Goal: Task Accomplishment & Management: Manage account settings

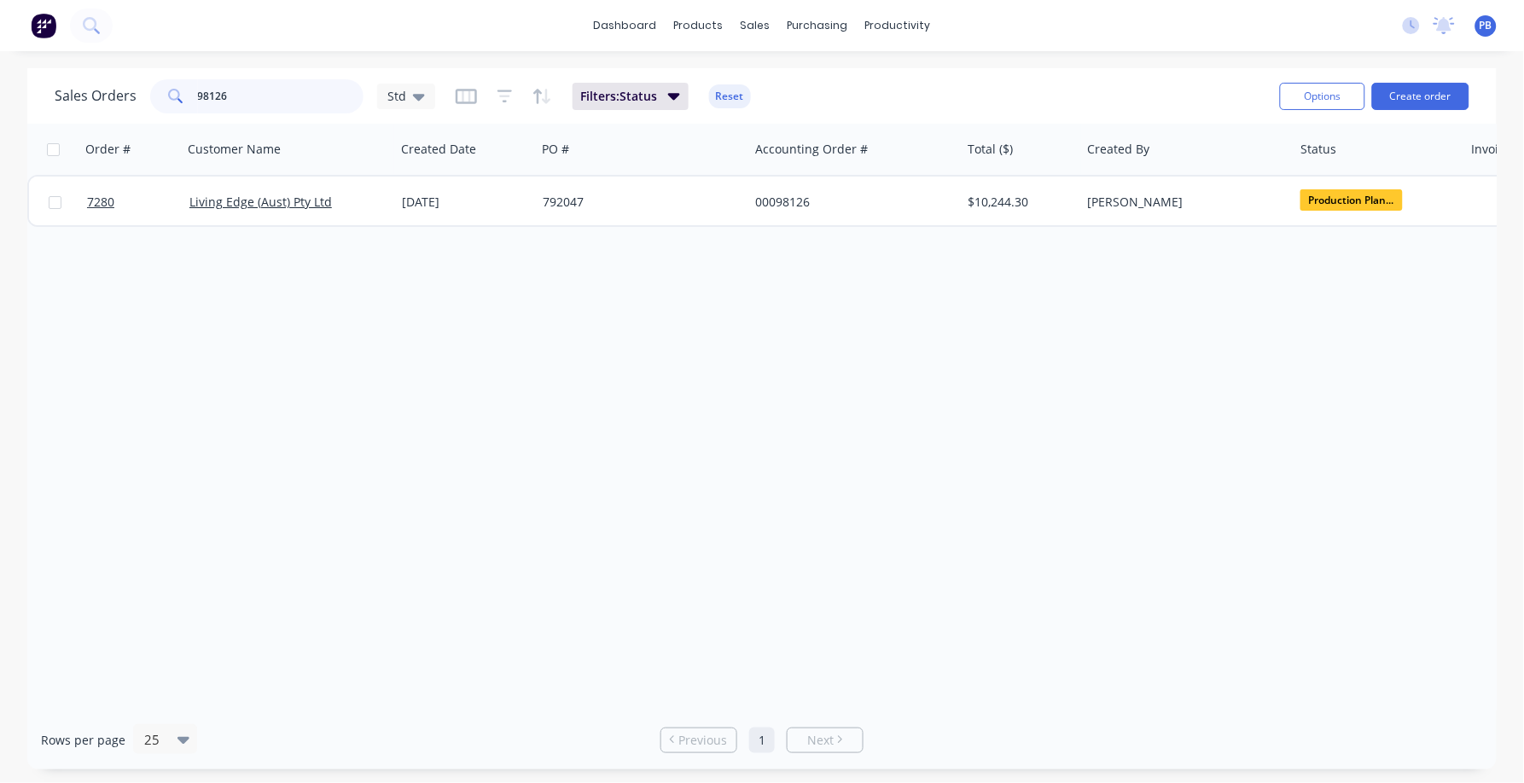
drag, startPoint x: 259, startPoint y: 100, endPoint x: 160, endPoint y: 88, distance: 100.5
click at [160, 88] on div "98126" at bounding box center [256, 96] width 213 height 34
type input "99028"
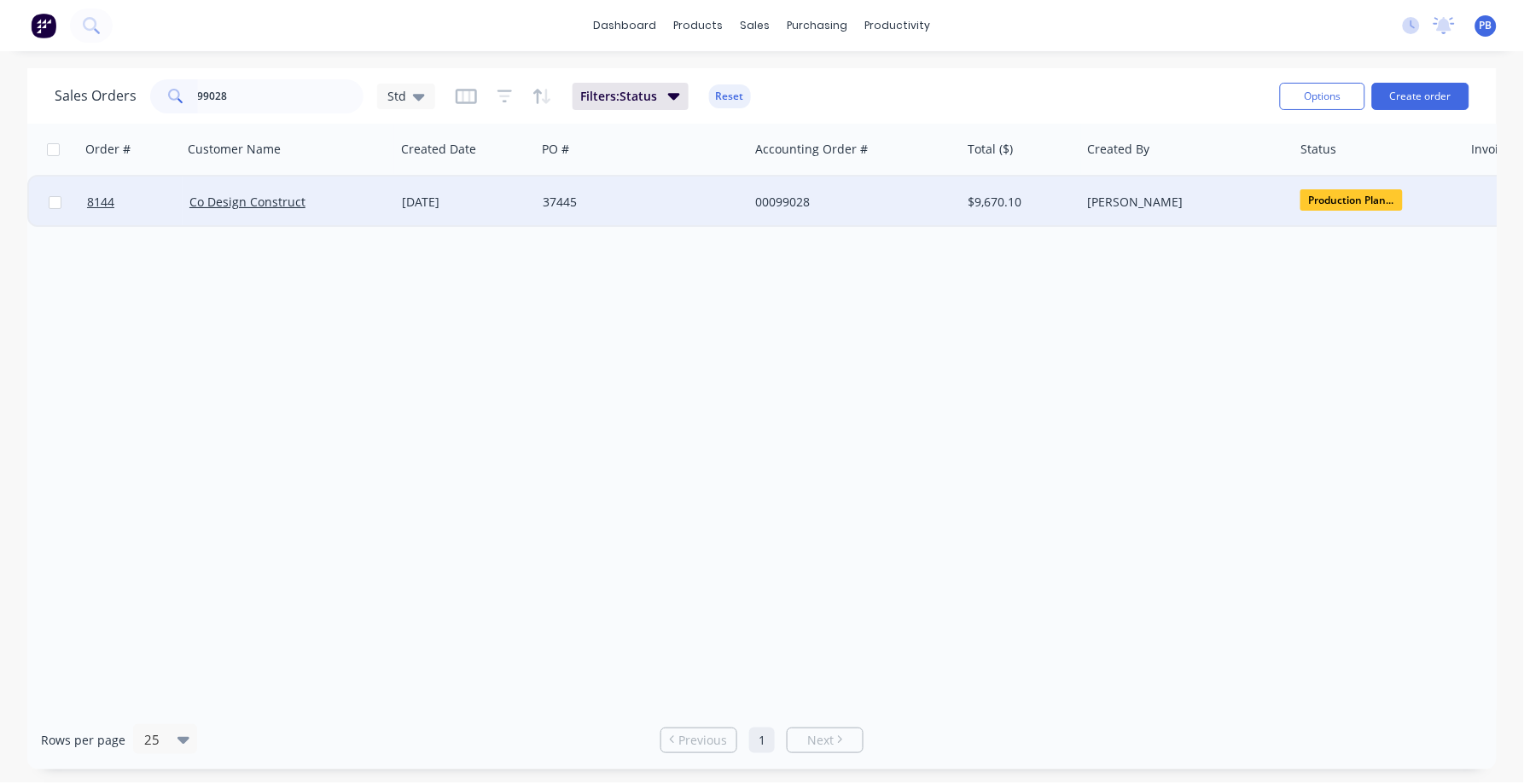
click at [776, 200] on div "00099028" at bounding box center [849, 202] width 189 height 17
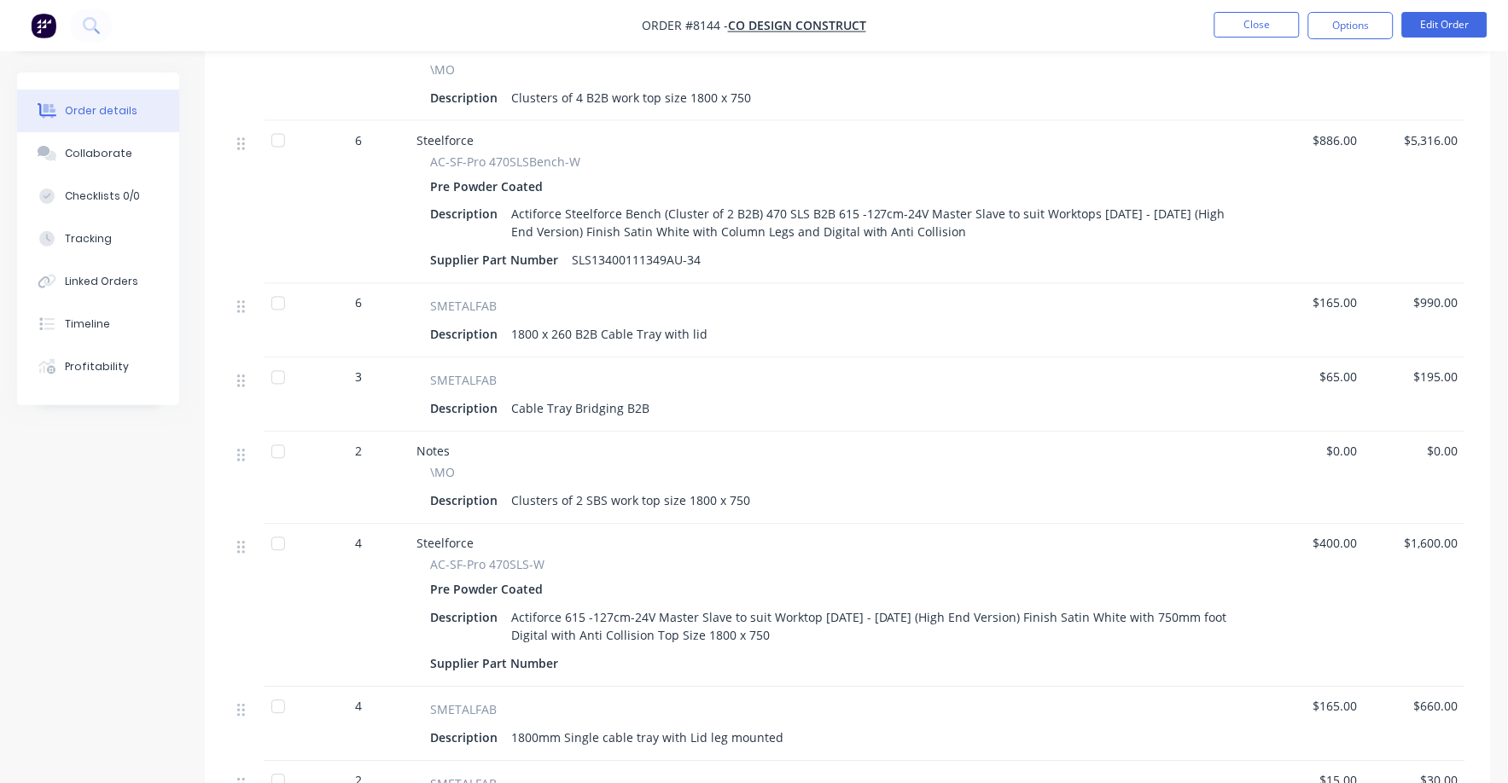
scroll to position [747, 0]
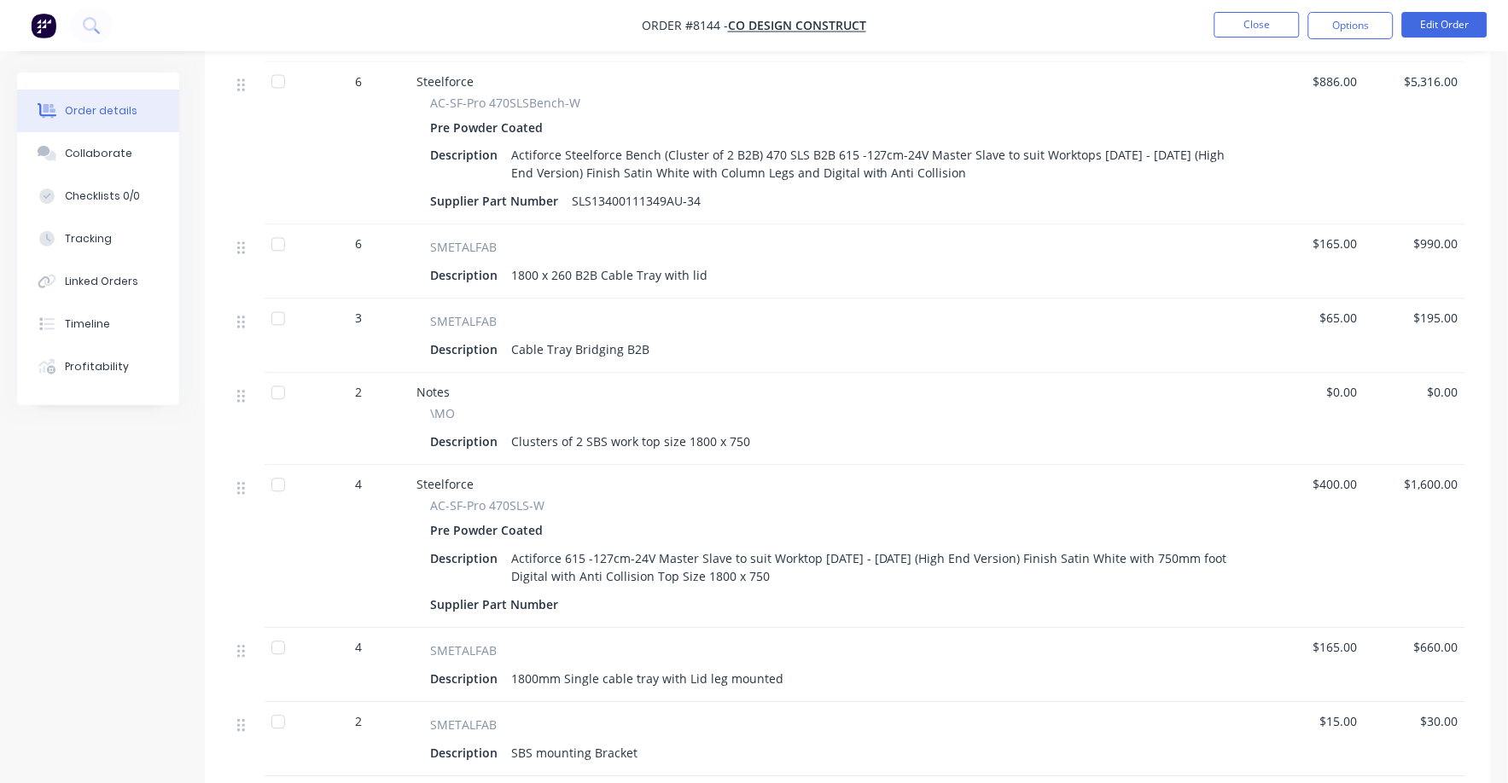
click at [735, 547] on div "Actiforce 615 -127cm-24V Master Slave to suit Worktop [DATE] - [DATE] (High End…" at bounding box center [873, 568] width 738 height 43
click at [732, 547] on div "Actiforce 615 -127cm-24V Master Slave to suit Worktop [DATE] - [DATE] (High End…" at bounding box center [873, 568] width 738 height 43
click at [1438, 23] on button "Edit Order" at bounding box center [1444, 25] width 85 height 26
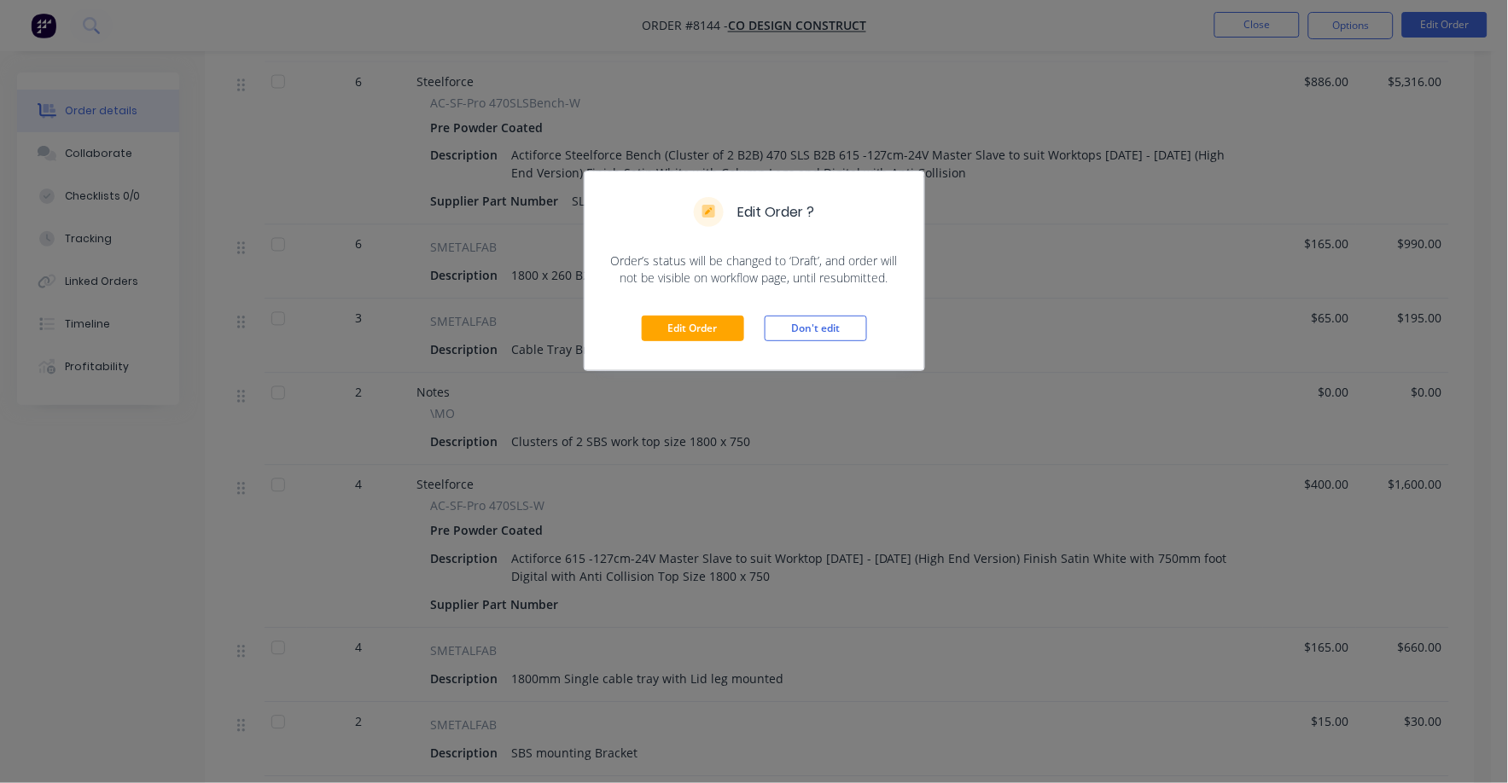
click at [1070, 220] on div "Edit Order ? Order’s status will be changed to ‘Draft’, and order will not be v…" at bounding box center [754, 391] width 1508 height 783
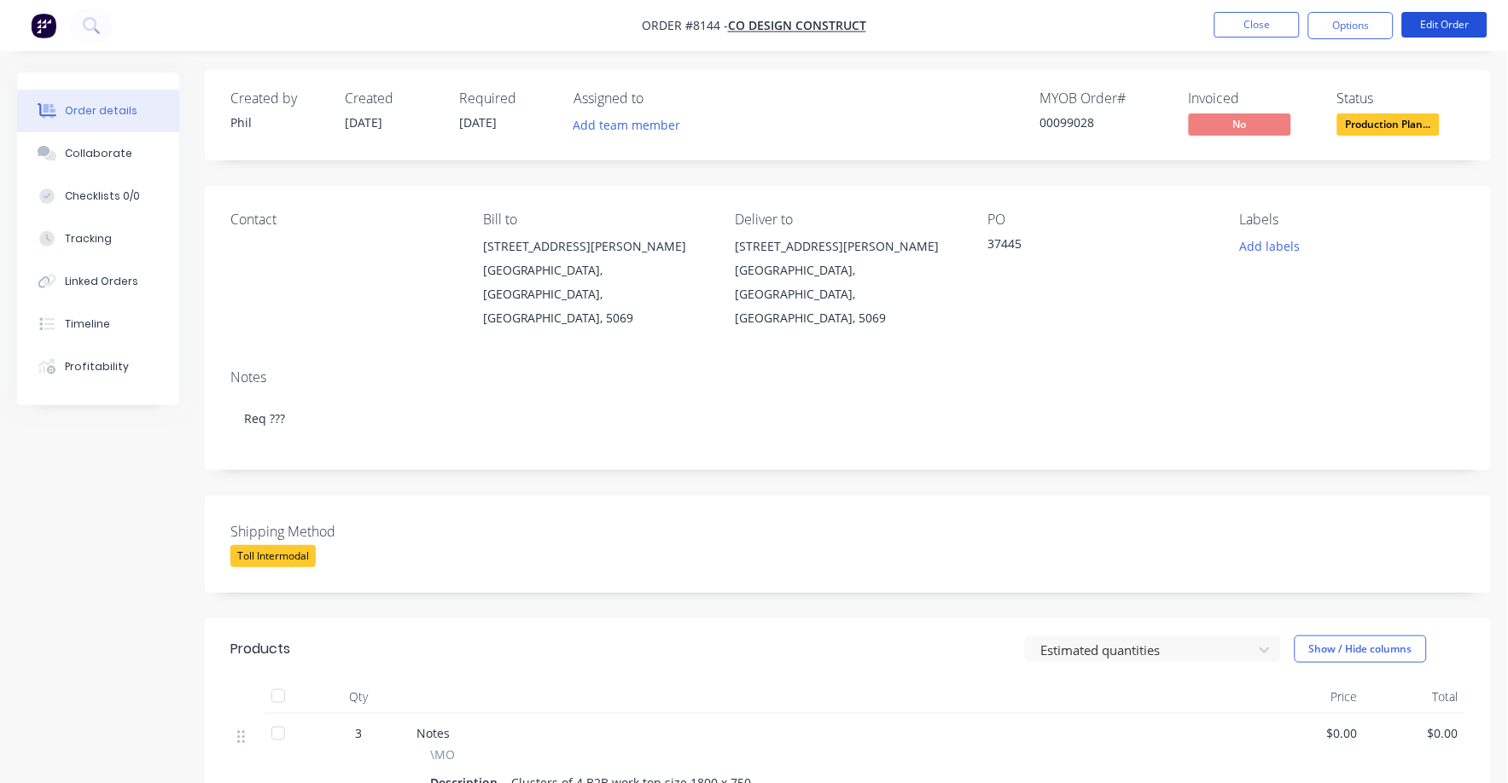
scroll to position [0, 0]
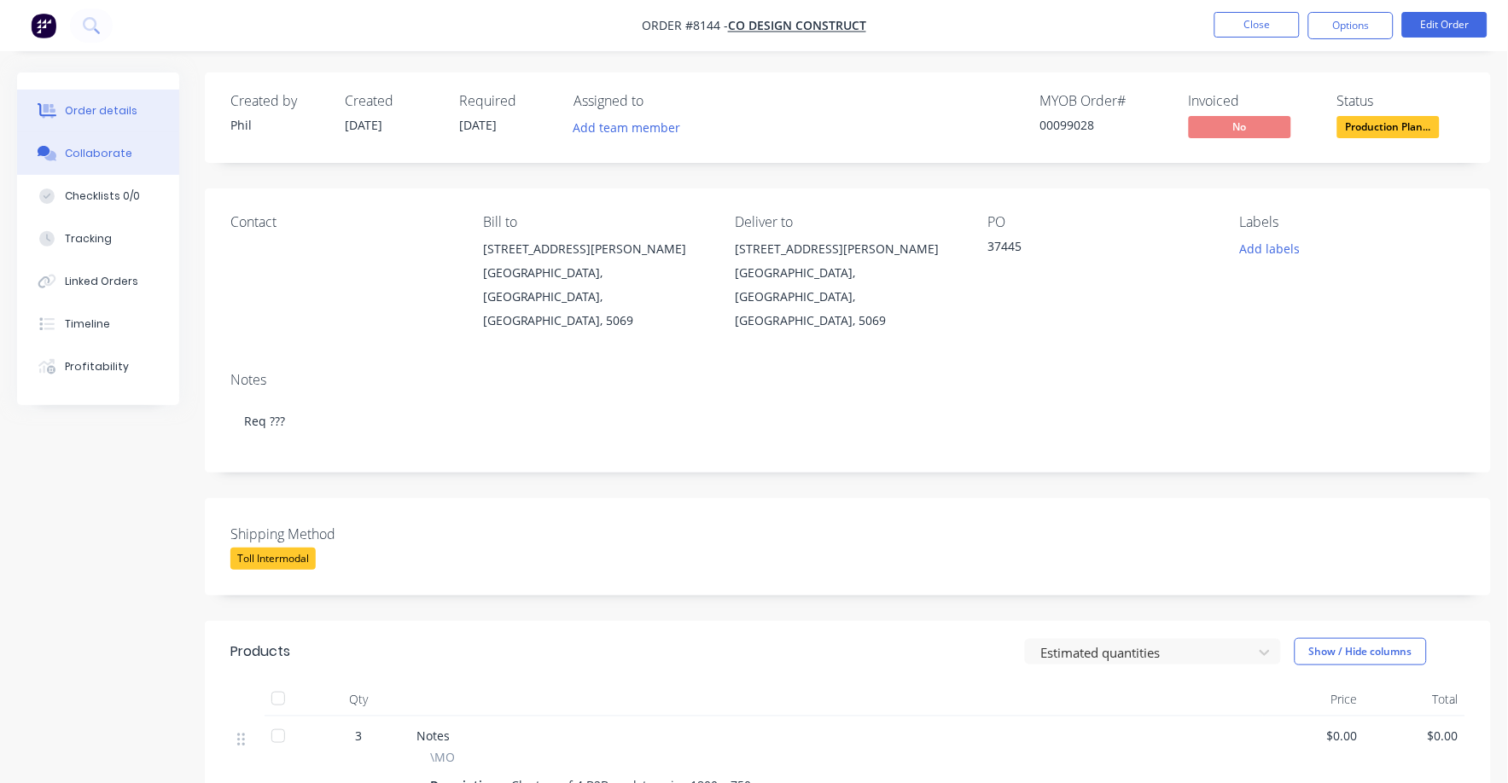
click at [84, 139] on button "Collaborate" at bounding box center [98, 153] width 162 height 43
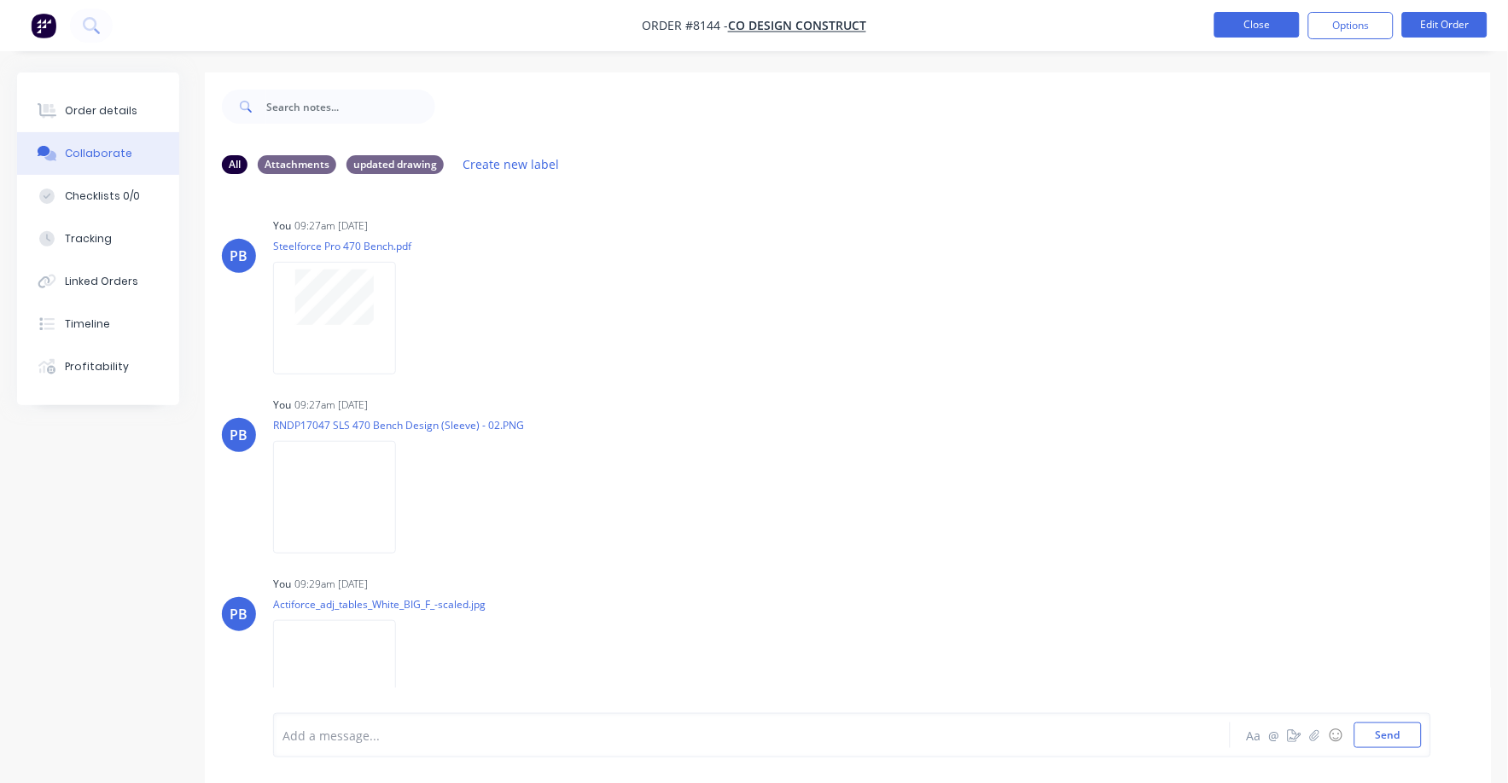
click at [1253, 28] on button "Close" at bounding box center [1256, 25] width 85 height 26
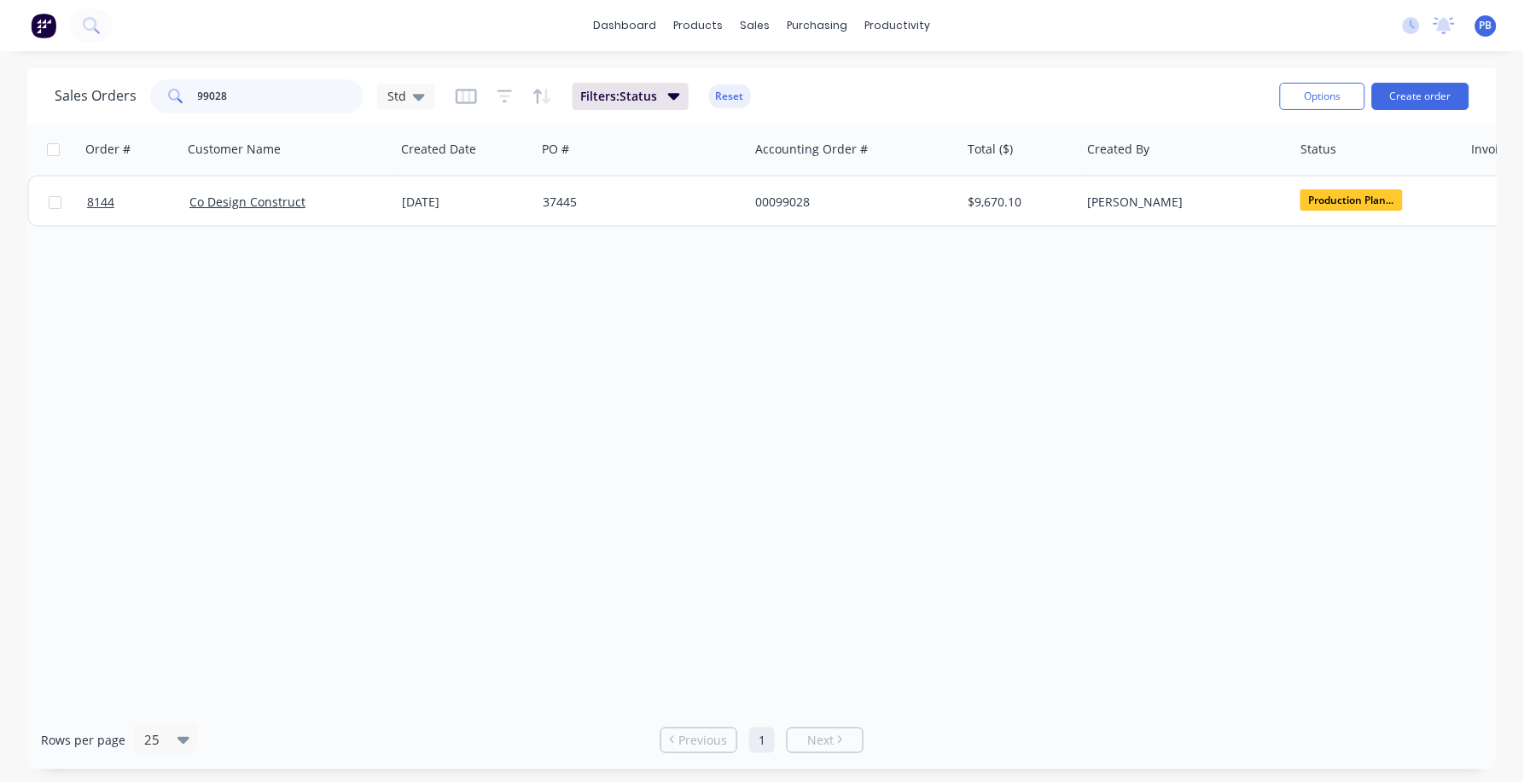
drag, startPoint x: 258, startPoint y: 81, endPoint x: 259, endPoint y: 92, distance: 11.1
click at [259, 92] on input "99028" at bounding box center [281, 96] width 166 height 34
click at [255, 96] on input "99028" at bounding box center [281, 96] width 166 height 34
type input "37402"
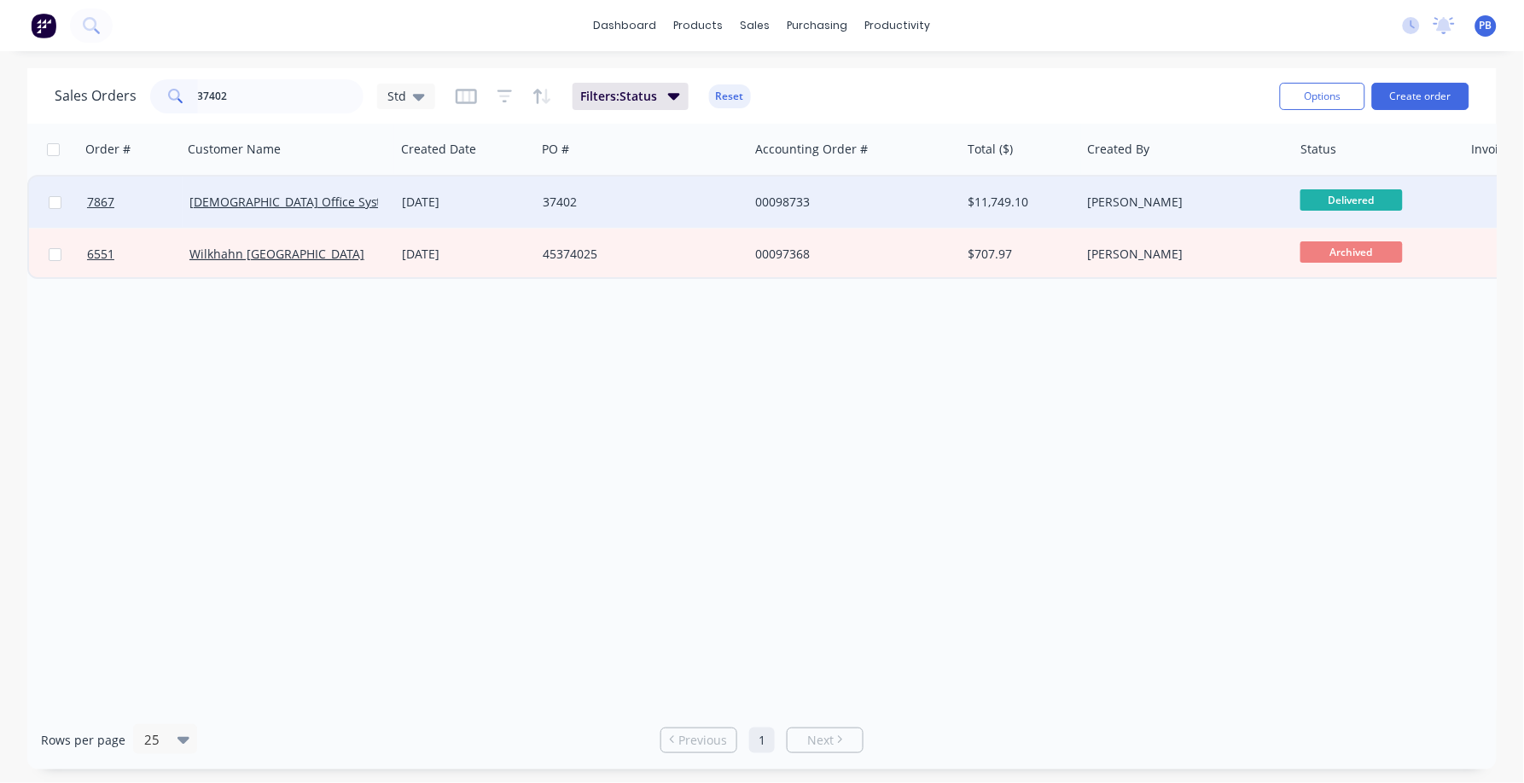
click at [787, 198] on div "00098733" at bounding box center [849, 202] width 189 height 17
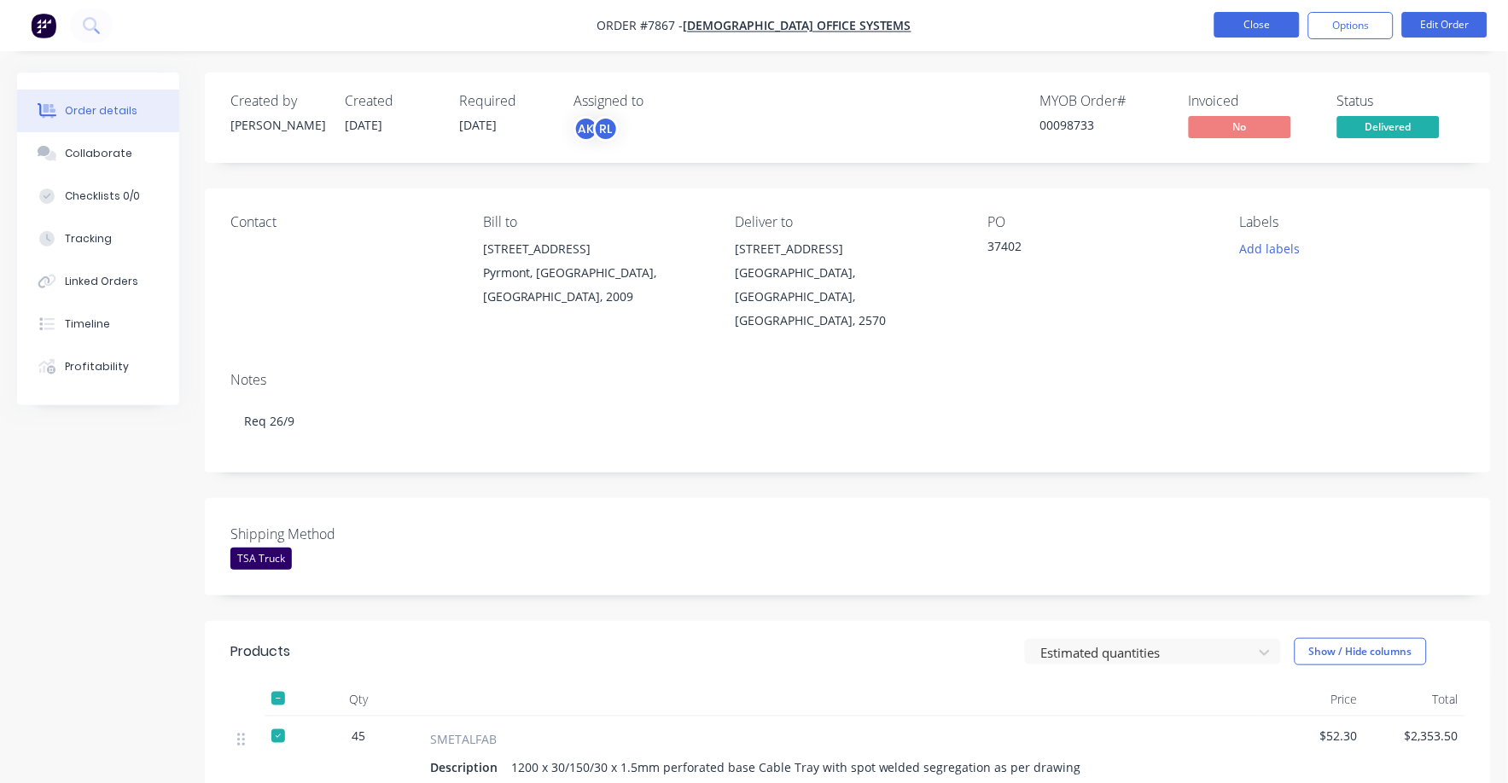
click at [1258, 18] on button "Close" at bounding box center [1256, 25] width 85 height 26
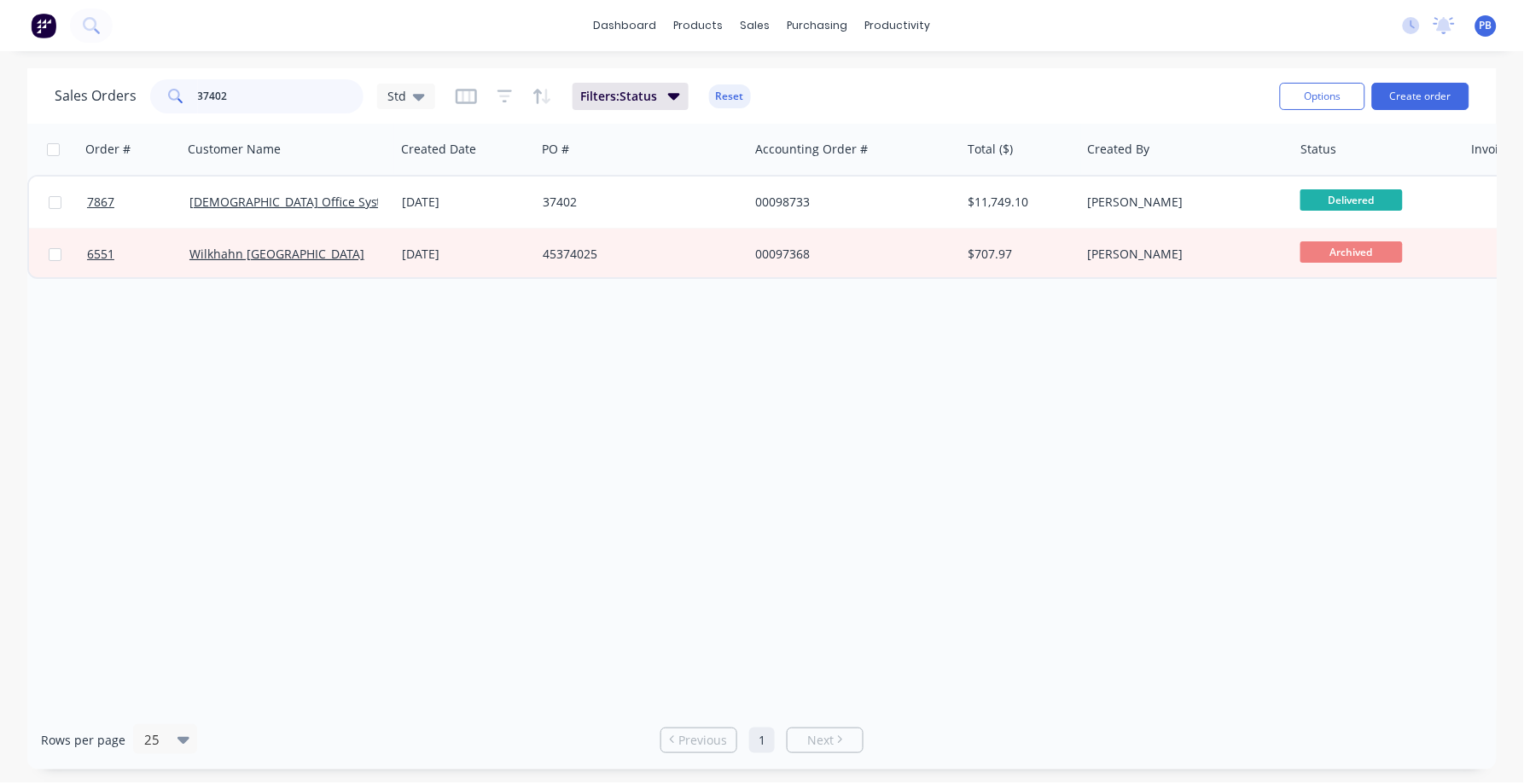
click at [257, 96] on input "37402" at bounding box center [281, 96] width 166 height 34
type input "99124"
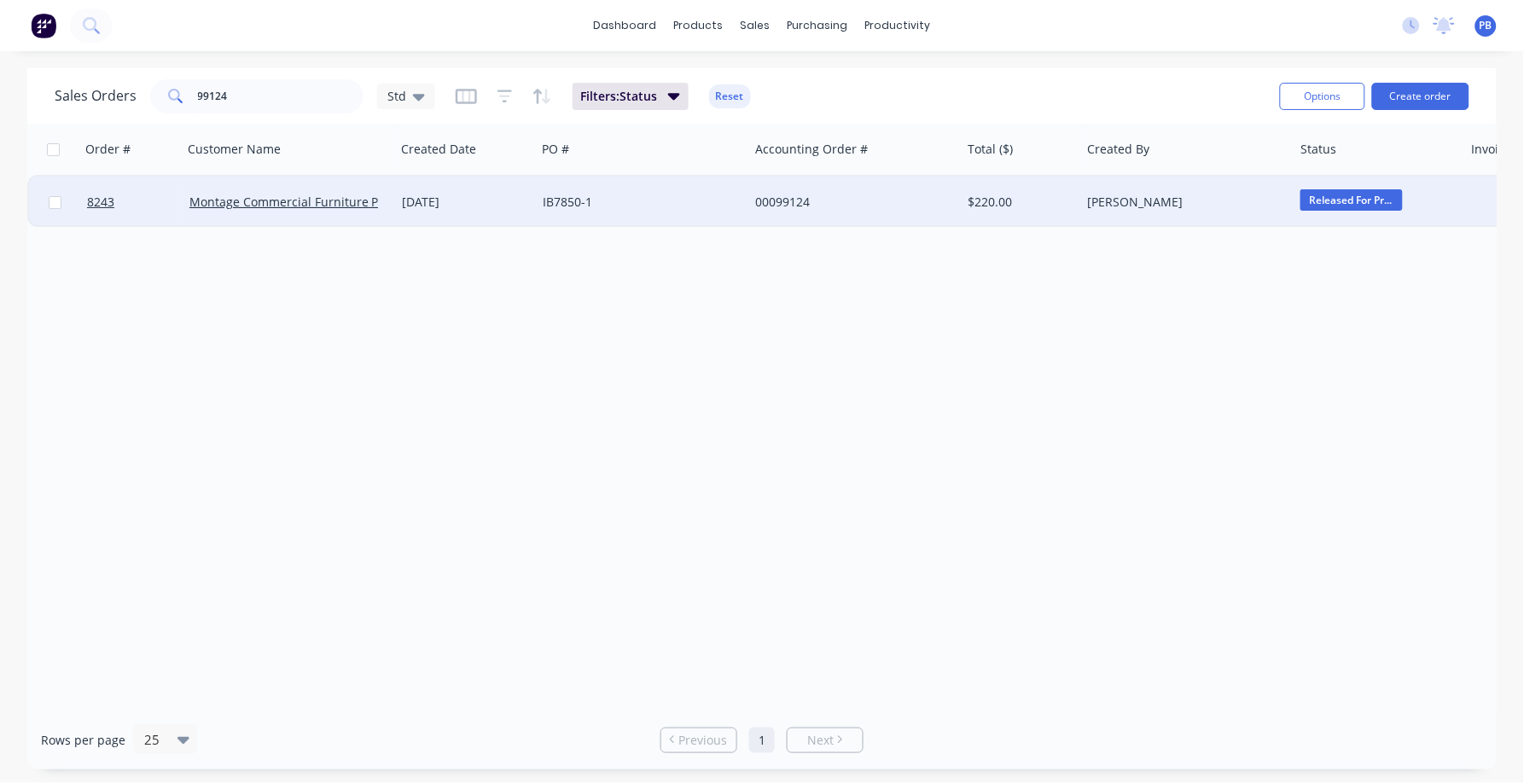
click at [781, 199] on div "00099124" at bounding box center [849, 202] width 189 height 17
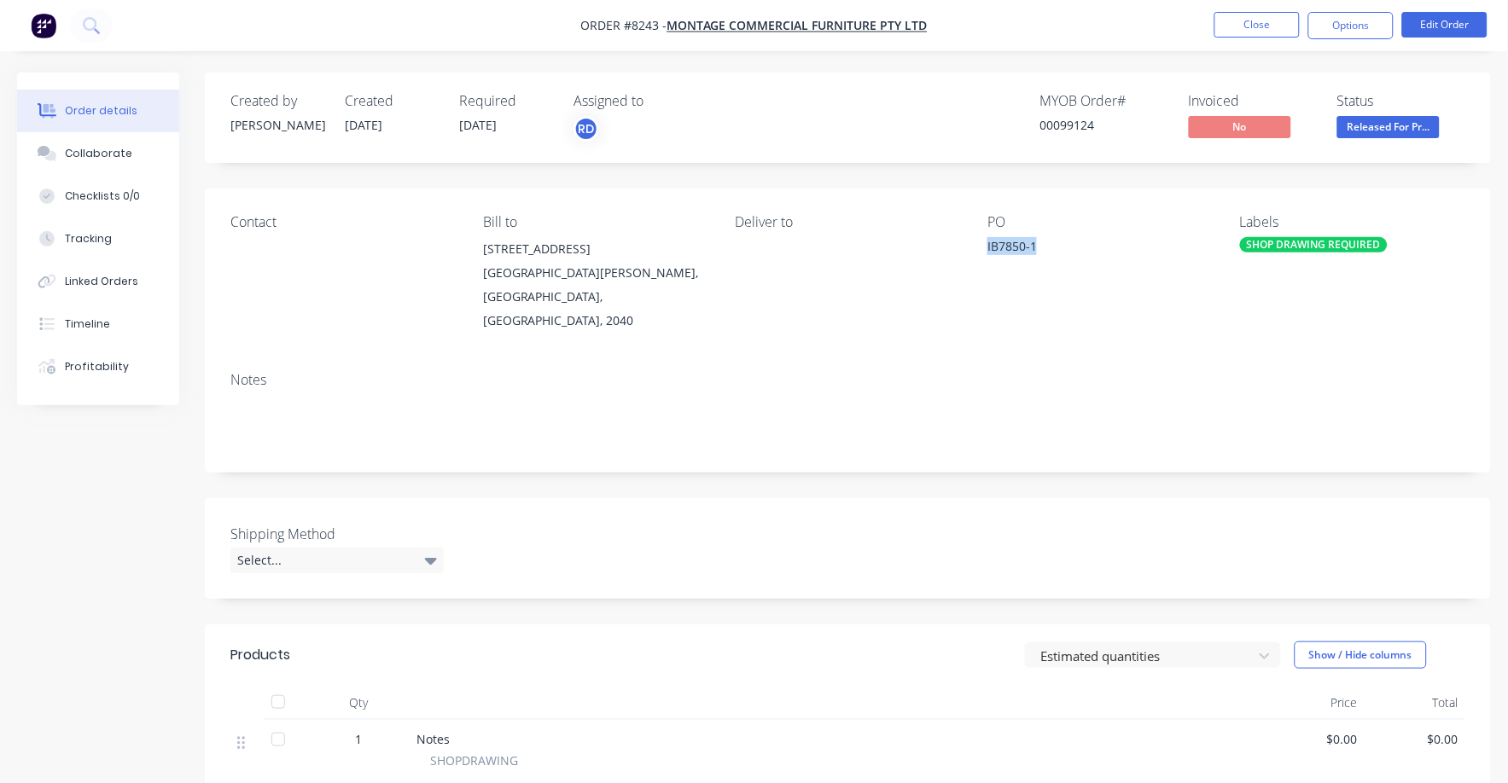
drag, startPoint x: 1064, startPoint y: 242, endPoint x: 975, endPoint y: 239, distance: 88.8
click at [975, 239] on div "Contact Bill to [STREET_ADDRESS][PERSON_NAME], 2040 Deliver to PO IB7850-1 Labe…" at bounding box center [848, 274] width 1286 height 170
copy div "IB7850-1"
click at [1349, 20] on button "Options" at bounding box center [1350, 25] width 85 height 27
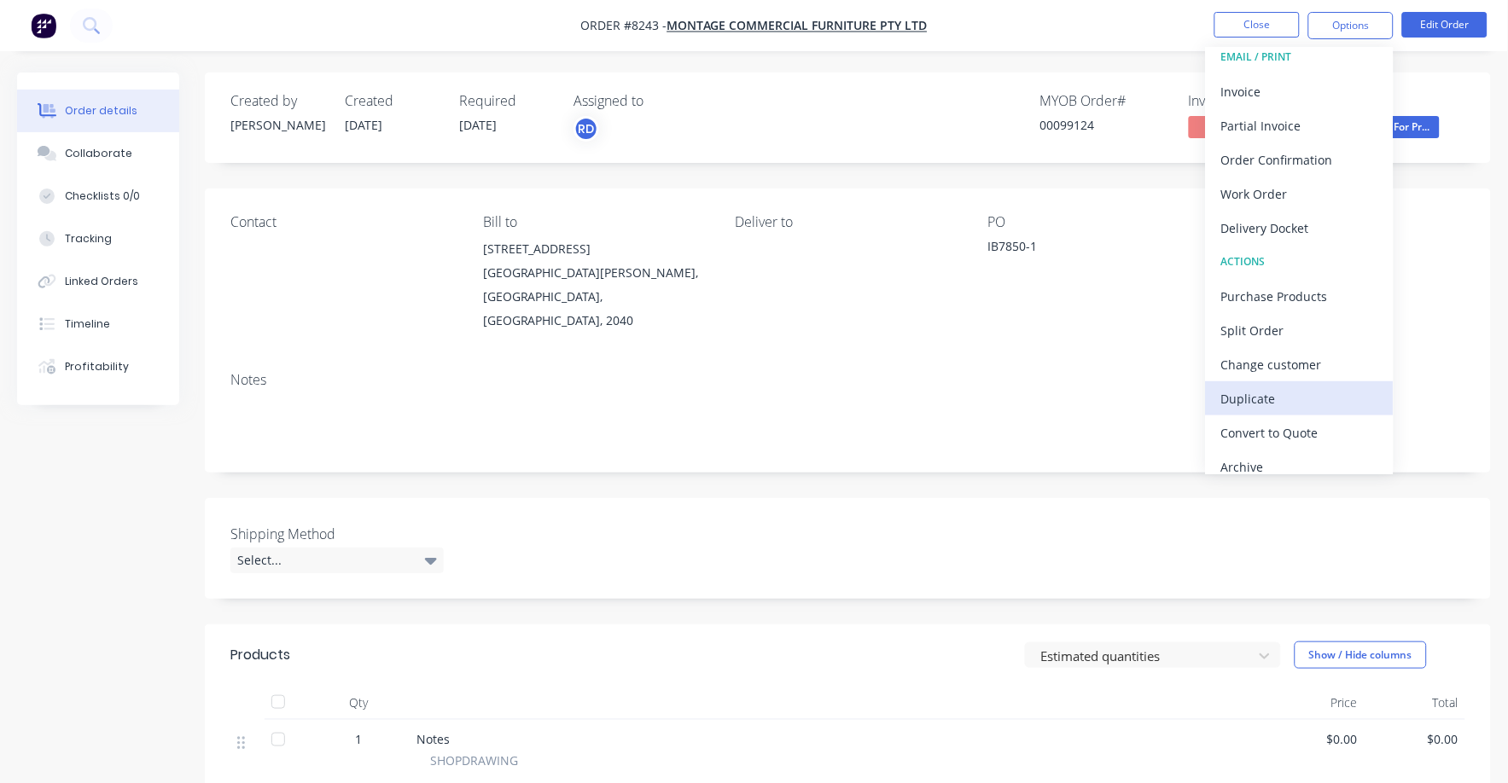
scroll to position [26, 0]
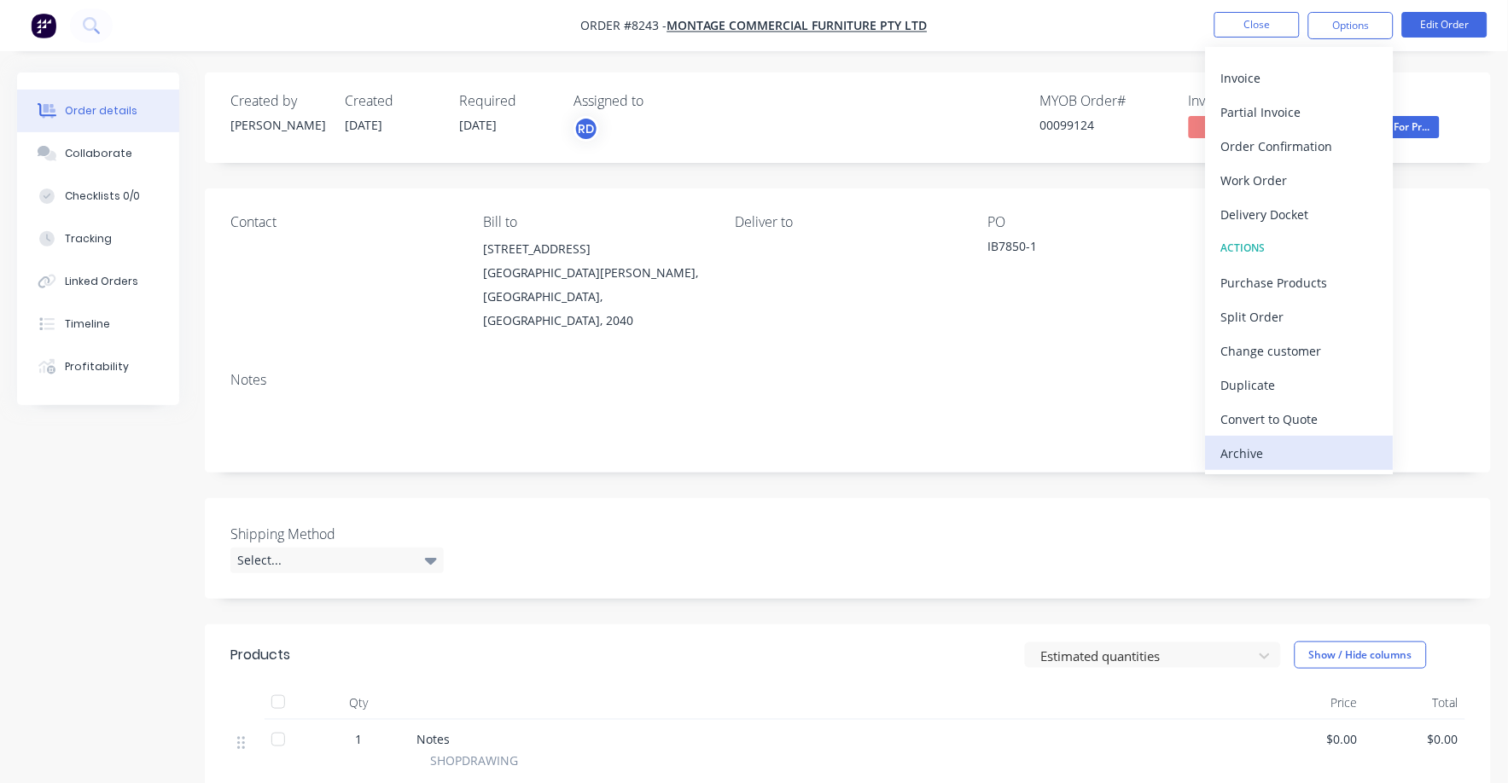
click at [1252, 453] on div "Archive" at bounding box center [1299, 453] width 157 height 25
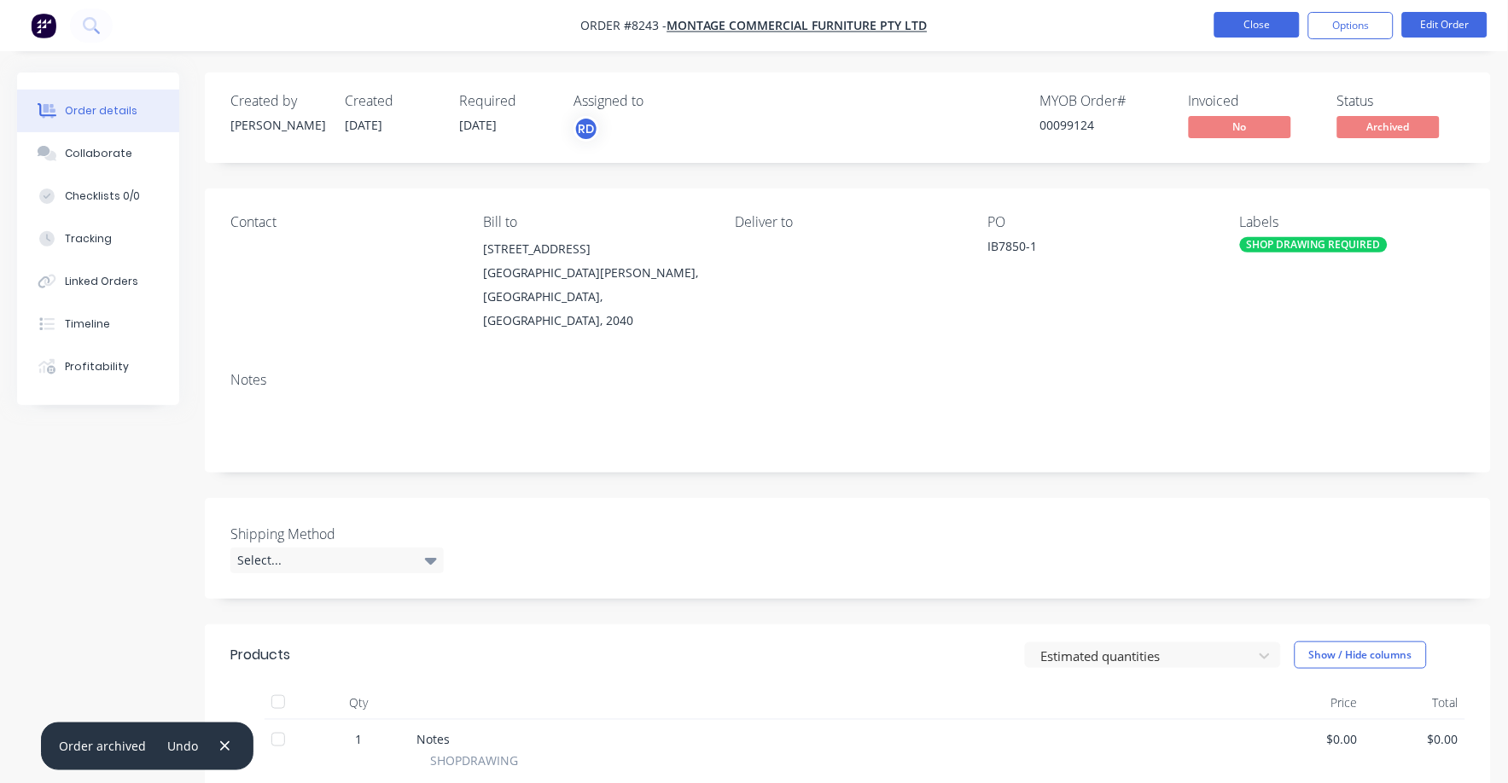
click at [1264, 22] on button "Close" at bounding box center [1256, 25] width 85 height 26
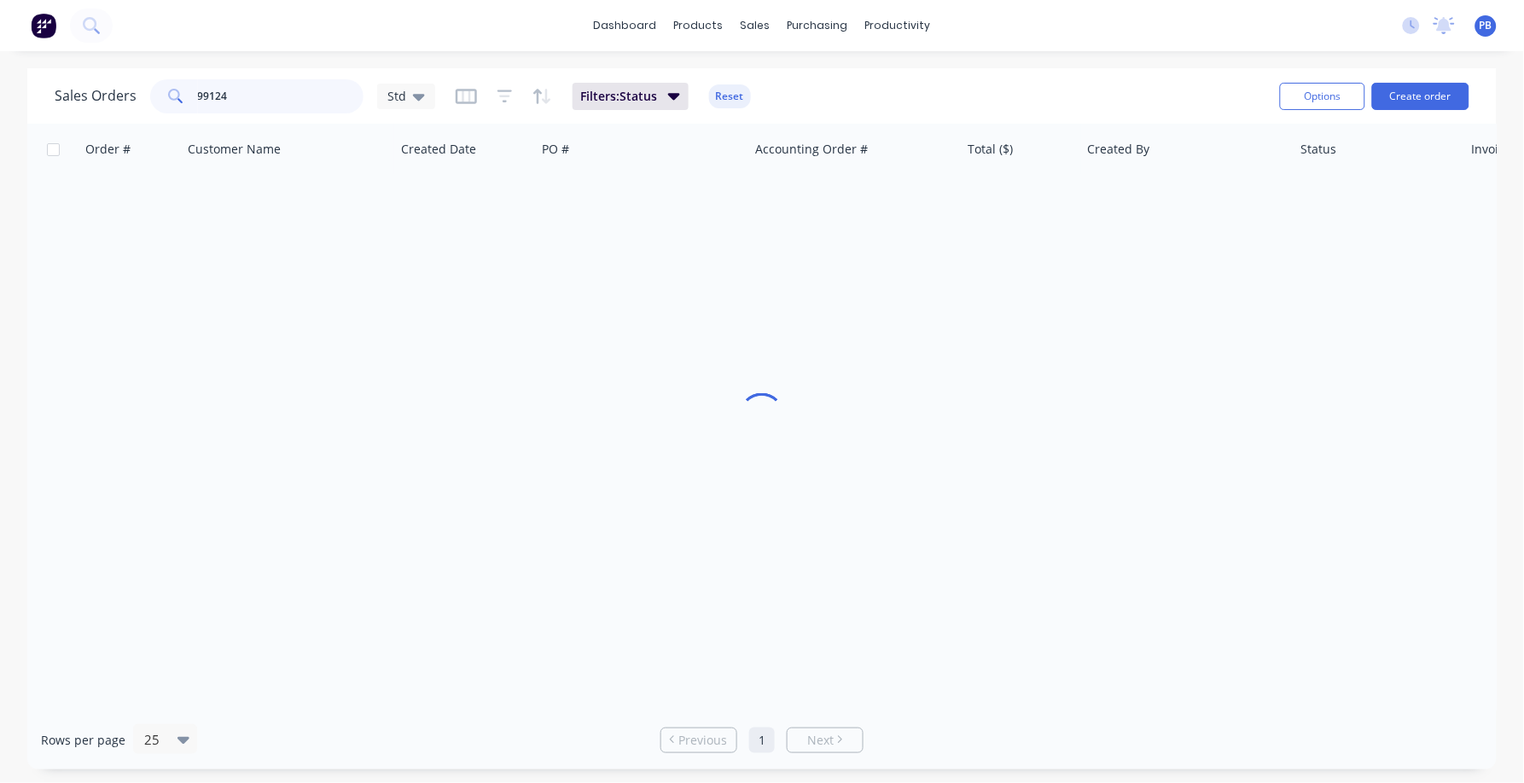
drag, startPoint x: 245, startPoint y: 102, endPoint x: 165, endPoint y: 91, distance: 81.0
click at [165, 91] on div "99124" at bounding box center [256, 96] width 213 height 34
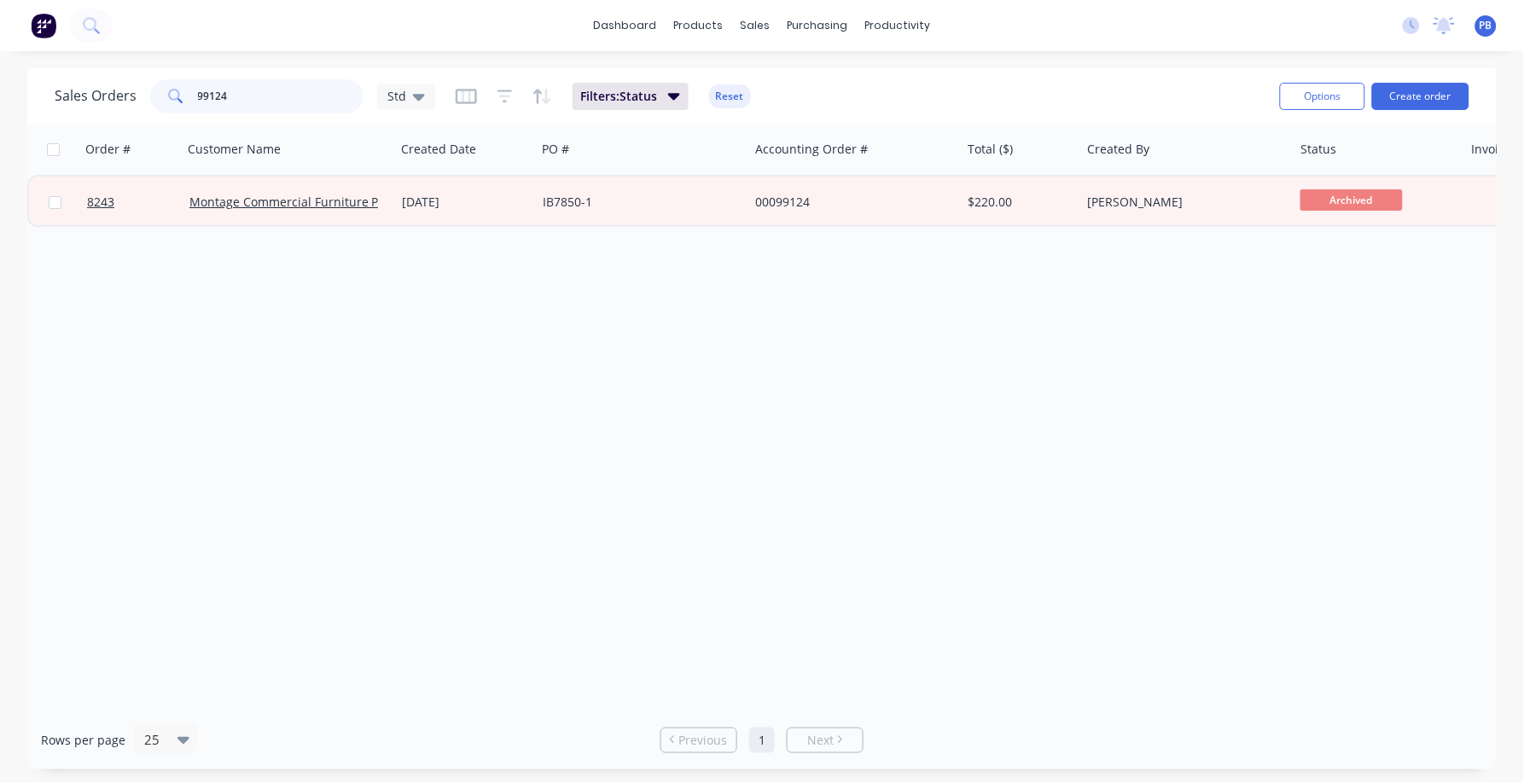
paste input "IB7850-1"
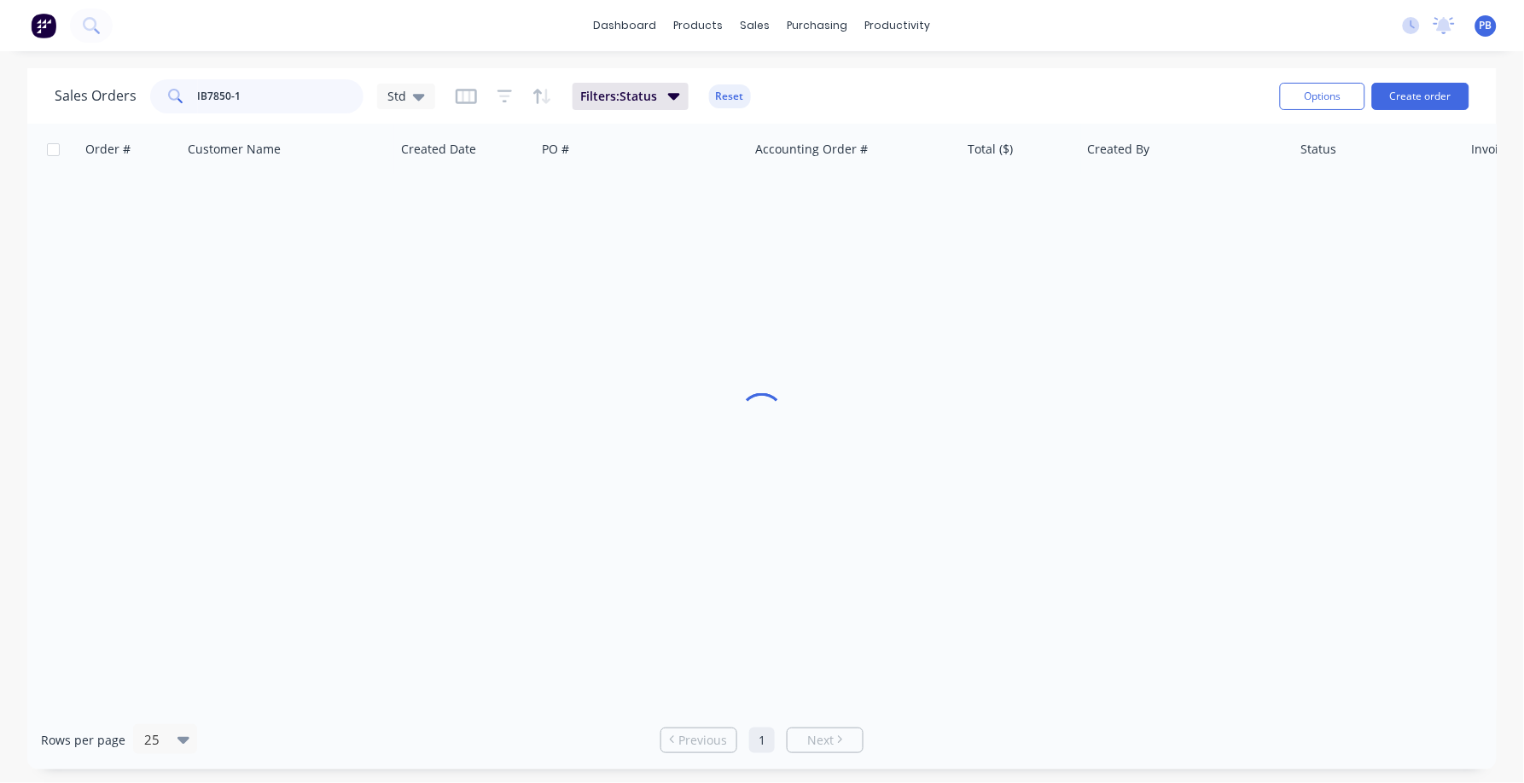
type input "IB7850-1"
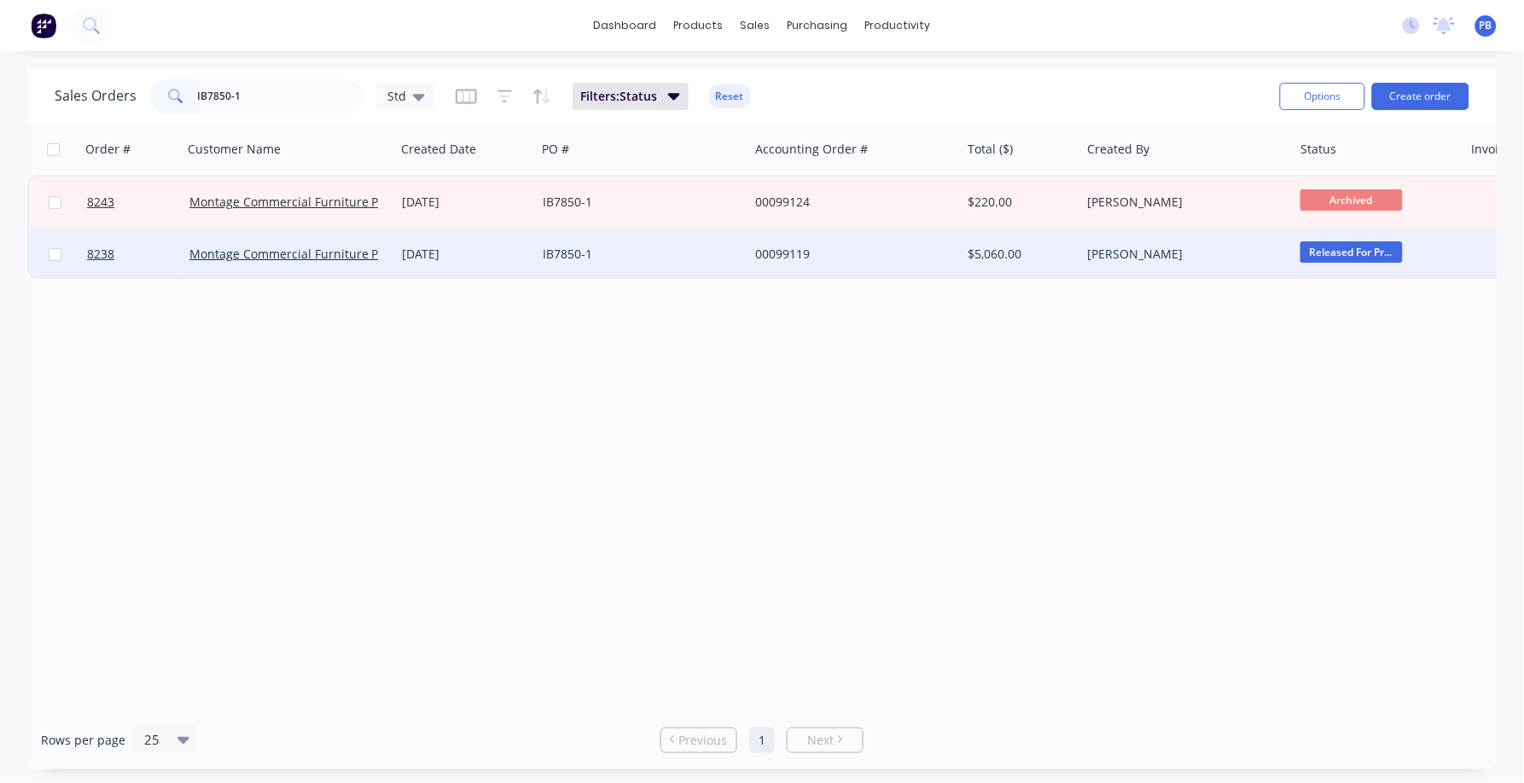
click at [784, 251] on div "00099119" at bounding box center [849, 254] width 189 height 17
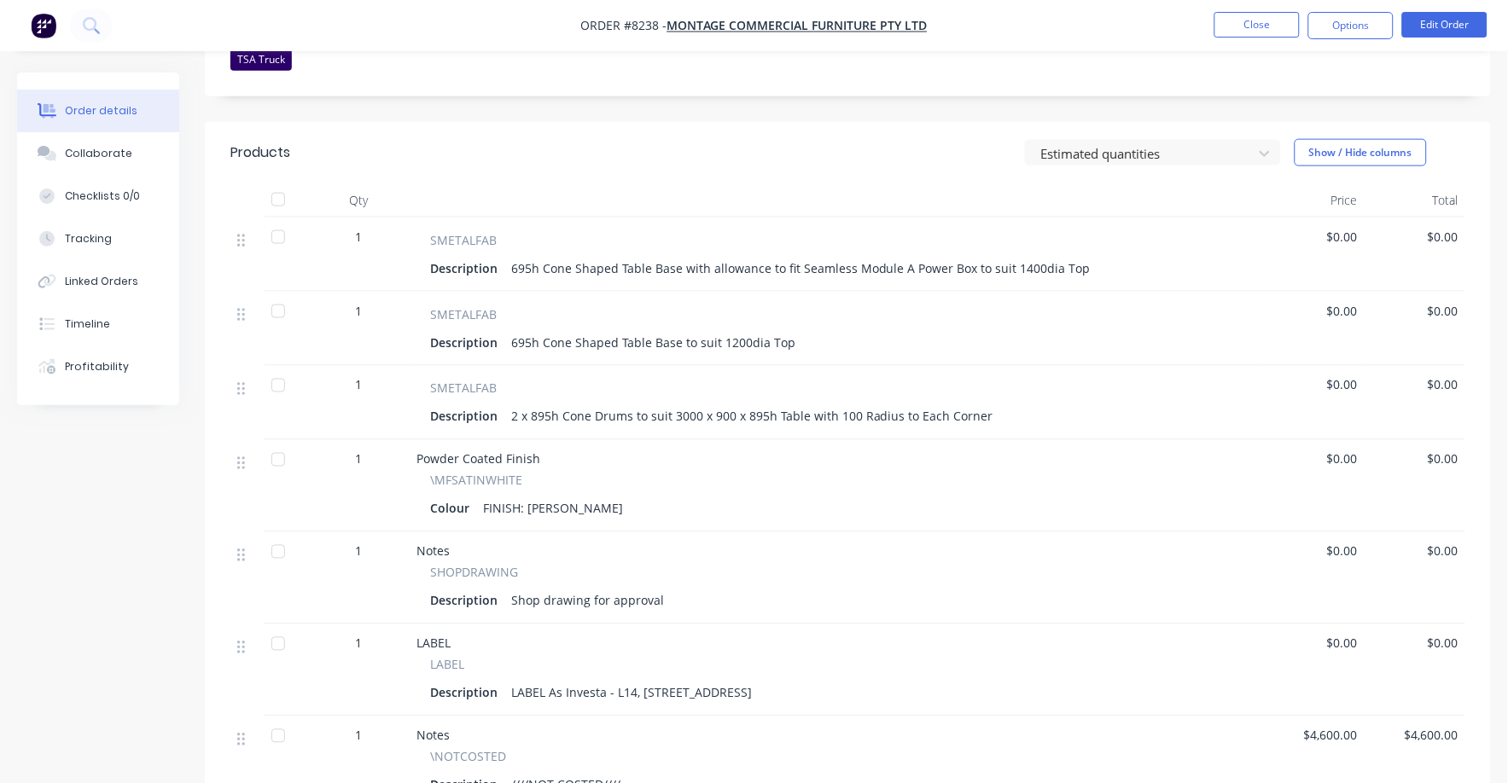
scroll to position [533, 0]
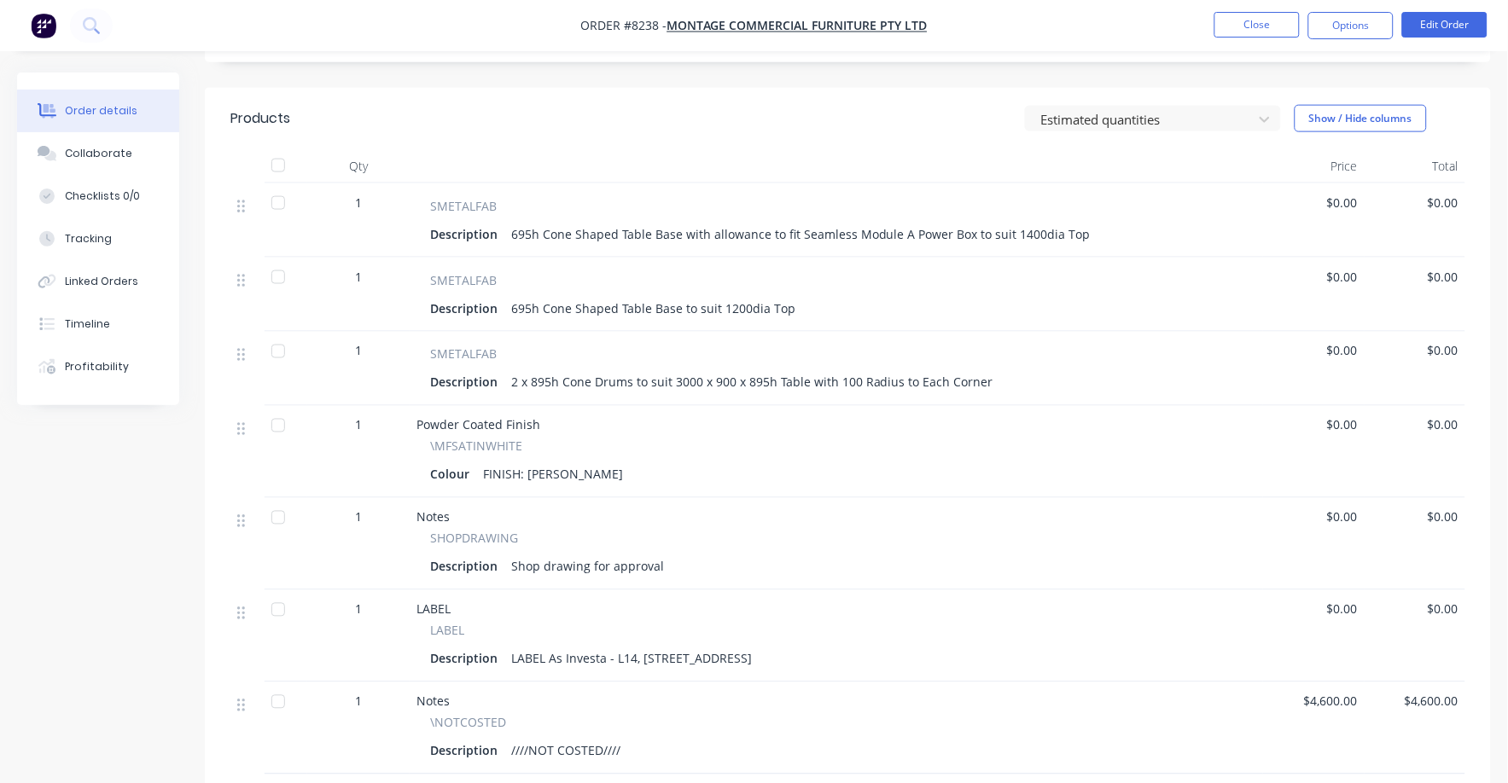
click at [670, 555] on div "Description Shop drawing for approval" at bounding box center [836, 567] width 812 height 25
click at [1439, 24] on button "Edit Order" at bounding box center [1444, 25] width 85 height 26
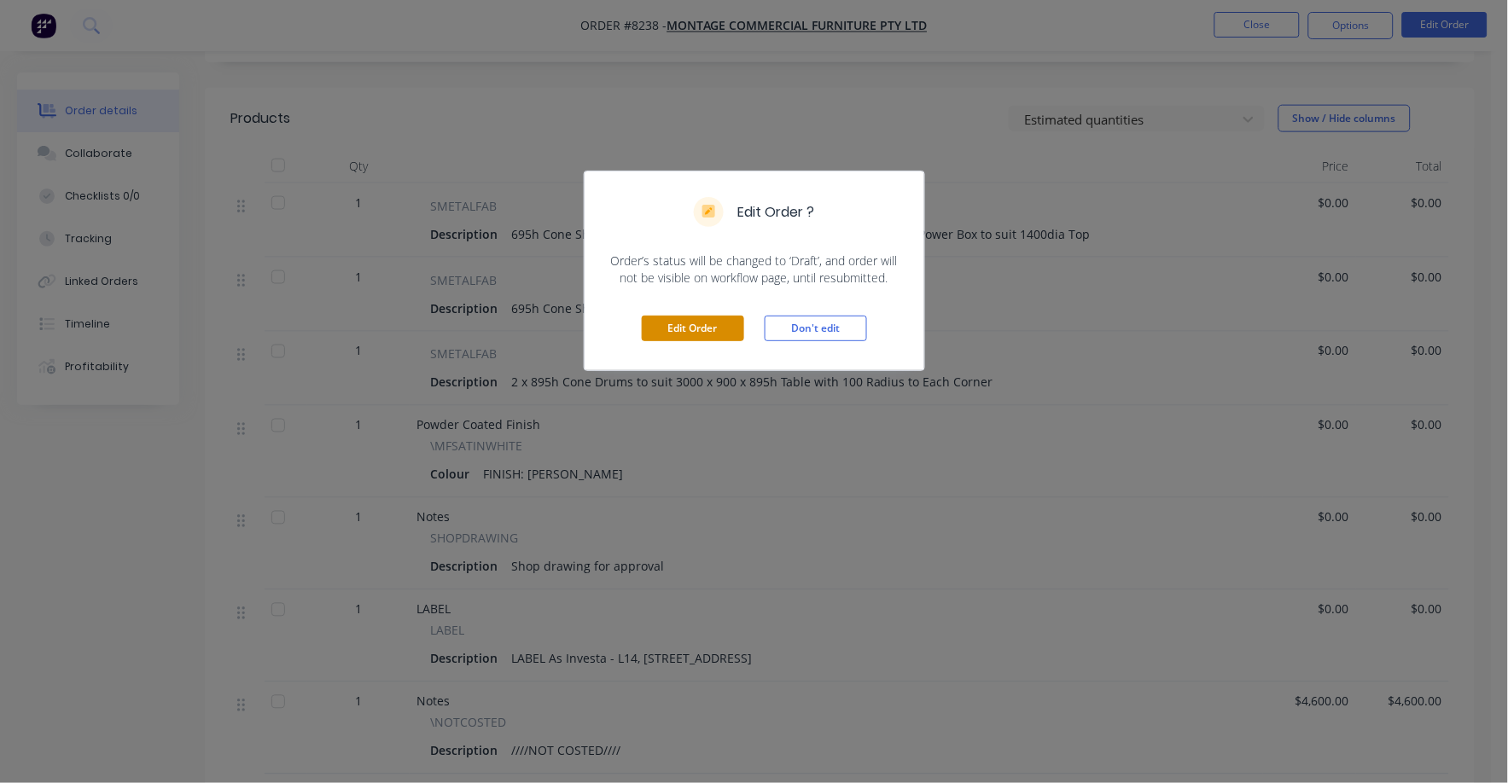
click at [695, 321] on button "Edit Order" at bounding box center [693, 329] width 102 height 26
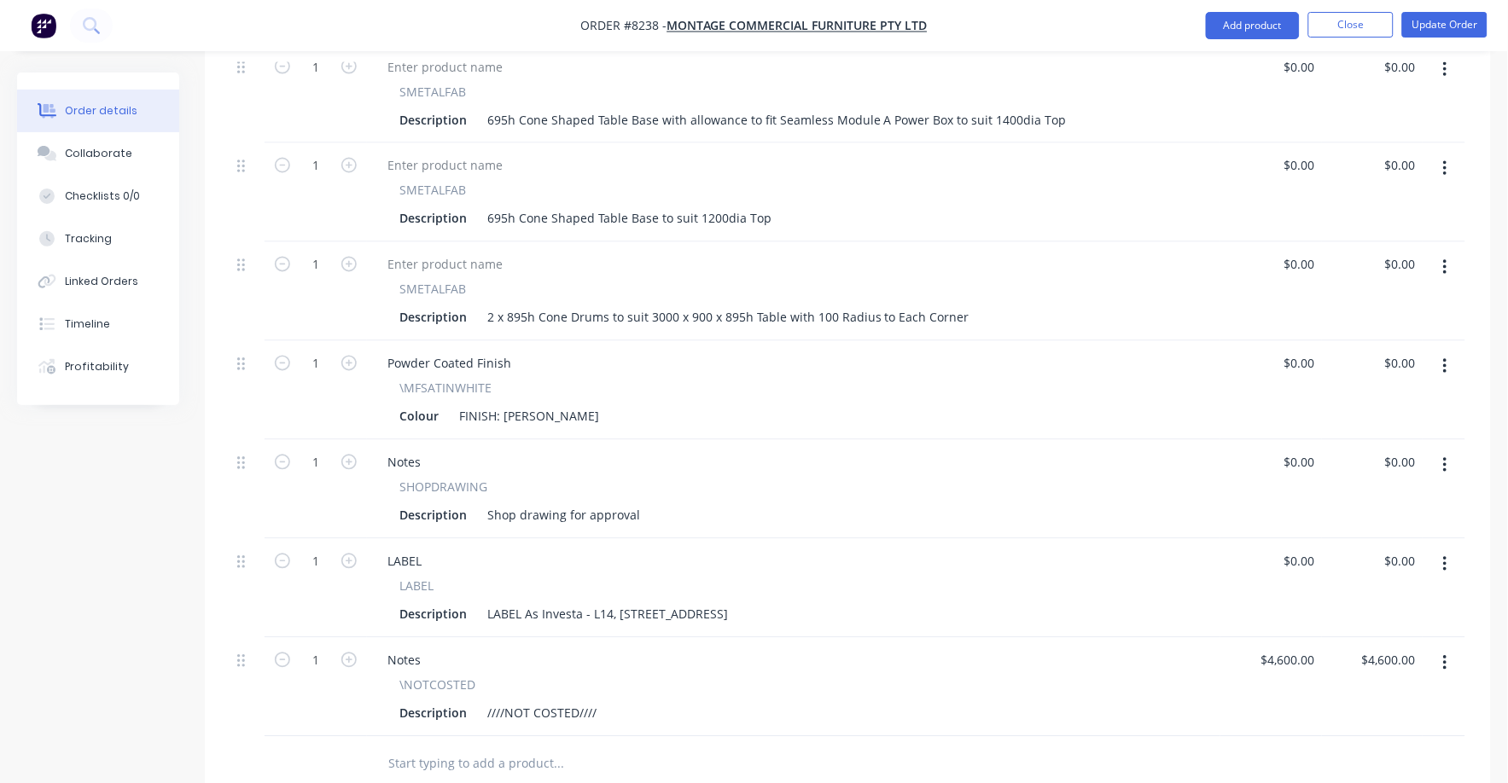
scroll to position [747, 0]
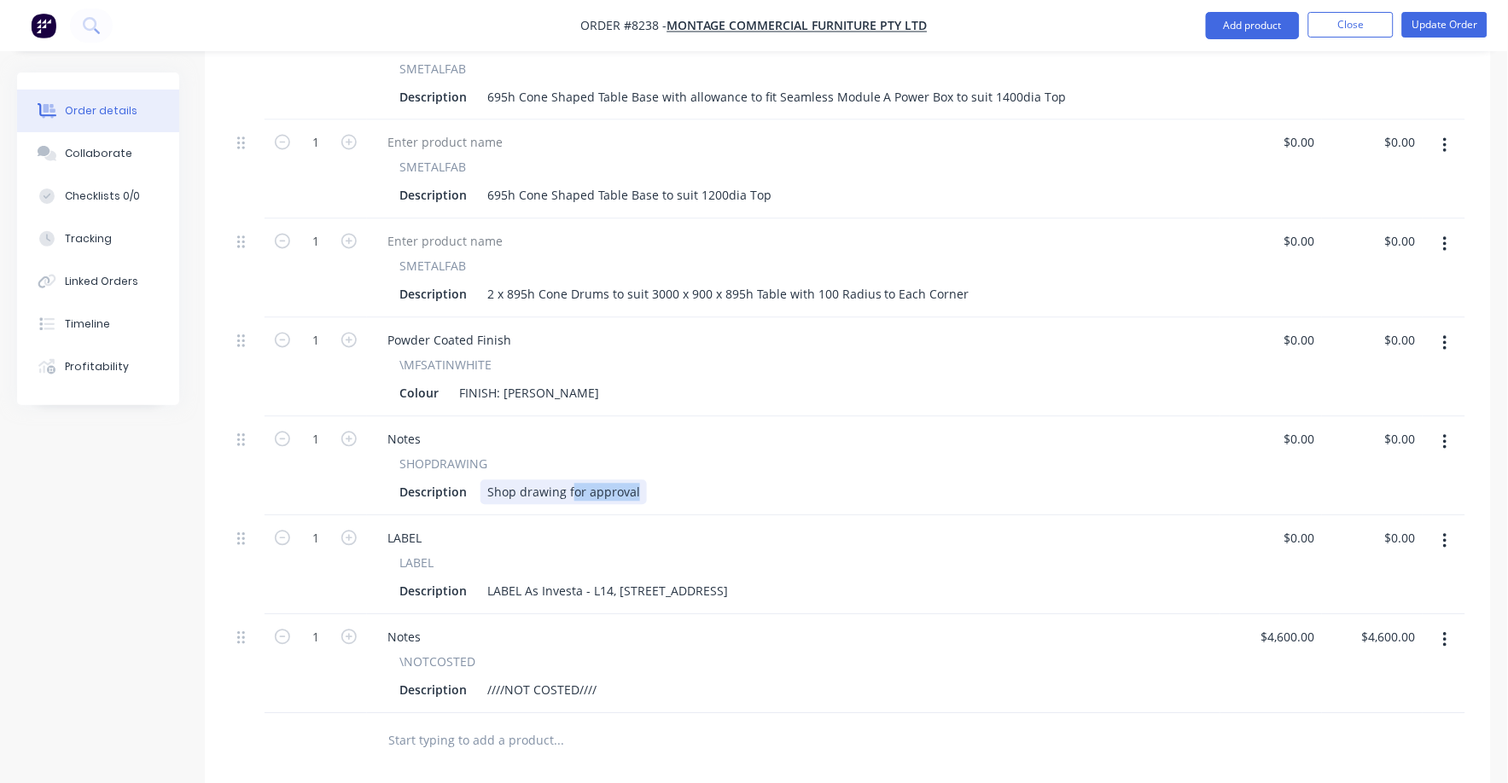
drag, startPoint x: 568, startPoint y: 418, endPoint x: 643, endPoint y: 422, distance: 75.2
click at [643, 480] on div "Description Shop drawing for approval" at bounding box center [789, 492] width 795 height 25
click at [642, 480] on div "Description Shop drawing approves" at bounding box center [789, 492] width 795 height 25
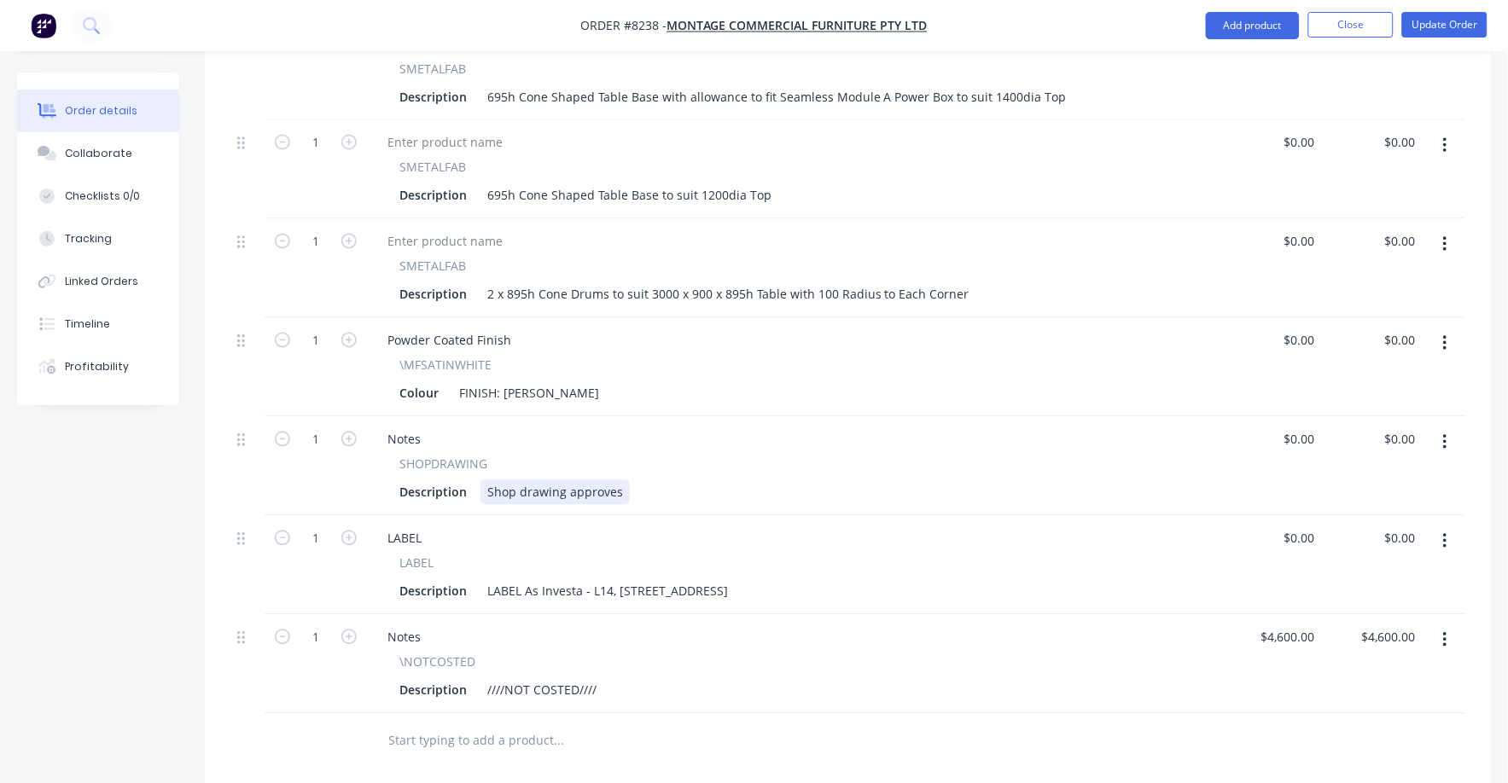
click at [613, 480] on div "Shop drawing approves" at bounding box center [554, 492] width 149 height 25
type input "$0.00"
click at [1450, 22] on button "Update Order" at bounding box center [1444, 25] width 85 height 26
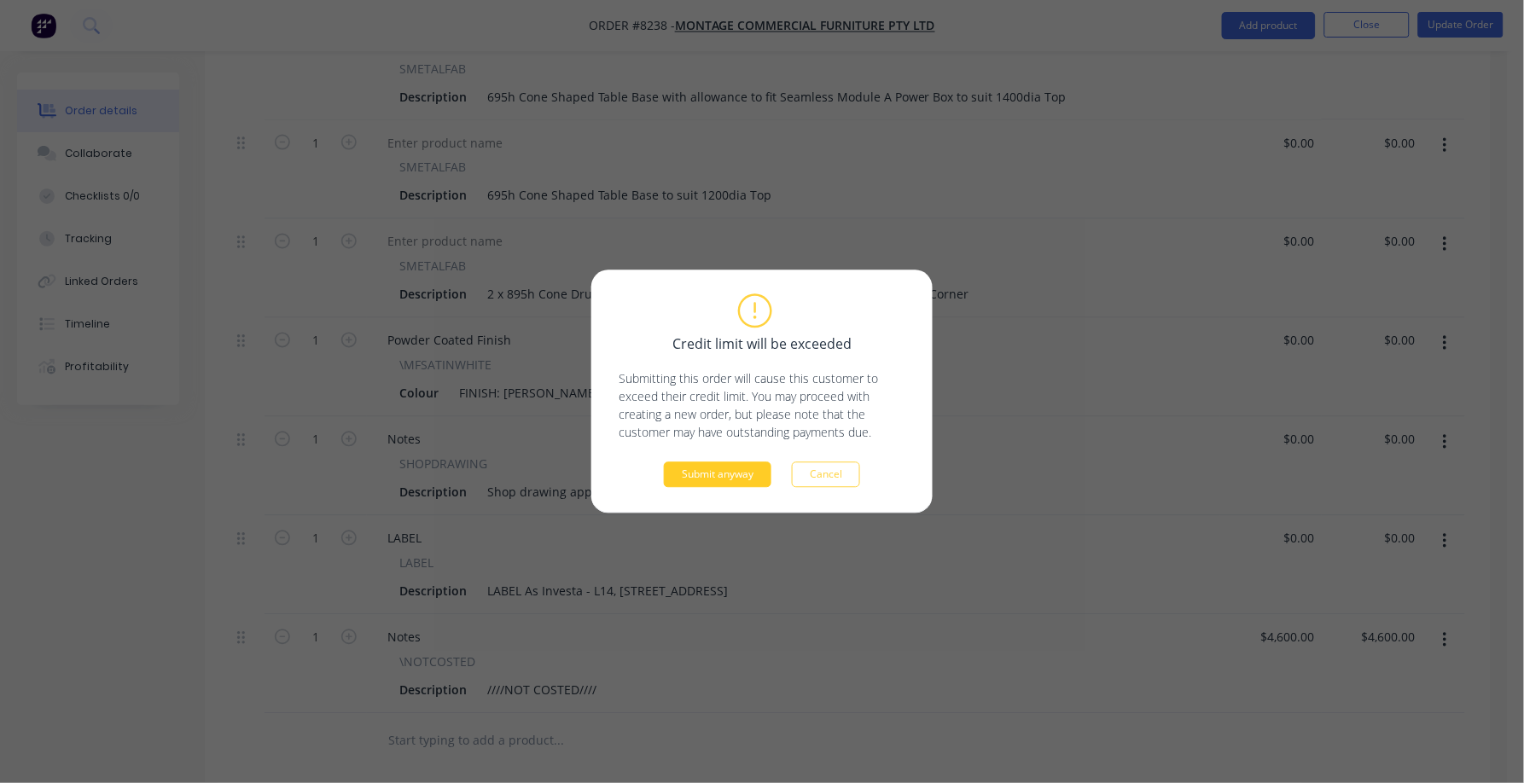
click at [704, 478] on button "Submit anyway" at bounding box center [718, 475] width 108 height 26
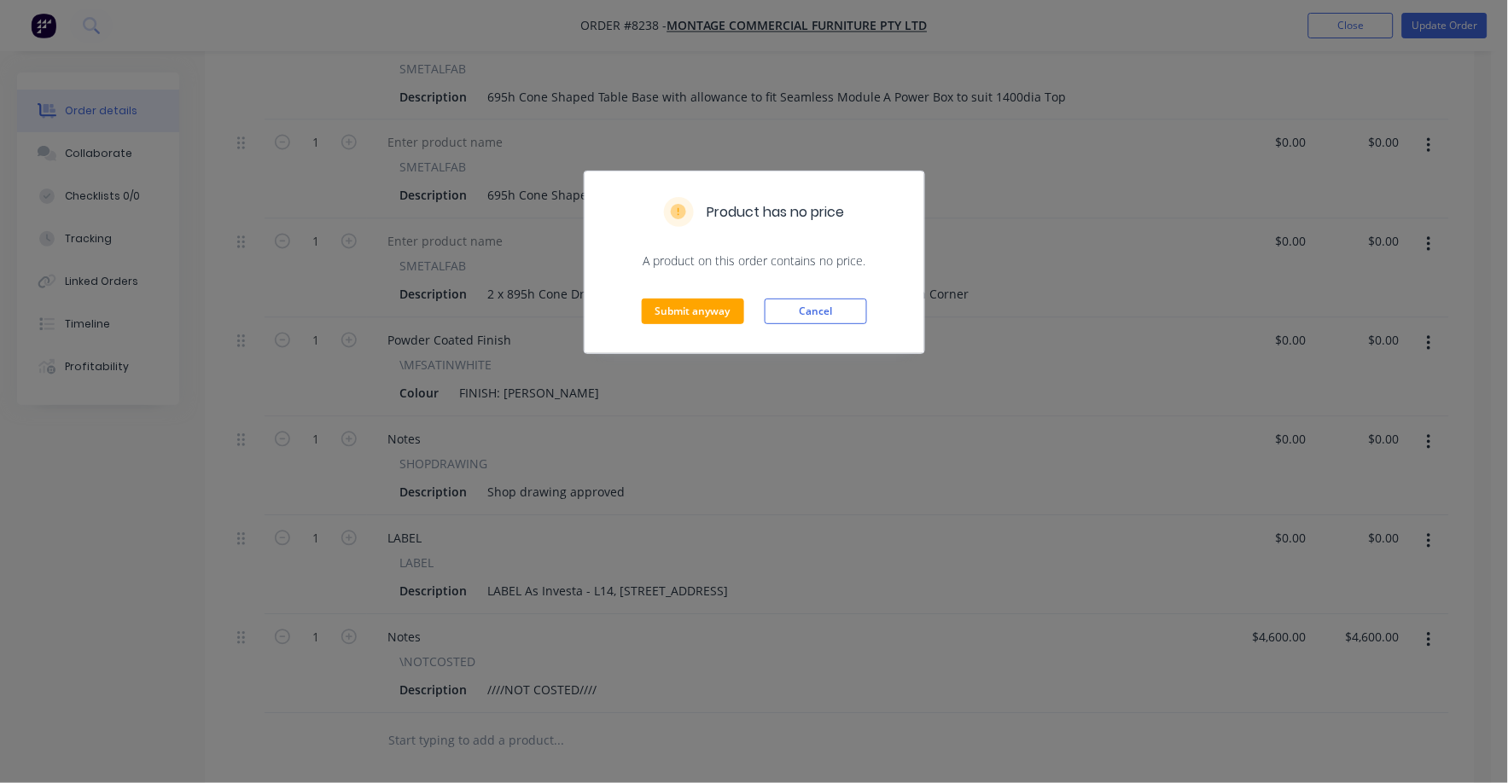
click at [688, 298] on div "Submit anyway Cancel" at bounding box center [754, 312] width 340 height 84
click at [690, 315] on button "Submit anyway" at bounding box center [693, 312] width 102 height 26
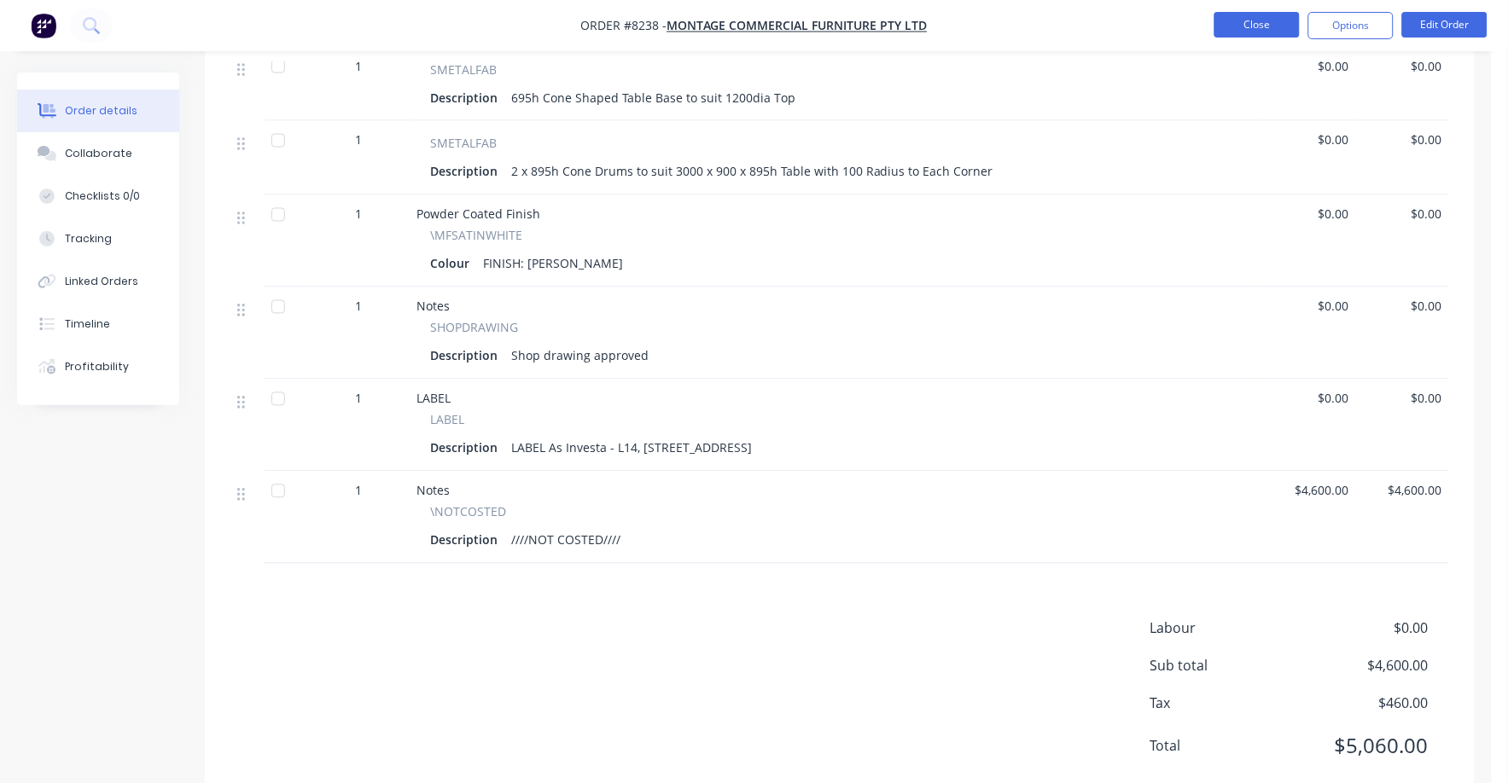
click at [1259, 24] on button "Close" at bounding box center [1256, 25] width 85 height 26
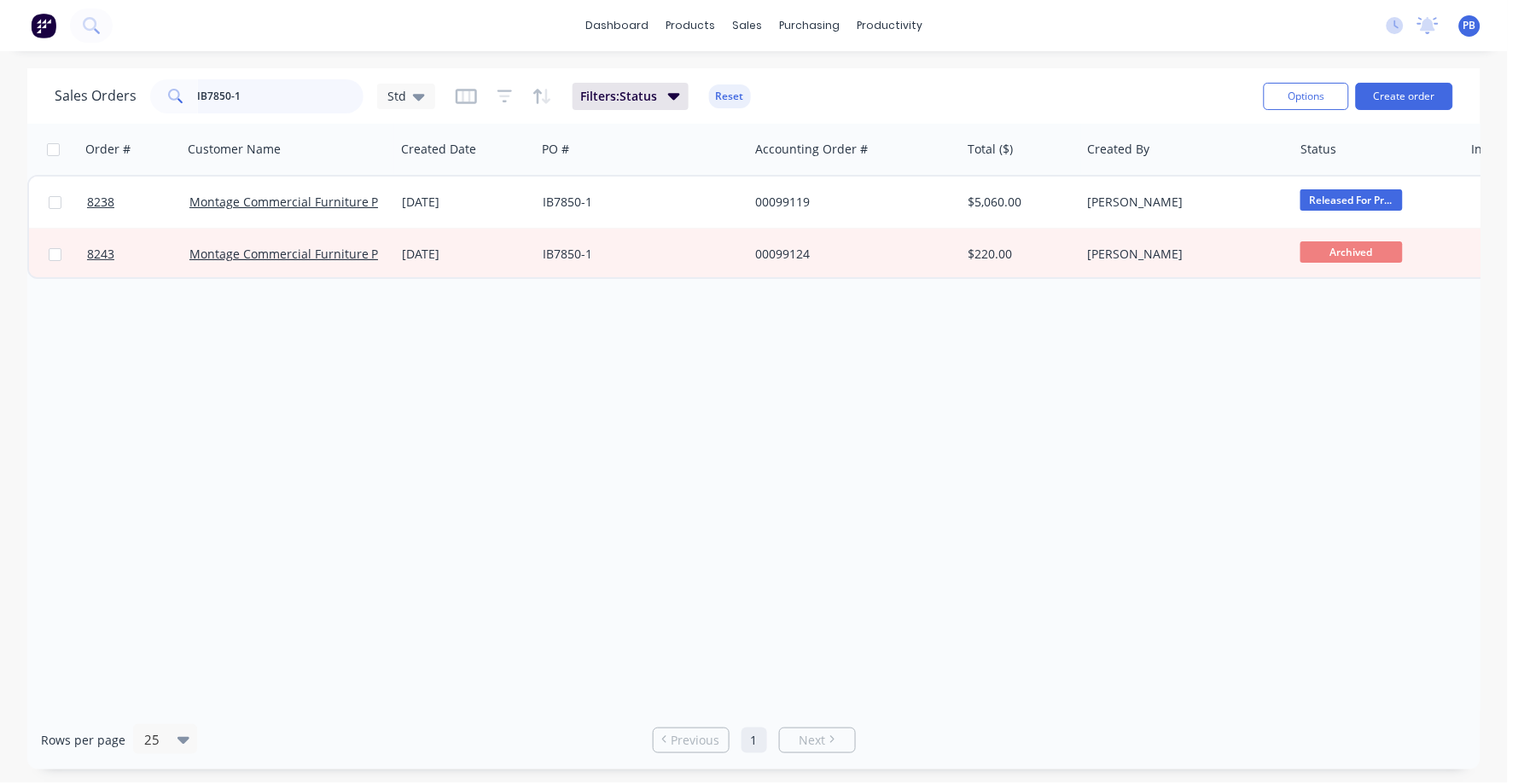
click at [296, 105] on input "IB7850-1" at bounding box center [281, 96] width 166 height 34
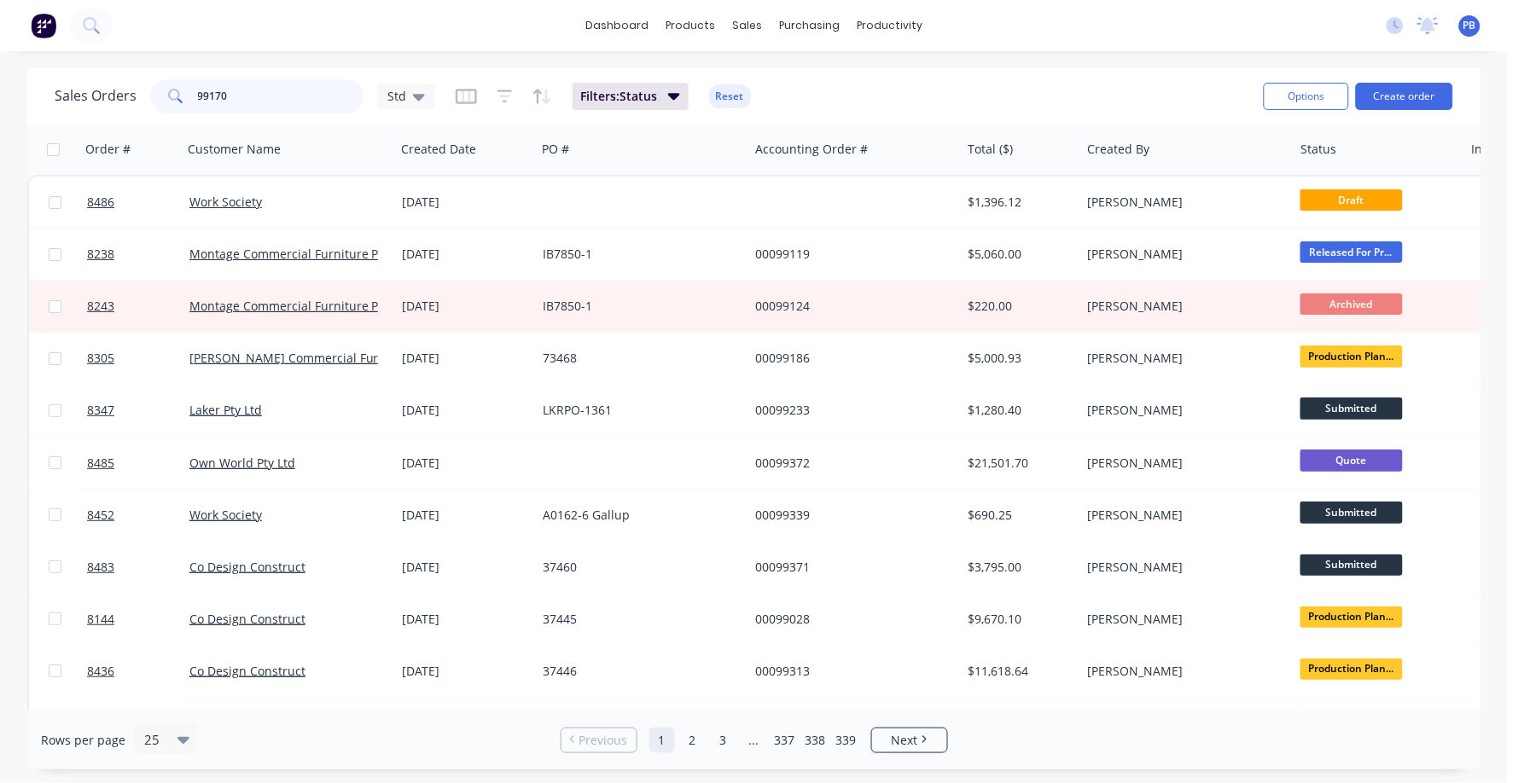
type input "99170"
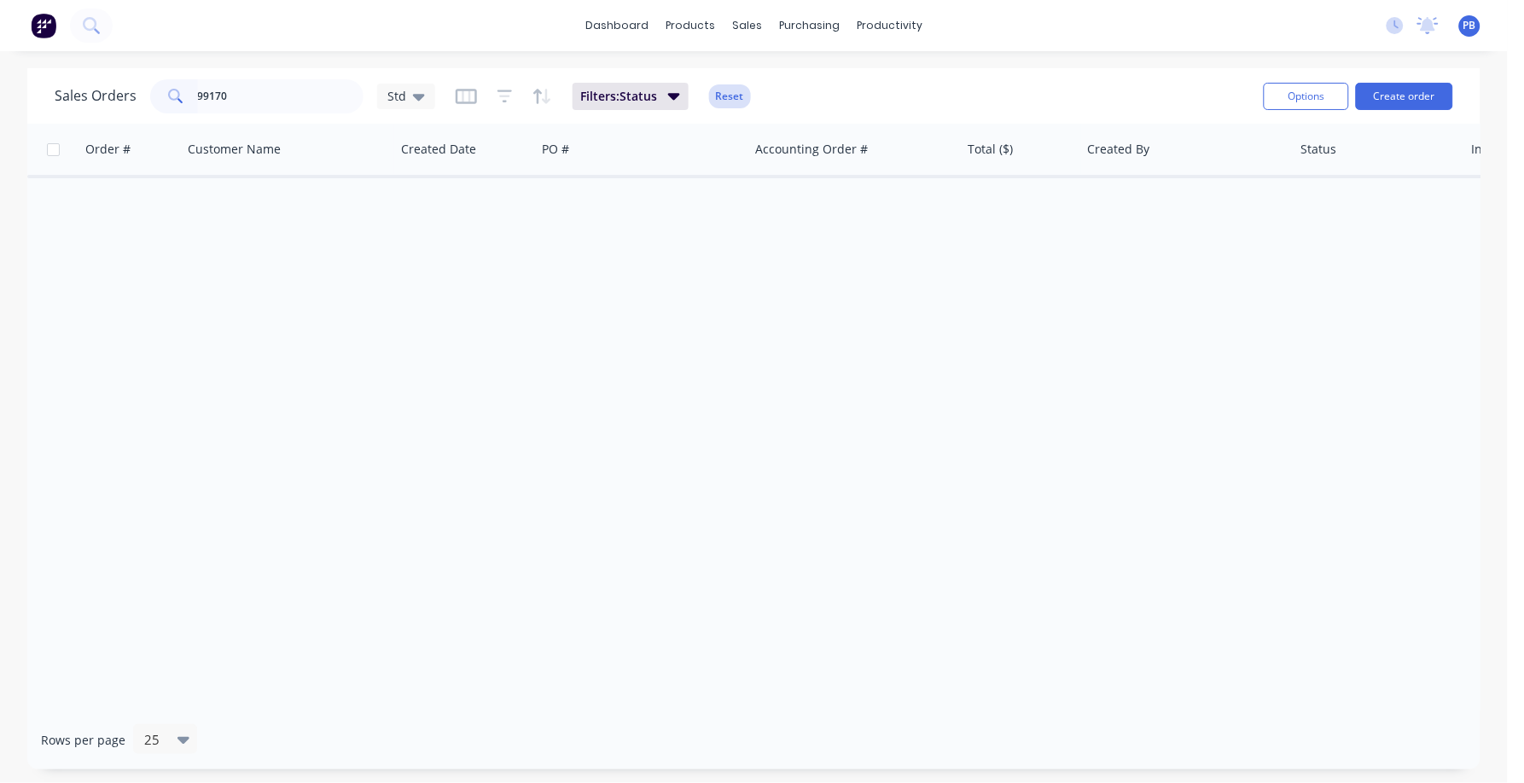
click at [736, 104] on button "Reset" at bounding box center [730, 96] width 42 height 24
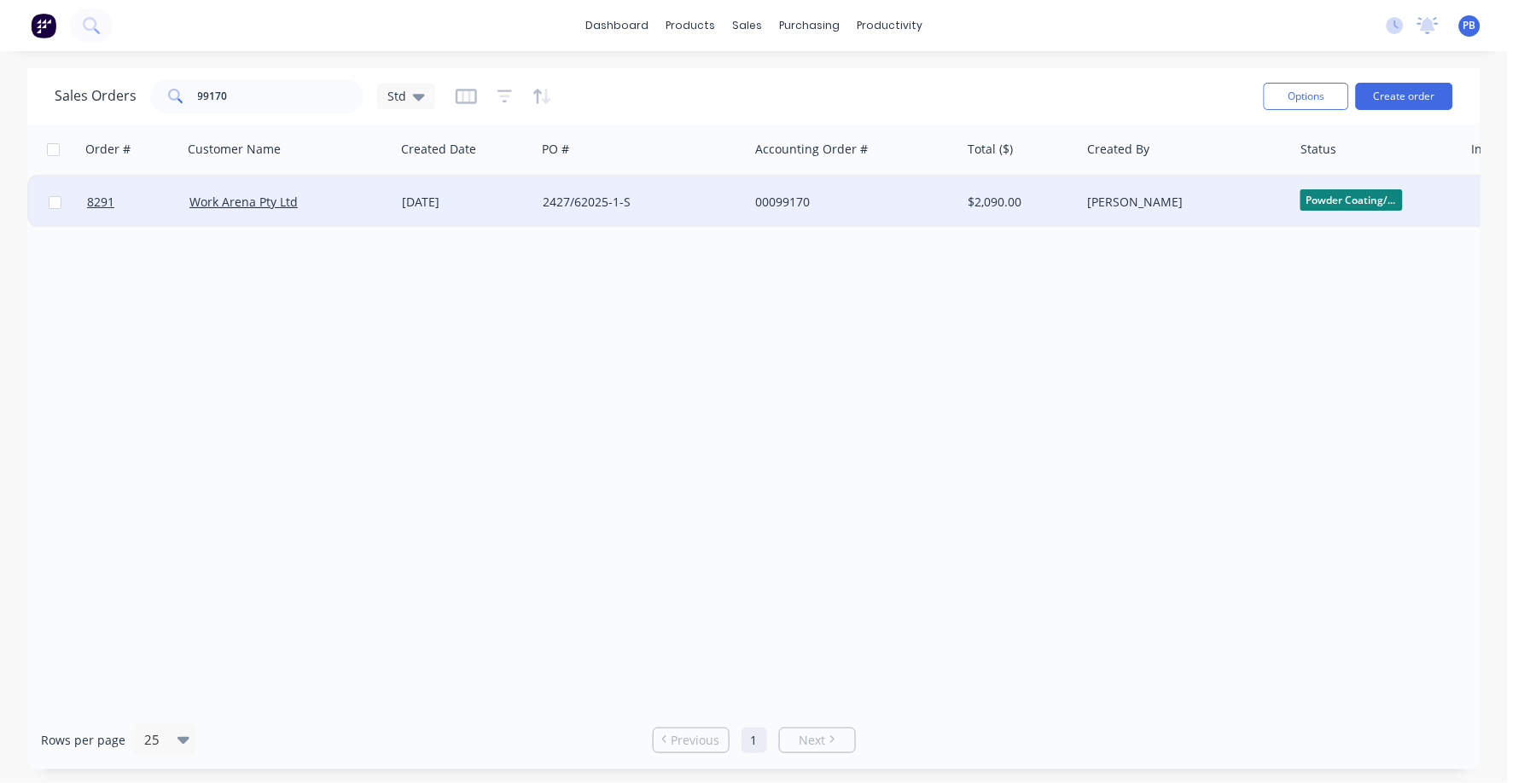
click at [783, 200] on div "00099170" at bounding box center [849, 202] width 189 height 17
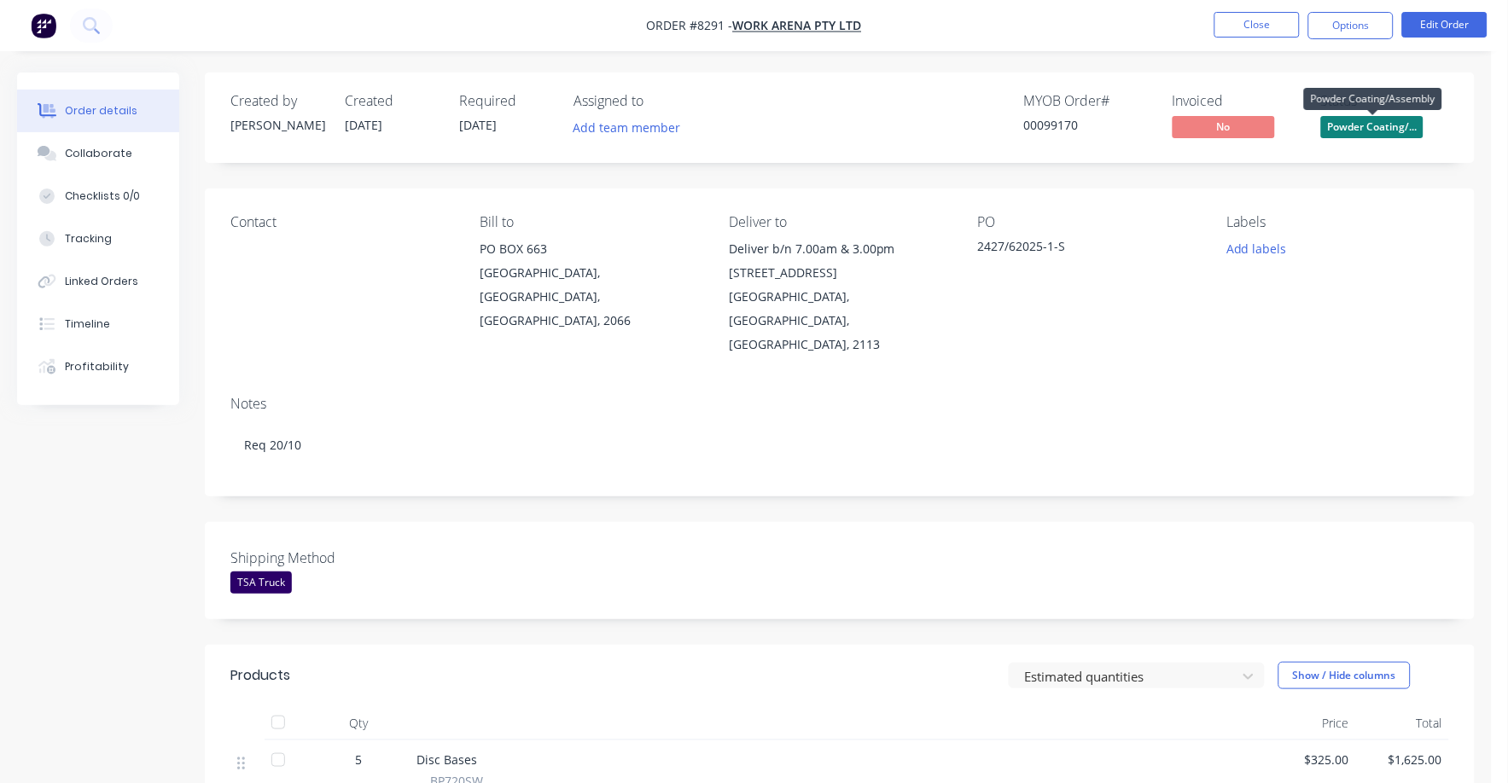
click at [1366, 129] on span "Powder Coating/..." at bounding box center [1372, 126] width 102 height 21
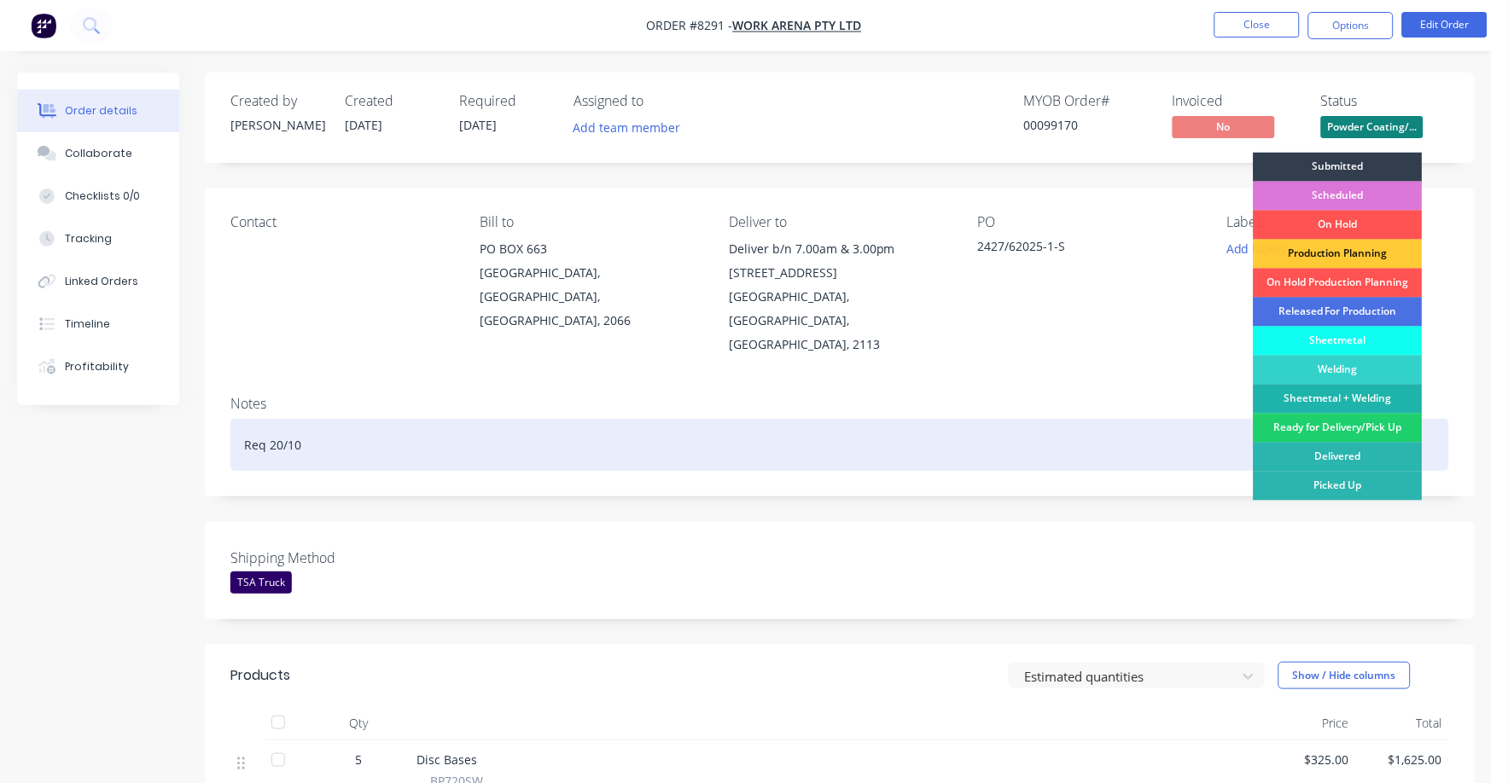
click at [1331, 425] on div "Ready for Delivery/Pick Up" at bounding box center [1337, 428] width 169 height 29
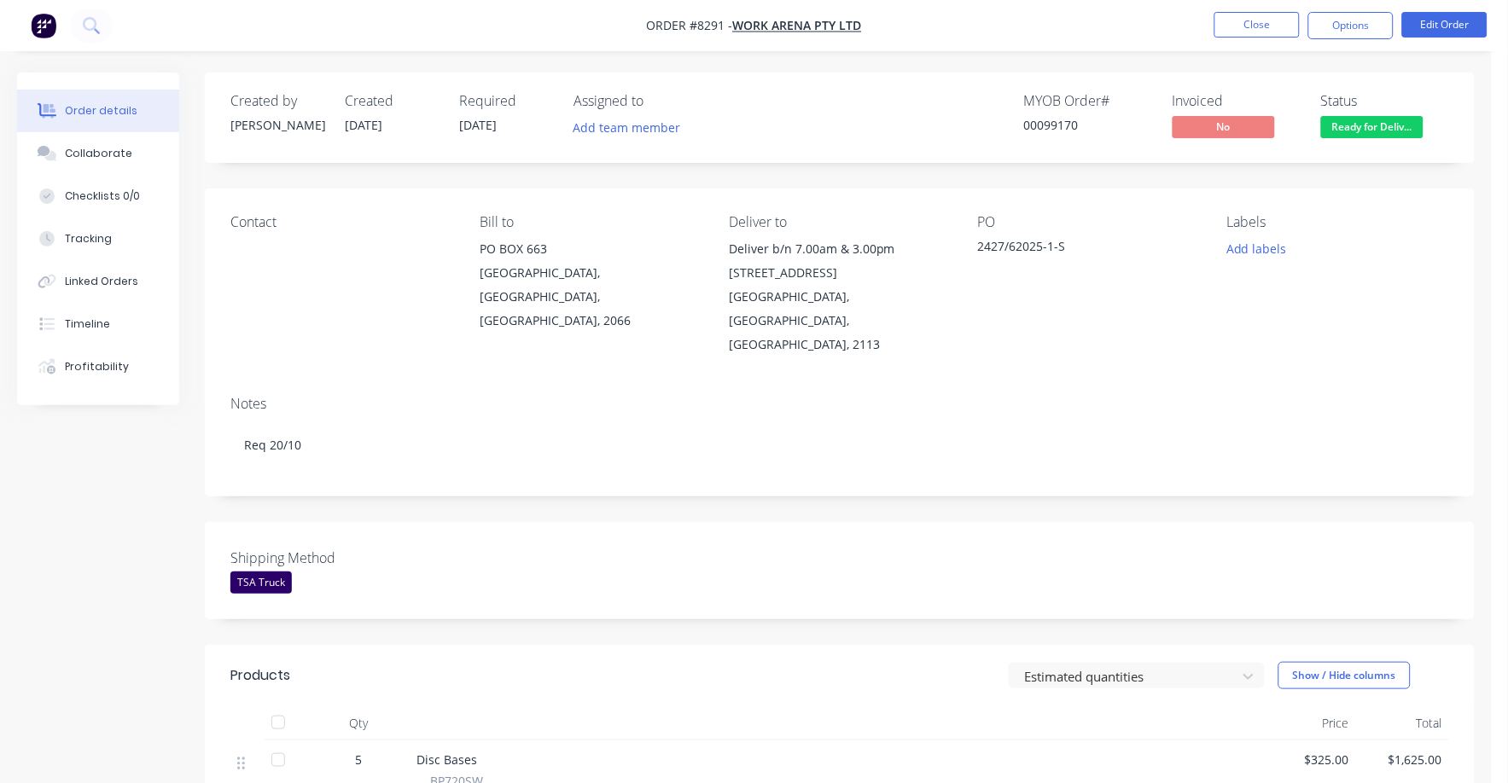
drag, startPoint x: 1343, startPoint y: 26, endPoint x: 1328, endPoint y: 42, distance: 21.7
click at [1342, 28] on button "Options" at bounding box center [1350, 25] width 85 height 27
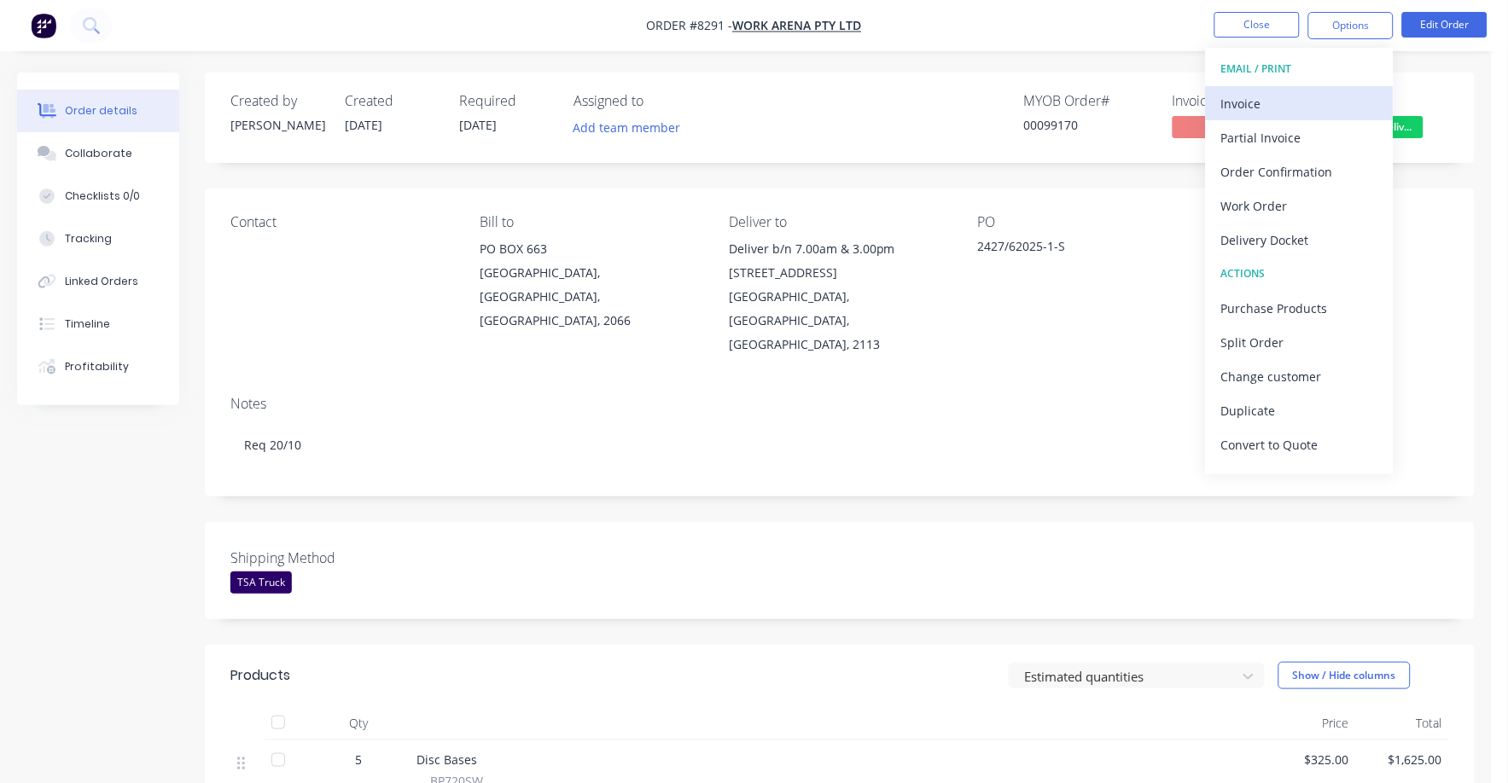
click at [1258, 98] on div "Invoice" at bounding box center [1299, 103] width 157 height 25
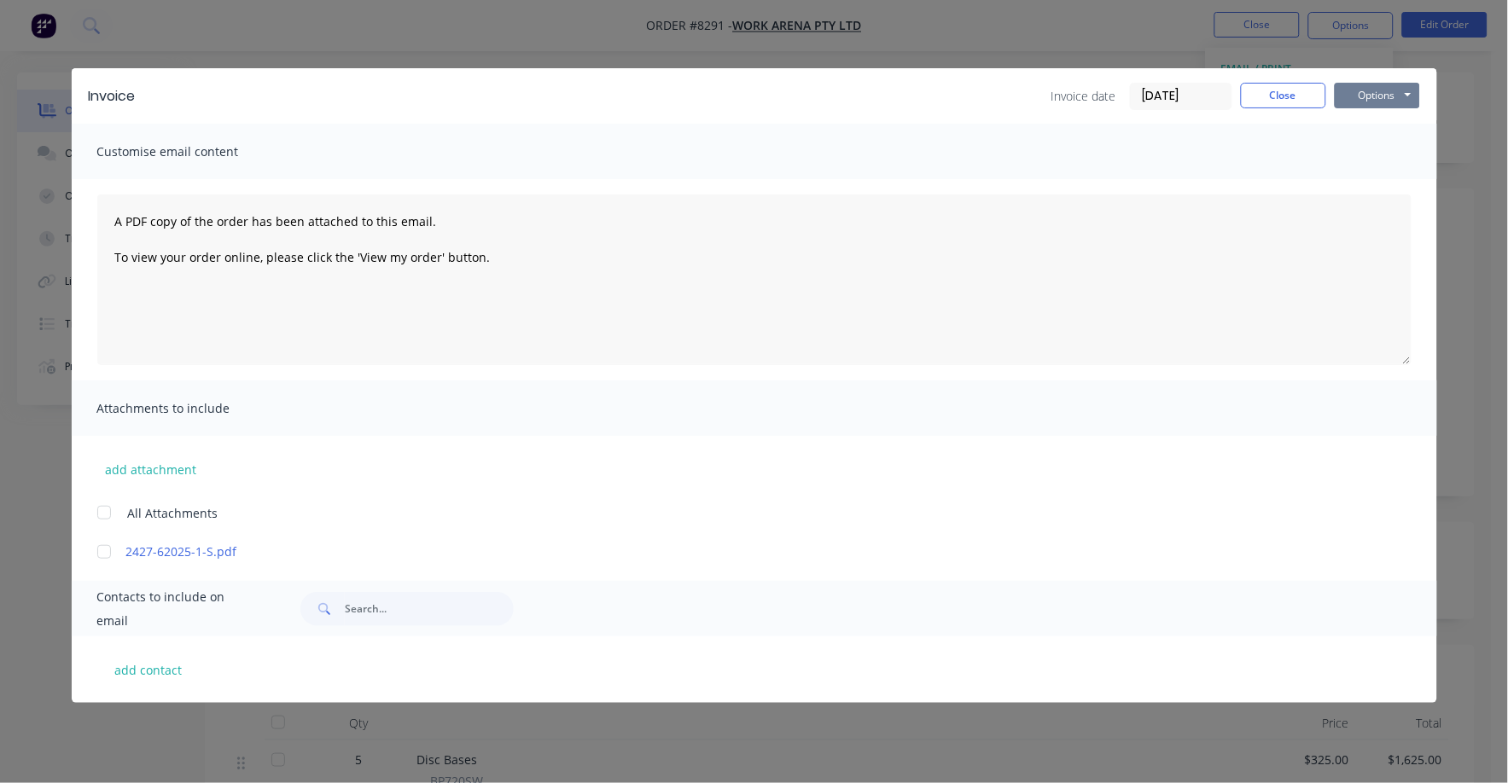
click at [1345, 91] on button "Options" at bounding box center [1376, 96] width 85 height 26
click at [1354, 142] on button "Print" at bounding box center [1388, 154] width 109 height 28
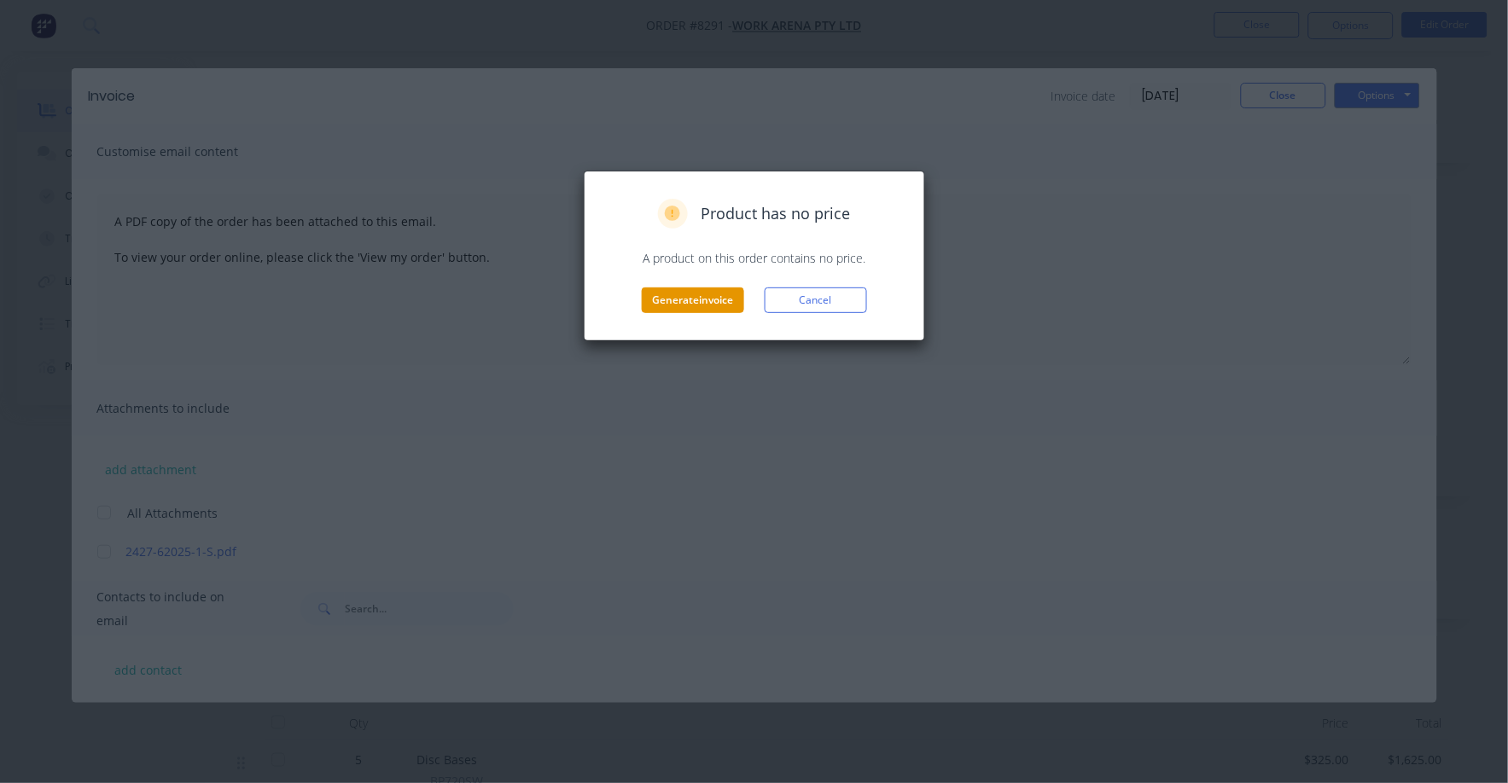
click at [685, 303] on button "Generate invoice" at bounding box center [693, 301] width 102 height 26
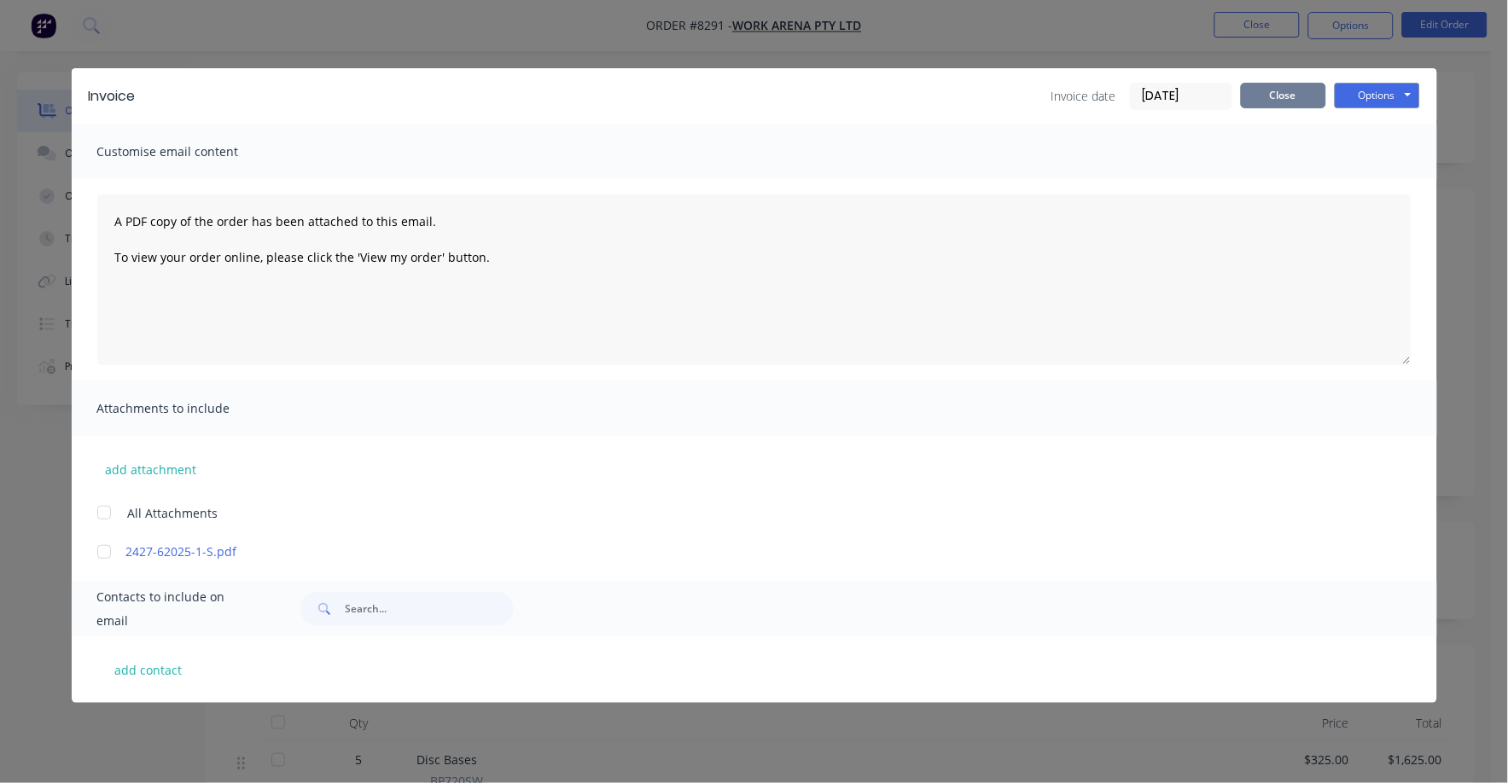
click at [1287, 91] on button "Close" at bounding box center [1283, 96] width 85 height 26
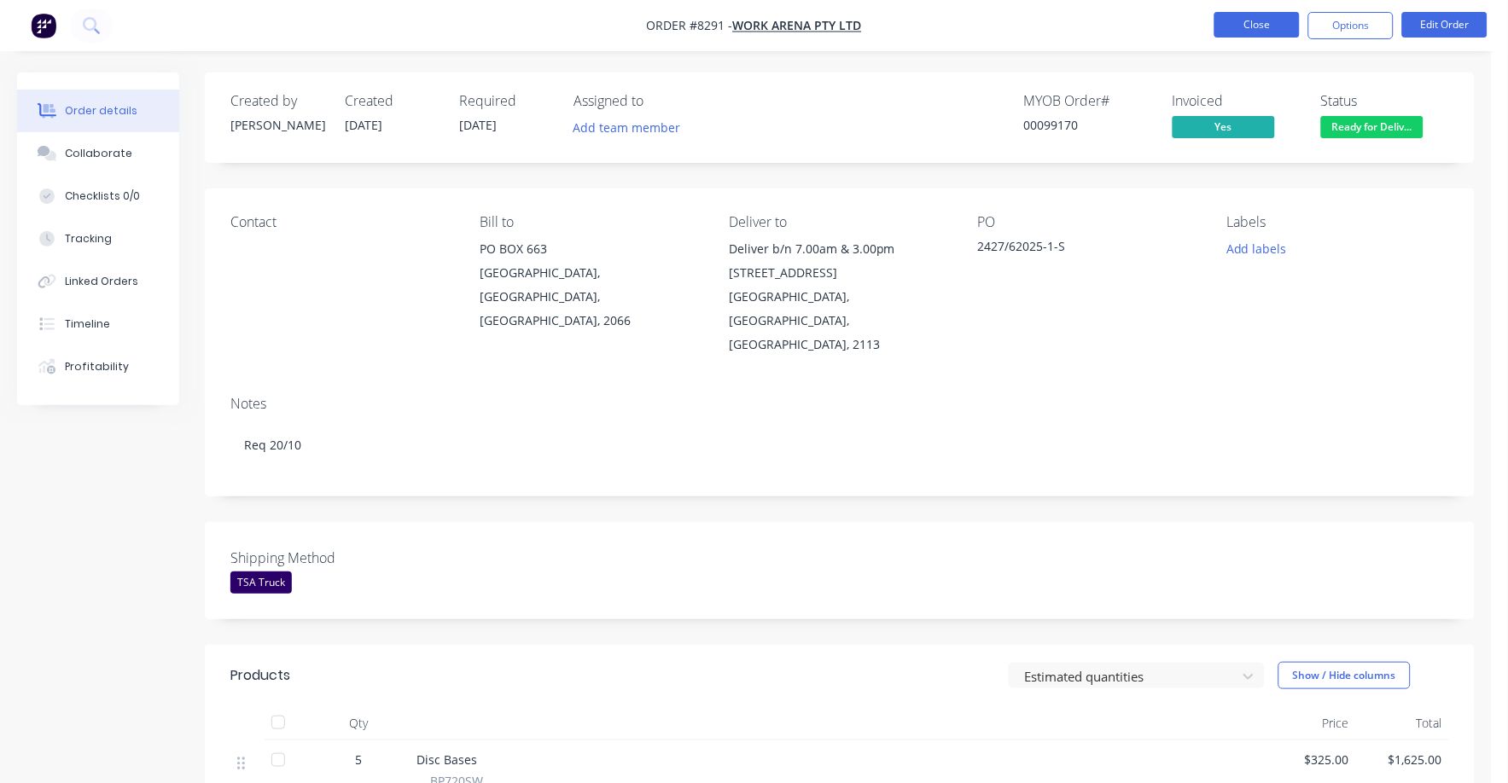
click at [1252, 26] on button "Close" at bounding box center [1256, 25] width 85 height 26
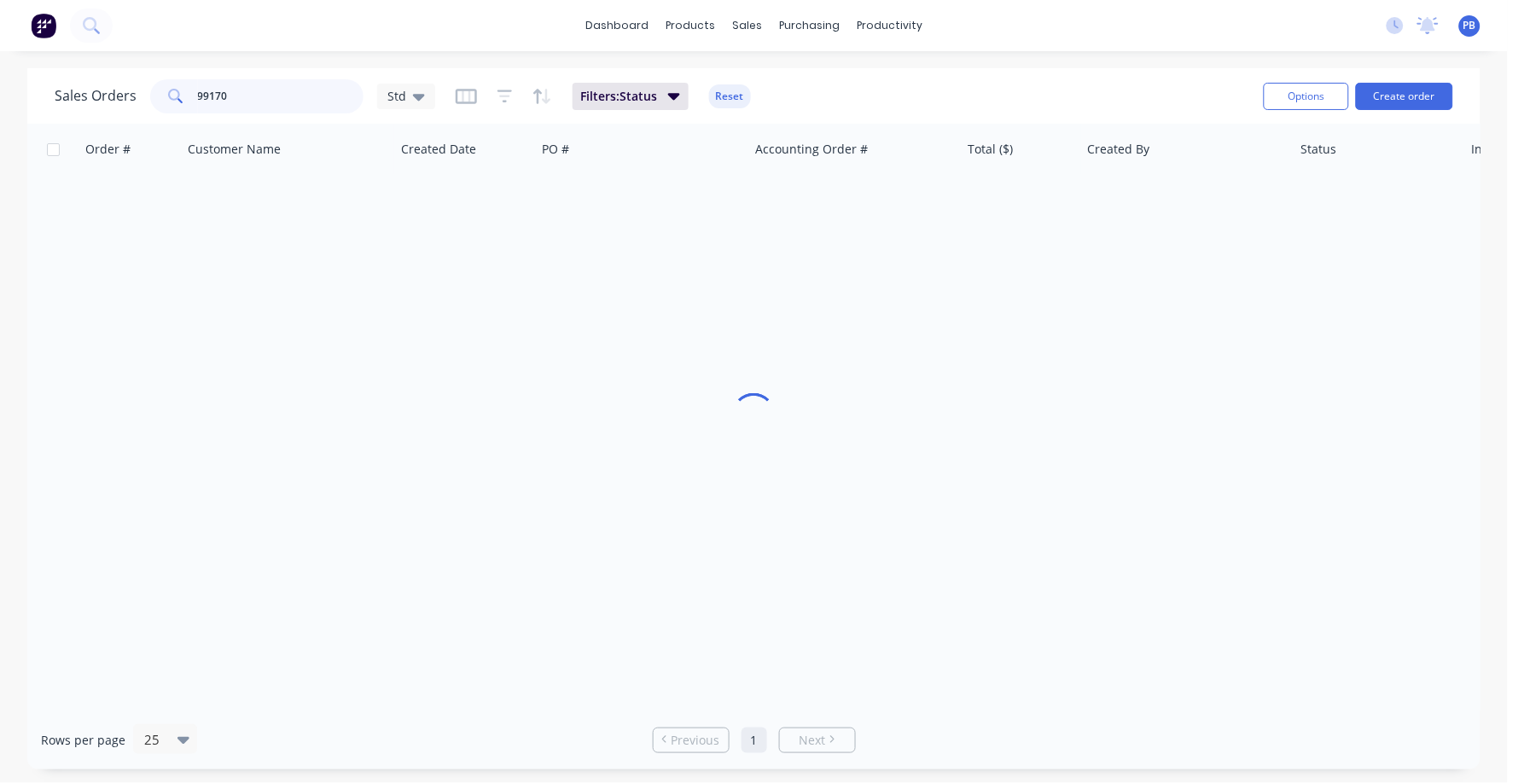
drag, startPoint x: 267, startPoint y: 102, endPoint x: 195, endPoint y: 93, distance: 73.1
click at [198, 93] on input "99170" at bounding box center [281, 96] width 166 height 34
type input "99225"
click at [729, 97] on button "Reset" at bounding box center [730, 96] width 42 height 24
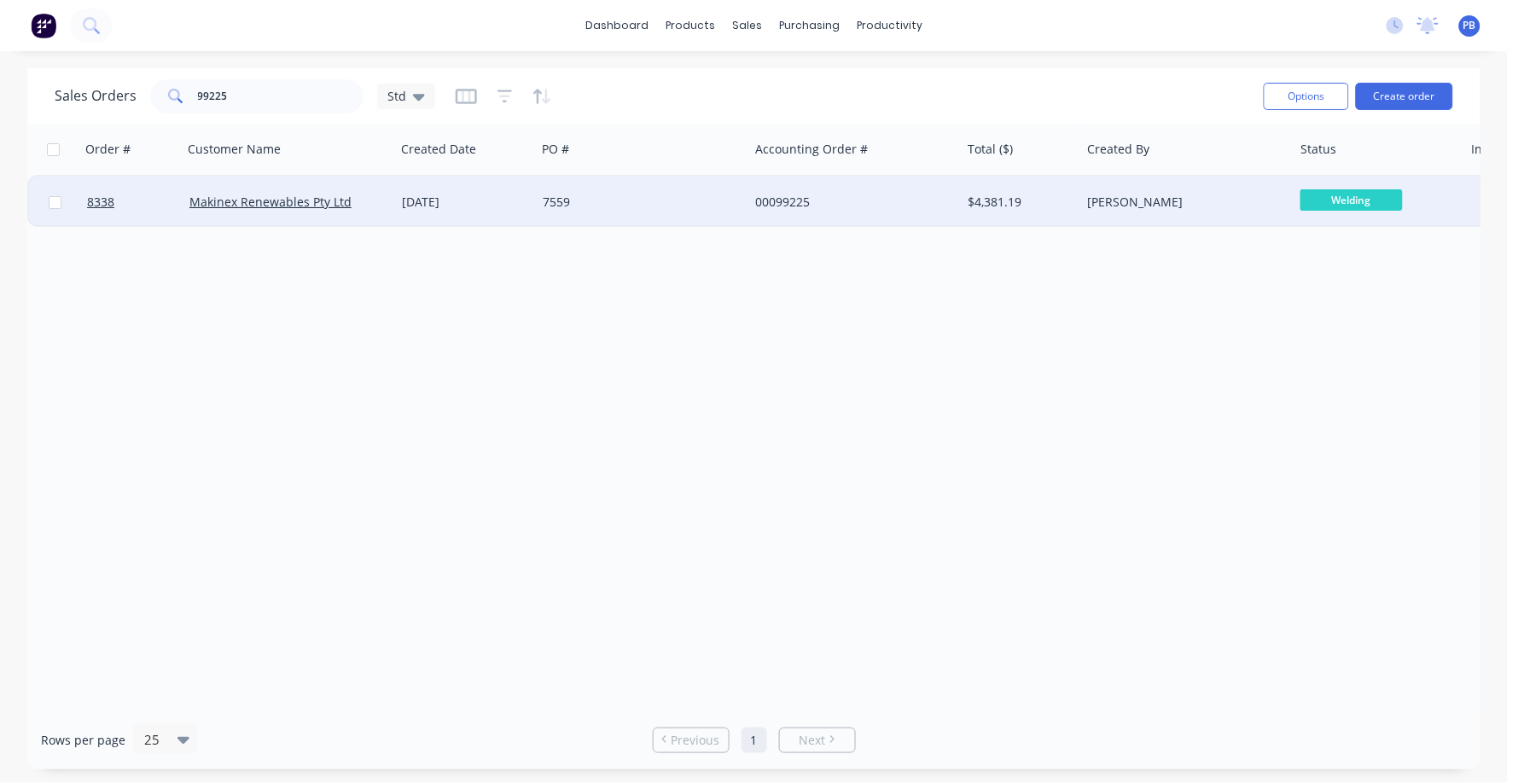
click at [793, 202] on div "00099225" at bounding box center [849, 202] width 189 height 17
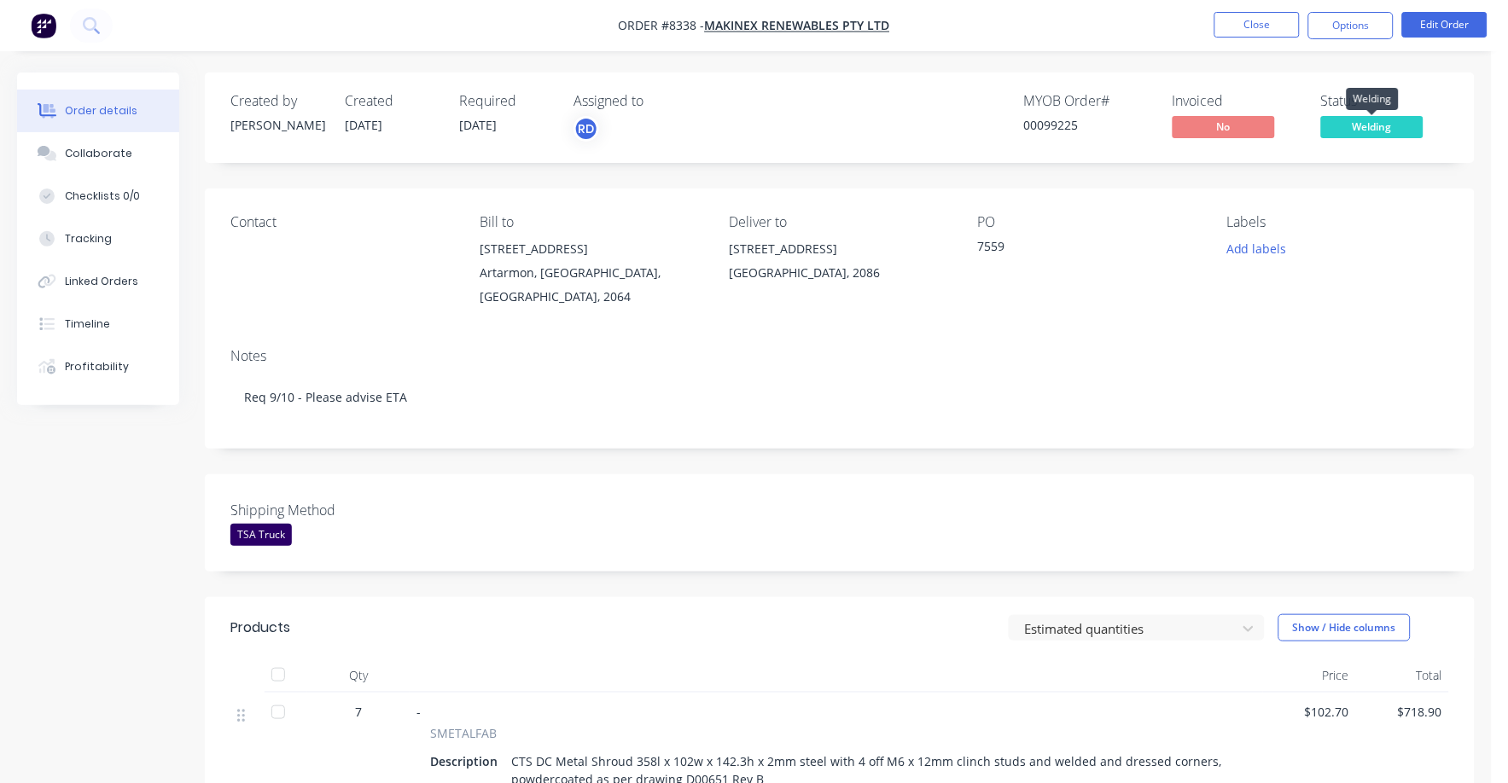
click at [1374, 126] on span "Welding" at bounding box center [1372, 126] width 102 height 21
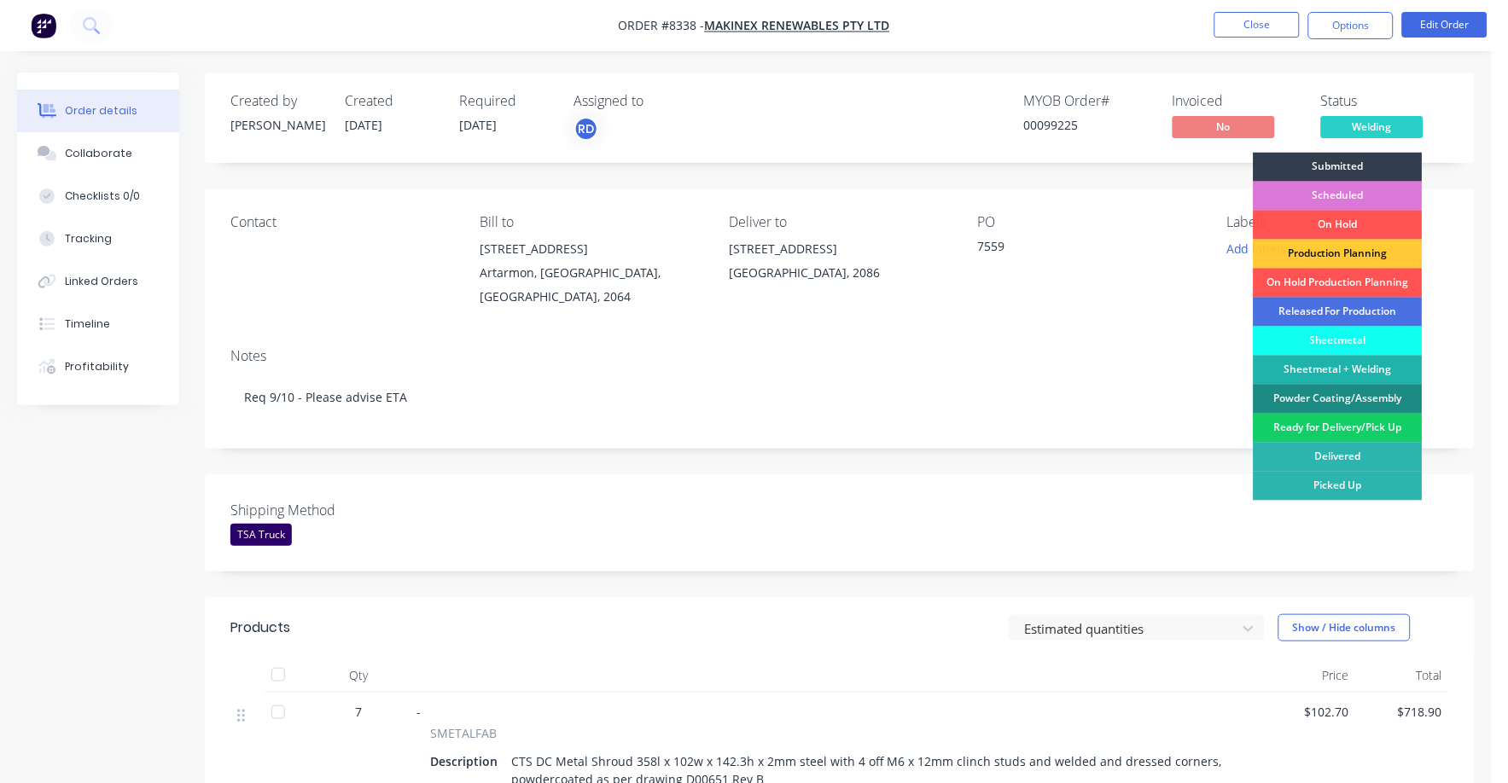
click at [1331, 427] on div "Ready for Delivery/Pick Up" at bounding box center [1337, 428] width 169 height 29
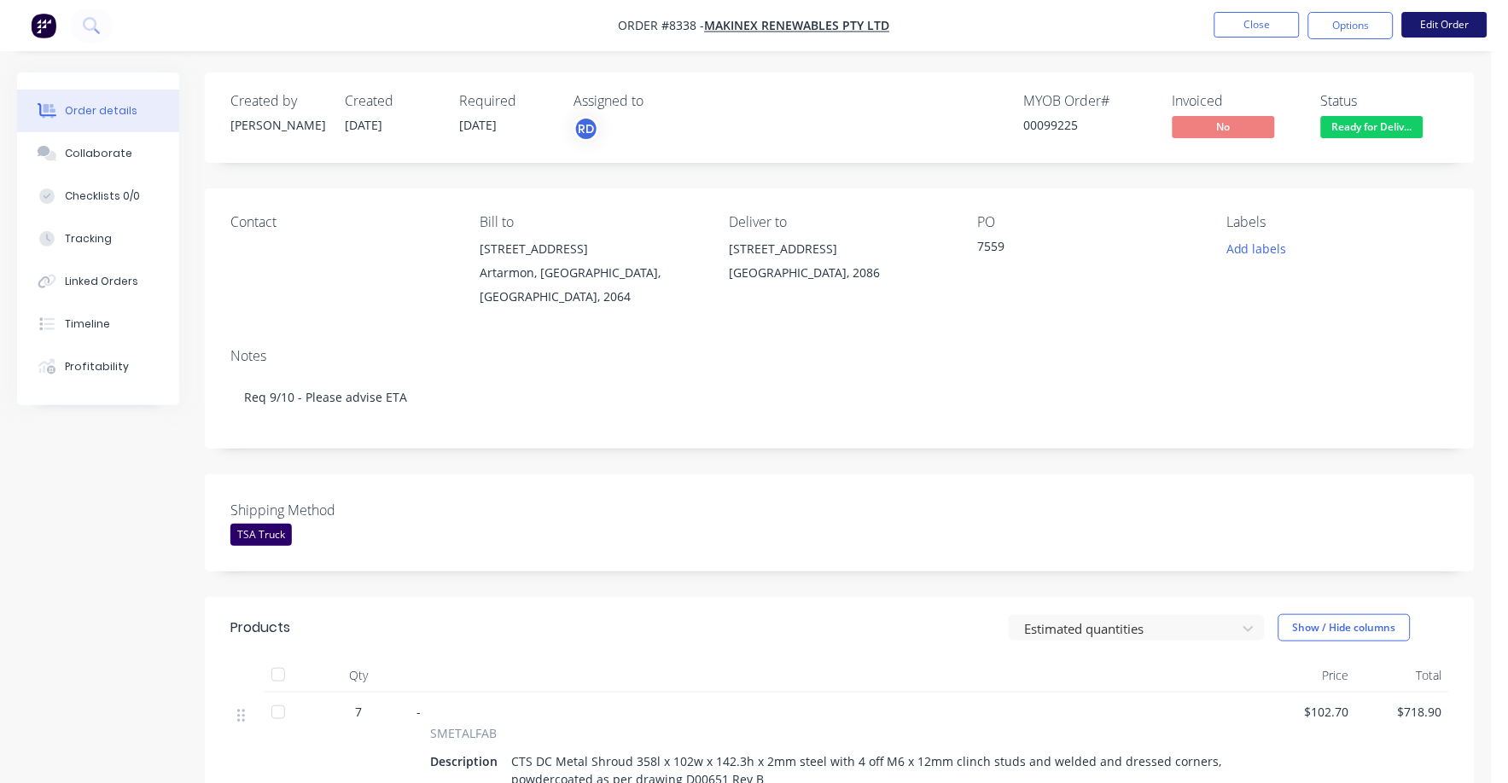
click at [1457, 26] on button "Edit Order" at bounding box center [1444, 25] width 85 height 26
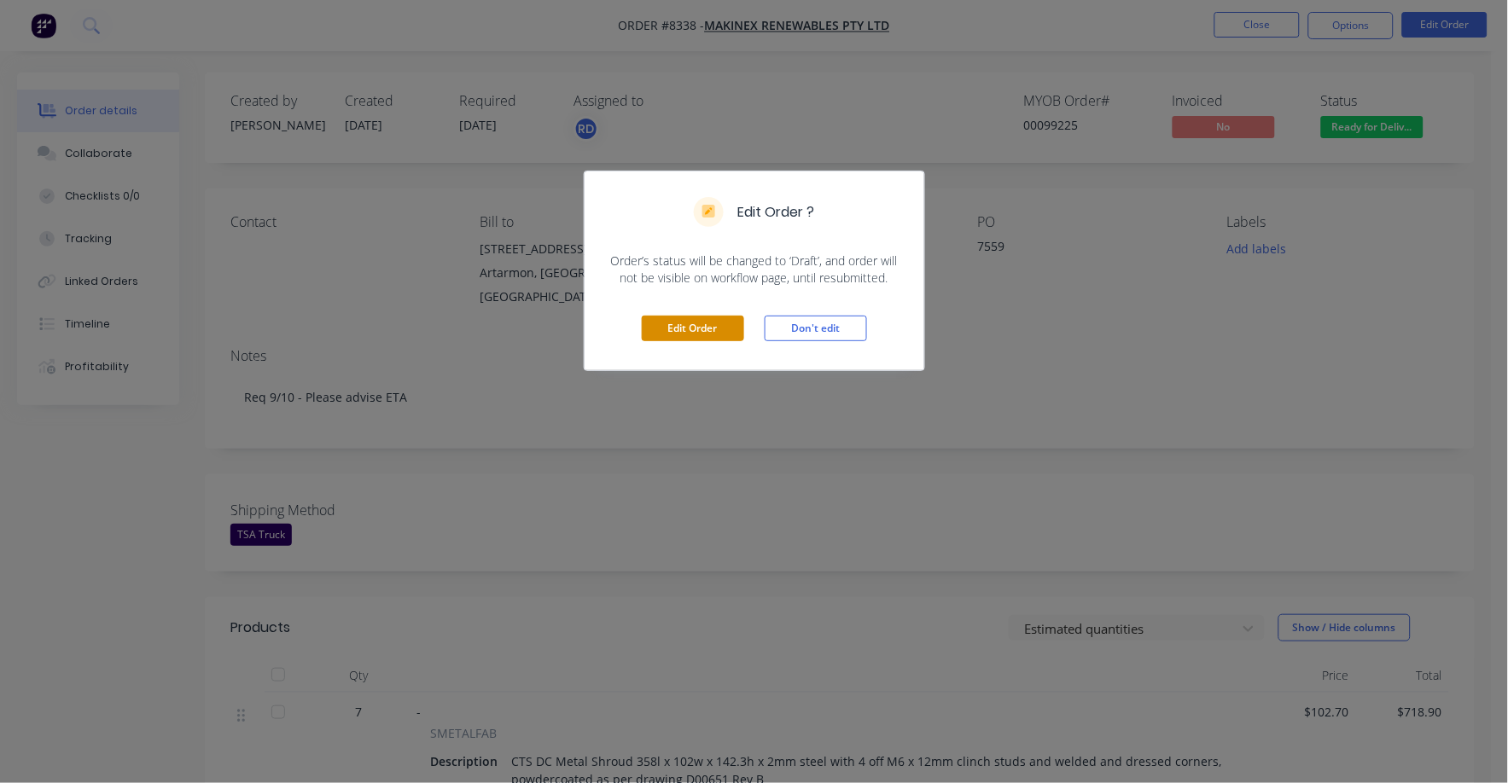
click at [699, 324] on button "Edit Order" at bounding box center [693, 329] width 102 height 26
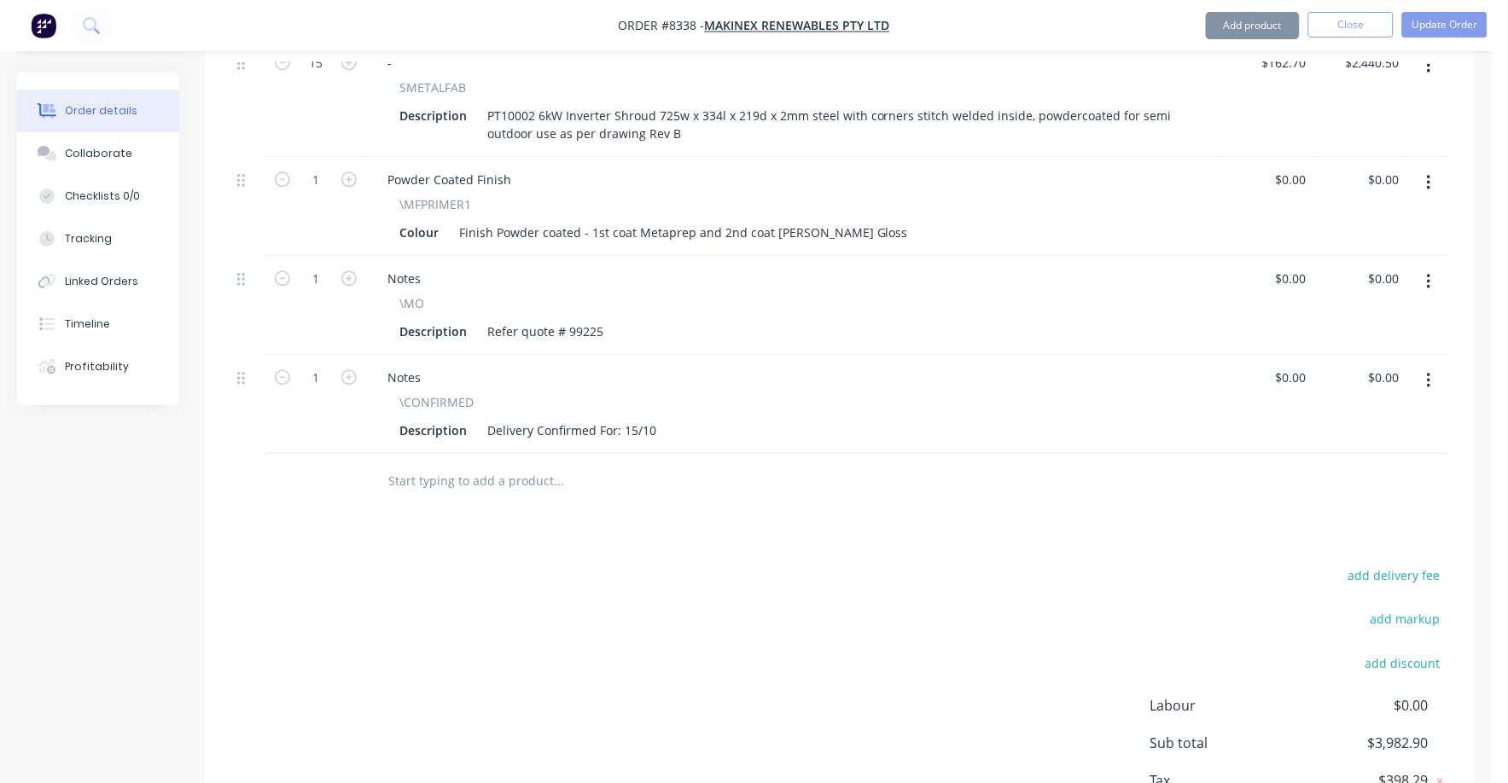
scroll to position [960, 0]
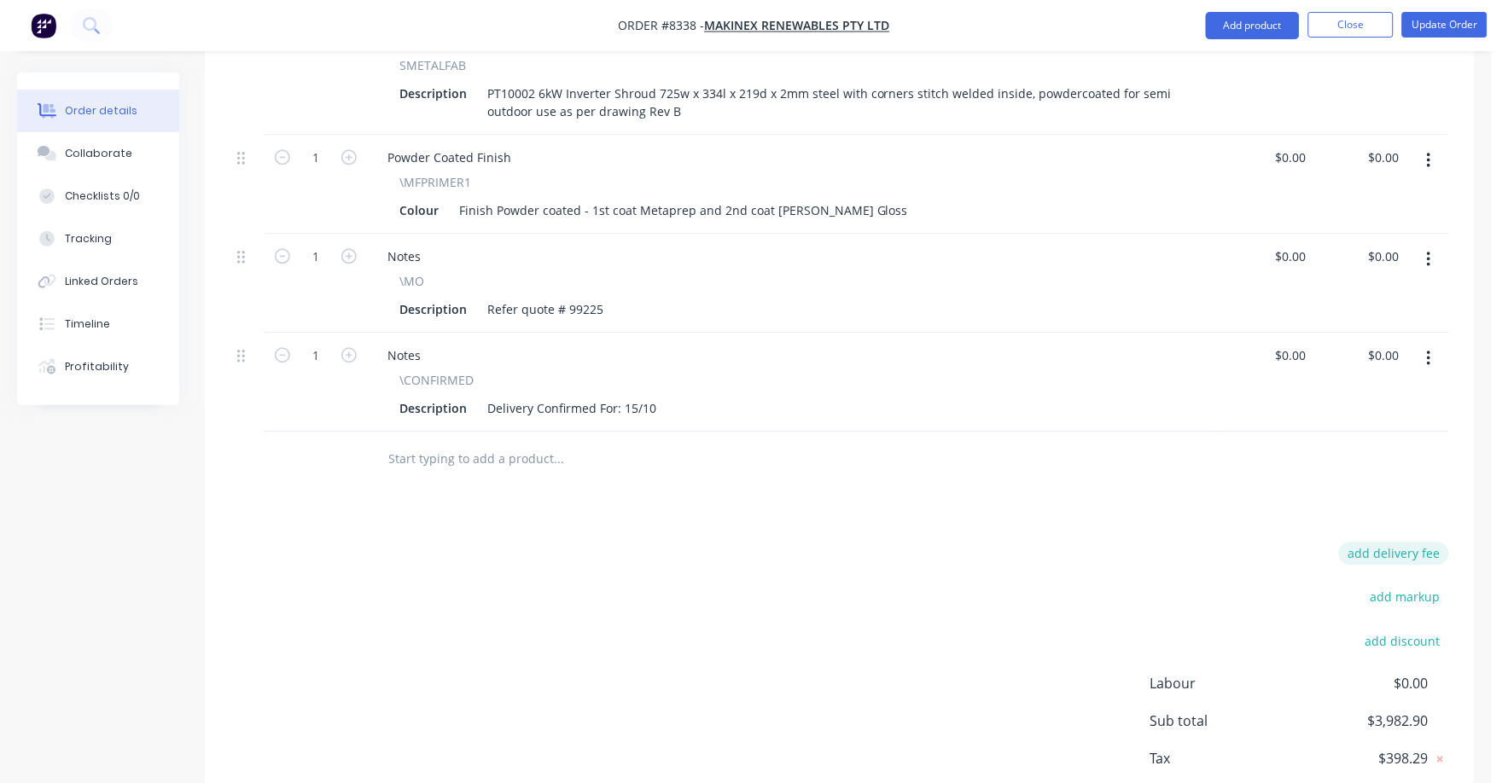
click at [1396, 542] on button "add delivery fee" at bounding box center [1394, 553] width 110 height 23
type input "75"
click input "submit" at bounding box center [0, 0] width 0 height 0
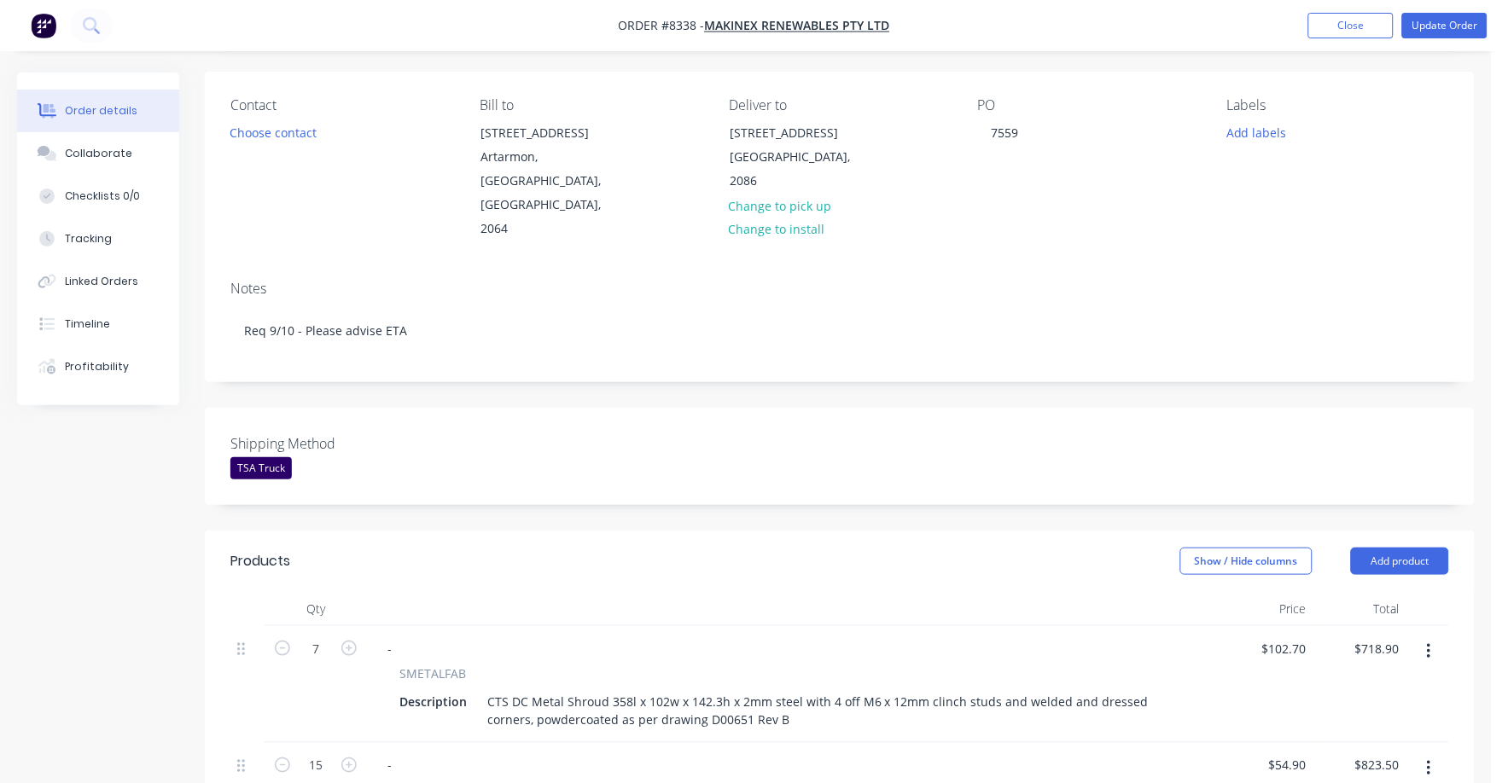
scroll to position [106, 0]
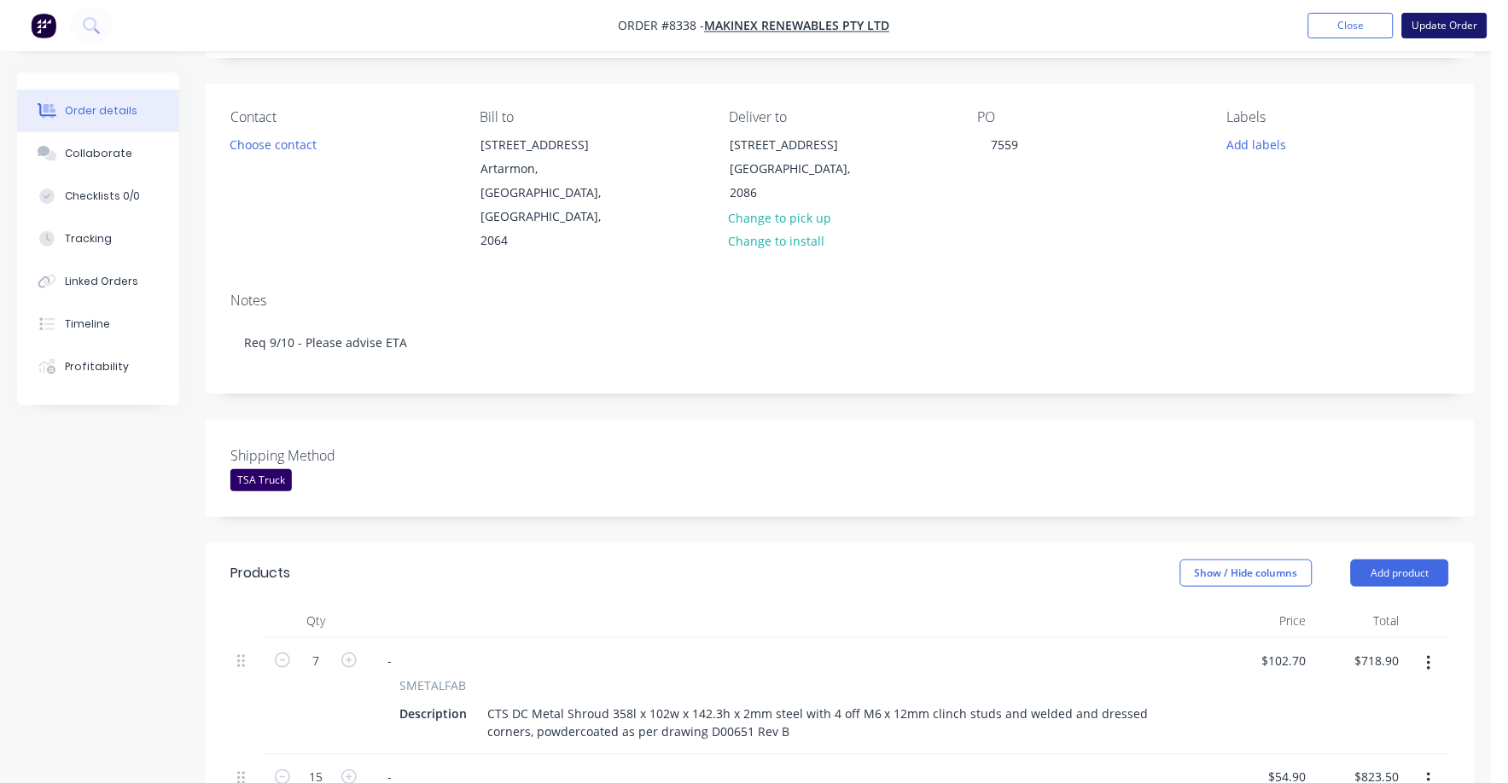
click at [1438, 26] on button "Update Order" at bounding box center [1444, 26] width 85 height 26
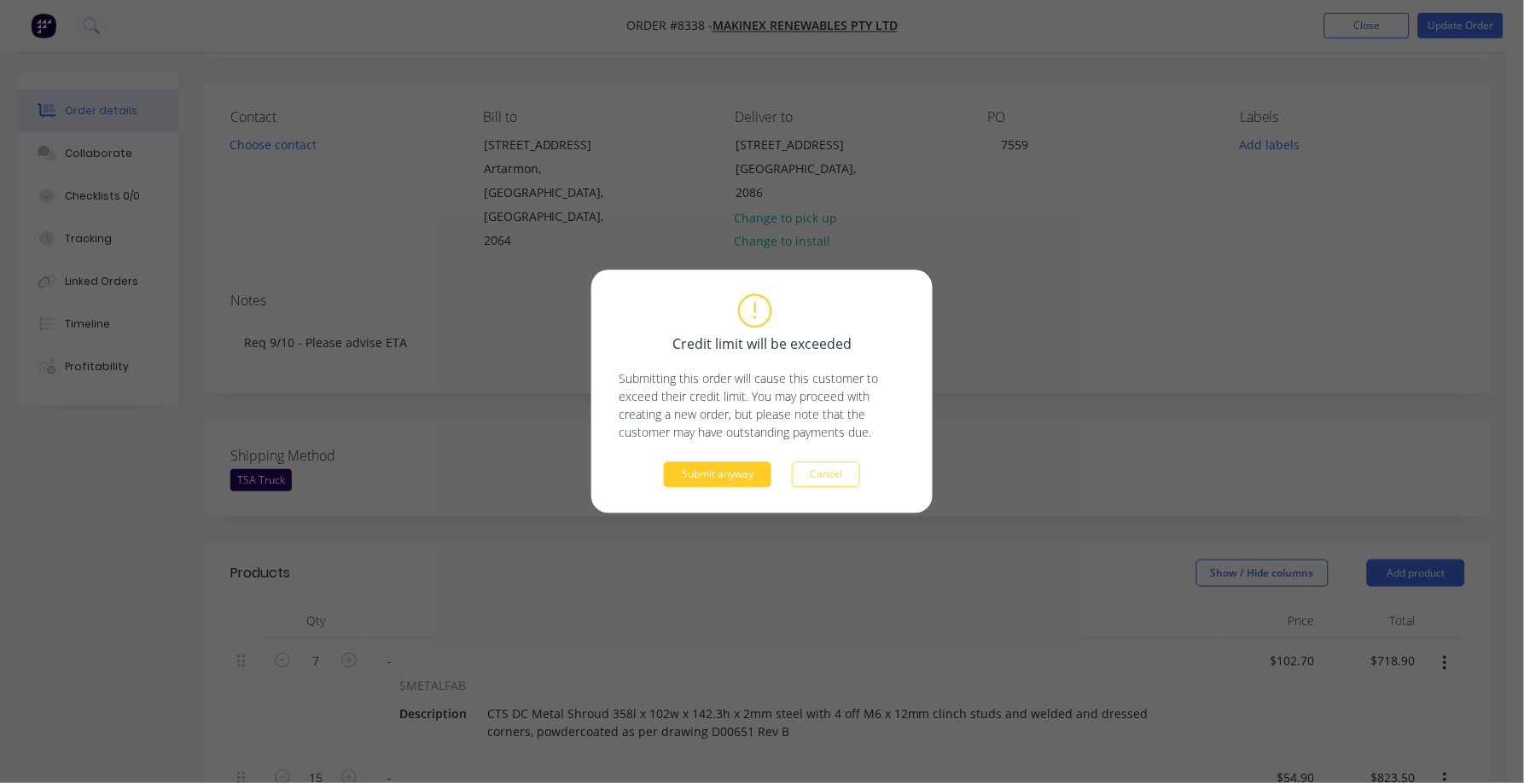
click at [706, 477] on button "Submit anyway" at bounding box center [718, 475] width 108 height 26
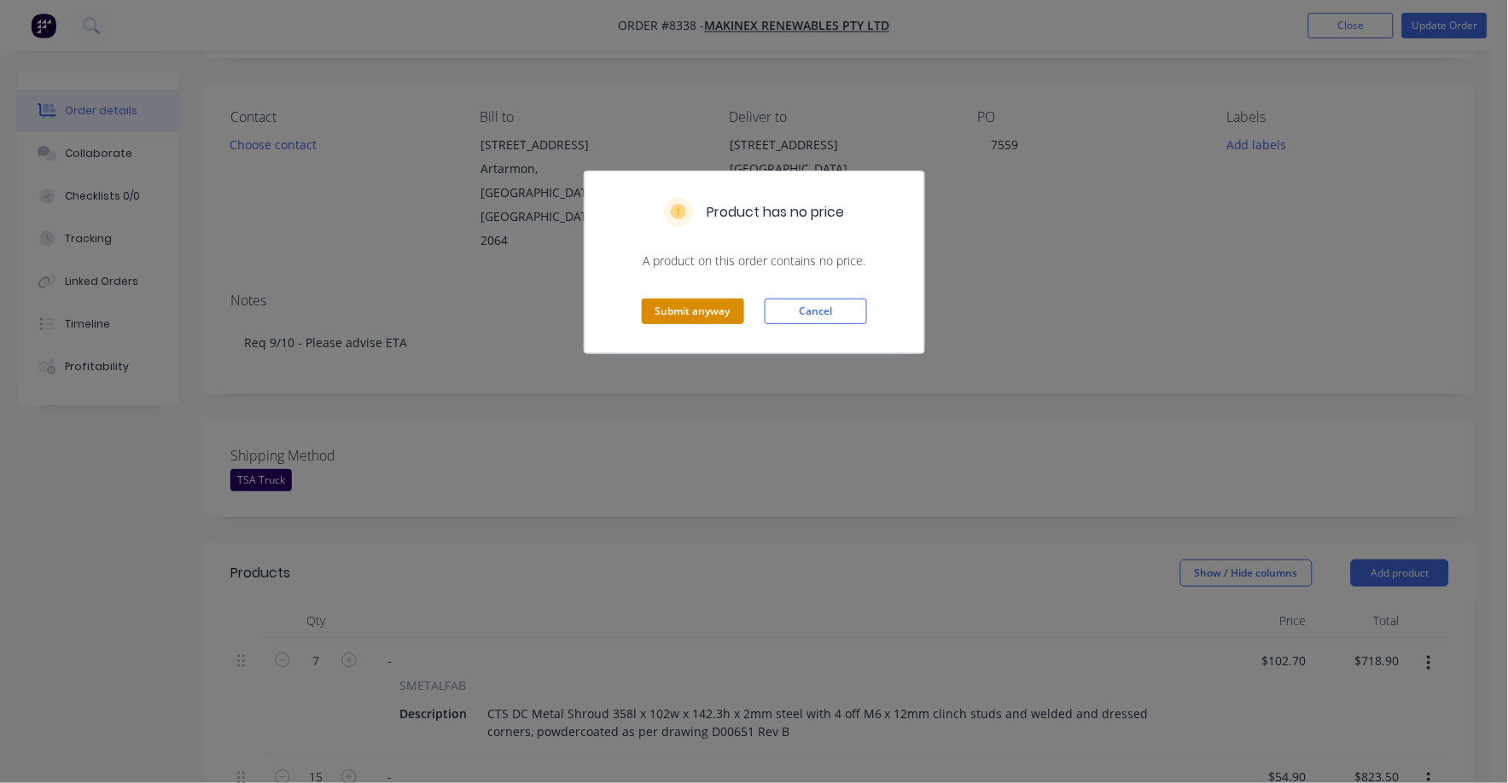
click at [700, 317] on button "Submit anyway" at bounding box center [693, 312] width 102 height 26
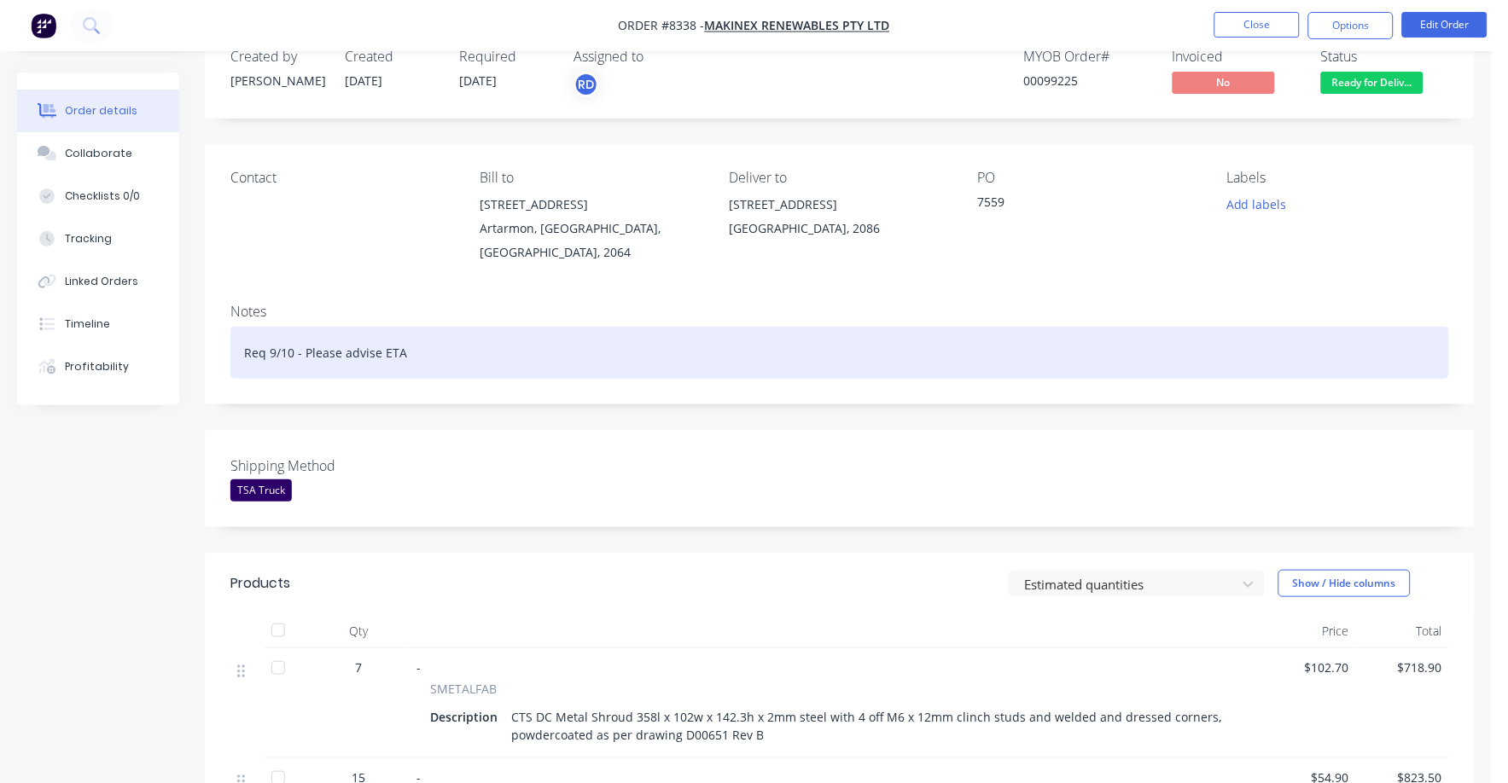
scroll to position [0, 0]
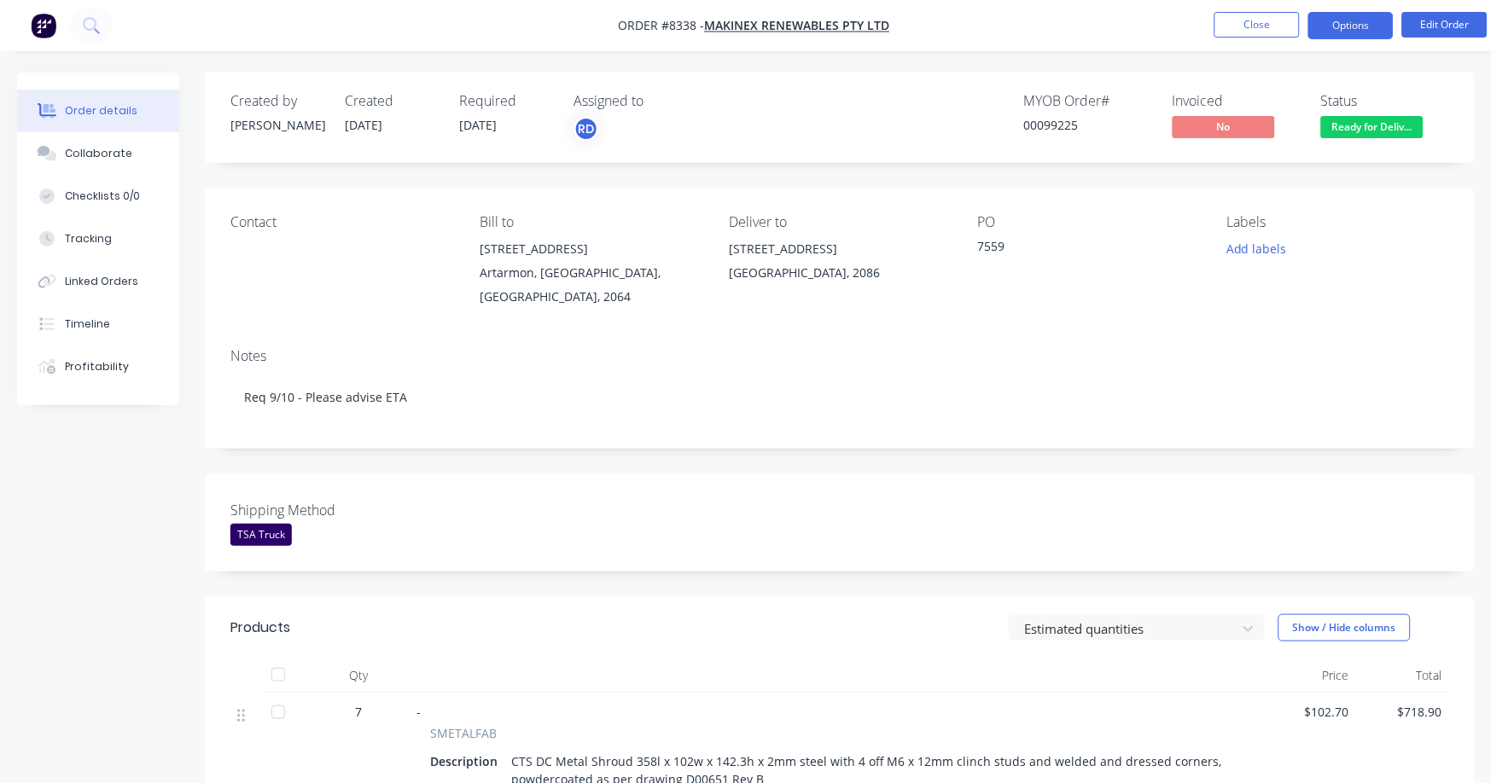
click at [1343, 21] on button "Options" at bounding box center [1350, 25] width 85 height 27
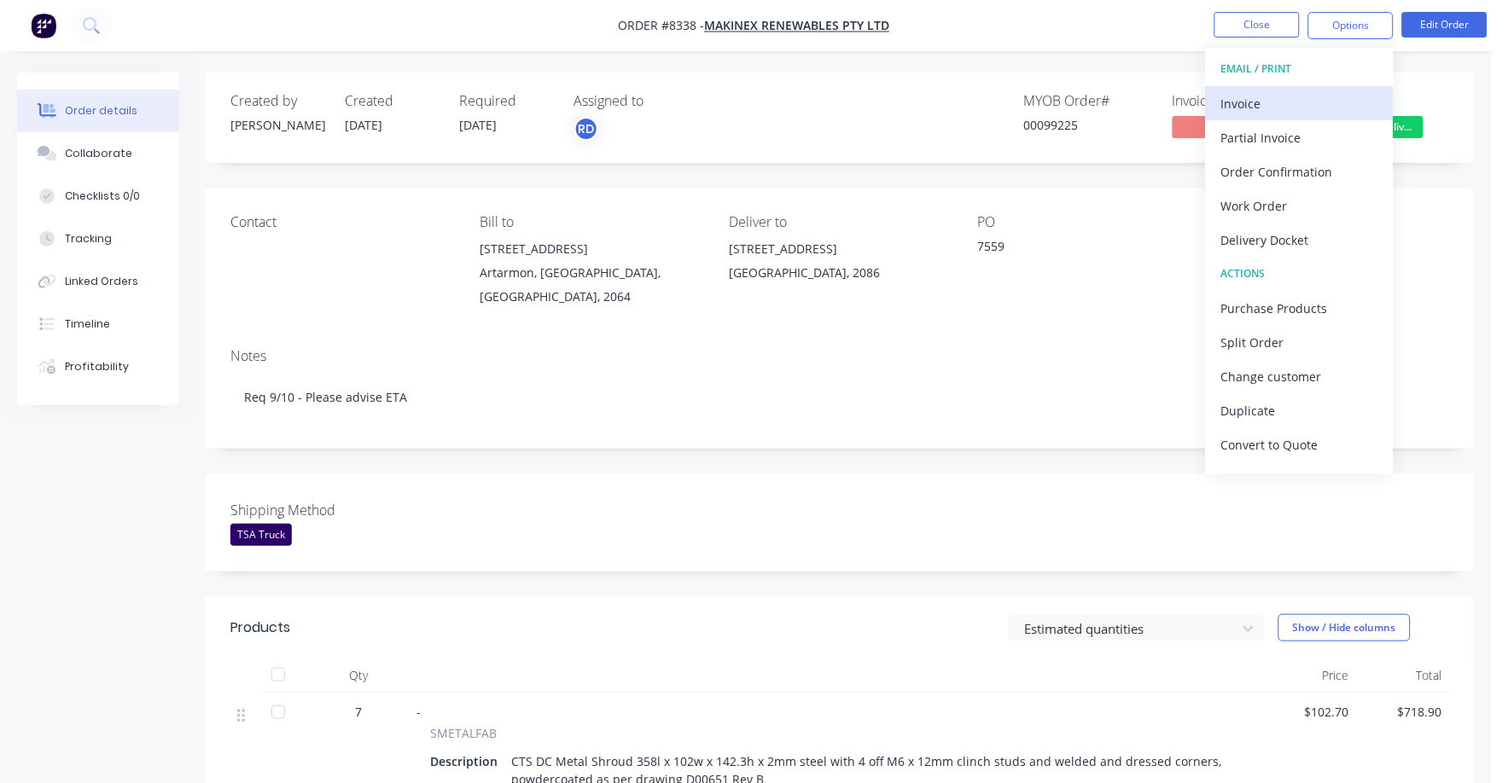
click at [1241, 100] on div "Invoice" at bounding box center [1299, 103] width 157 height 25
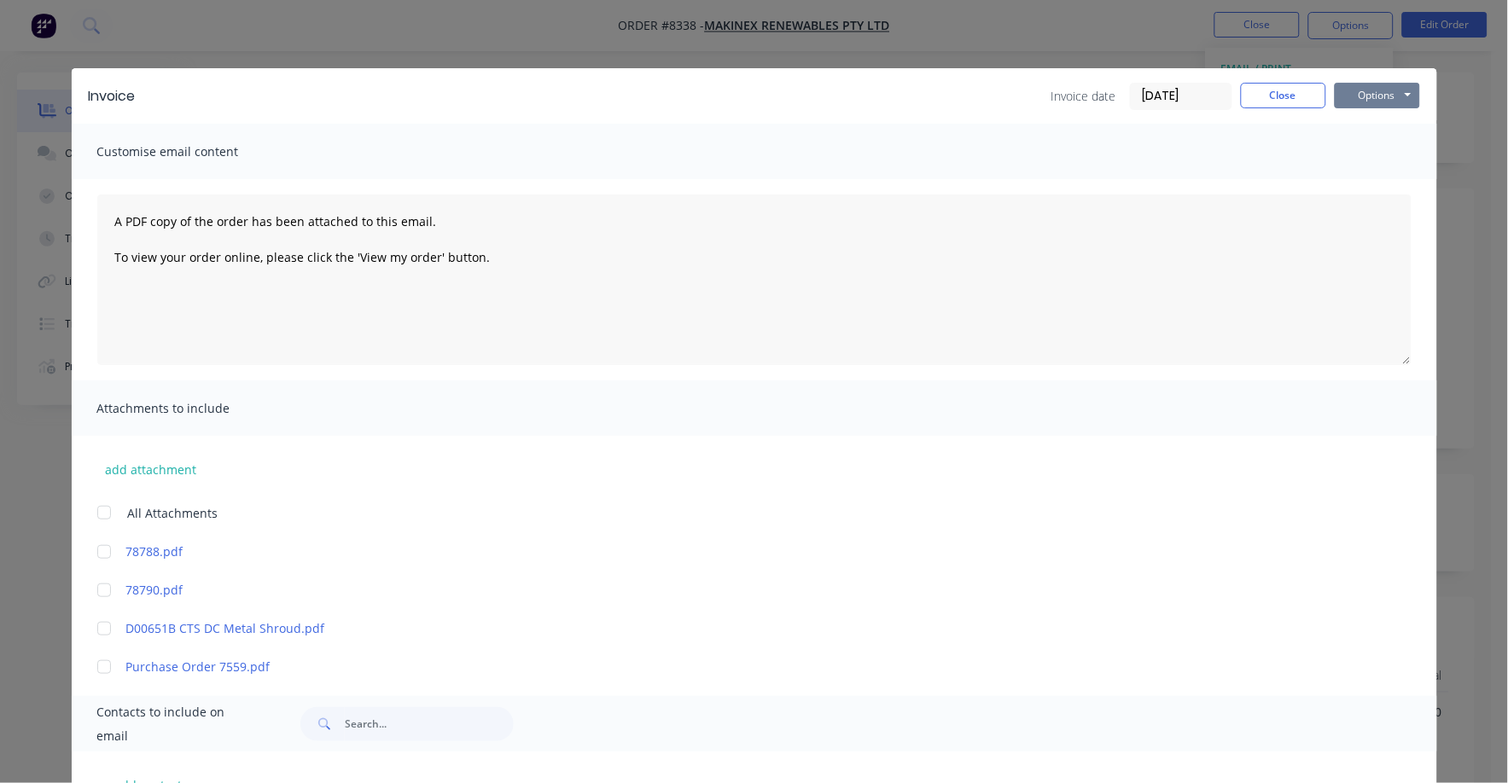
drag, startPoint x: 1345, startPoint y: 96, endPoint x: 1345, endPoint y: 108, distance: 11.1
click at [1345, 100] on button "Options" at bounding box center [1376, 96] width 85 height 26
click at [1335, 152] on button "Print" at bounding box center [1388, 154] width 109 height 28
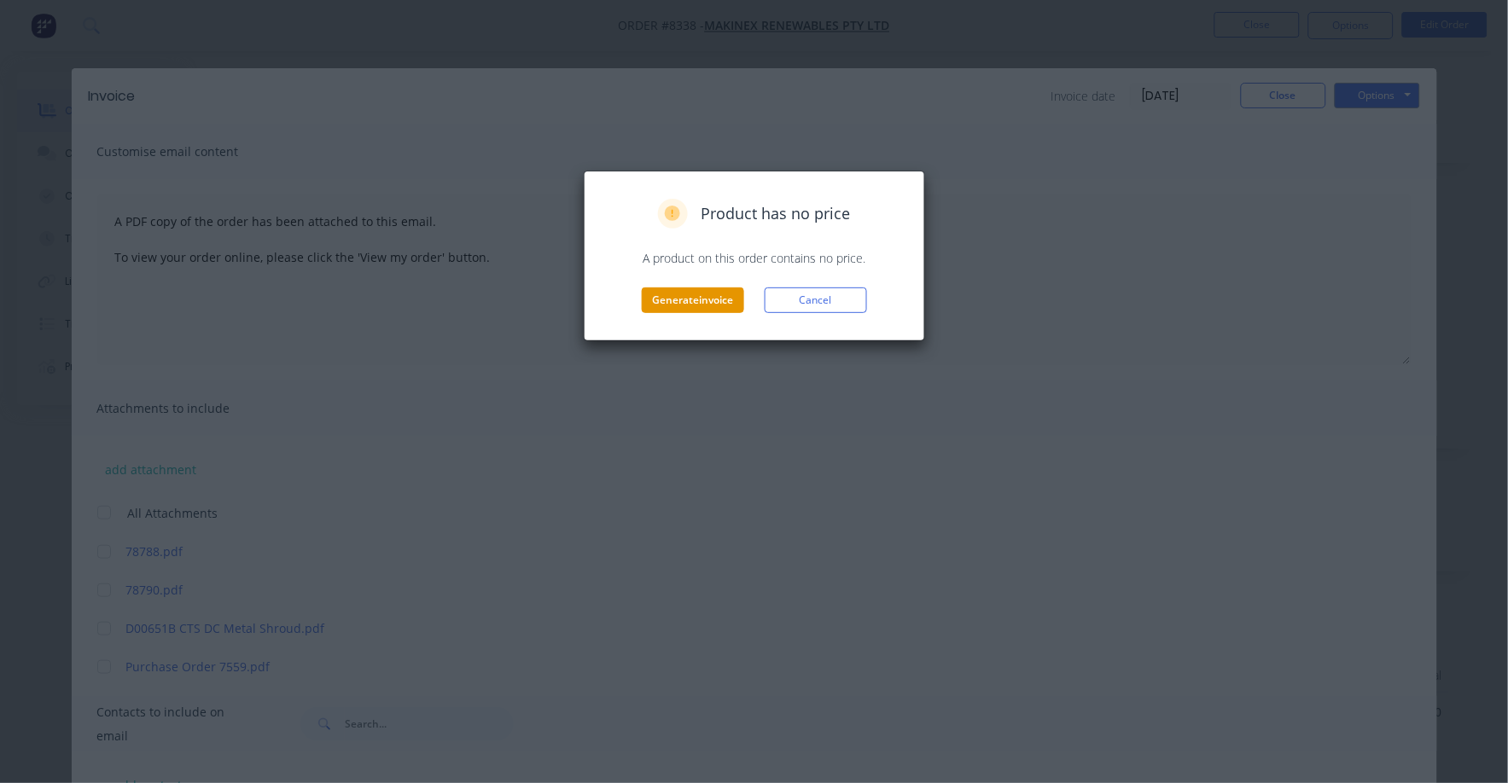
click at [696, 293] on button "Generate invoice" at bounding box center [693, 301] width 102 height 26
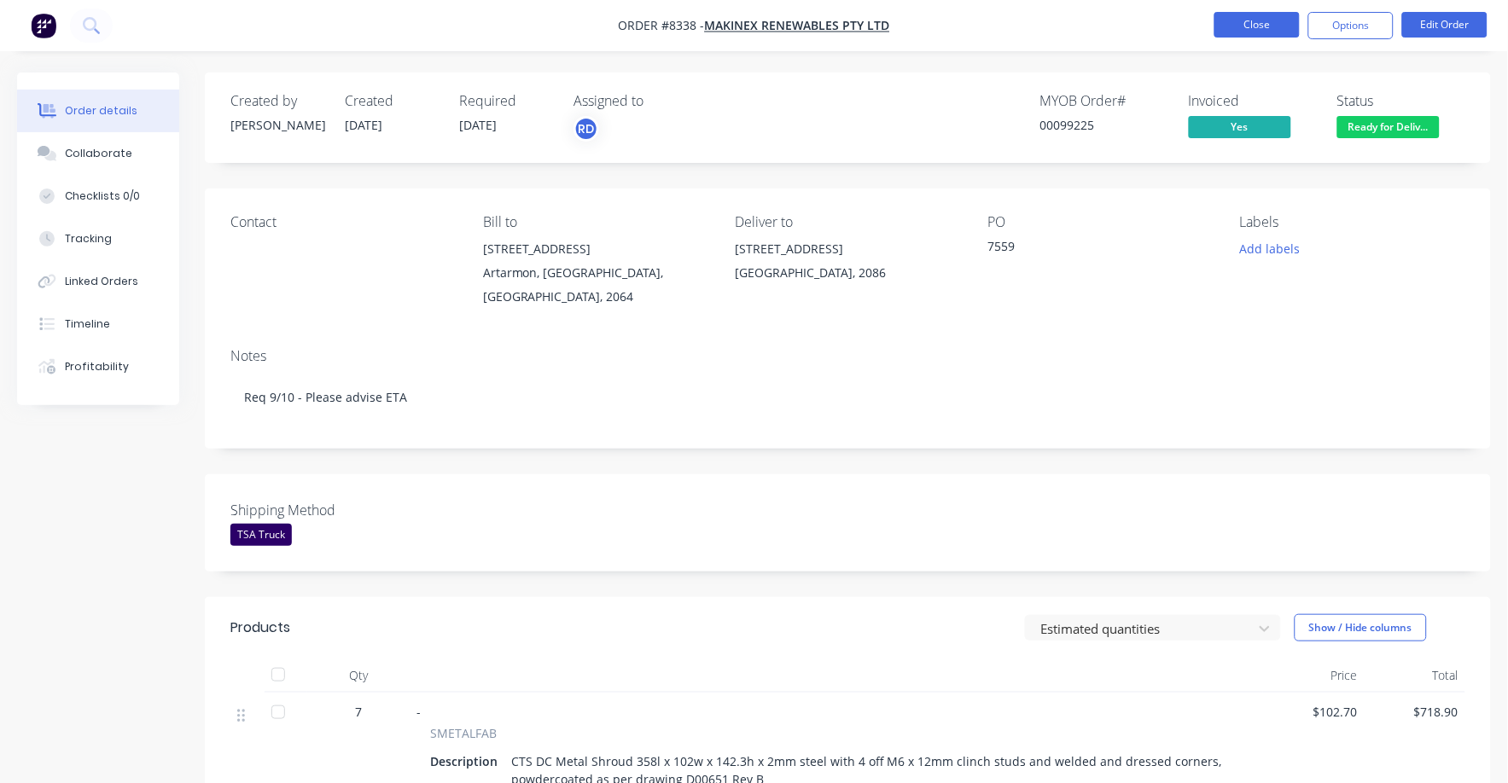
click at [1253, 21] on button "Close" at bounding box center [1256, 25] width 85 height 26
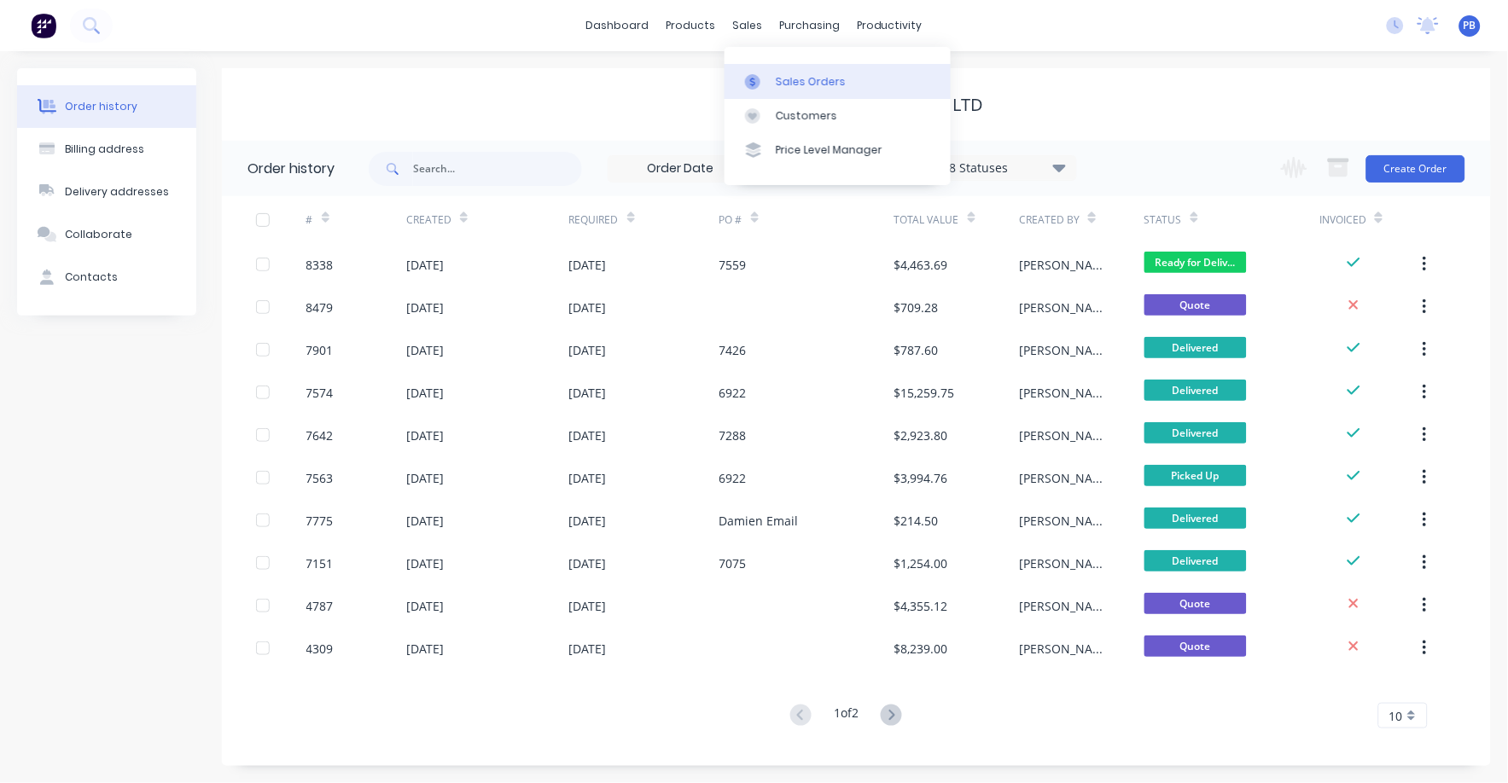
click at [822, 83] on div "Sales Orders" at bounding box center [811, 81] width 70 height 15
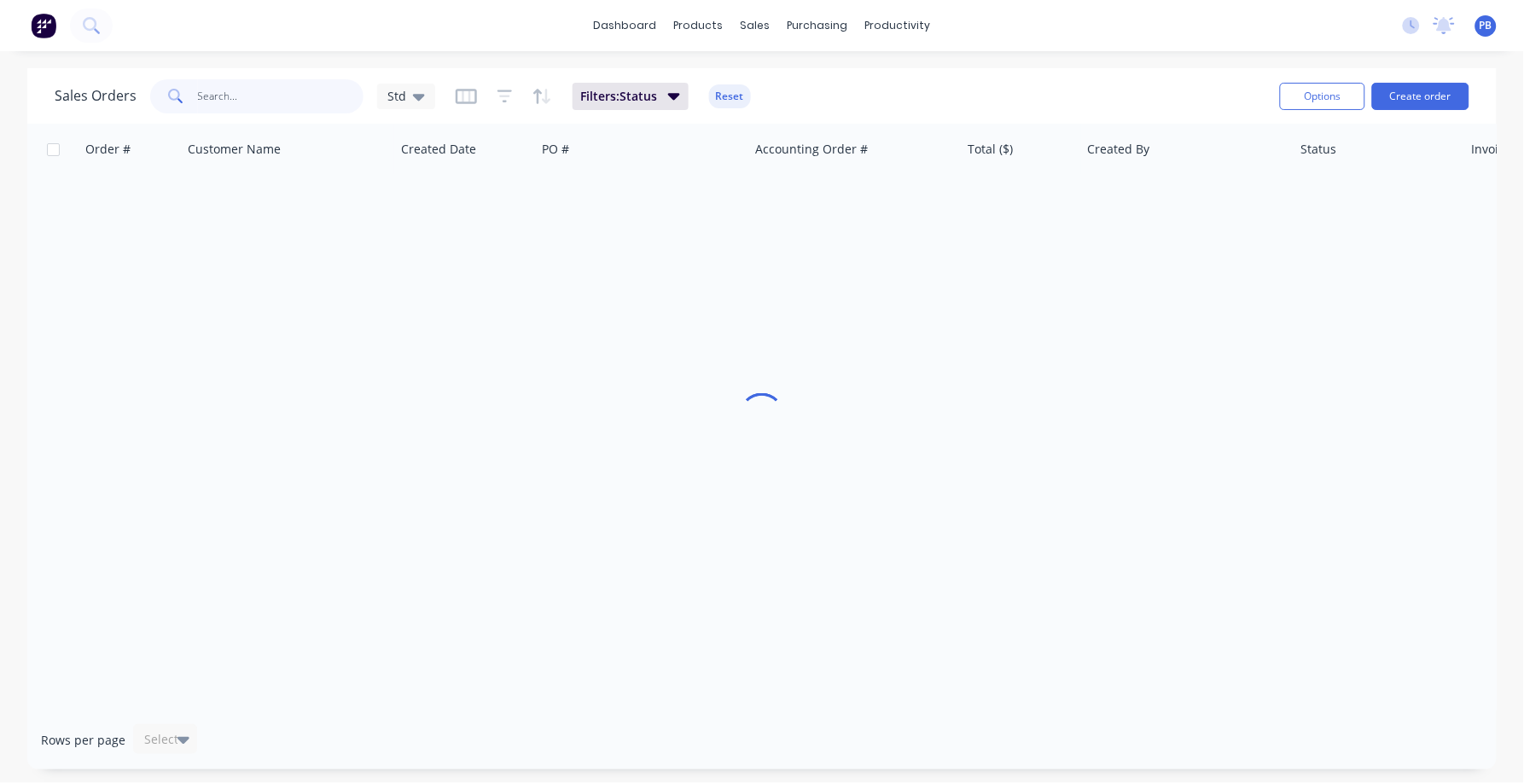
click at [274, 95] on input "text" at bounding box center [281, 96] width 166 height 34
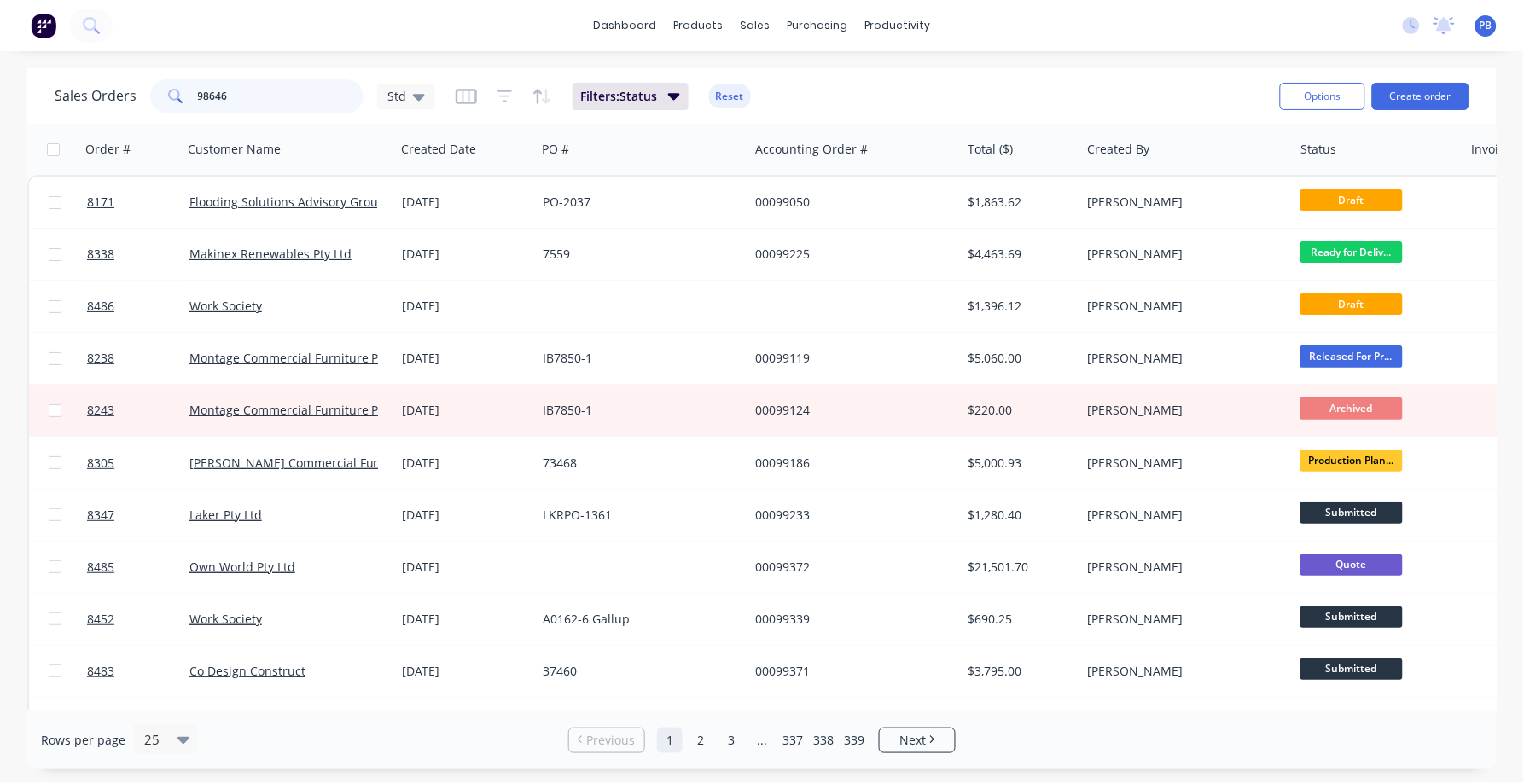
type input "98646"
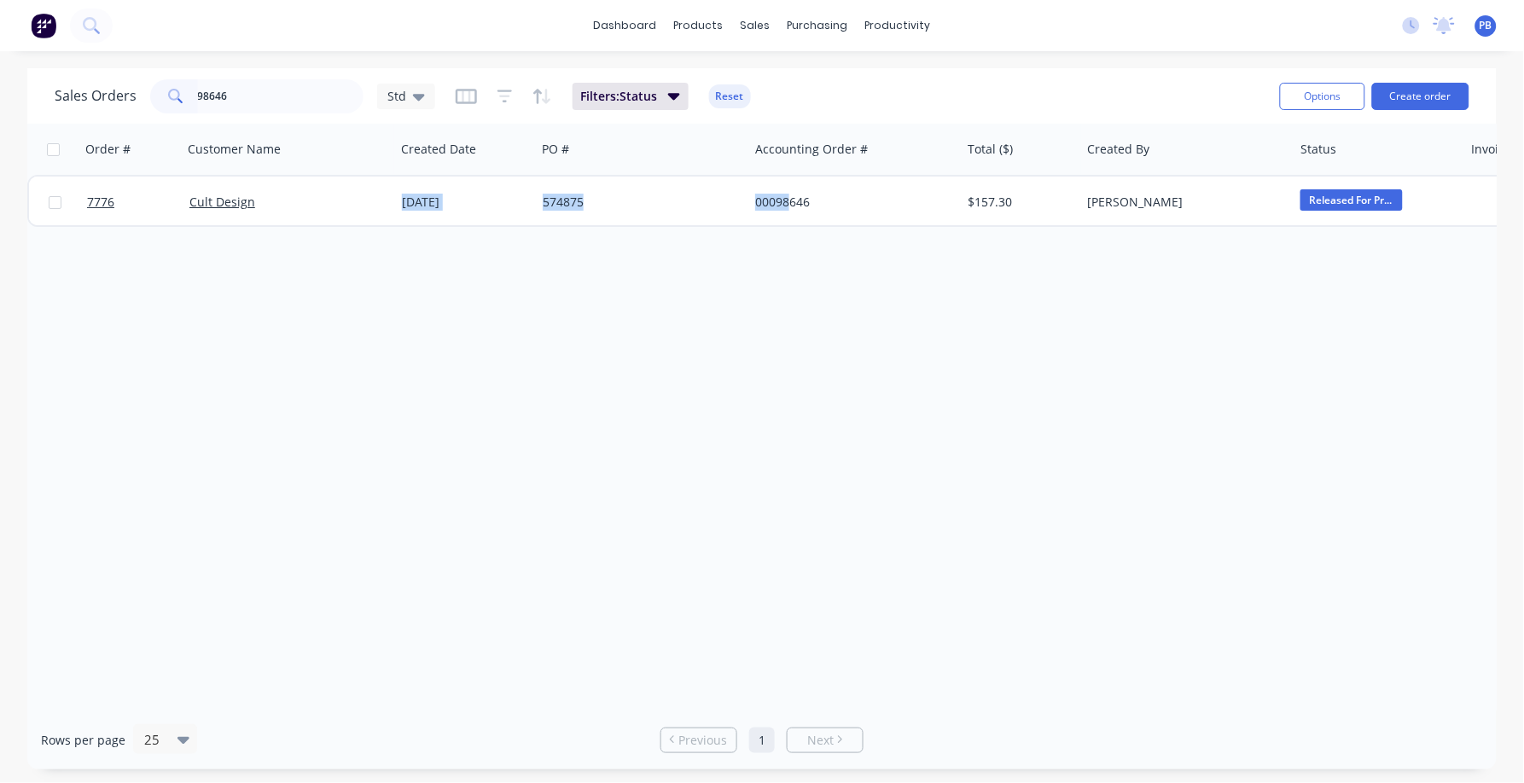
drag, startPoint x: 788, startPoint y: 201, endPoint x: 788, endPoint y: 230, distance: 28.2
click at [788, 230] on div "Order # Customer Name Created Date PO # Accounting Order # Total ($) Created By…" at bounding box center [761, 417] width 1469 height 587
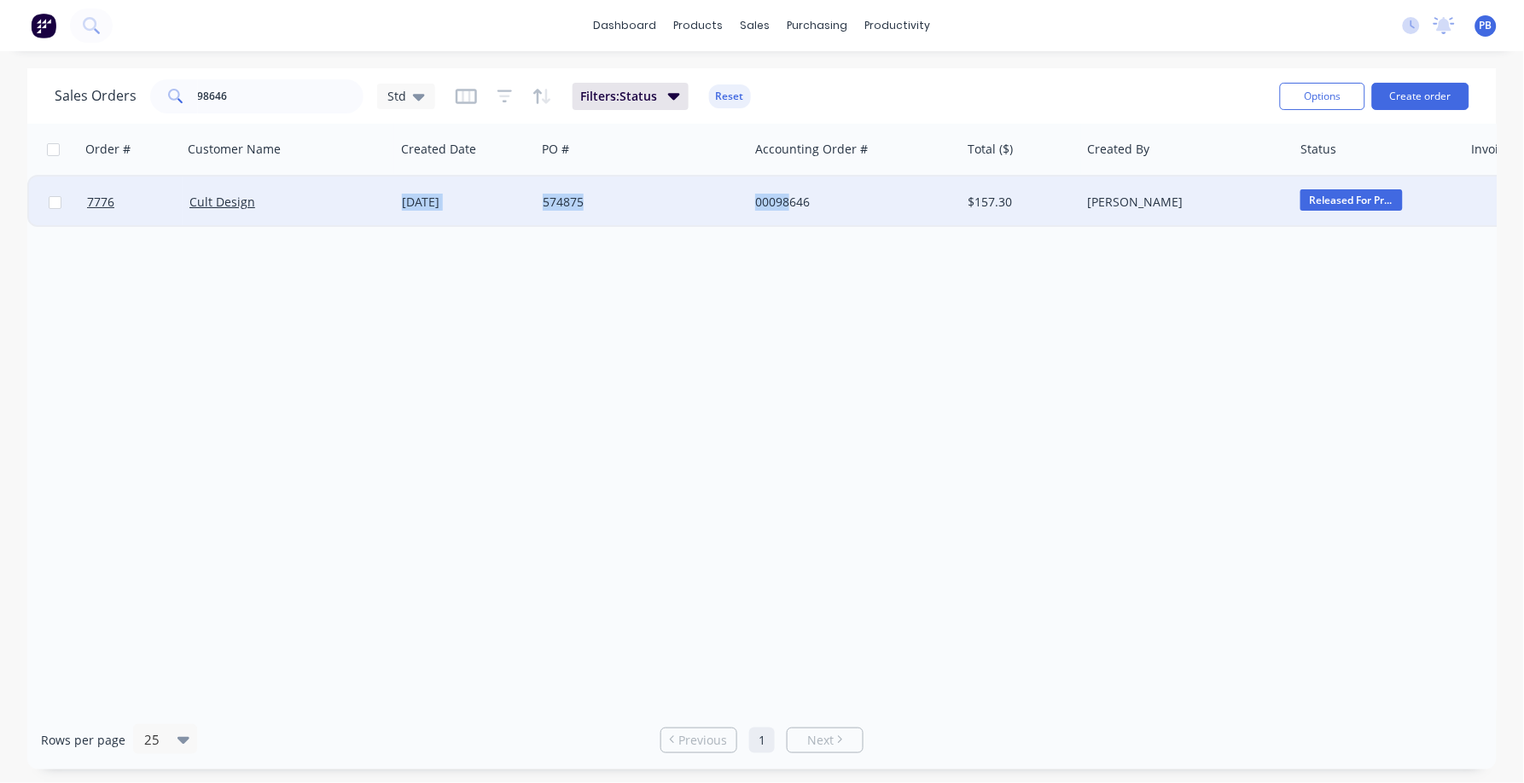
drag, startPoint x: 788, startPoint y: 230, endPoint x: 781, endPoint y: 201, distance: 29.2
click at [781, 201] on div "00098646" at bounding box center [849, 202] width 189 height 17
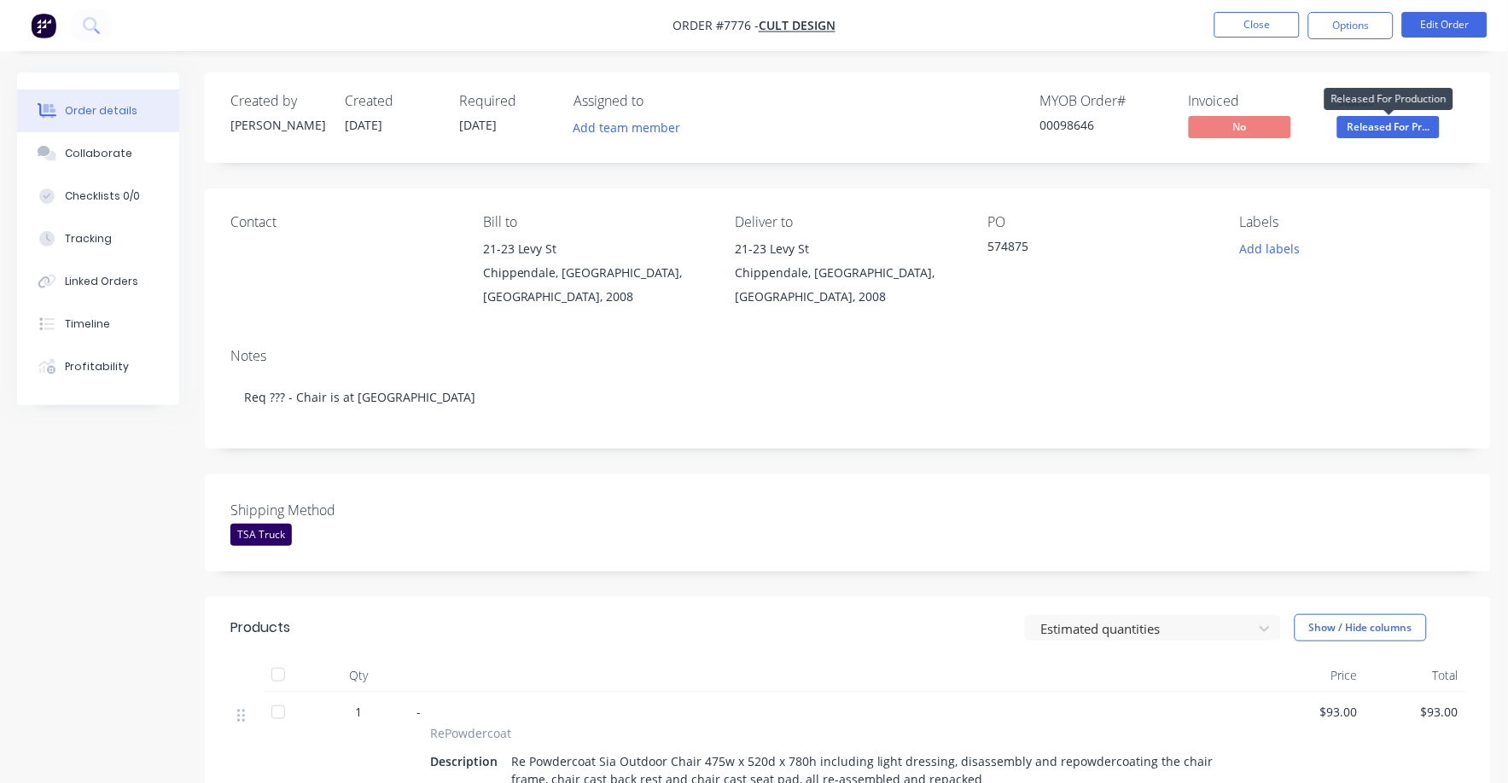
click at [1397, 117] on span "Released For Pr..." at bounding box center [1388, 126] width 102 height 21
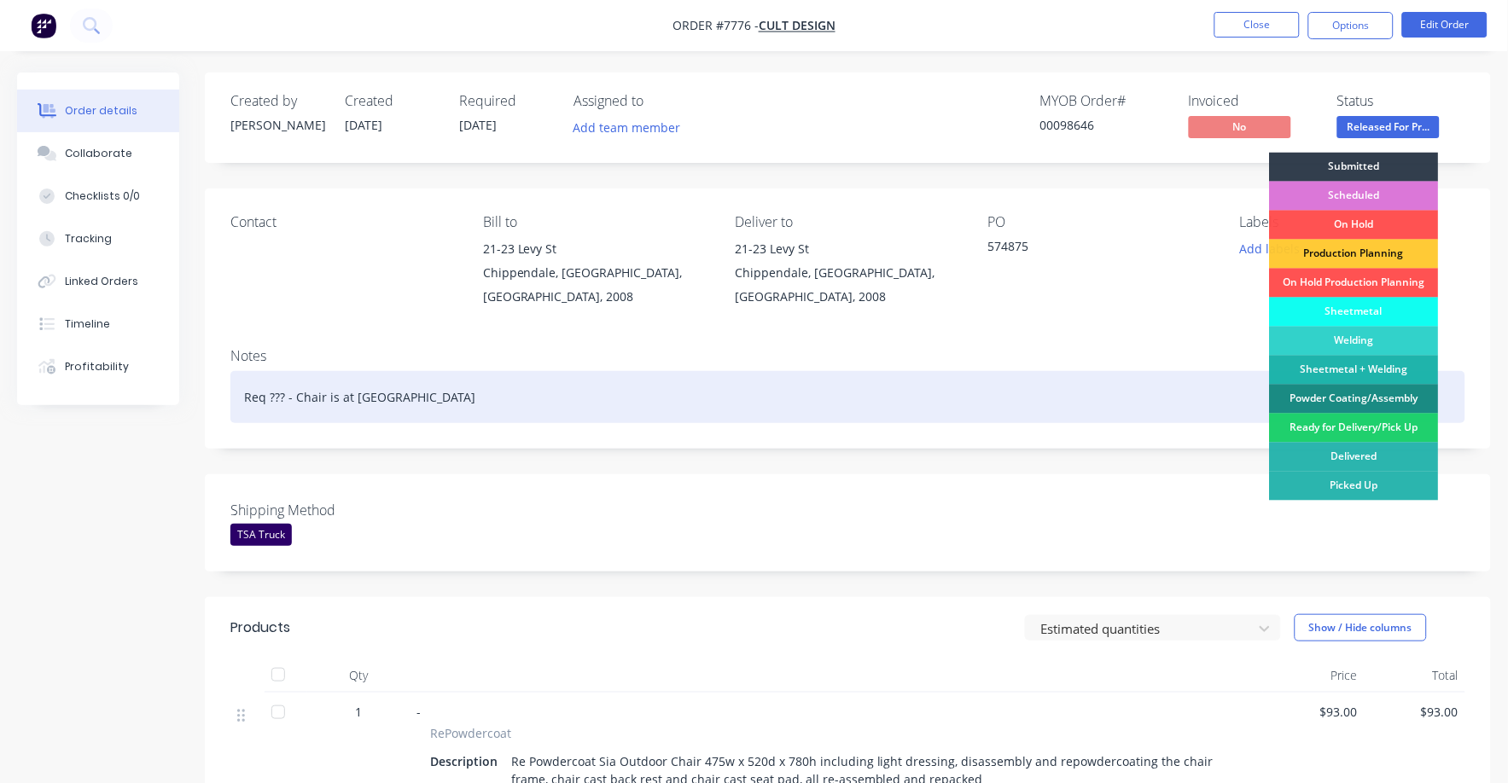
click at [1400, 420] on div "Ready for Delivery/Pick Up" at bounding box center [1354, 428] width 169 height 29
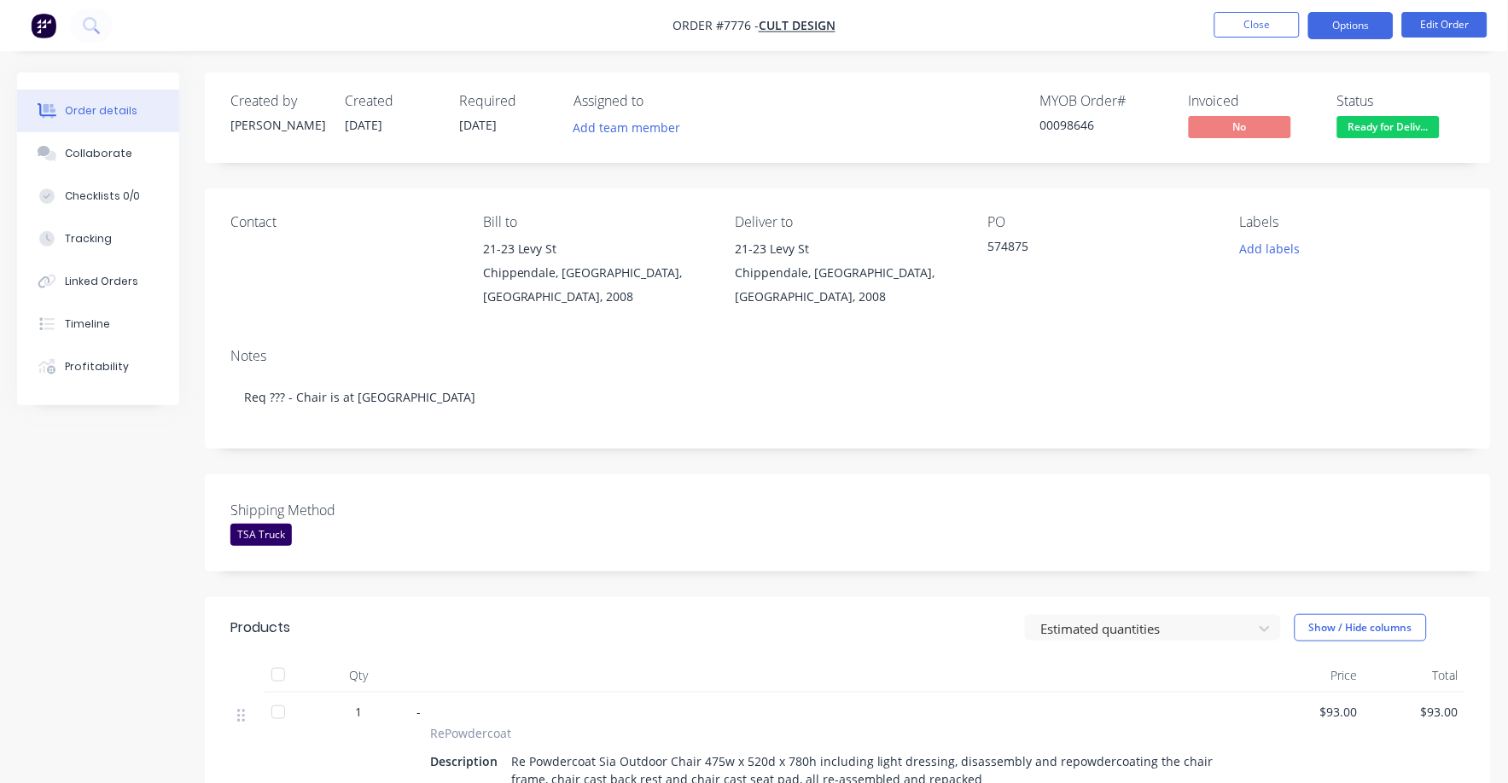
click at [1354, 24] on button "Options" at bounding box center [1350, 25] width 85 height 27
click at [1438, 20] on button "Edit Order" at bounding box center [1444, 25] width 85 height 26
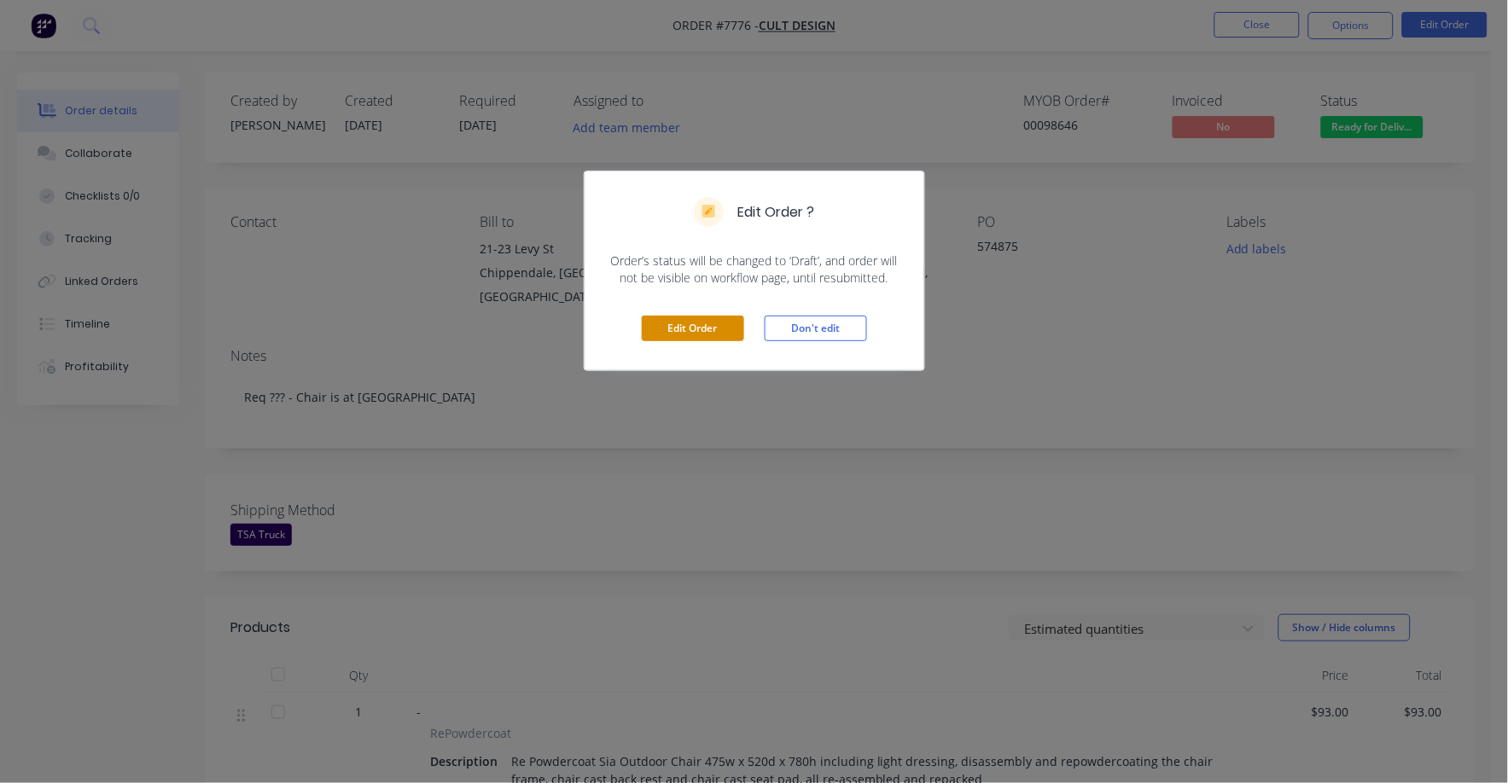
click at [698, 331] on button "Edit Order" at bounding box center [693, 329] width 102 height 26
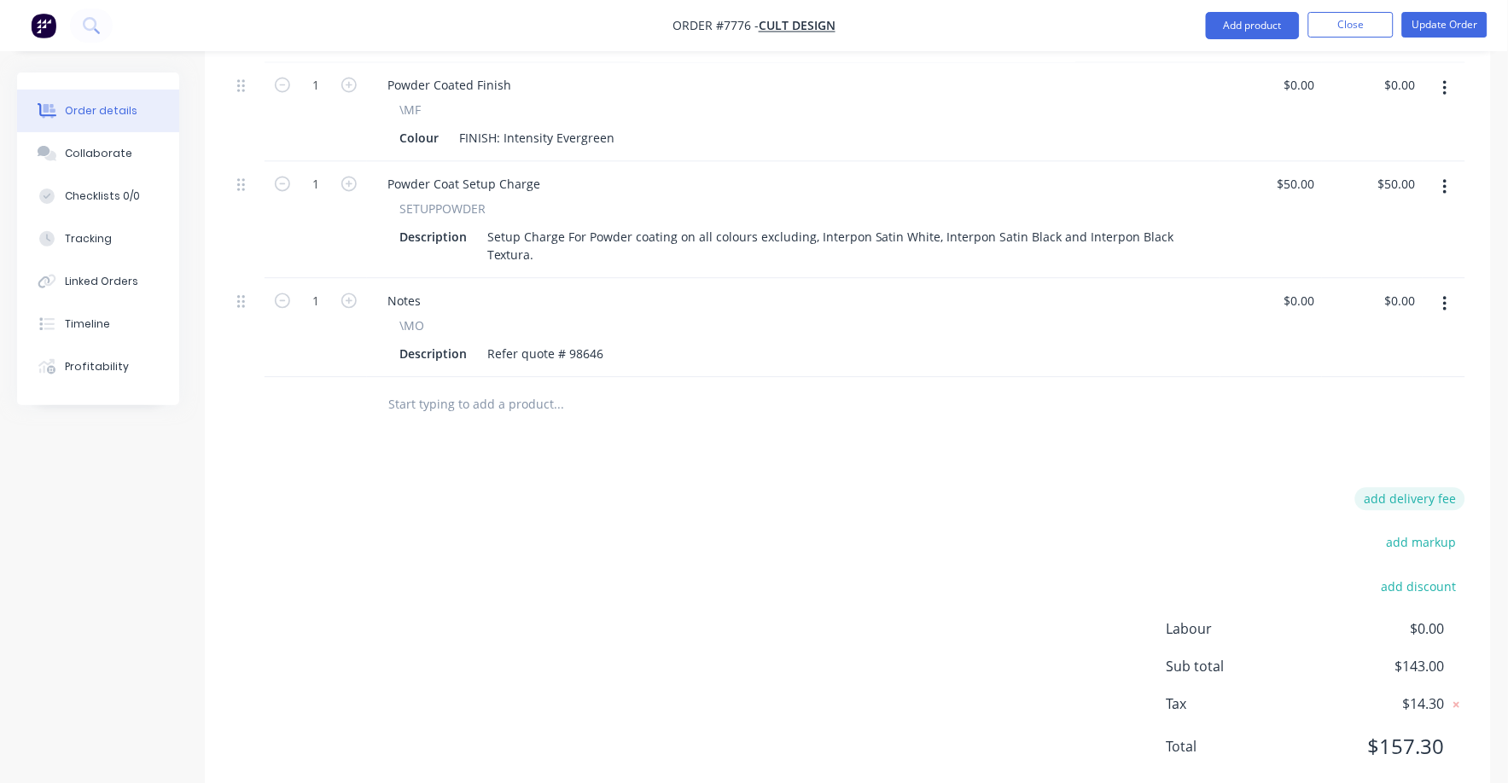
click at [1412, 488] on button "add delivery fee" at bounding box center [1410, 499] width 110 height 23
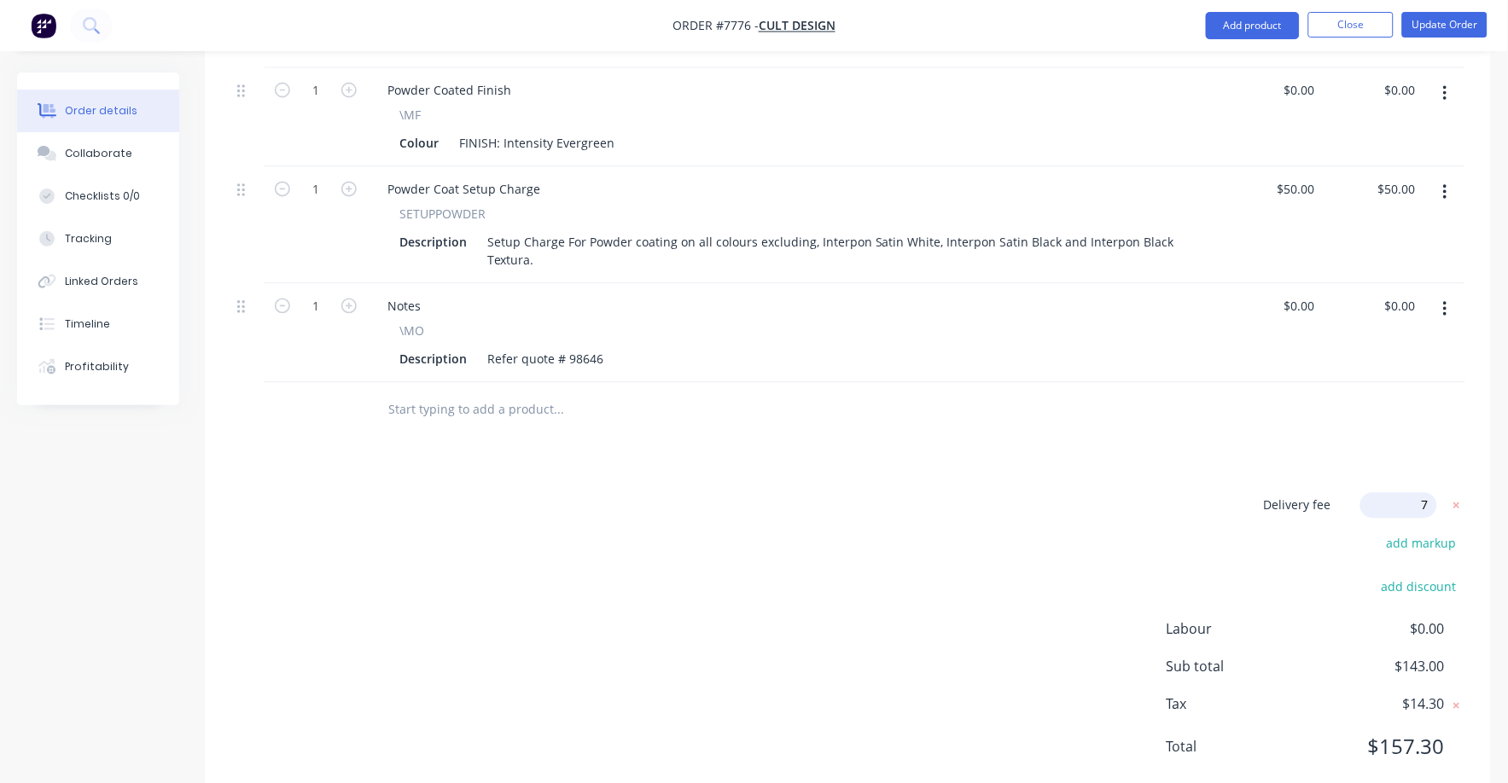
type input "75"
click input "submit" at bounding box center [0, 0] width 0 height 0
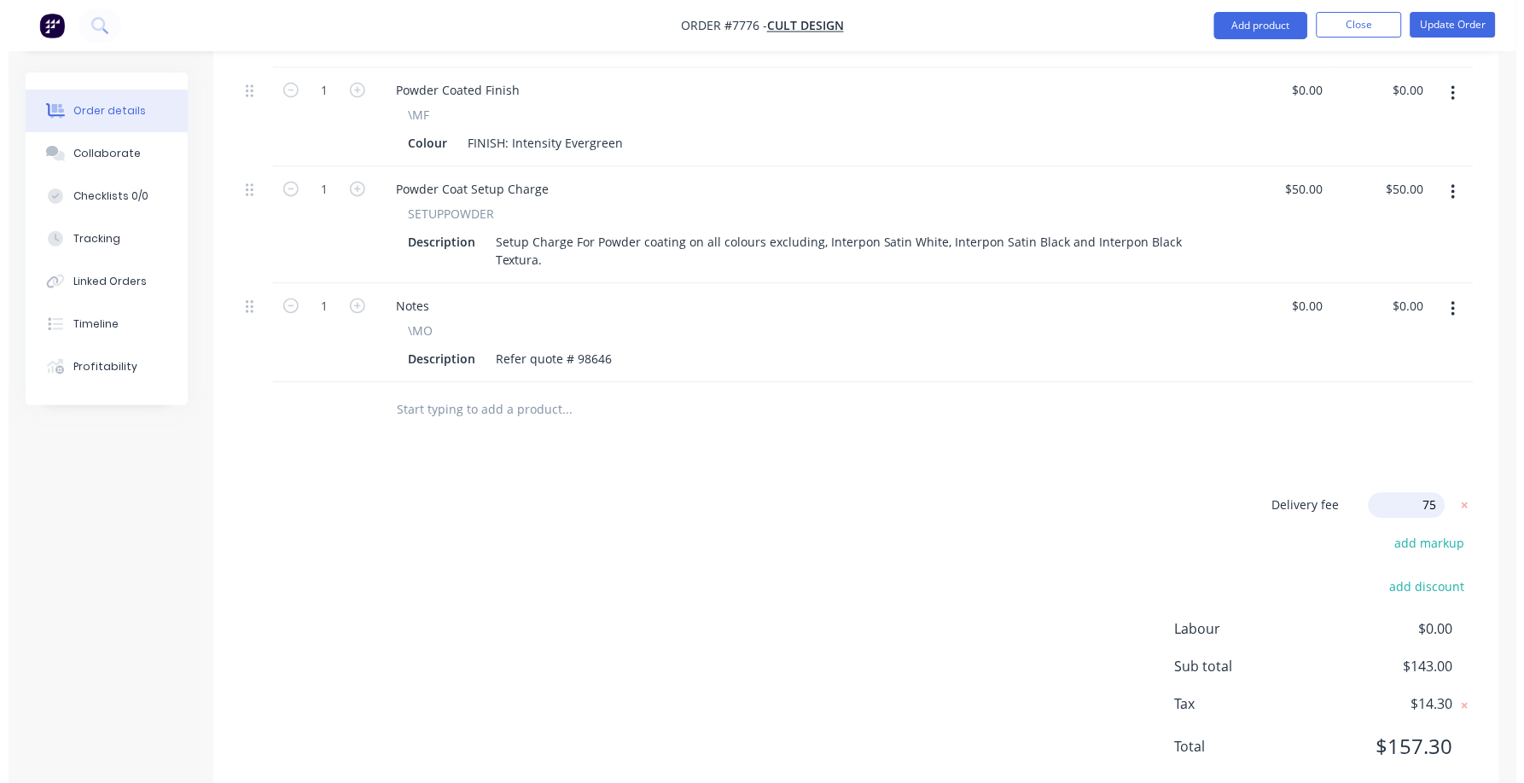
scroll to position [790, 0]
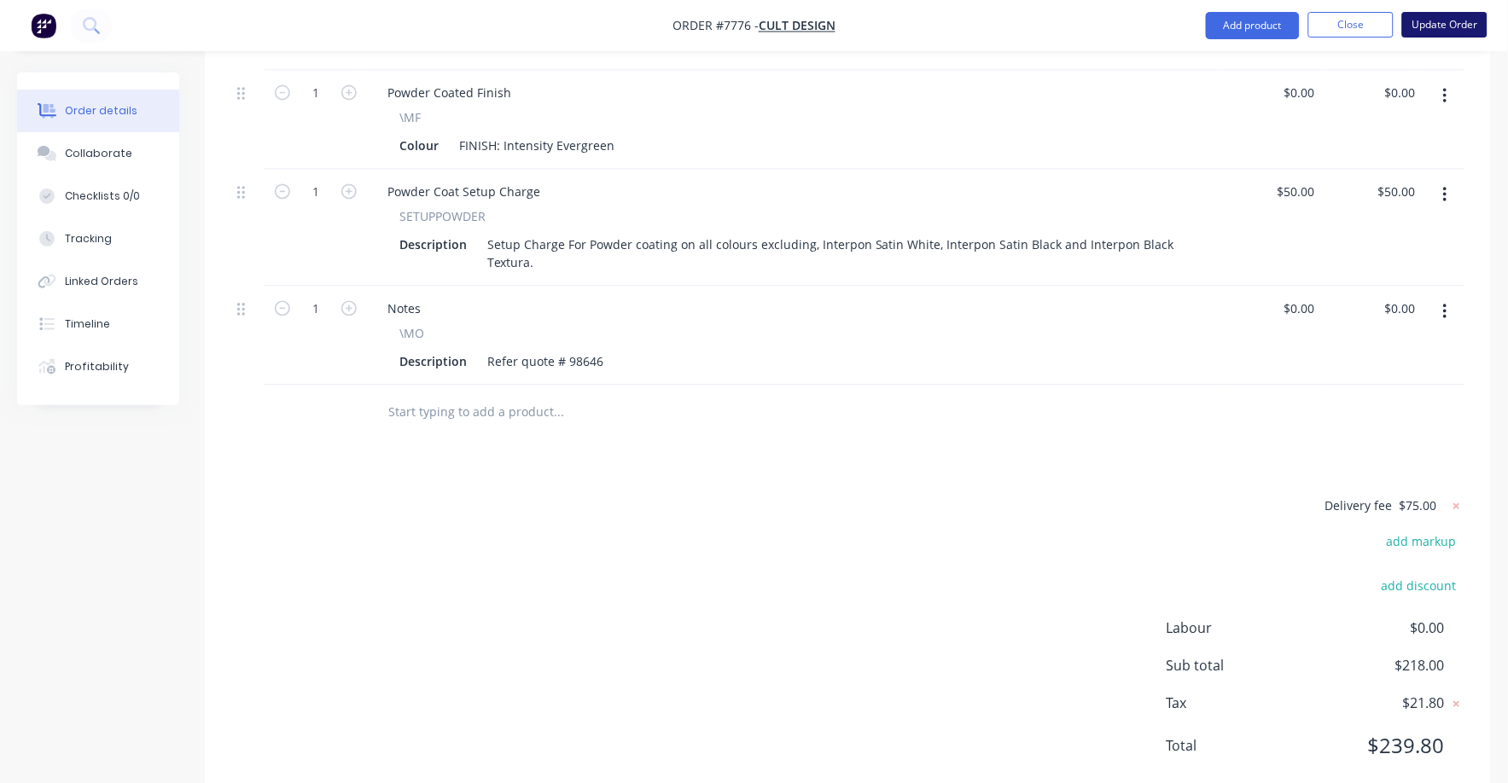
click at [1461, 22] on button "Update Order" at bounding box center [1444, 25] width 85 height 26
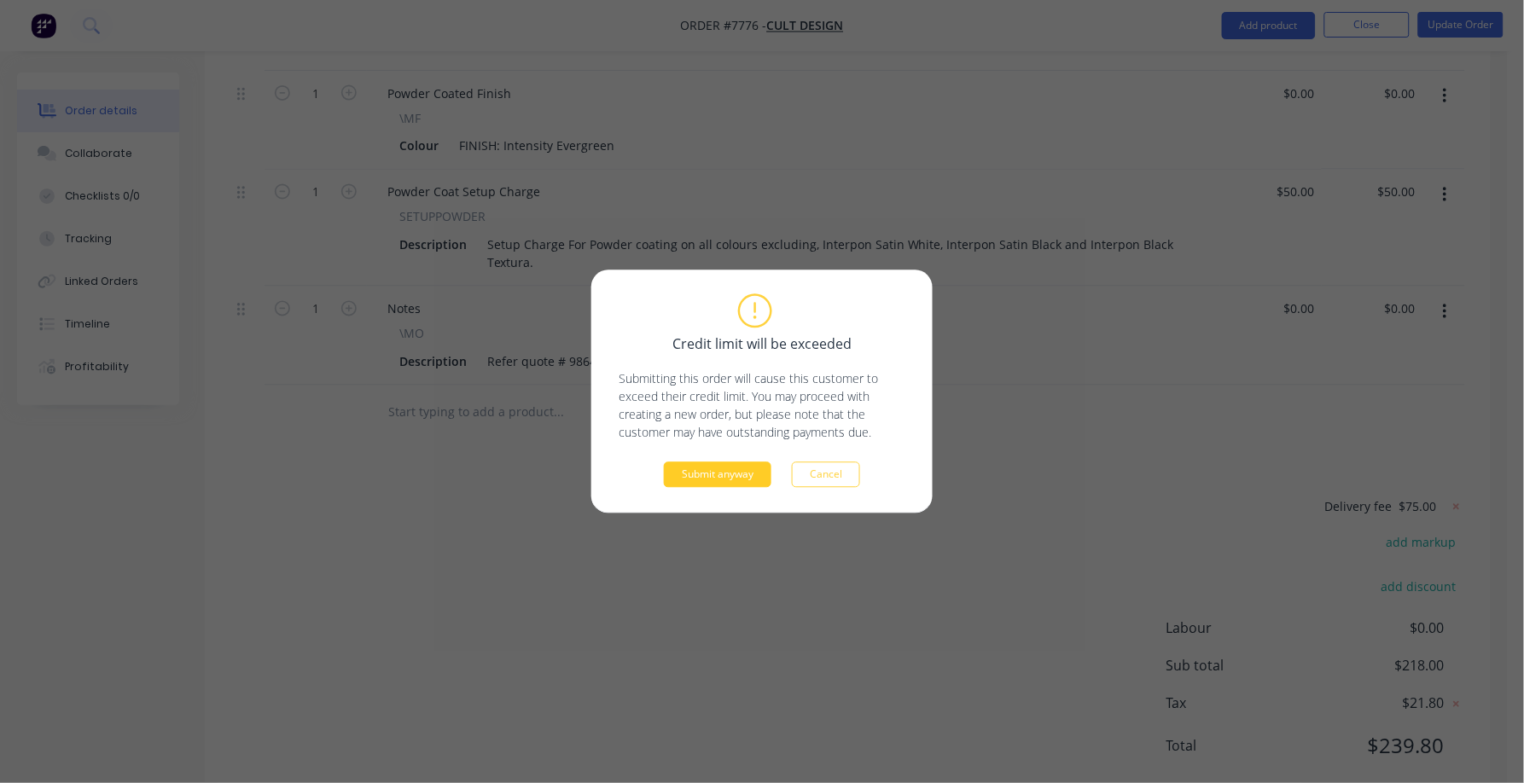
click at [714, 483] on button "Submit anyway" at bounding box center [718, 475] width 108 height 26
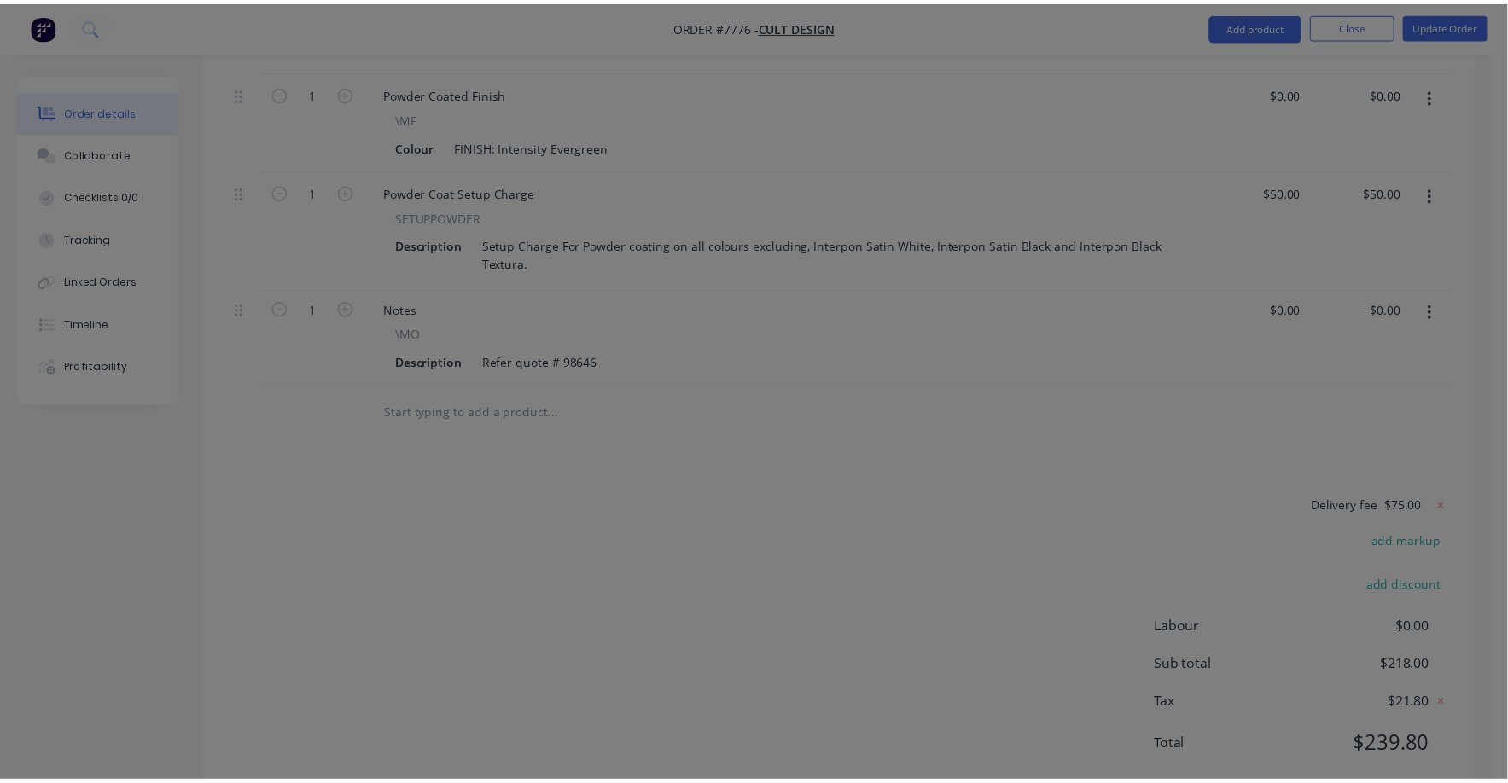
scroll to position [602, 0]
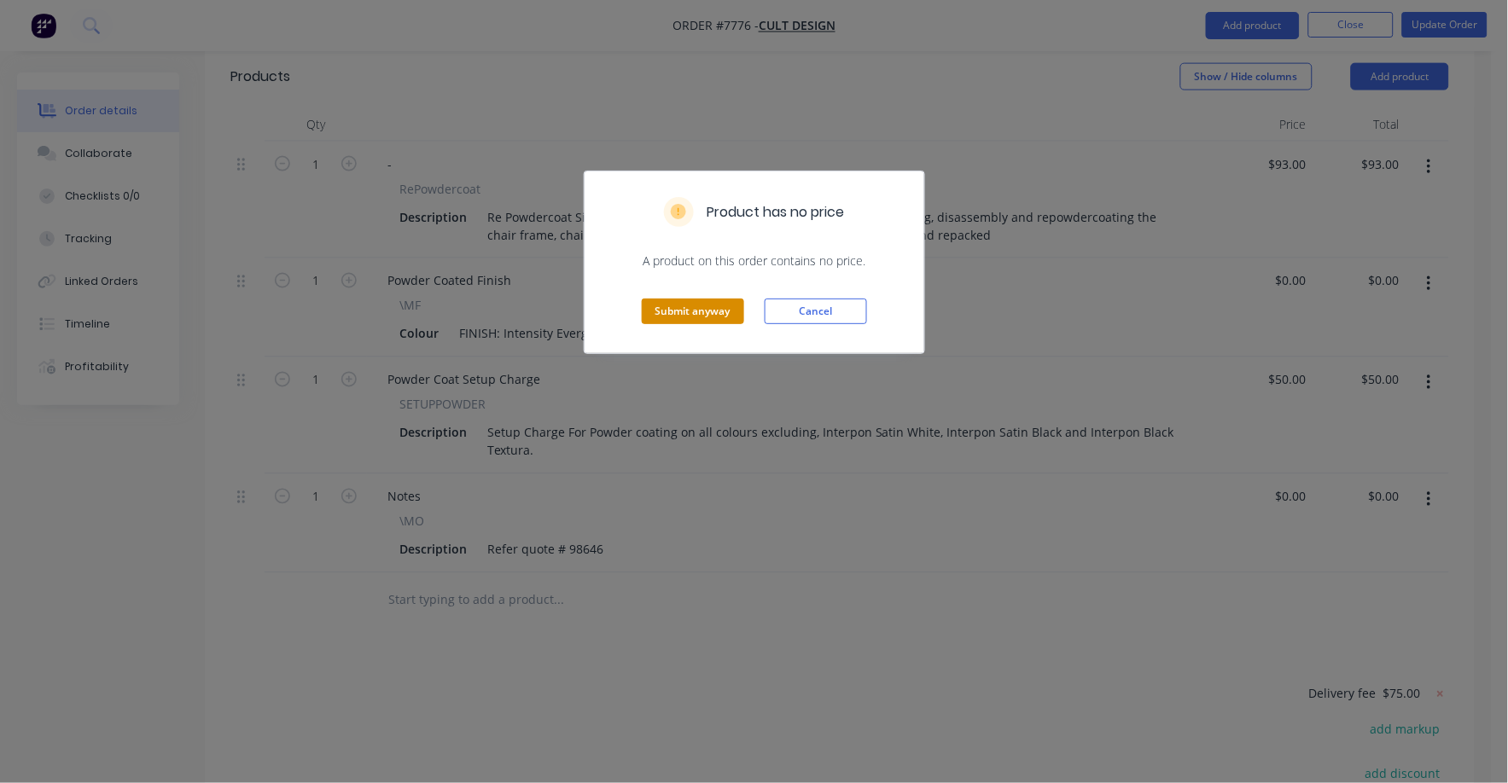
click at [701, 311] on button "Submit anyway" at bounding box center [693, 312] width 102 height 26
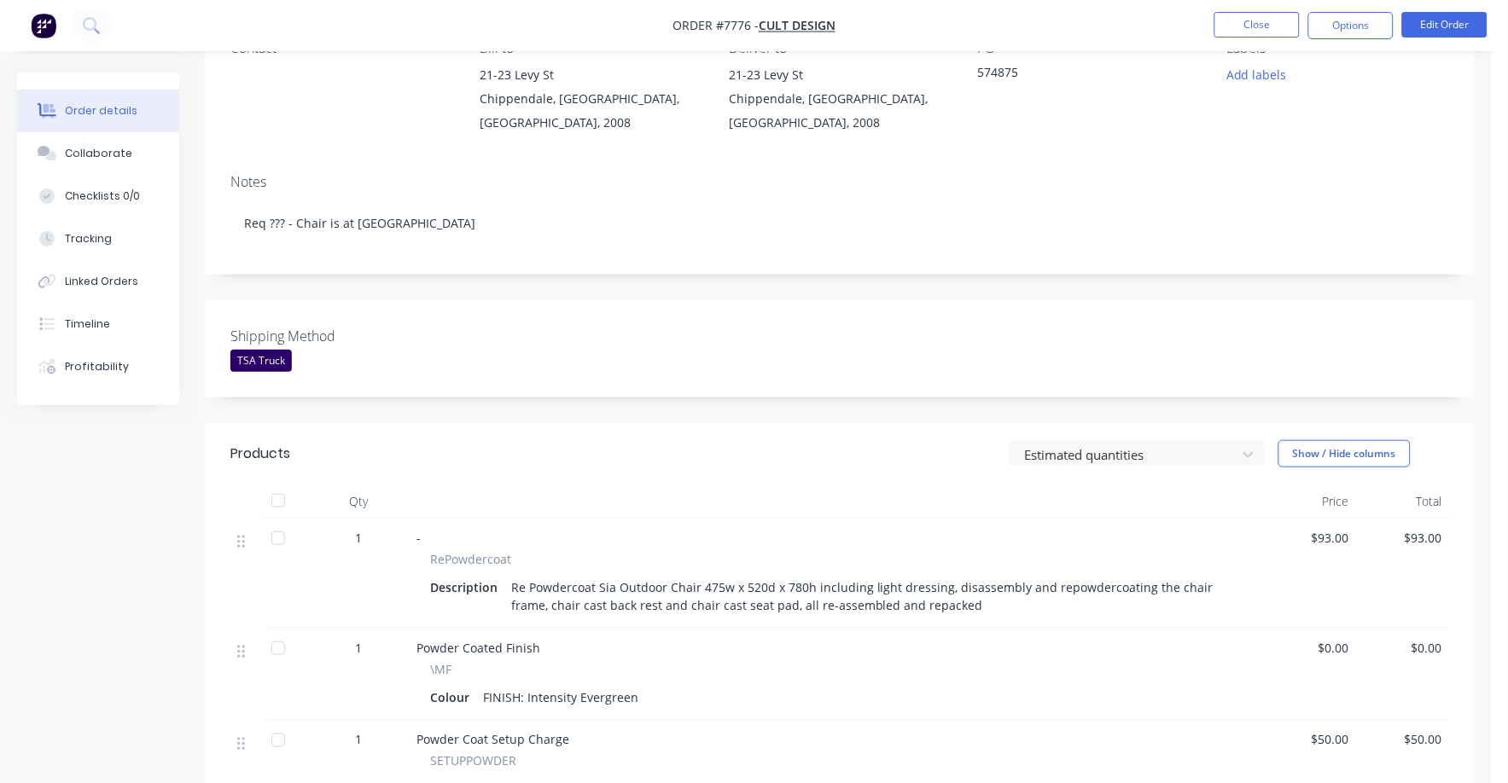
scroll to position [0, 0]
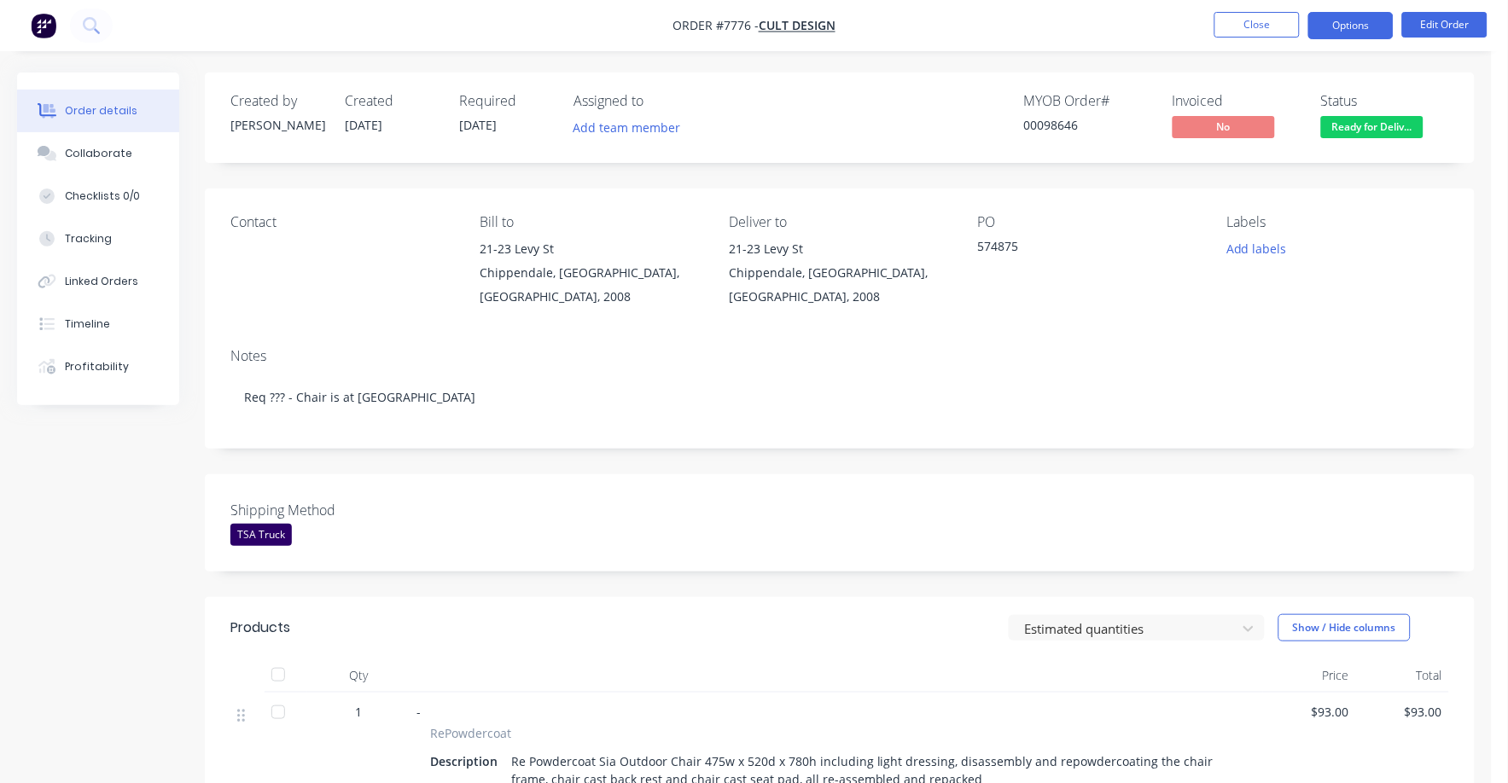
click at [1357, 23] on button "Options" at bounding box center [1350, 25] width 85 height 27
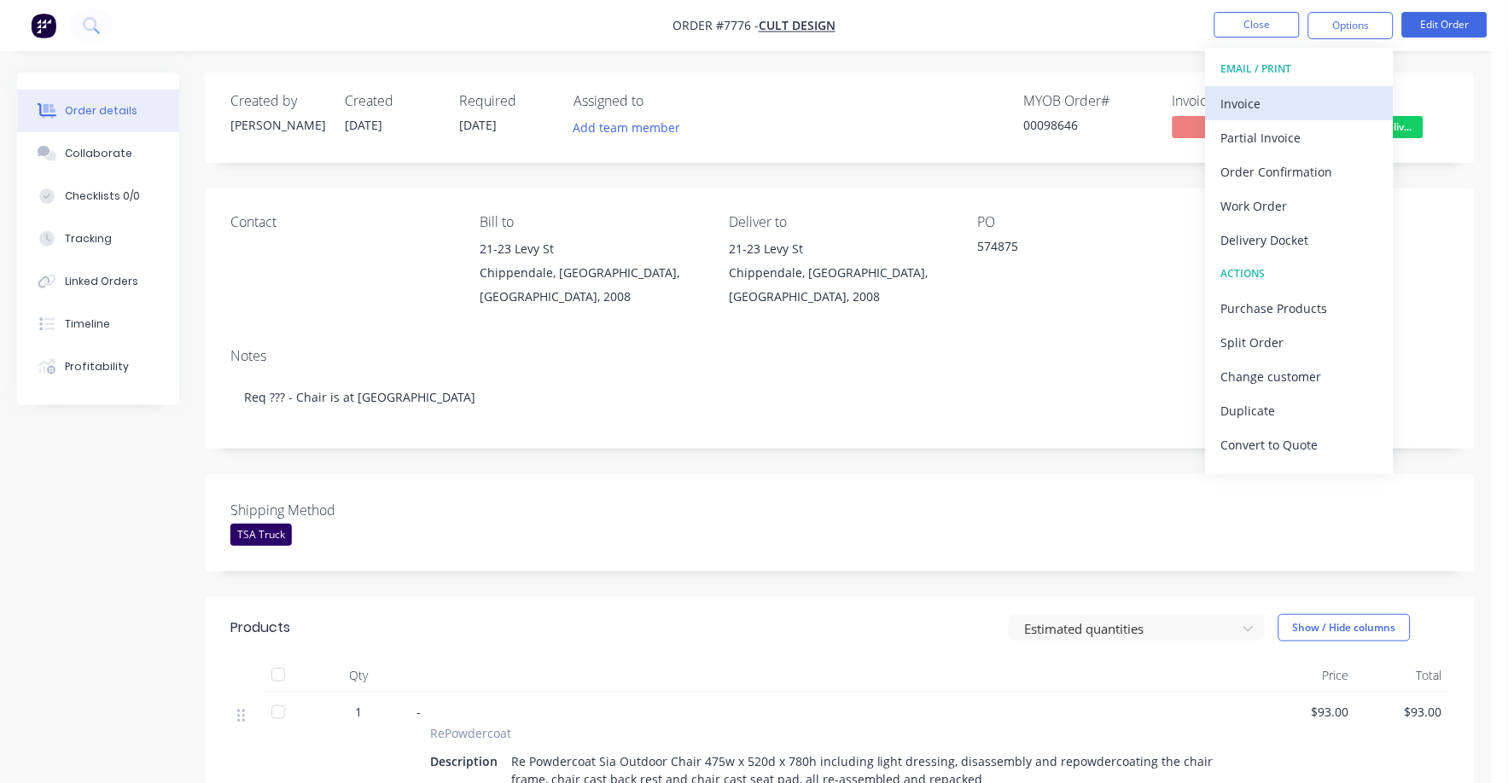
click at [1243, 102] on div "Invoice" at bounding box center [1299, 103] width 157 height 25
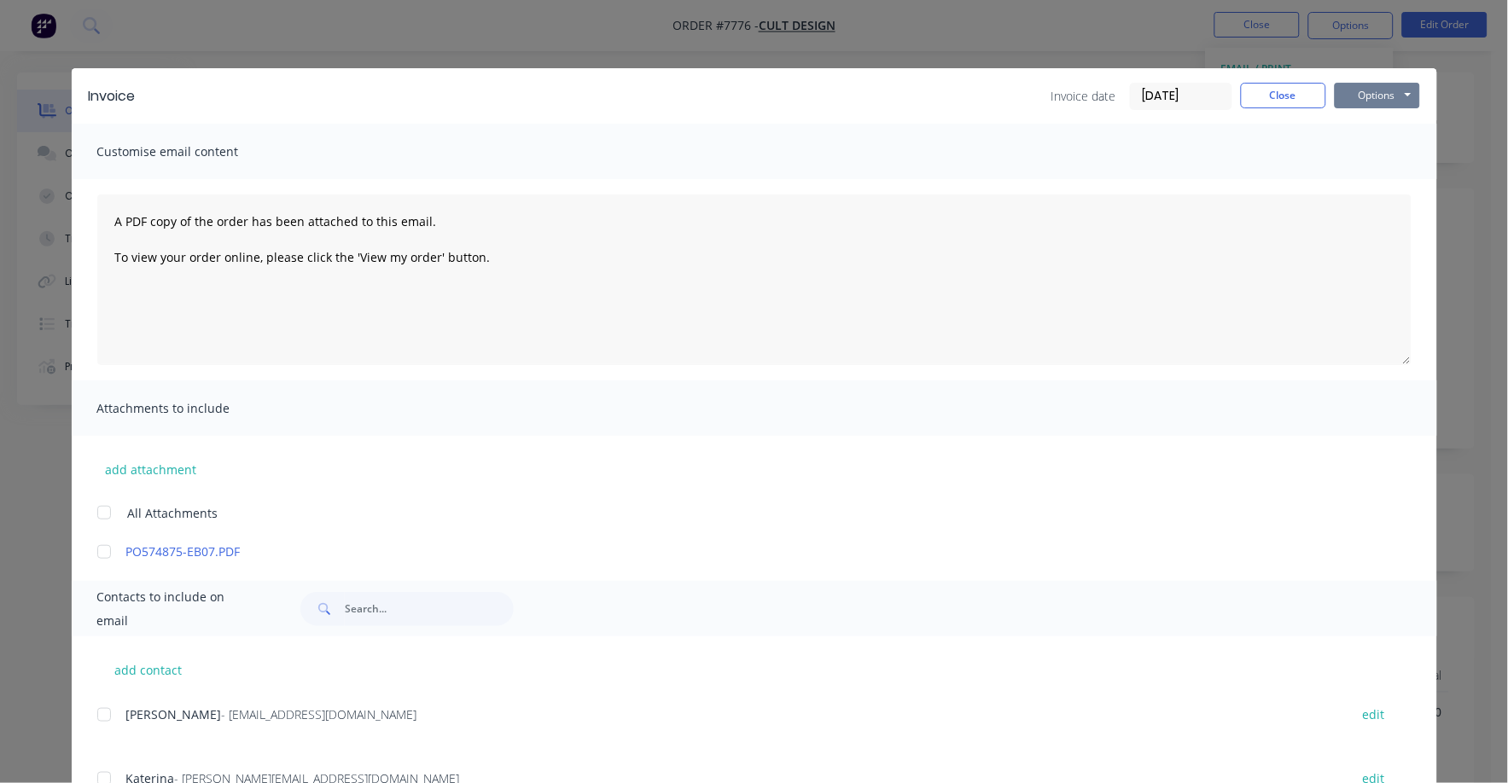
drag, startPoint x: 1357, startPoint y: 89, endPoint x: 1351, endPoint y: 100, distance: 12.2
click at [1355, 92] on button "Options" at bounding box center [1376, 96] width 85 height 26
click at [1346, 149] on button "Print" at bounding box center [1388, 154] width 109 height 28
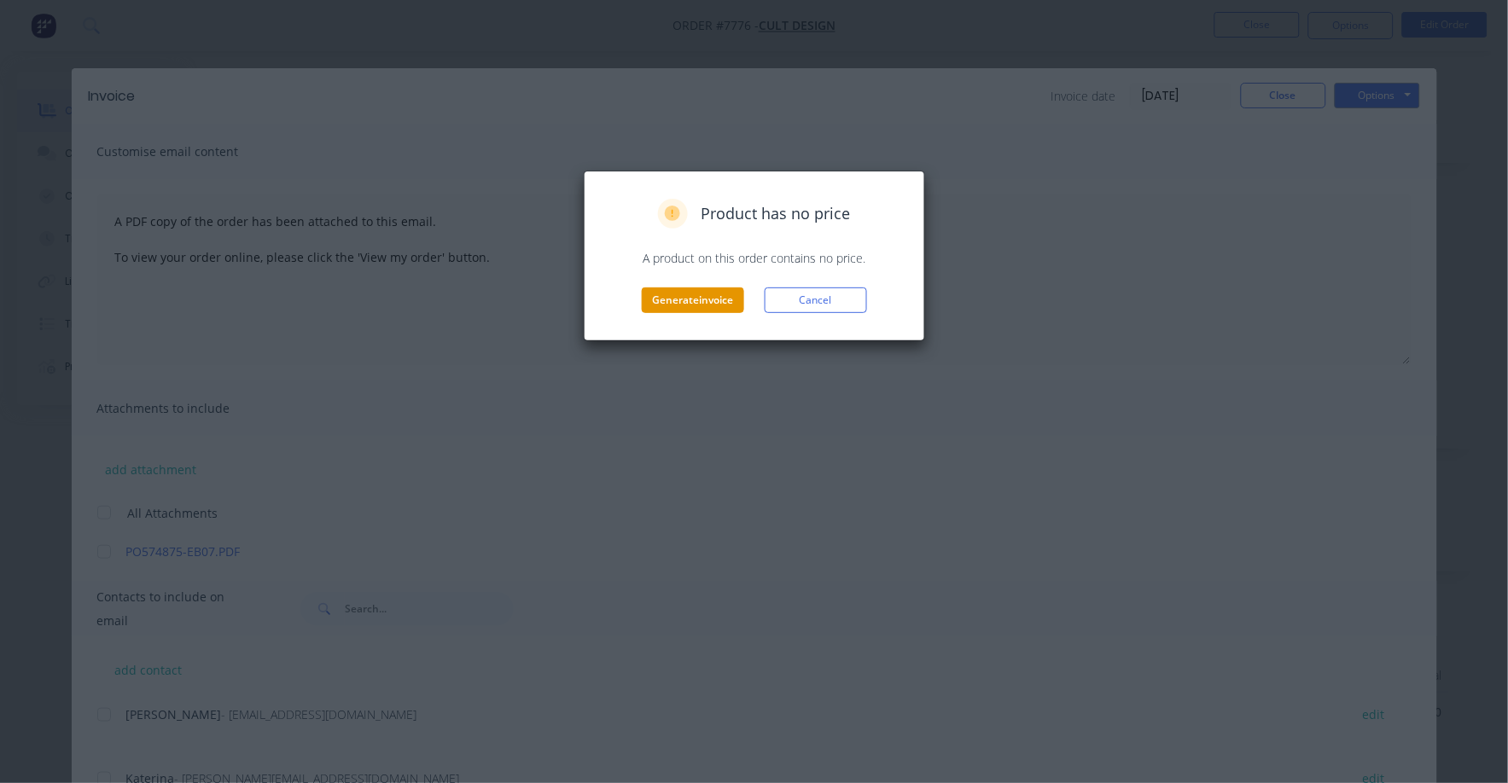
click at [712, 306] on button "Generate invoice" at bounding box center [693, 301] width 102 height 26
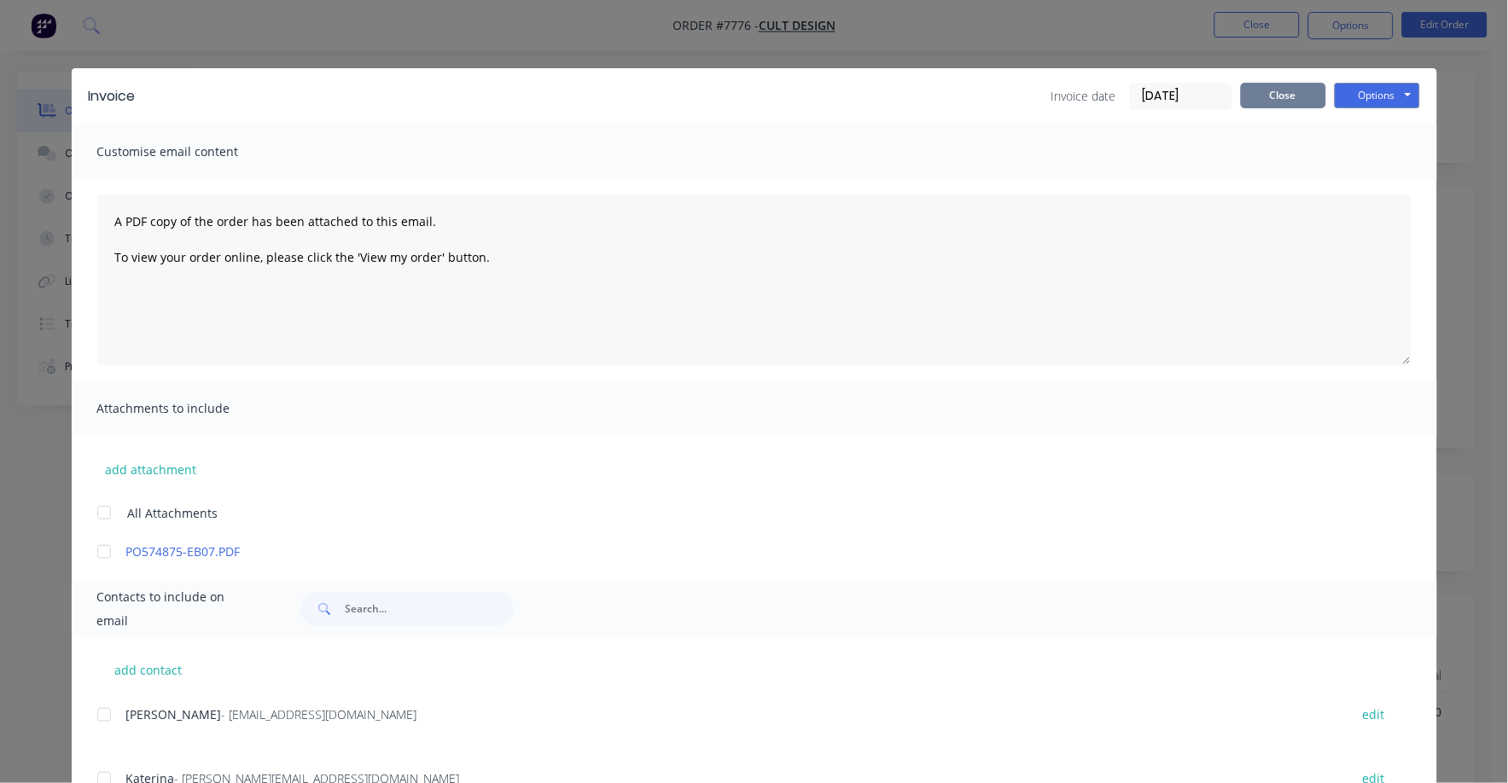
click at [1279, 100] on button "Close" at bounding box center [1283, 96] width 85 height 26
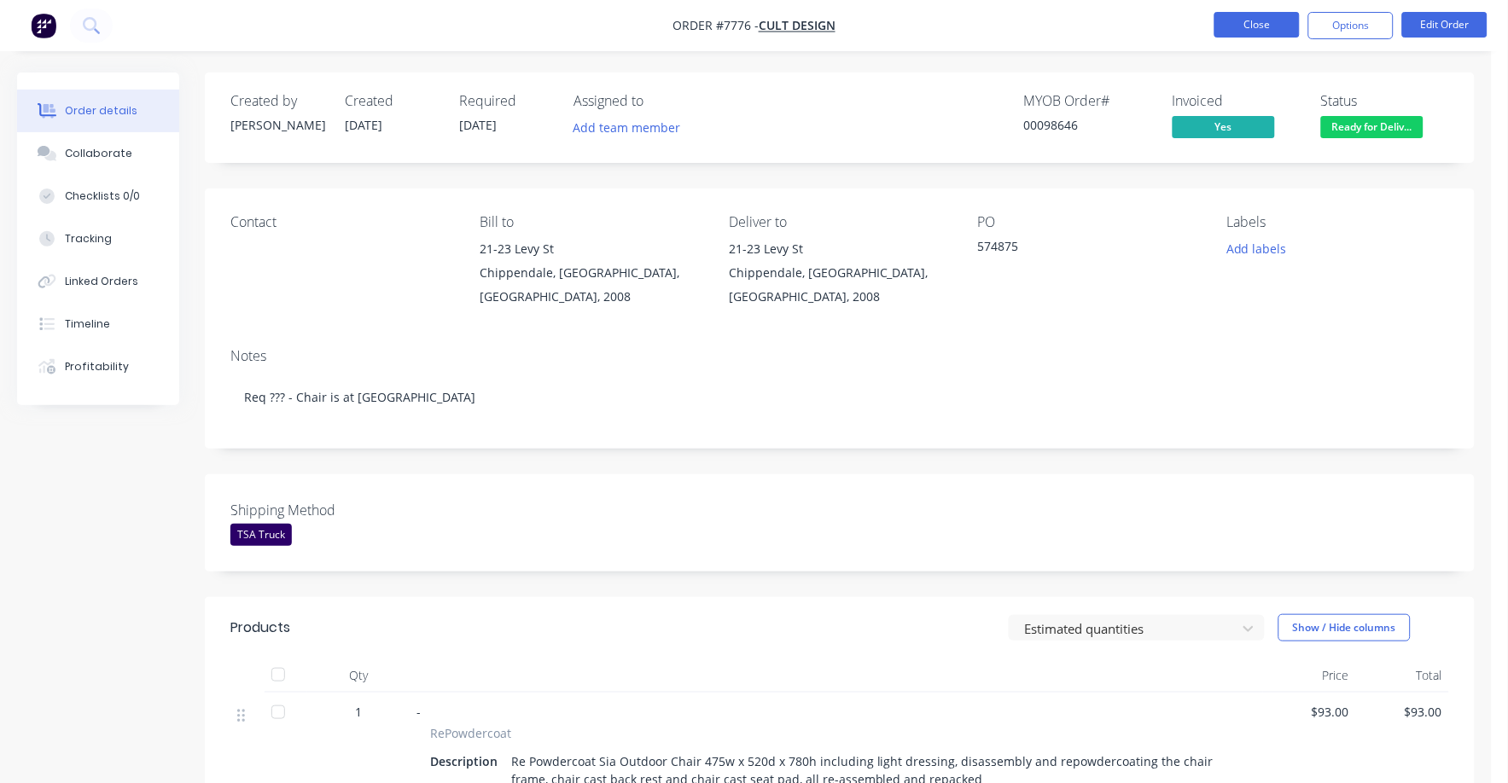
click at [1249, 32] on button "Close" at bounding box center [1256, 25] width 85 height 26
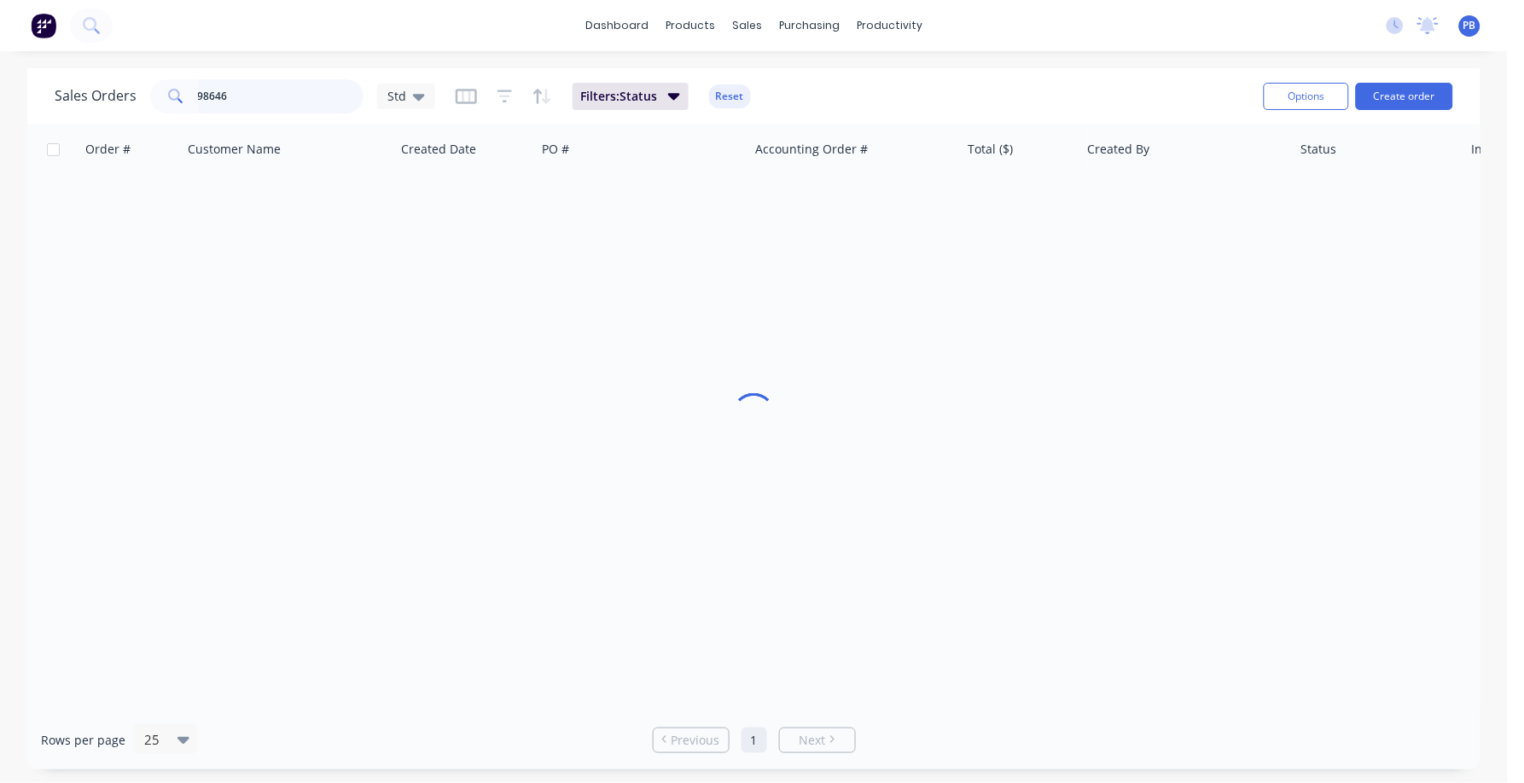
click at [315, 87] on input "98646" at bounding box center [281, 96] width 166 height 34
click at [315, 88] on input "98646" at bounding box center [281, 96] width 166 height 34
type input "99265"
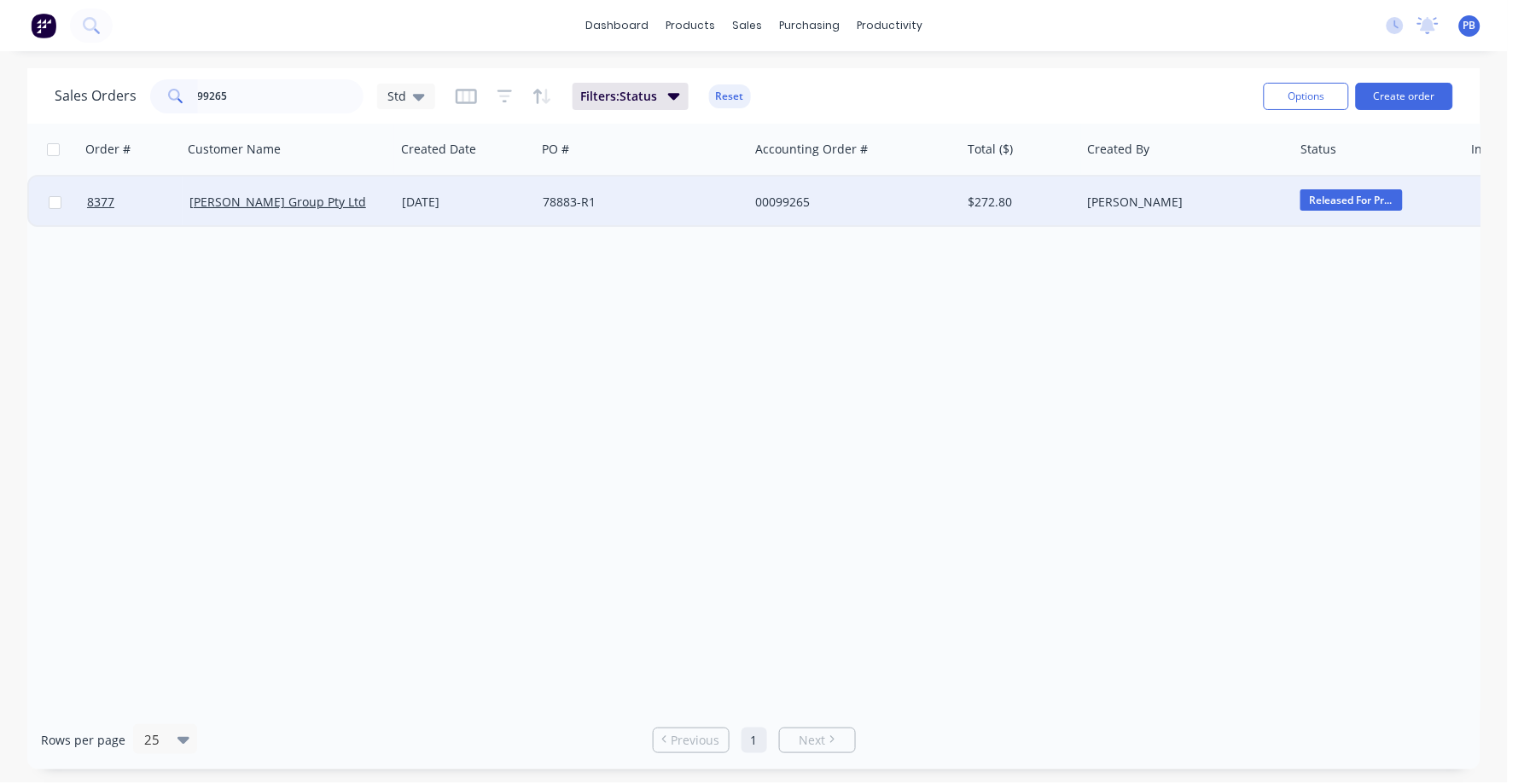
click at [764, 194] on div "00099265" at bounding box center [849, 202] width 189 height 17
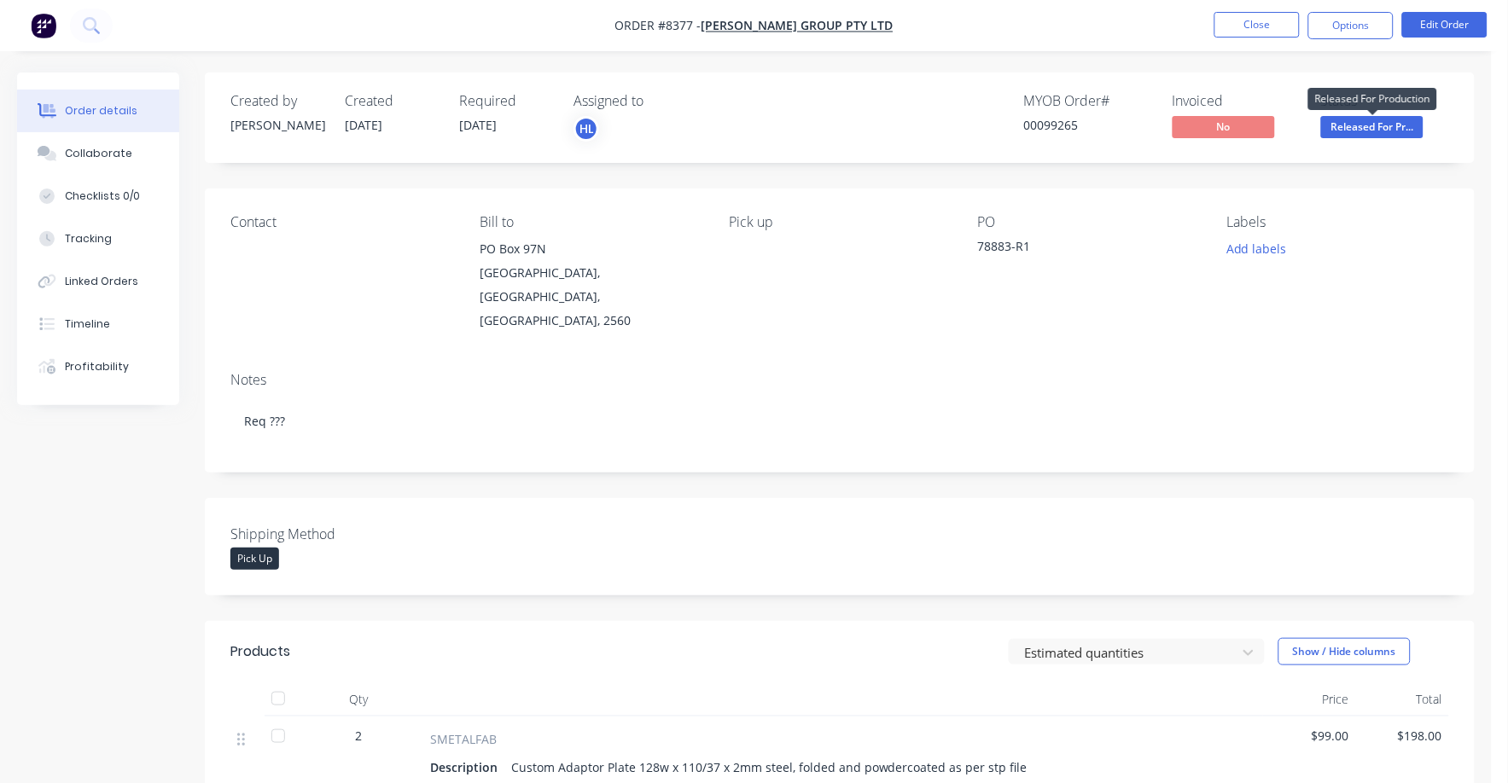
click at [1384, 123] on span "Released For Pr..." at bounding box center [1372, 126] width 102 height 21
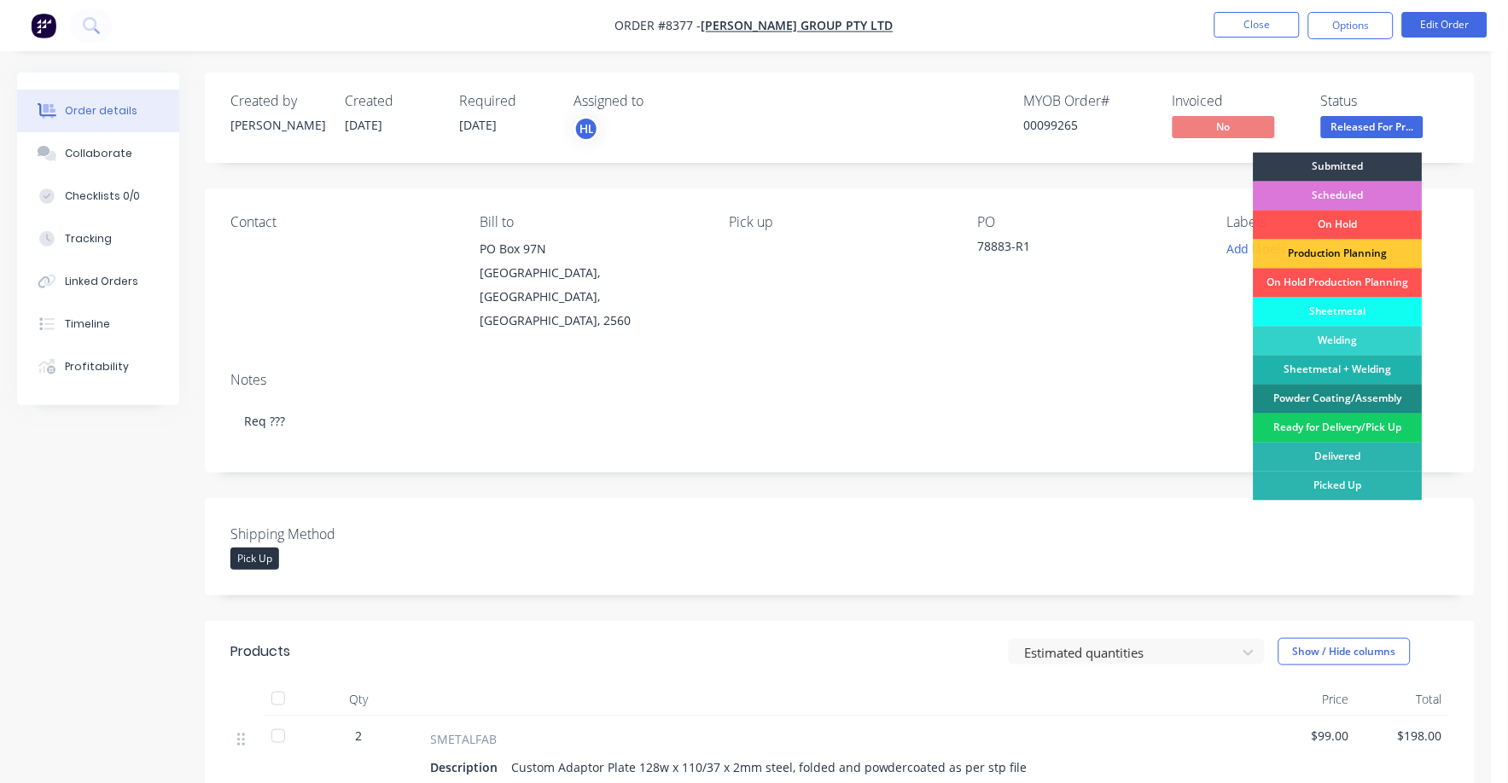
click at [1361, 427] on div "Ready for Delivery/Pick Up" at bounding box center [1337, 428] width 169 height 29
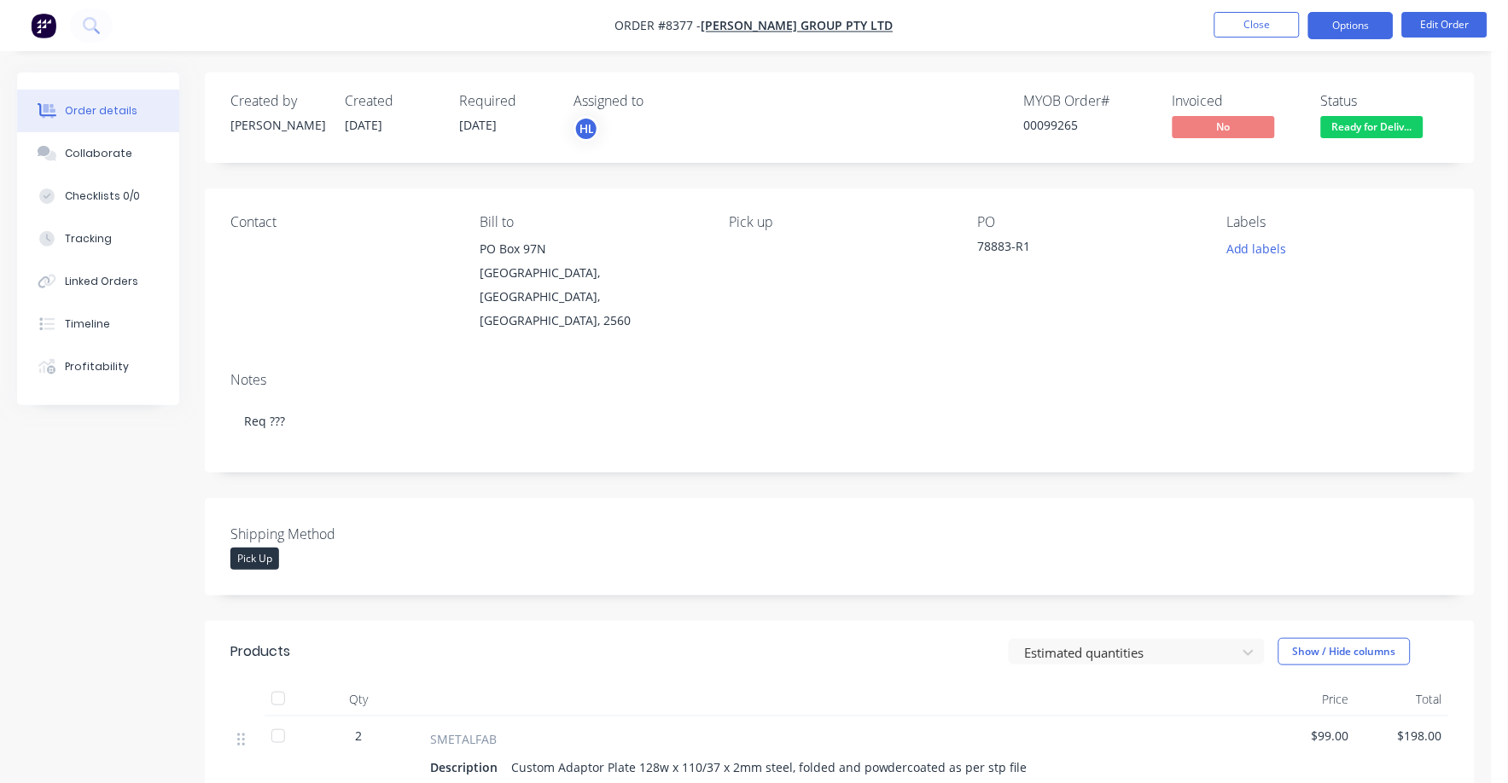
drag, startPoint x: 1346, startPoint y: 20, endPoint x: 1339, endPoint y: 38, distance: 20.3
click at [1344, 22] on button "Options" at bounding box center [1350, 25] width 85 height 27
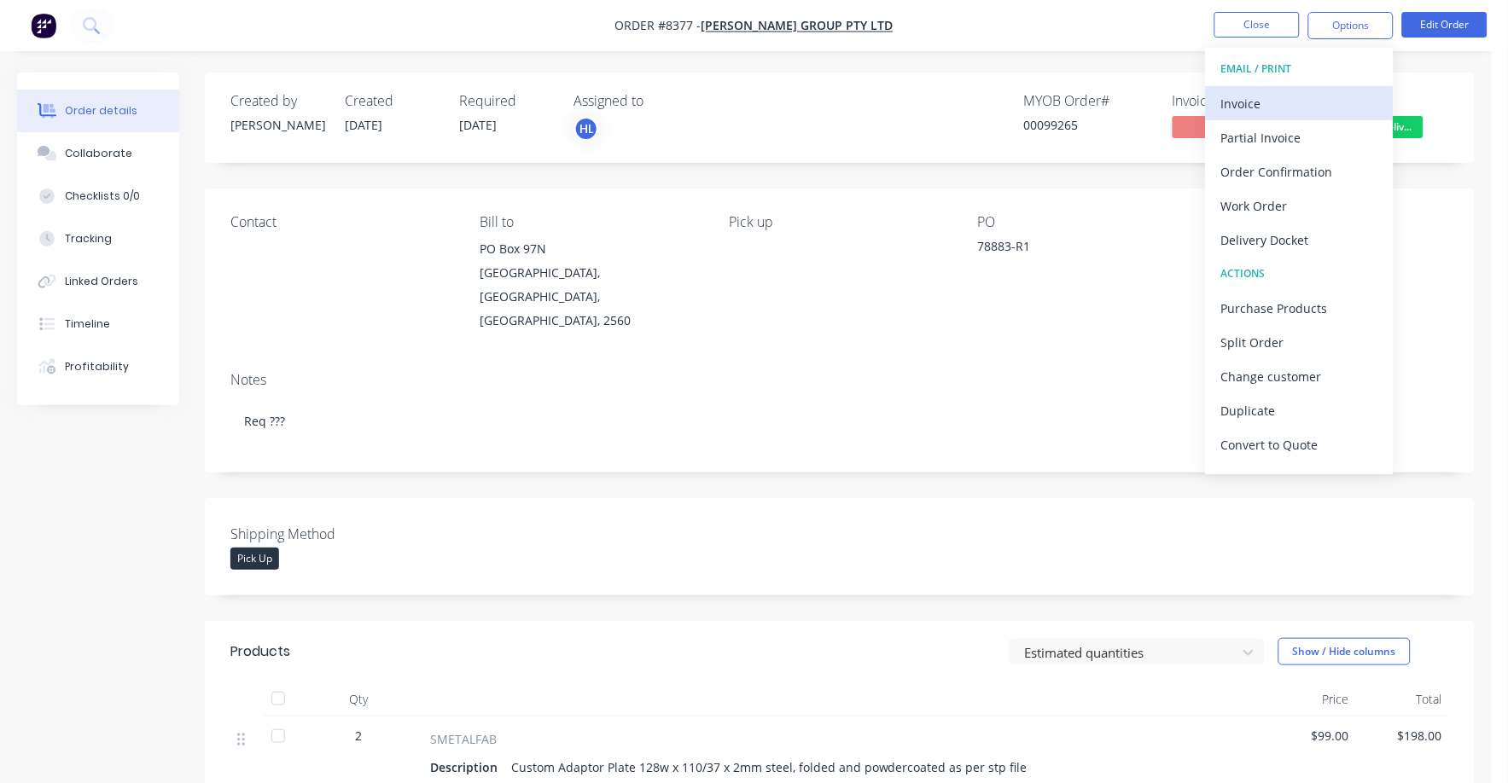
click at [1251, 100] on div "Invoice" at bounding box center [1299, 103] width 157 height 25
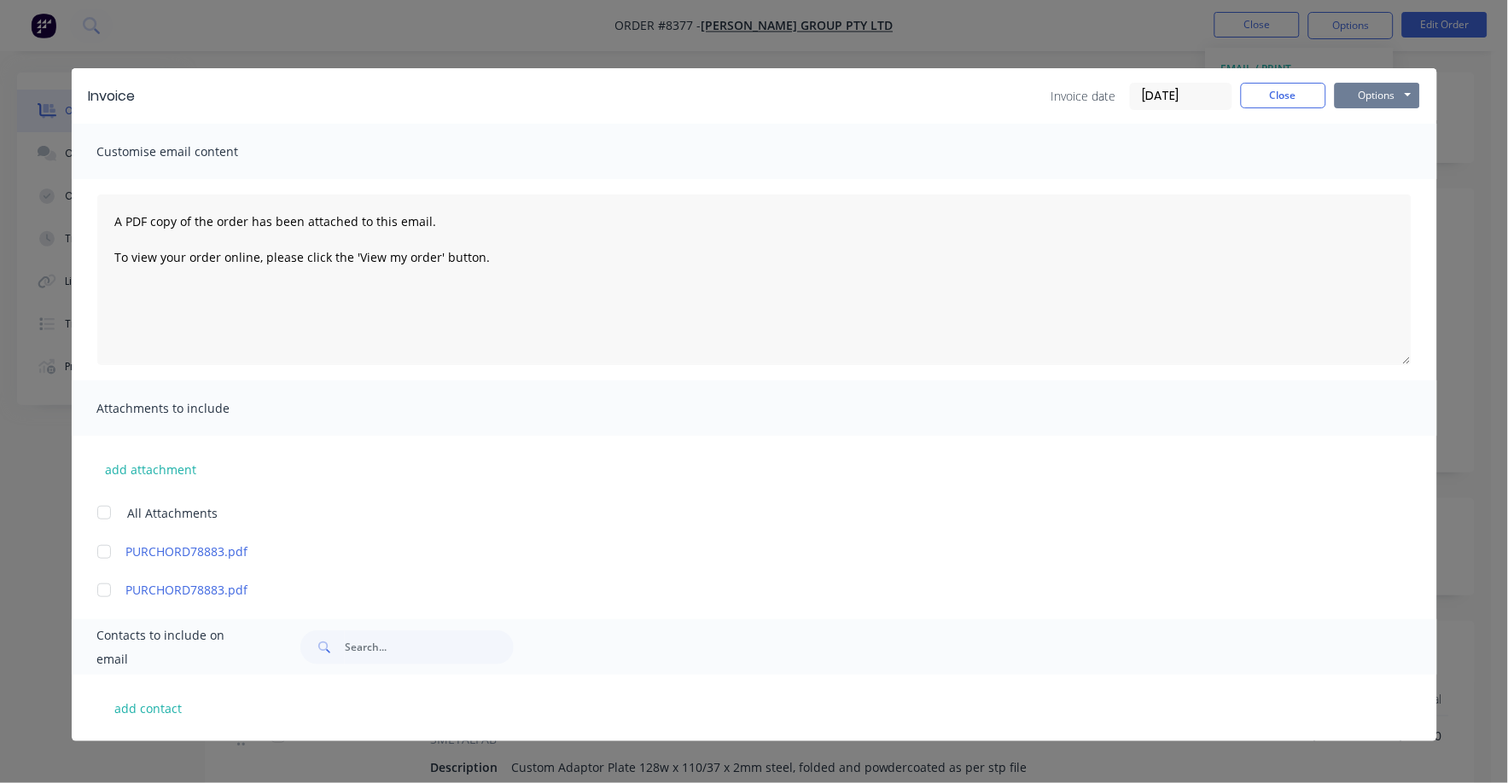
click at [1380, 94] on button "Options" at bounding box center [1376, 96] width 85 height 26
click at [1374, 145] on button "Print" at bounding box center [1388, 154] width 109 height 28
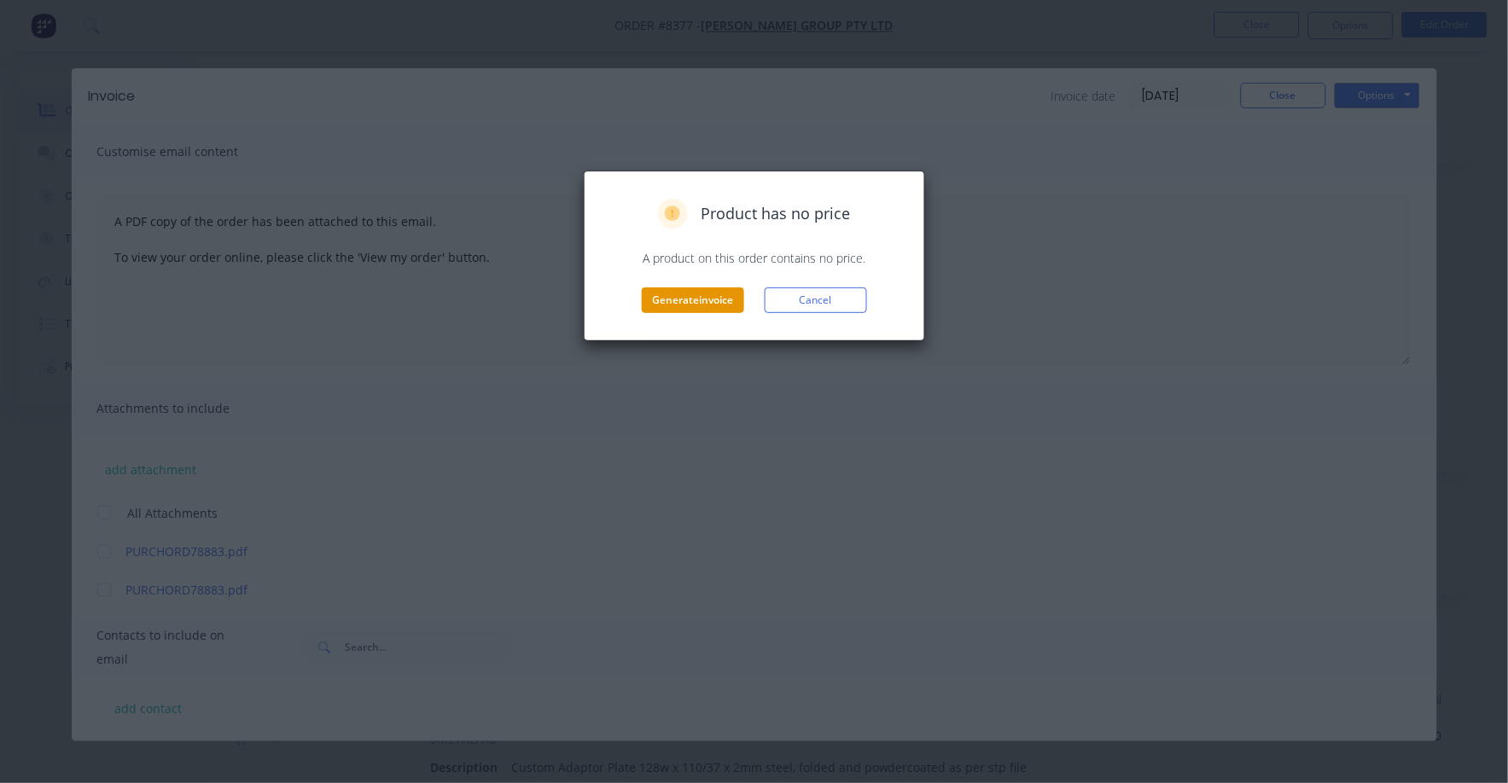
click at [710, 292] on button "Generate invoice" at bounding box center [693, 301] width 102 height 26
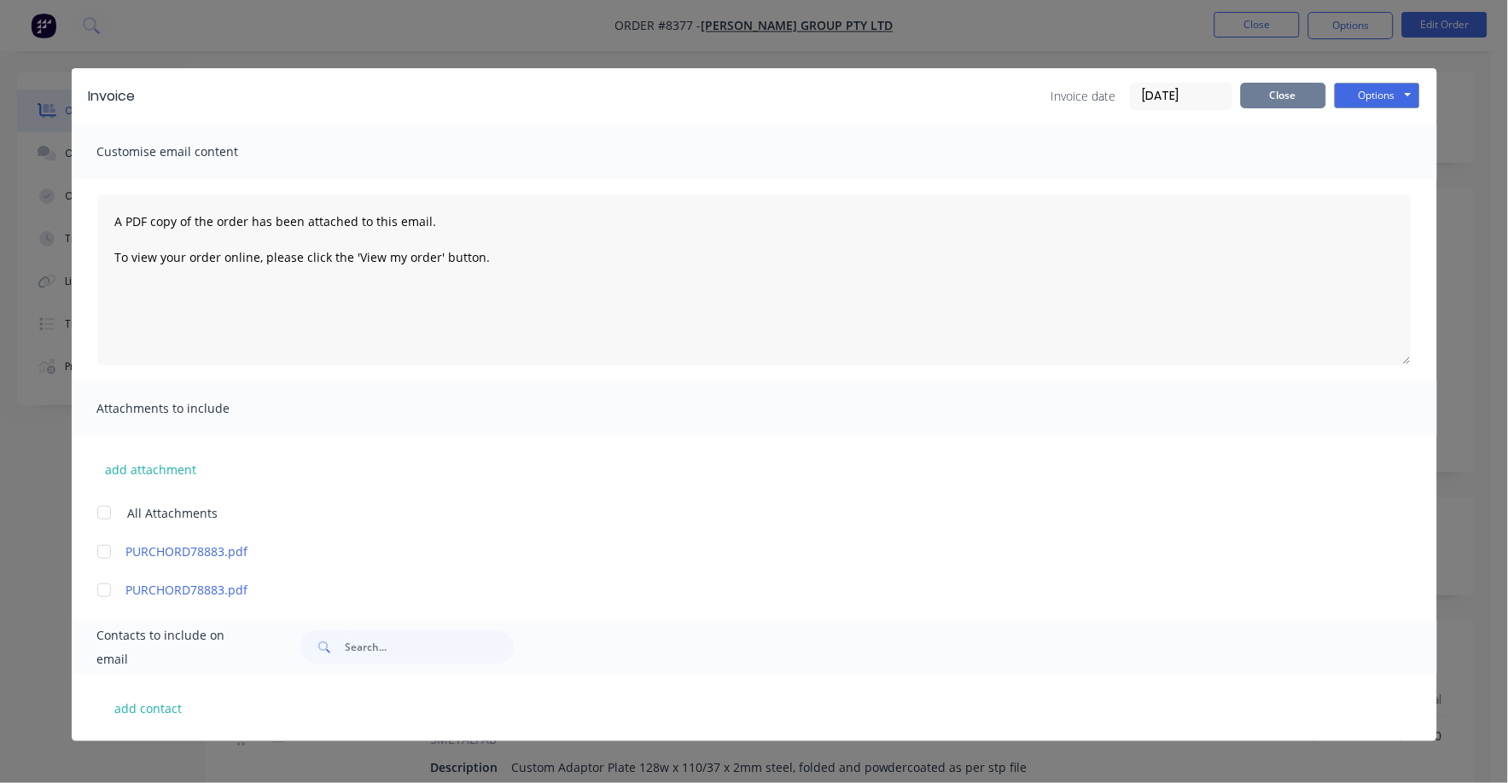
click at [1288, 94] on button "Close" at bounding box center [1283, 96] width 85 height 26
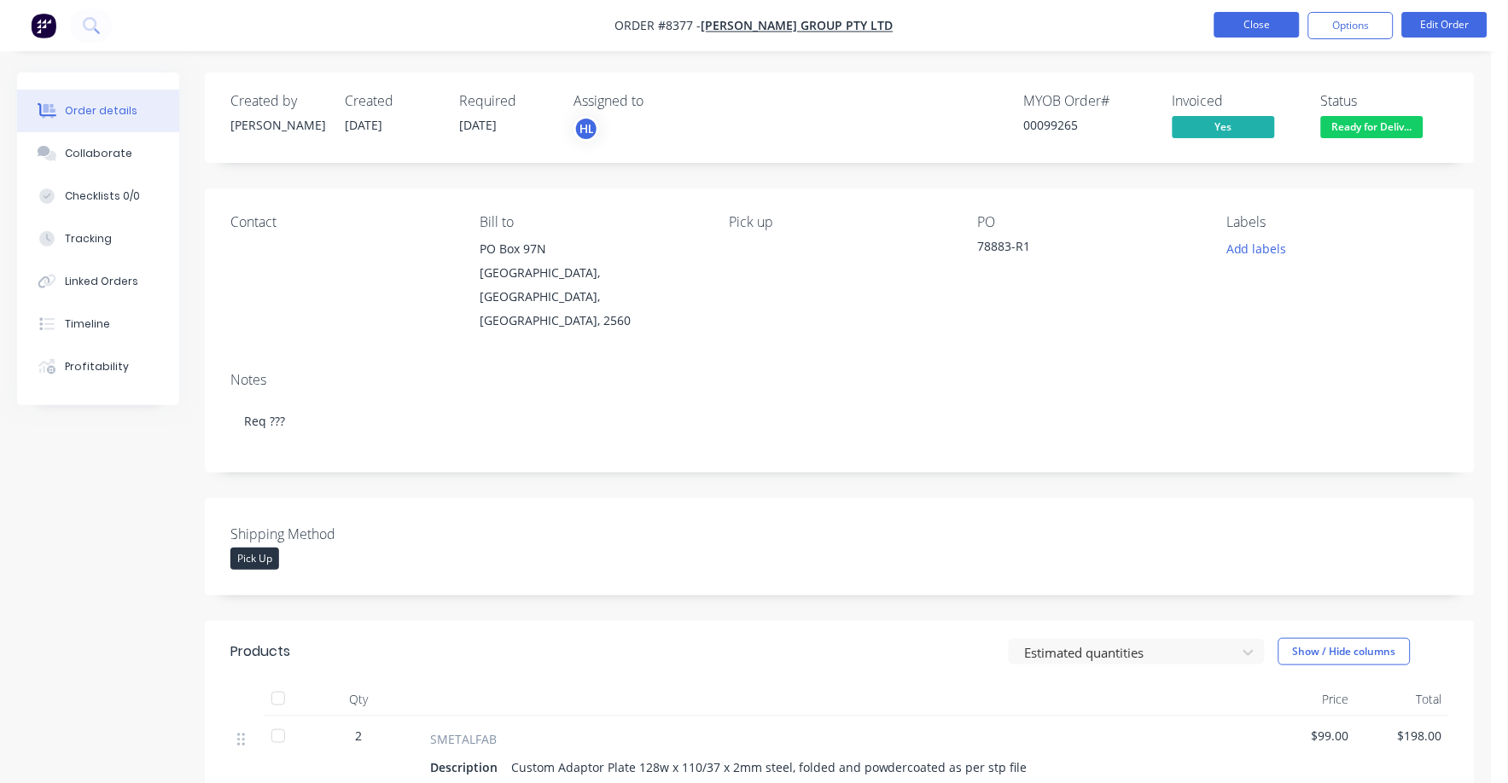
click at [1253, 30] on button "Close" at bounding box center [1256, 25] width 85 height 26
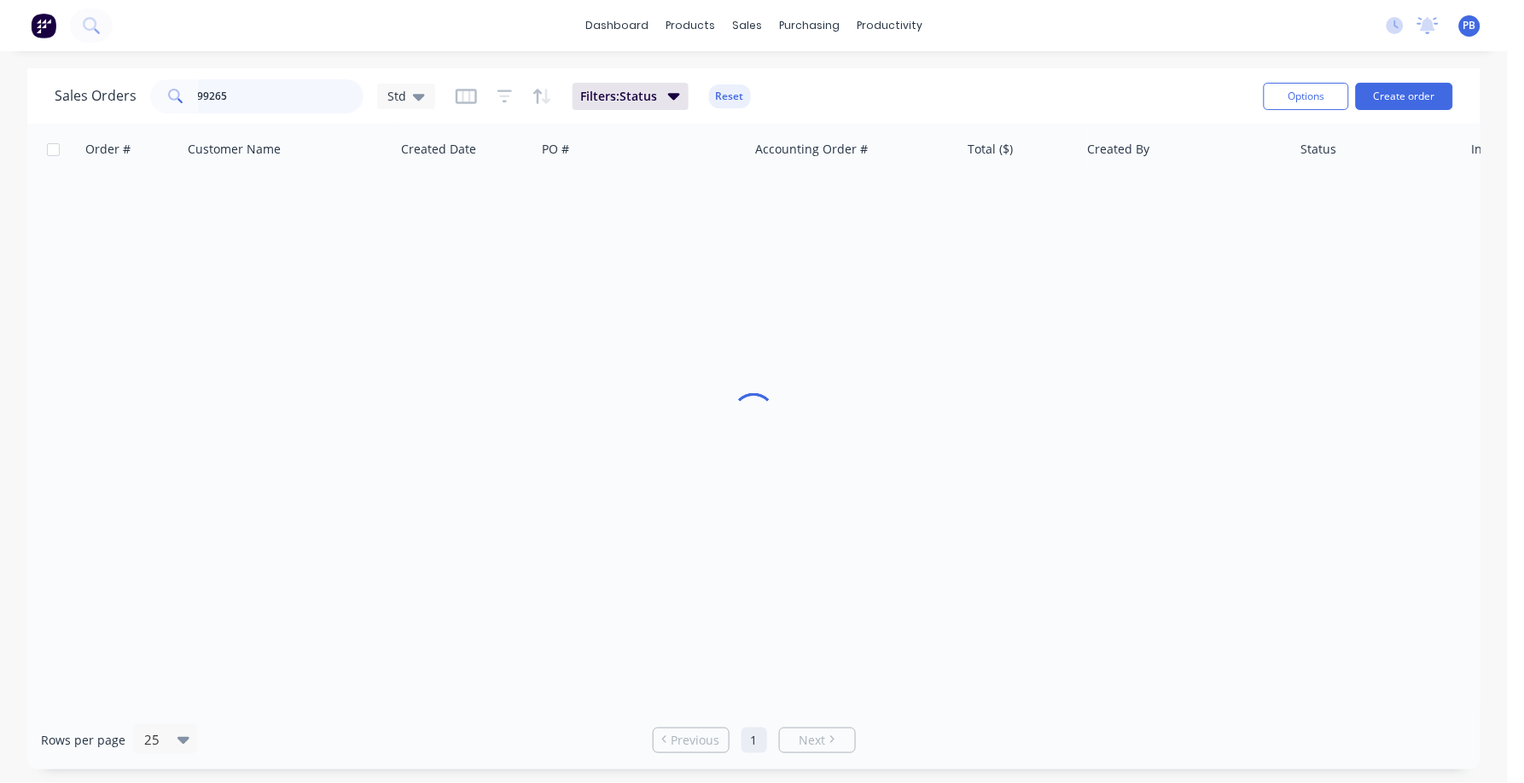
click at [284, 101] on input "99265" at bounding box center [281, 96] width 166 height 34
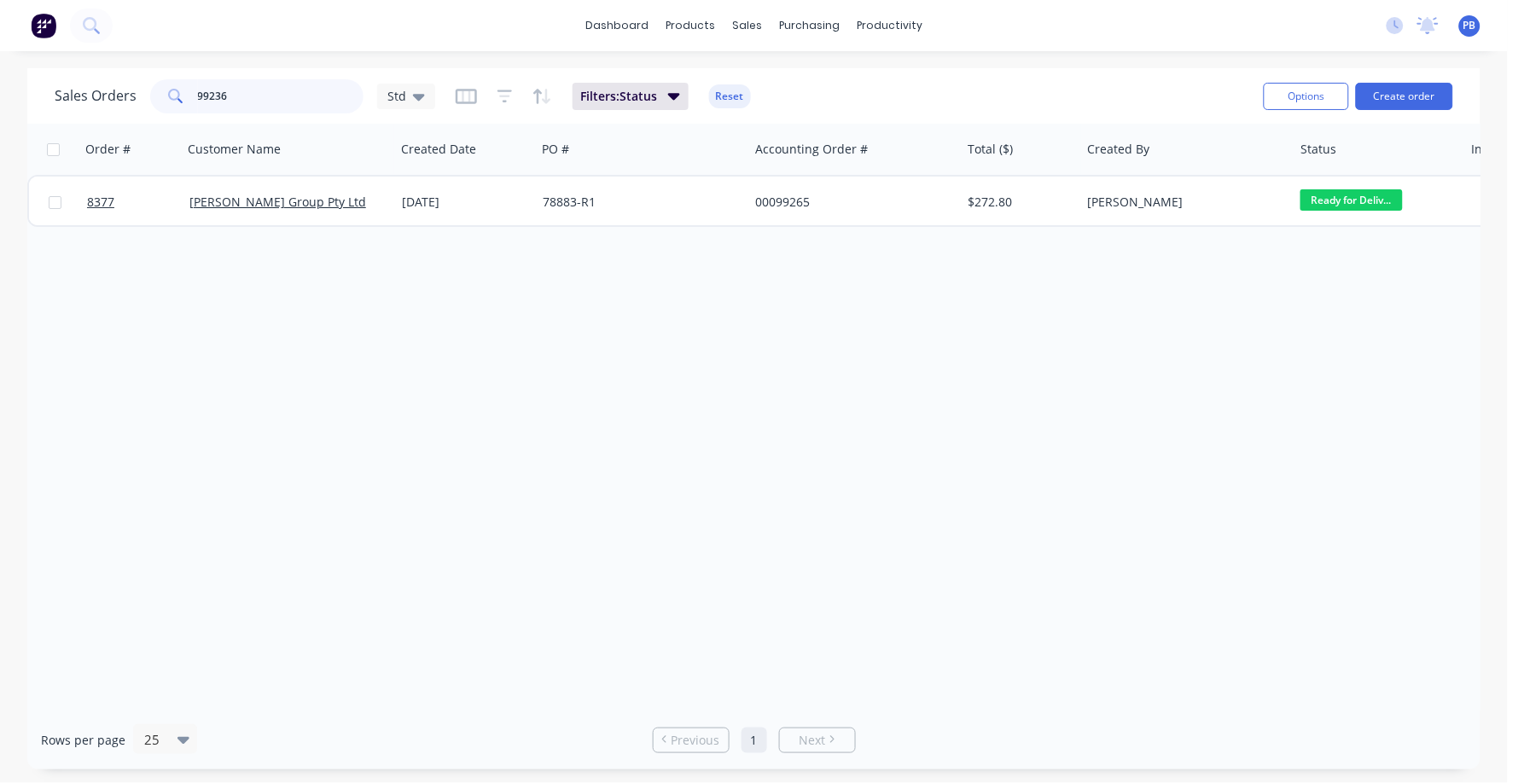
type input "99236"
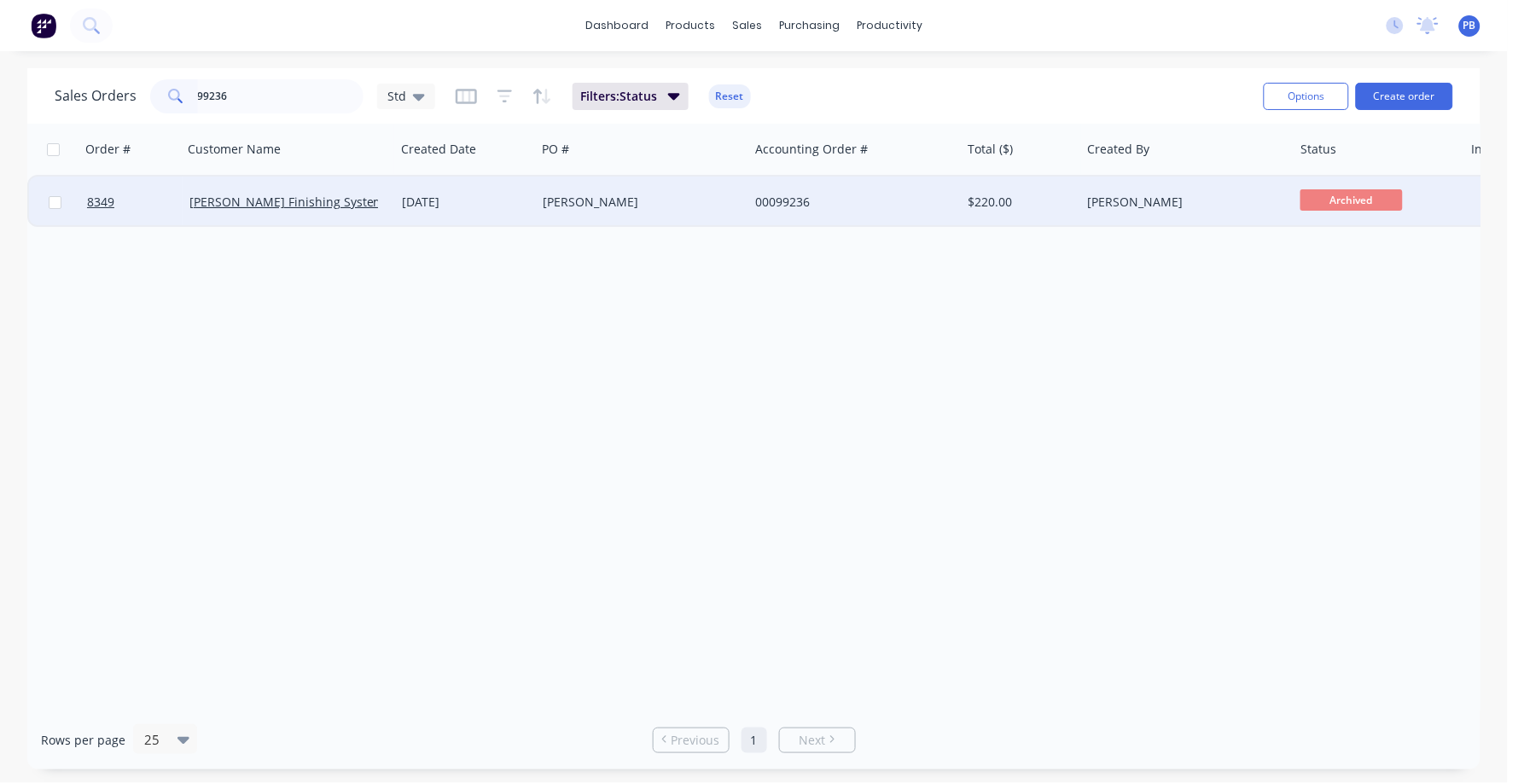
click at [797, 200] on div "00099236" at bounding box center [849, 202] width 189 height 17
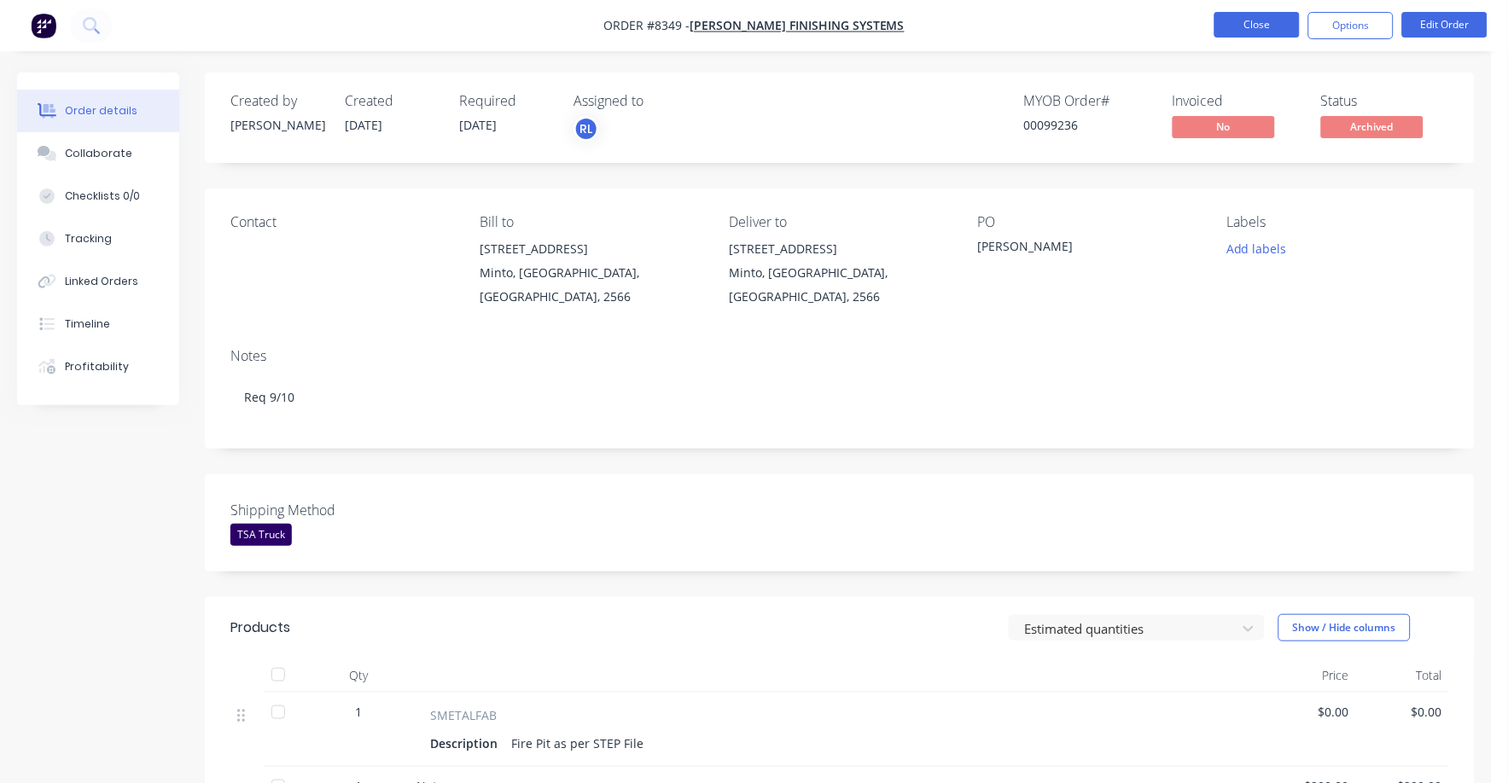
click at [1253, 36] on li "Close" at bounding box center [1256, 25] width 85 height 27
click at [1248, 23] on button "Close" at bounding box center [1256, 25] width 85 height 26
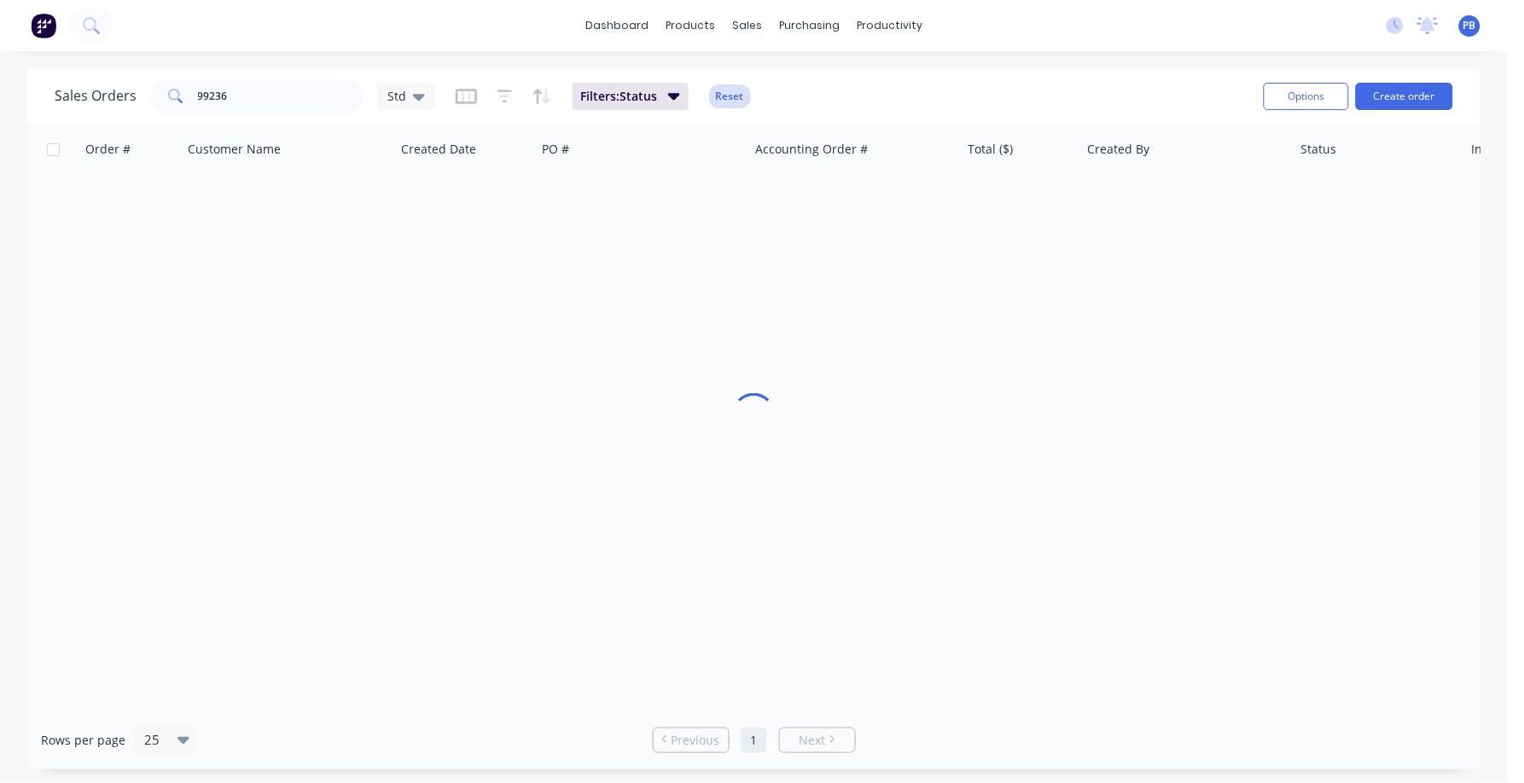
click at [734, 86] on button "Reset" at bounding box center [730, 96] width 42 height 24
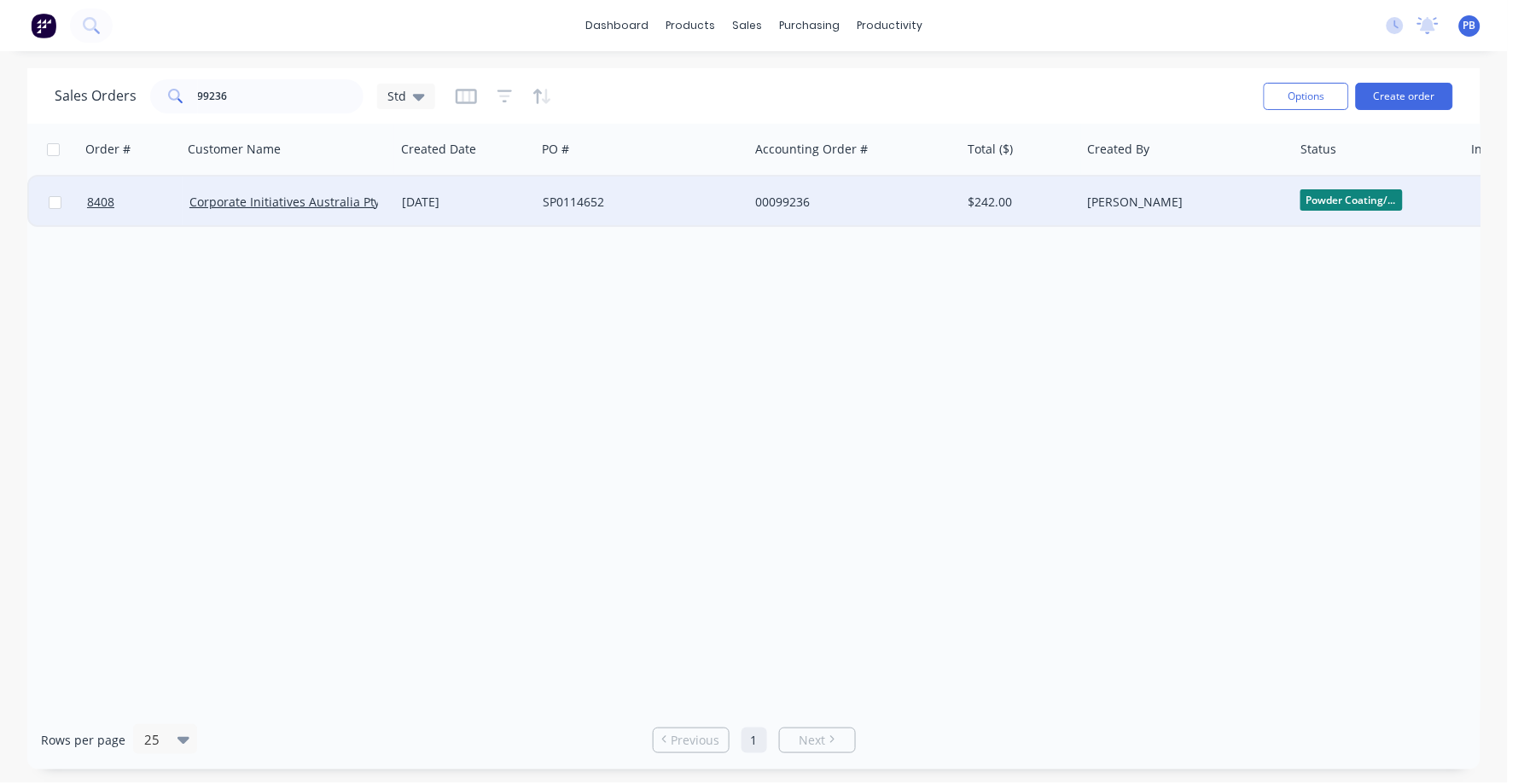
click at [776, 201] on div "00099236" at bounding box center [849, 202] width 189 height 17
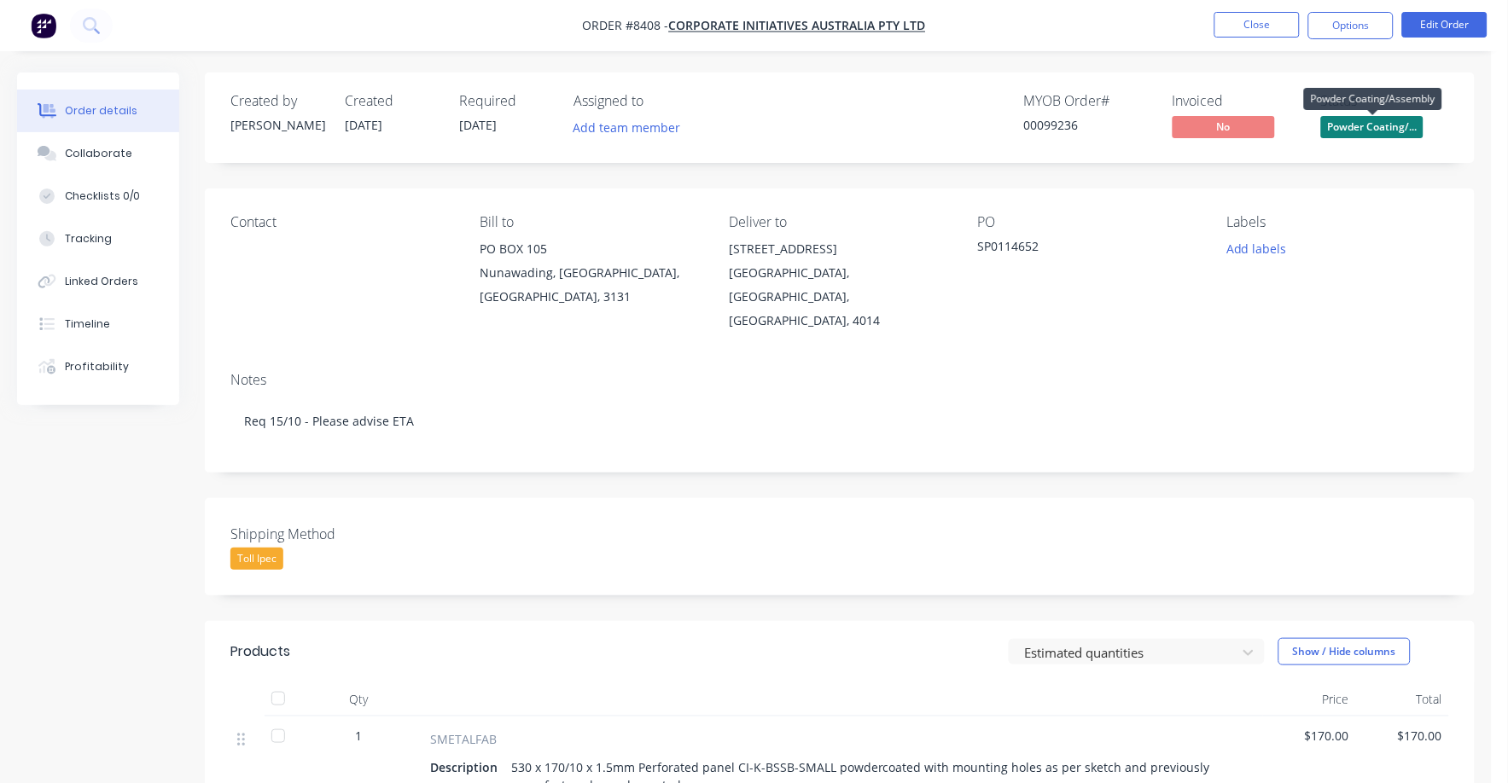
click at [1366, 118] on span "Powder Coating/..." at bounding box center [1372, 126] width 102 height 21
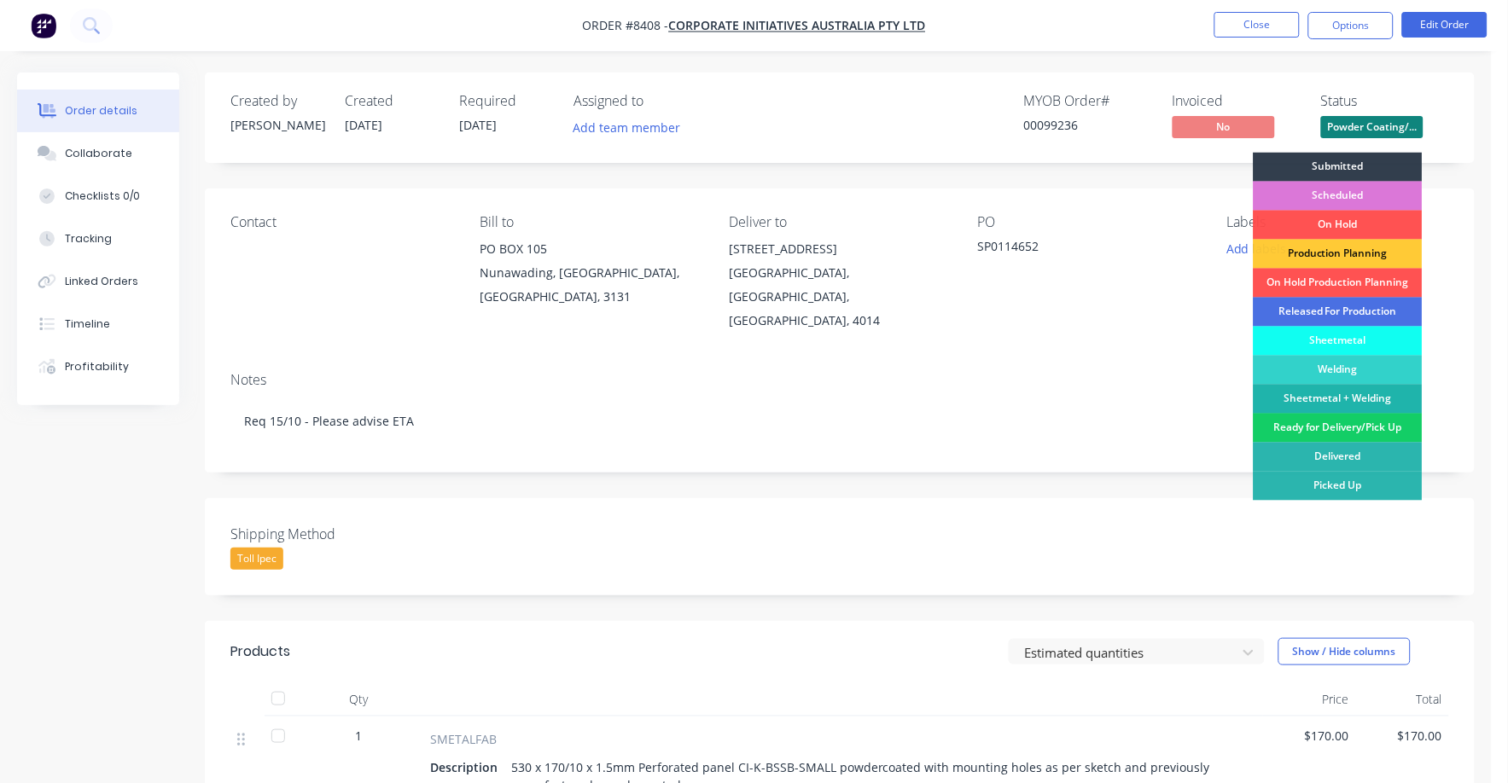
click at [1380, 428] on div "Ready for Delivery/Pick Up" at bounding box center [1337, 428] width 169 height 29
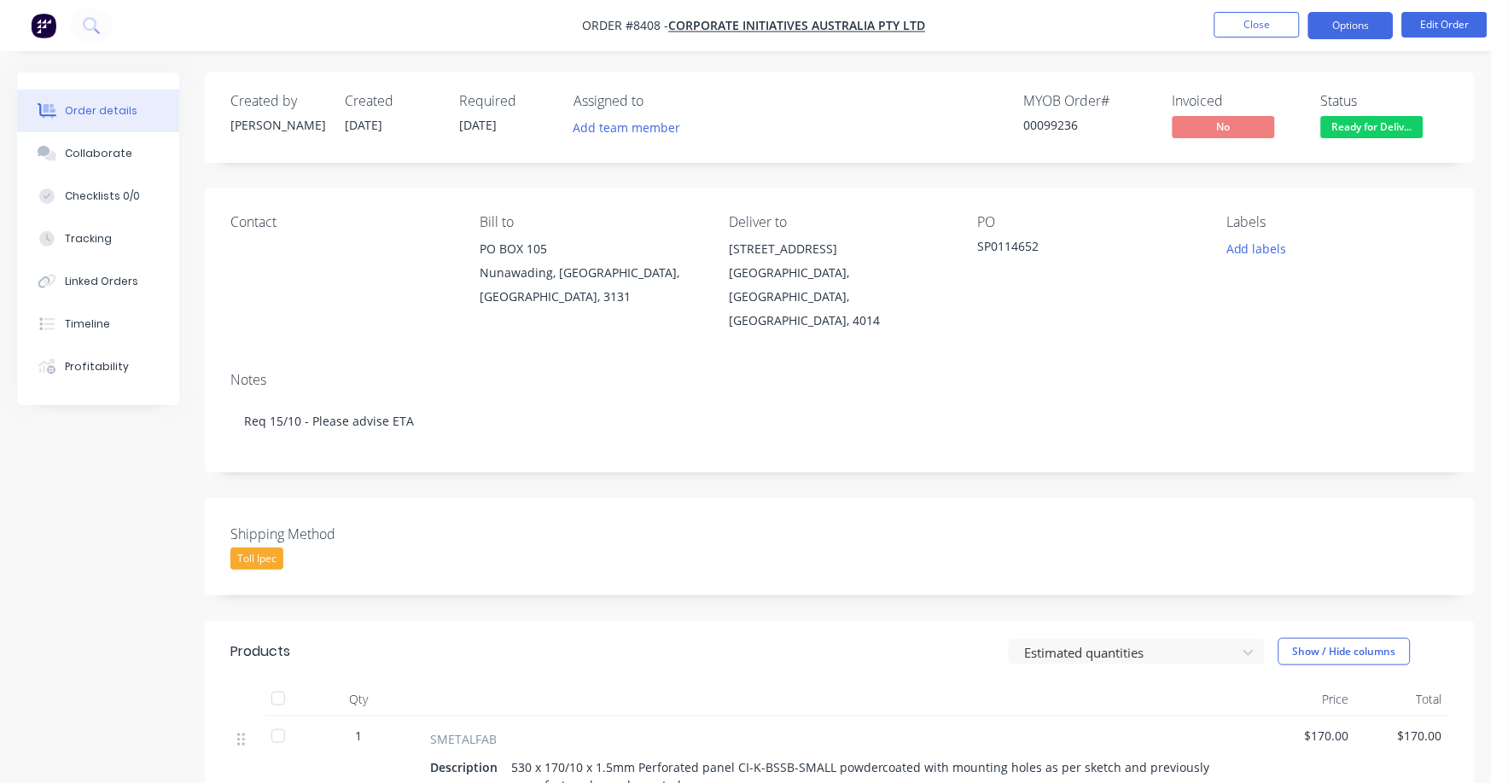
click at [1344, 26] on button "Options" at bounding box center [1350, 25] width 85 height 27
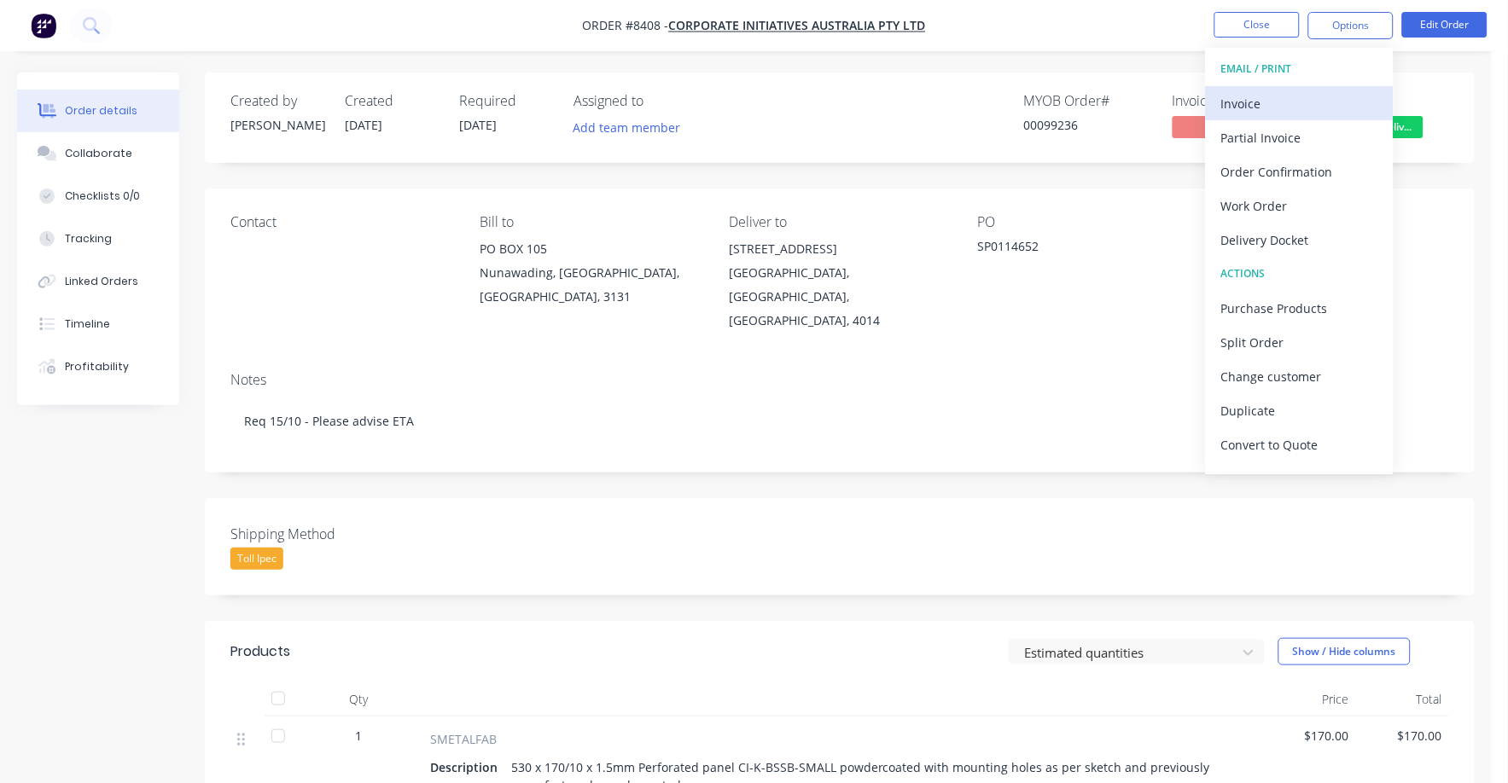
click at [1276, 96] on div "Invoice" at bounding box center [1299, 103] width 157 height 25
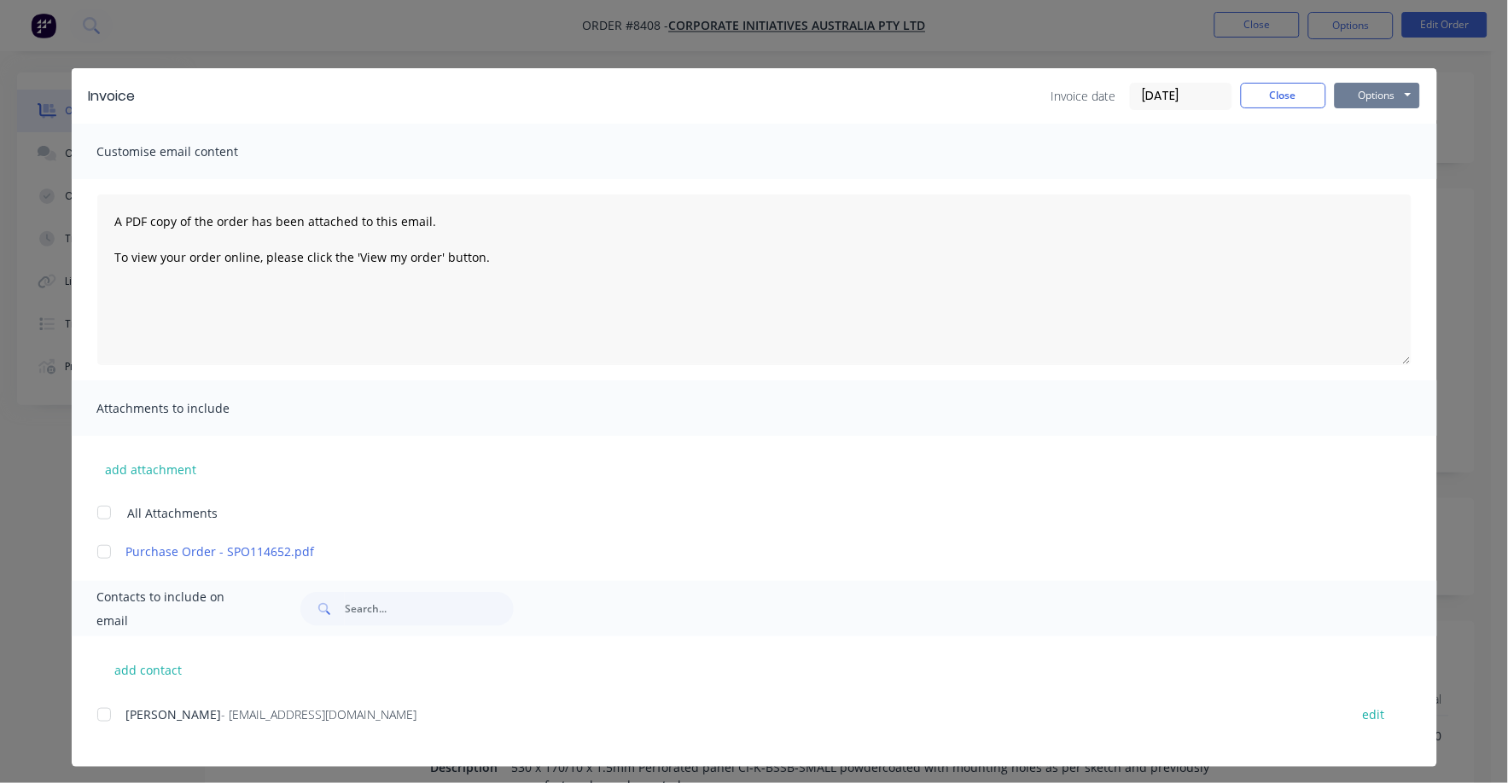
click at [1373, 87] on button "Options" at bounding box center [1376, 96] width 85 height 26
click at [1355, 151] on button "Print" at bounding box center [1388, 154] width 109 height 28
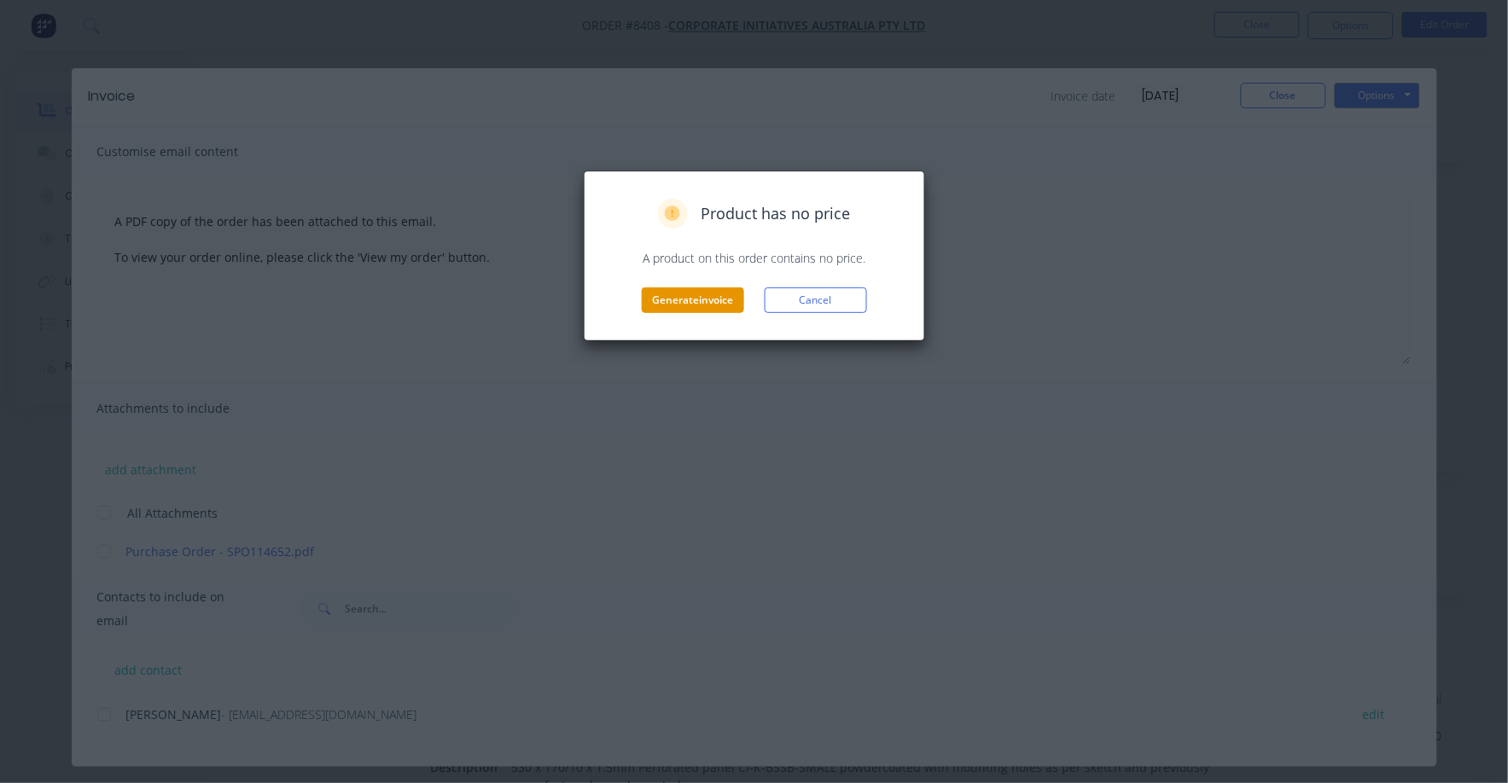
click at [684, 300] on button "Generate invoice" at bounding box center [693, 301] width 102 height 26
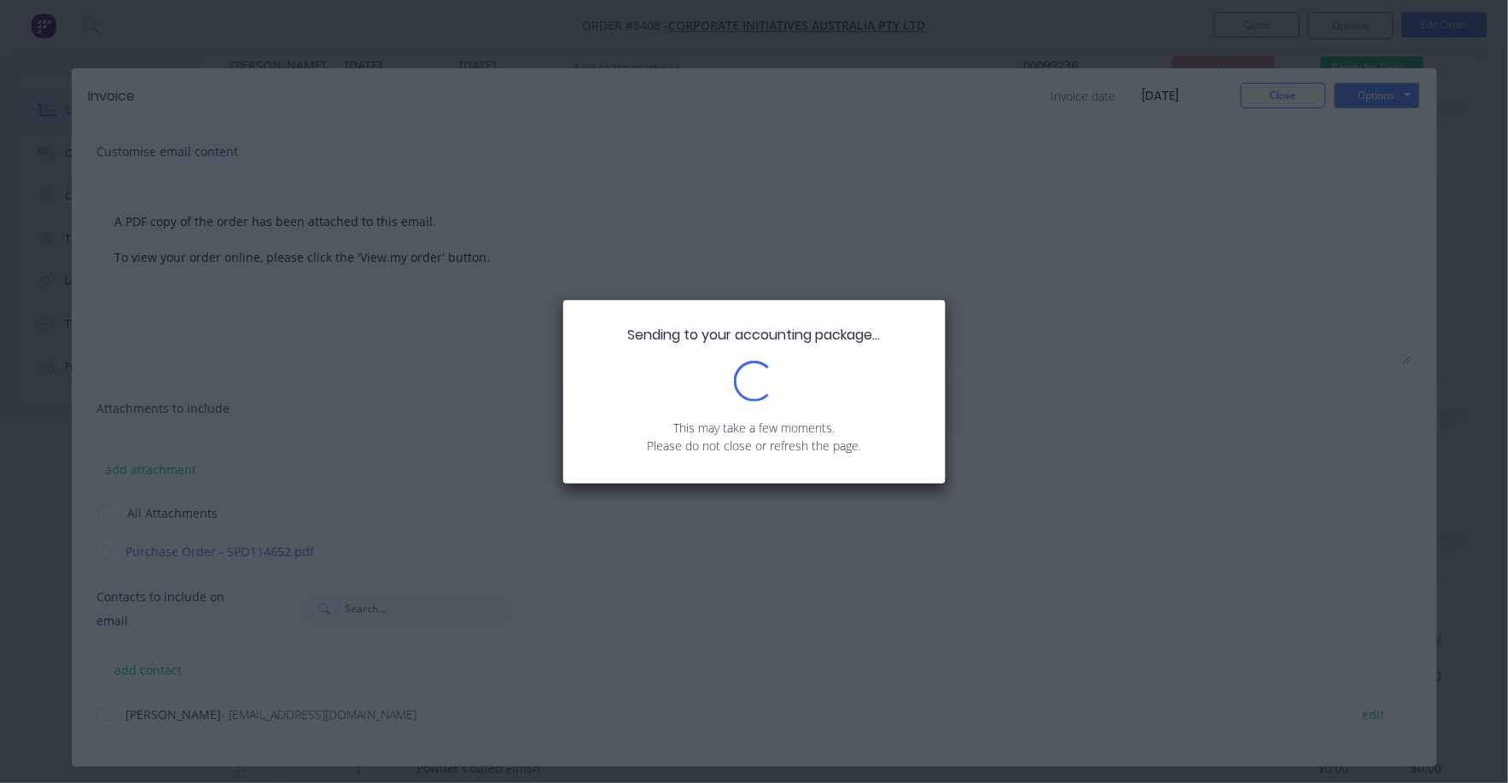
scroll to position [212, 0]
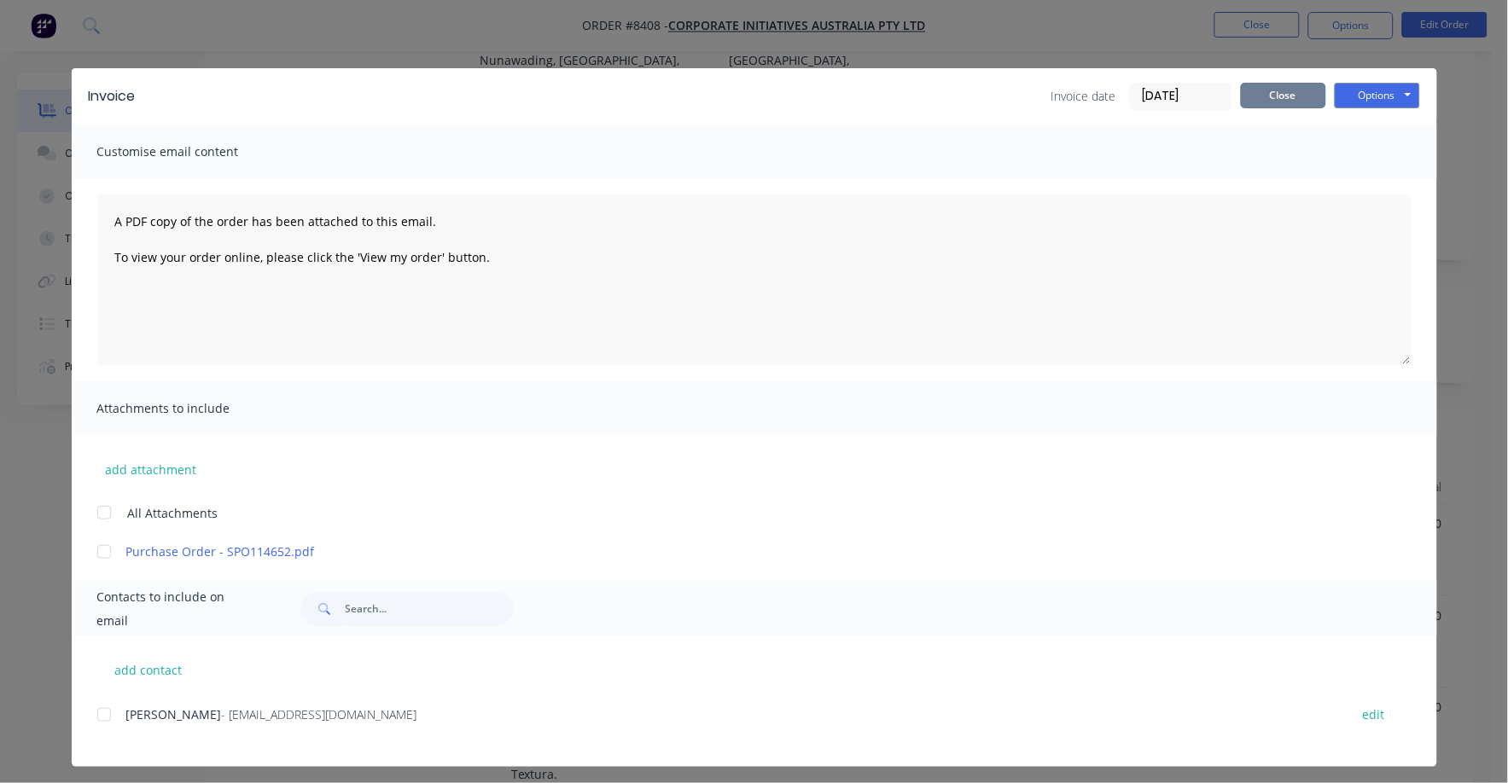
click at [1293, 96] on button "Close" at bounding box center [1283, 96] width 85 height 26
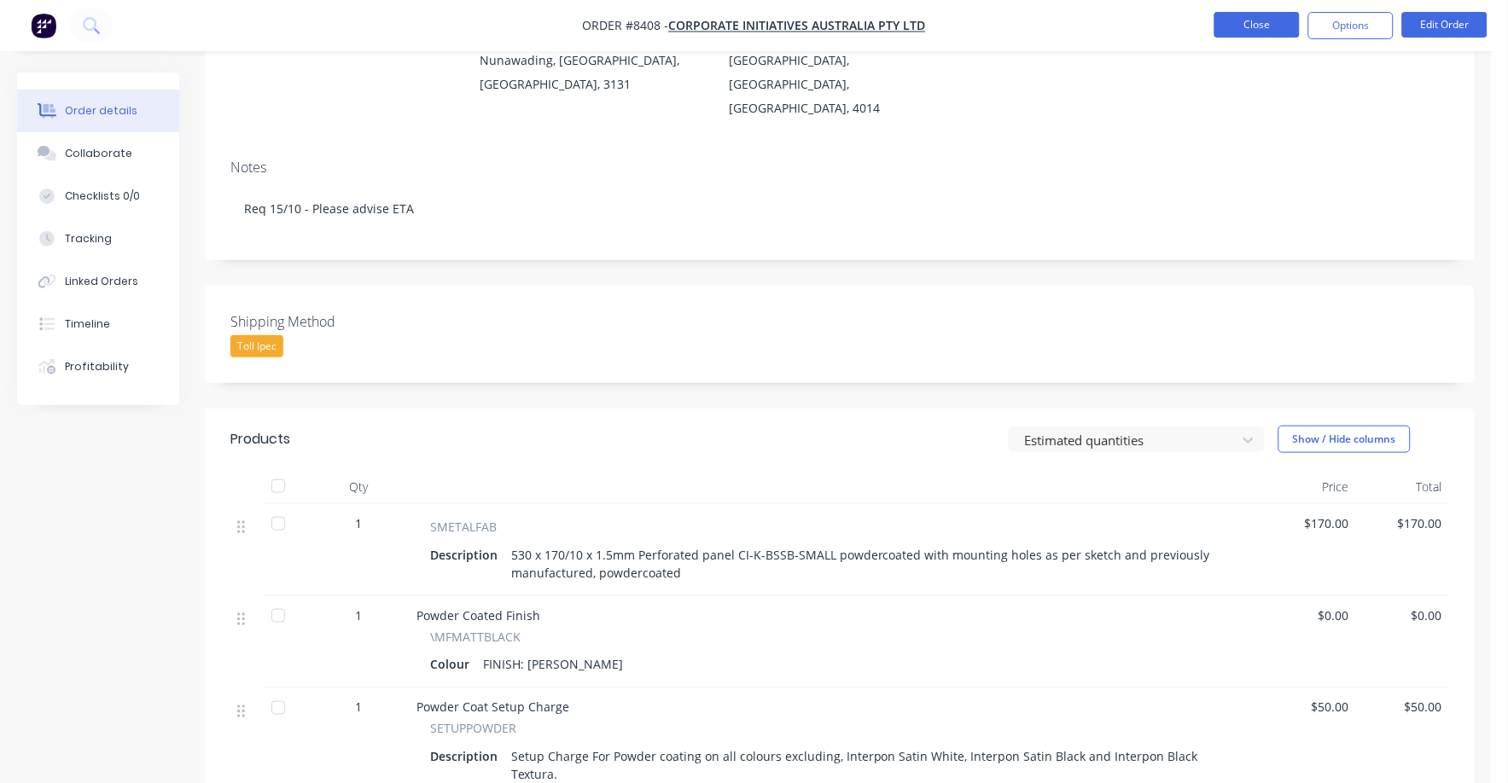
click at [1254, 32] on button "Close" at bounding box center [1256, 25] width 85 height 26
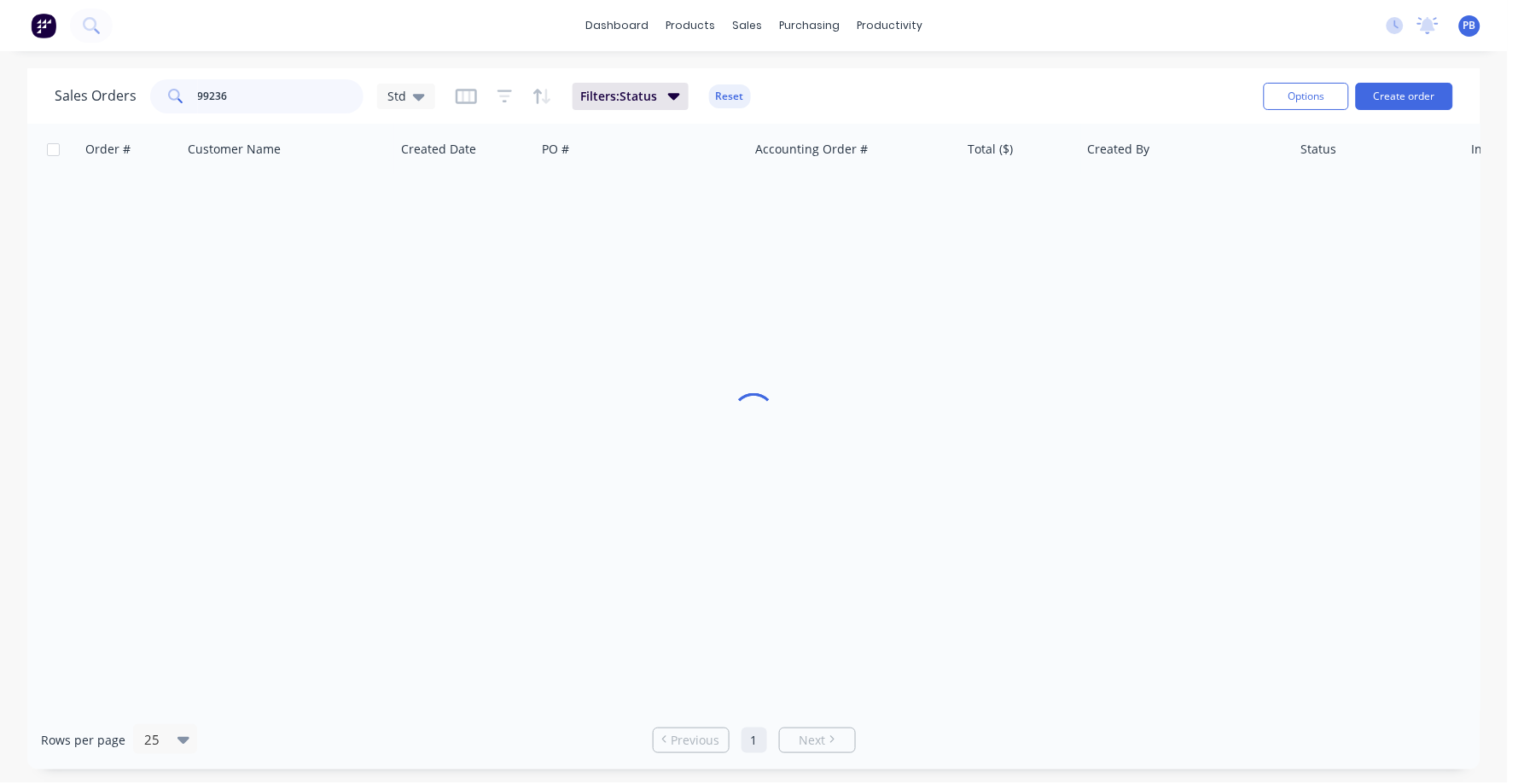
drag, startPoint x: 276, startPoint y: 79, endPoint x: 137, endPoint y: 73, distance: 139.2
click at [137, 73] on div "Sales Orders 99236 Std Filters: Status Reset Options Create order" at bounding box center [753, 95] width 1453 height 55
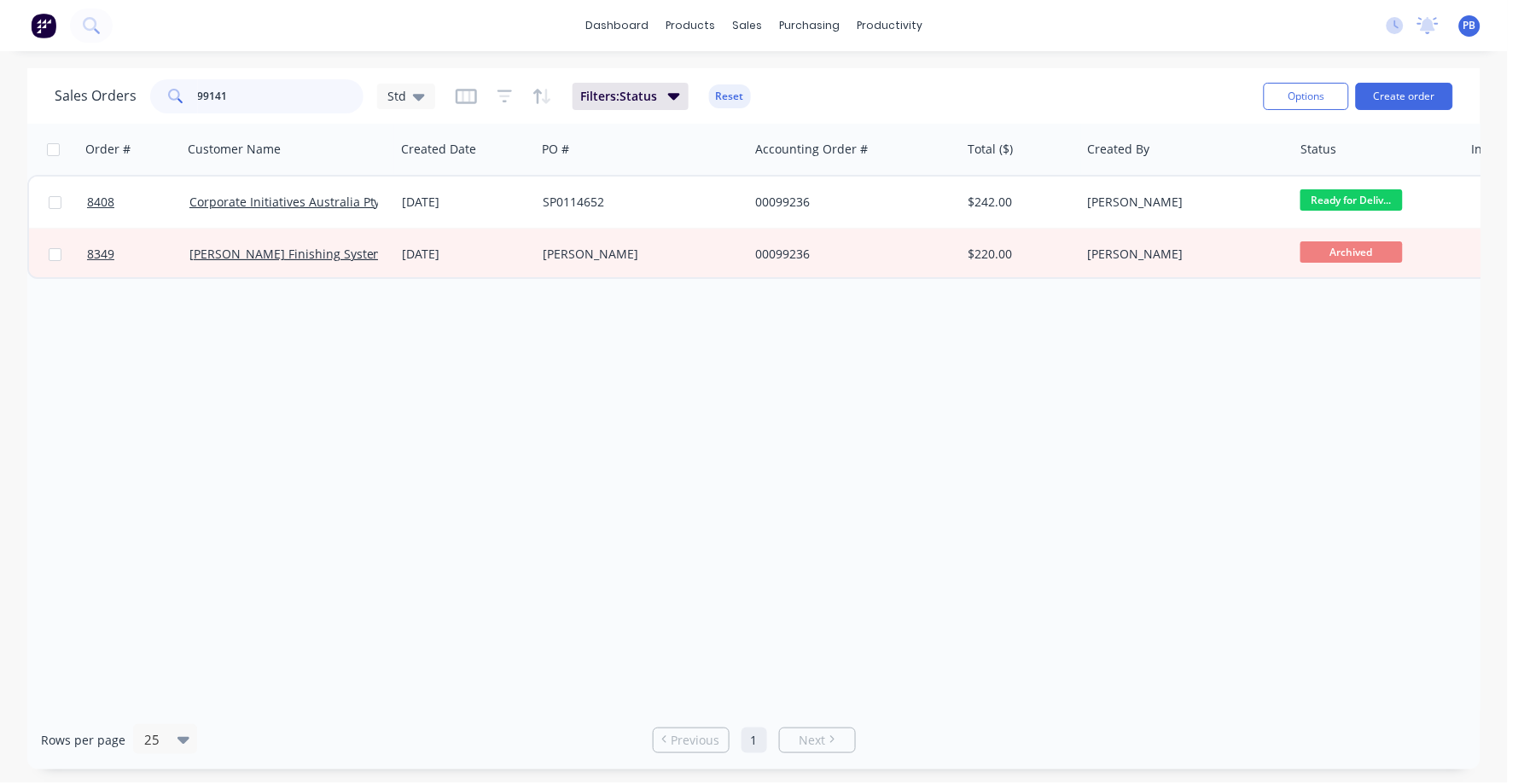
type input "99141"
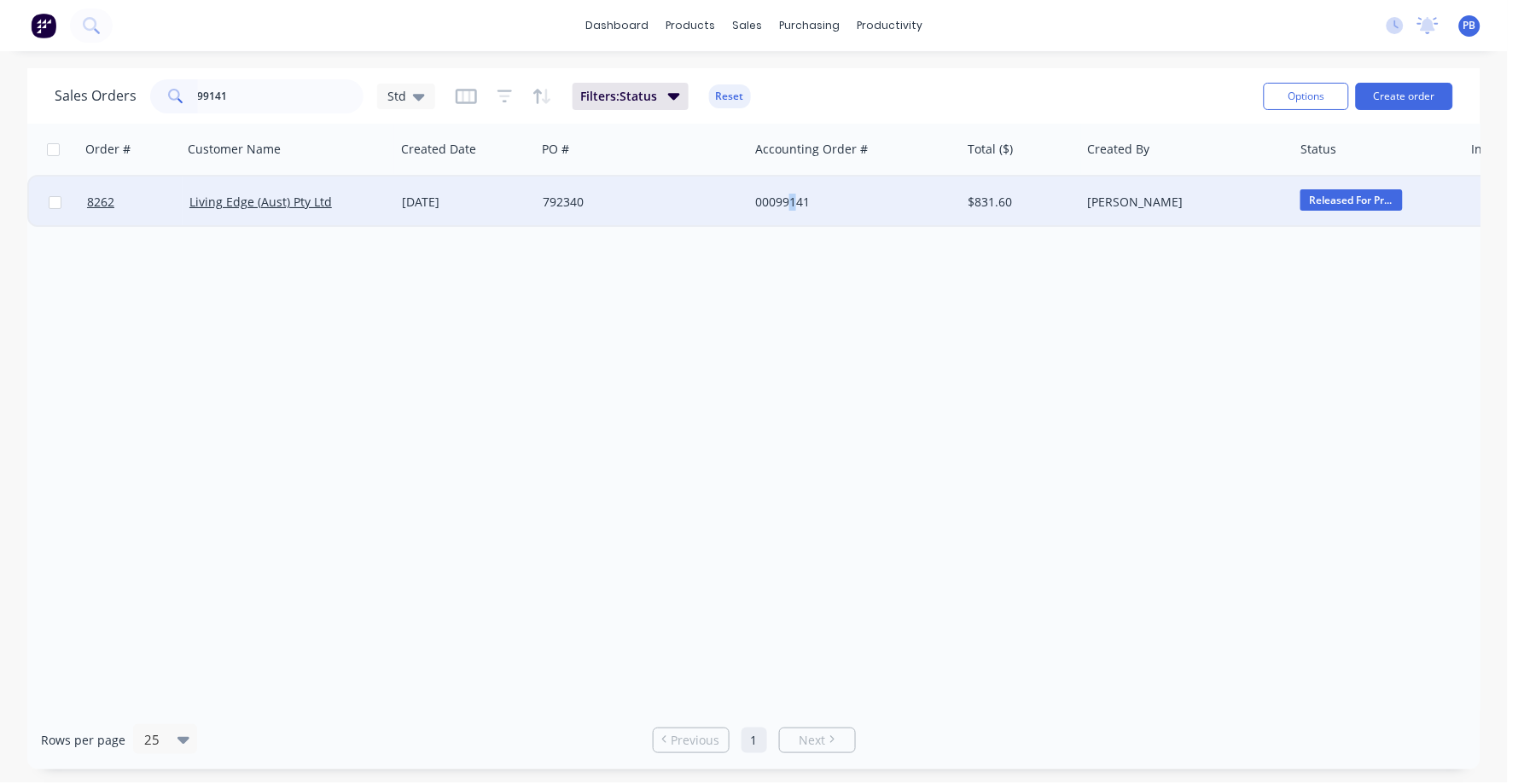
click at [786, 200] on div "00099141" at bounding box center [849, 202] width 189 height 17
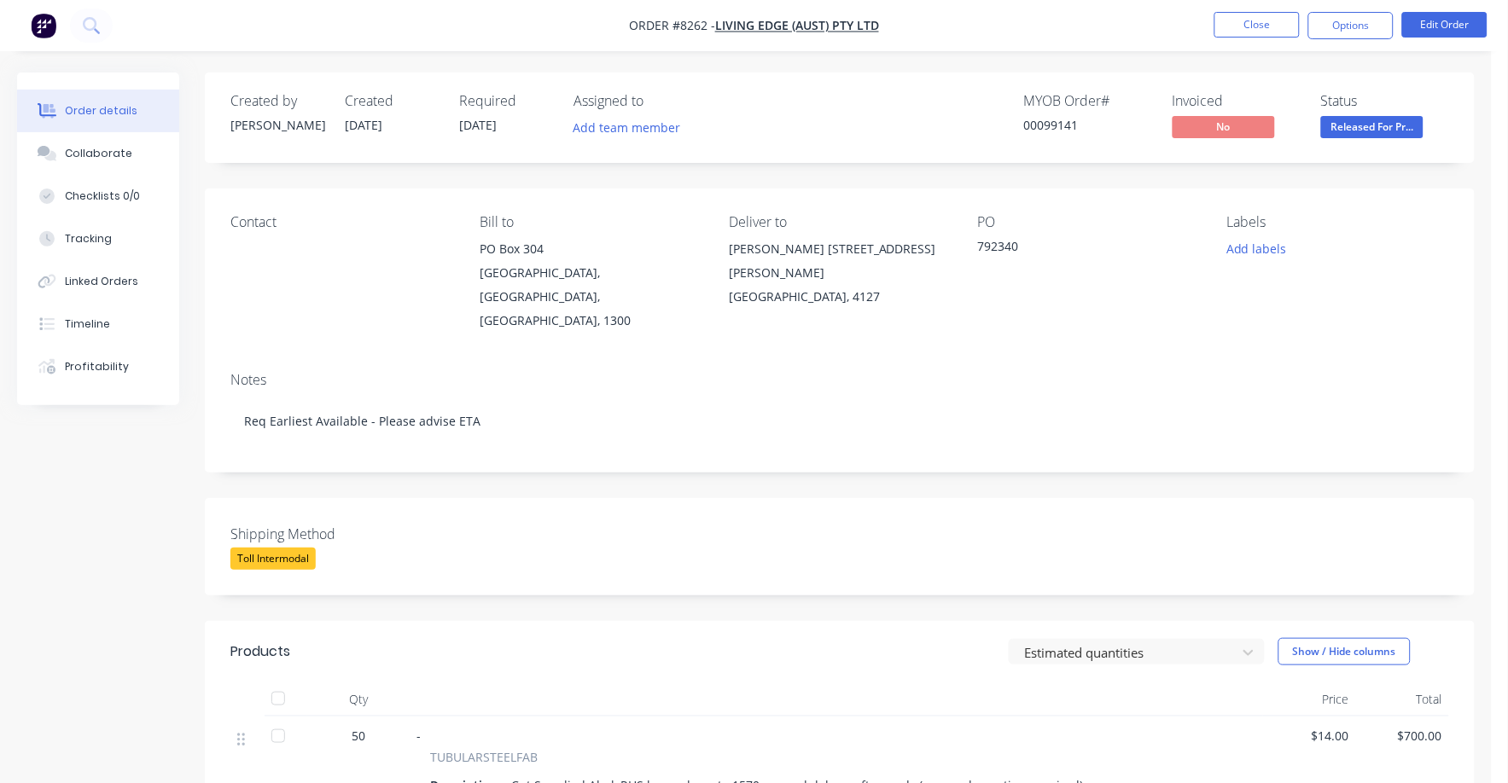
click at [1363, 131] on span "Released For Pr..." at bounding box center [1372, 126] width 102 height 21
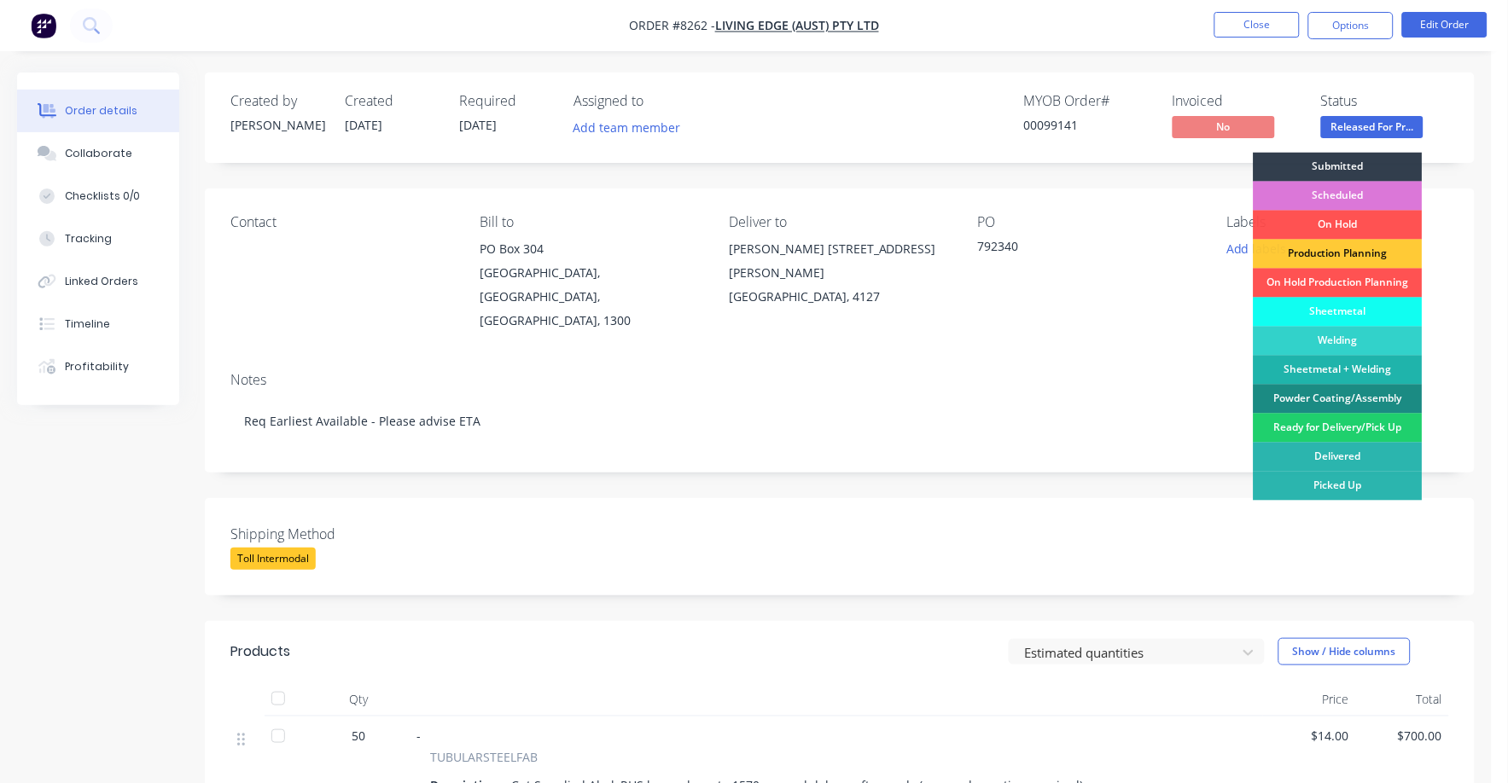
drag, startPoint x: 1352, startPoint y: 424, endPoint x: 1357, endPoint y: 334, distance: 89.7
click at [1352, 421] on div "Ready for Delivery/Pick Up" at bounding box center [1337, 428] width 169 height 29
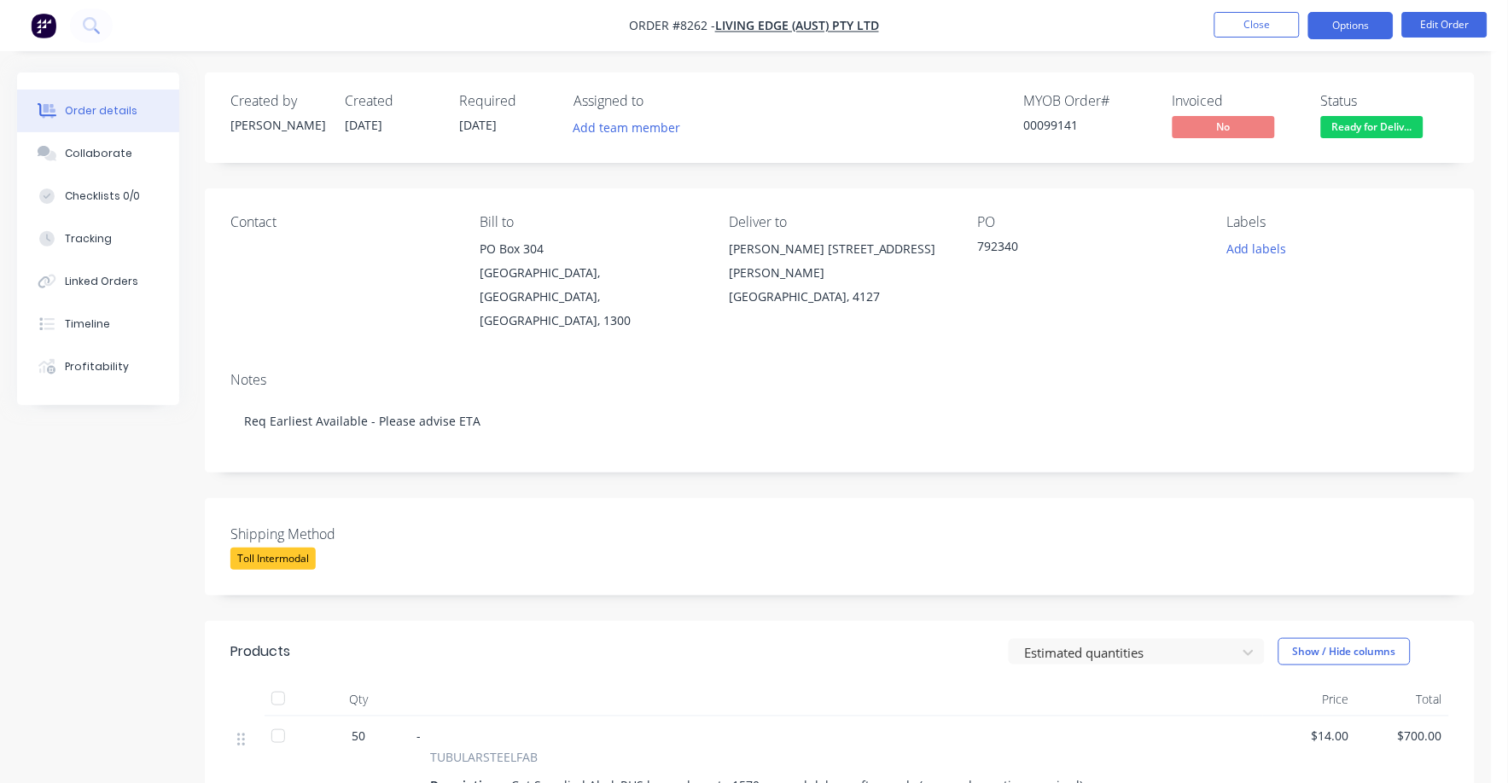
click at [1344, 30] on button "Options" at bounding box center [1350, 25] width 85 height 27
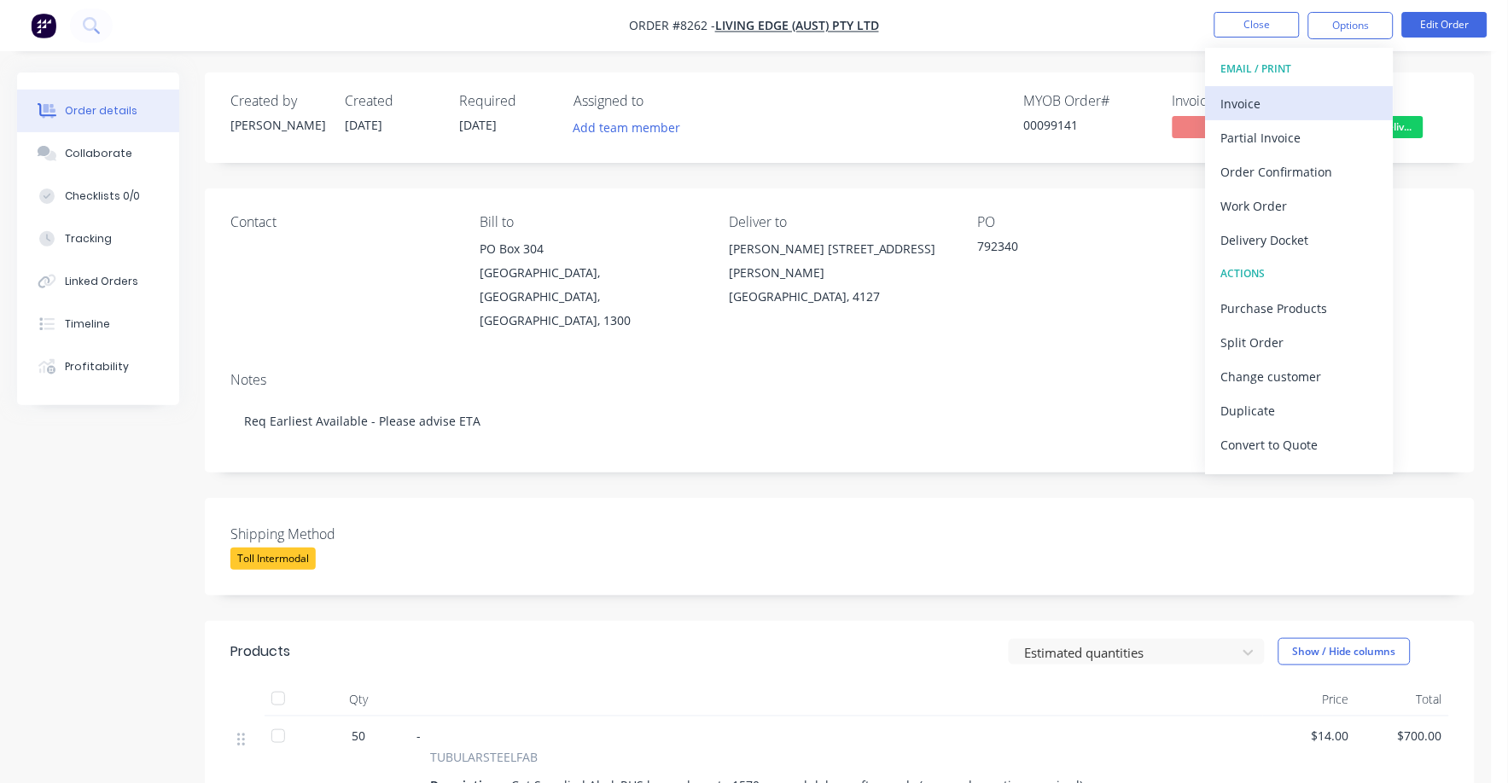
click at [1282, 98] on div "Invoice" at bounding box center [1299, 103] width 157 height 25
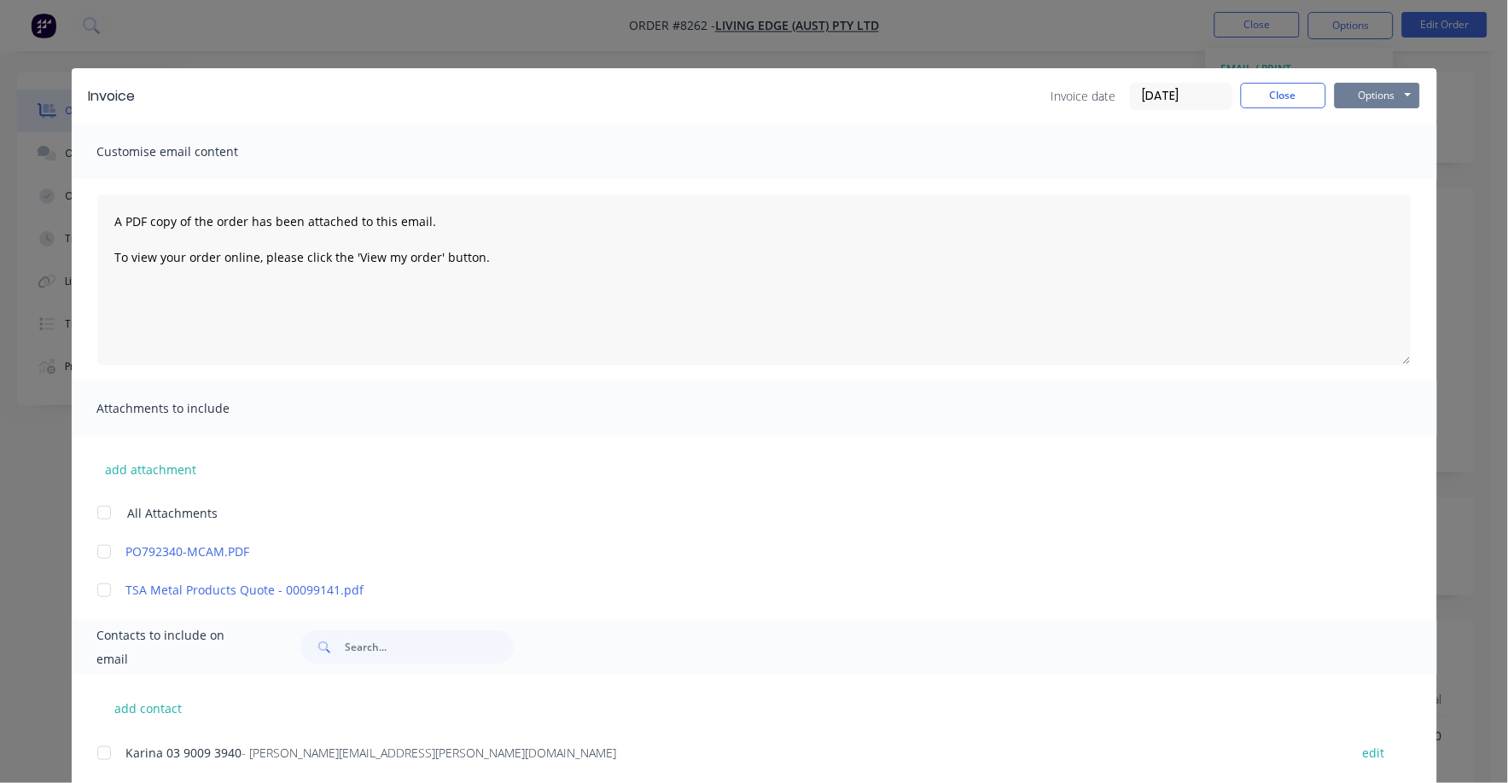
drag, startPoint x: 1359, startPoint y: 101, endPoint x: 1358, endPoint y: 109, distance: 8.6
click at [1359, 102] on button "Options" at bounding box center [1376, 96] width 85 height 26
click at [1354, 150] on button "Print" at bounding box center [1388, 154] width 109 height 28
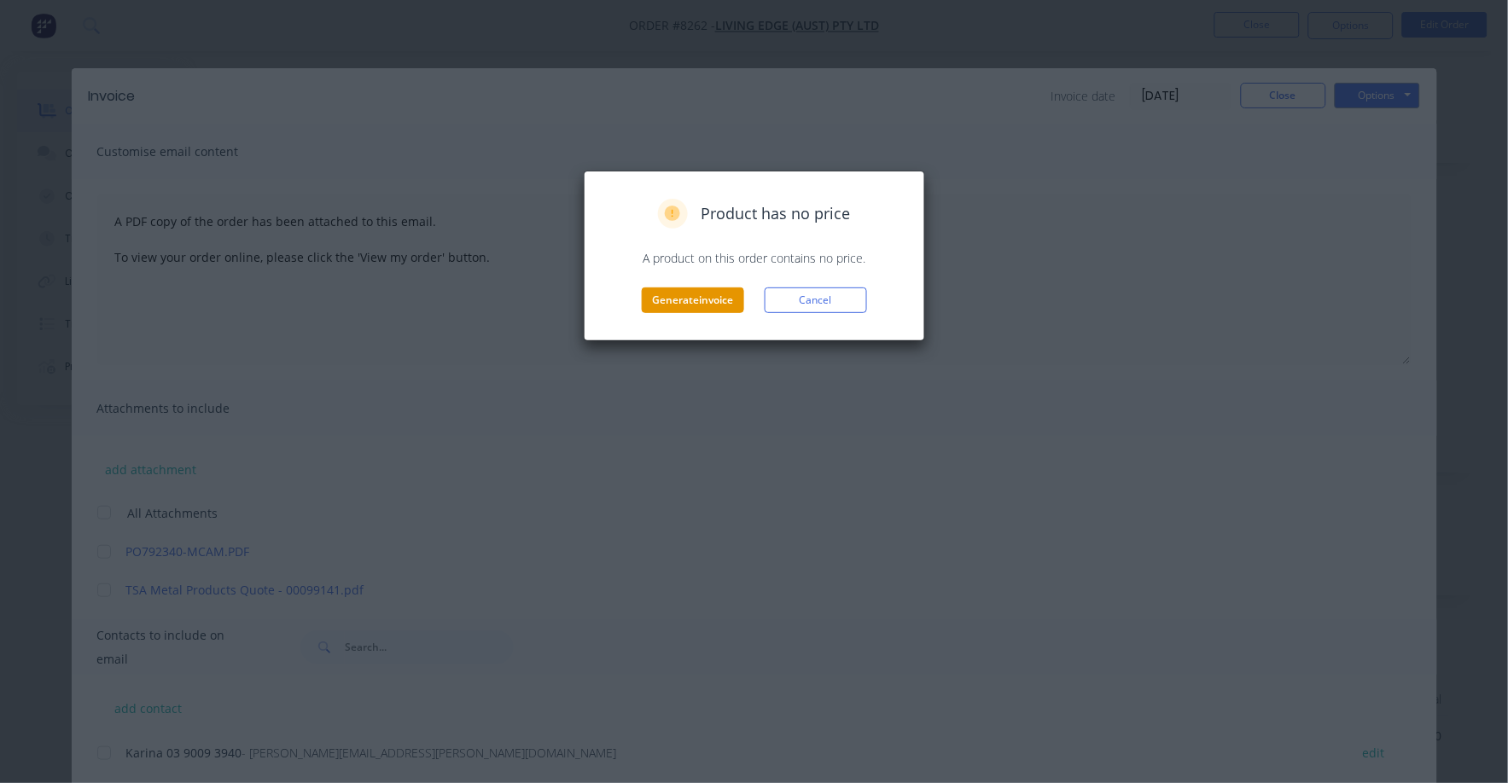
click at [689, 306] on button "Generate invoice" at bounding box center [693, 301] width 102 height 26
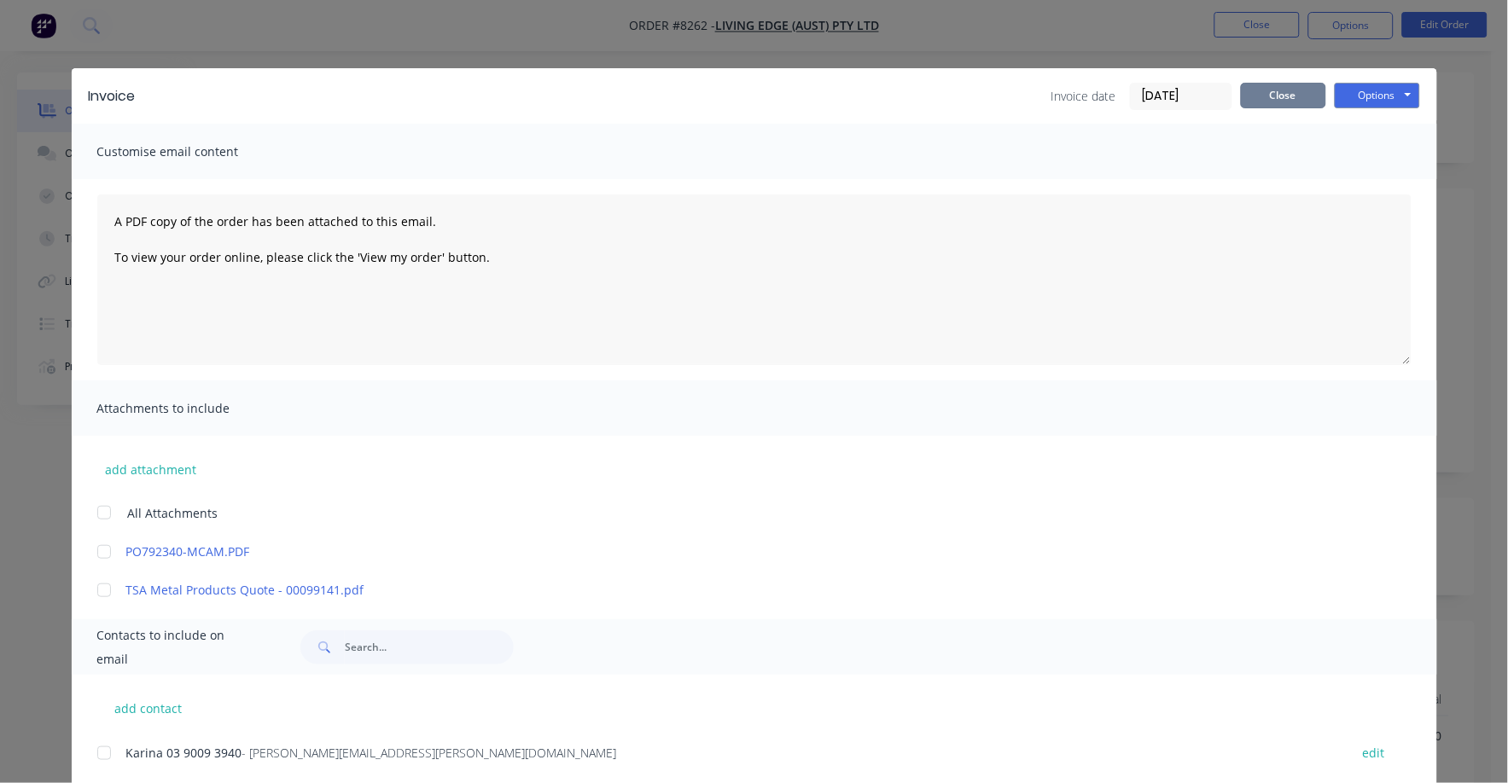
drag, startPoint x: 1295, startPoint y: 98, endPoint x: 1282, endPoint y: 96, distance: 13.1
click at [1294, 98] on button "Close" at bounding box center [1283, 96] width 85 height 26
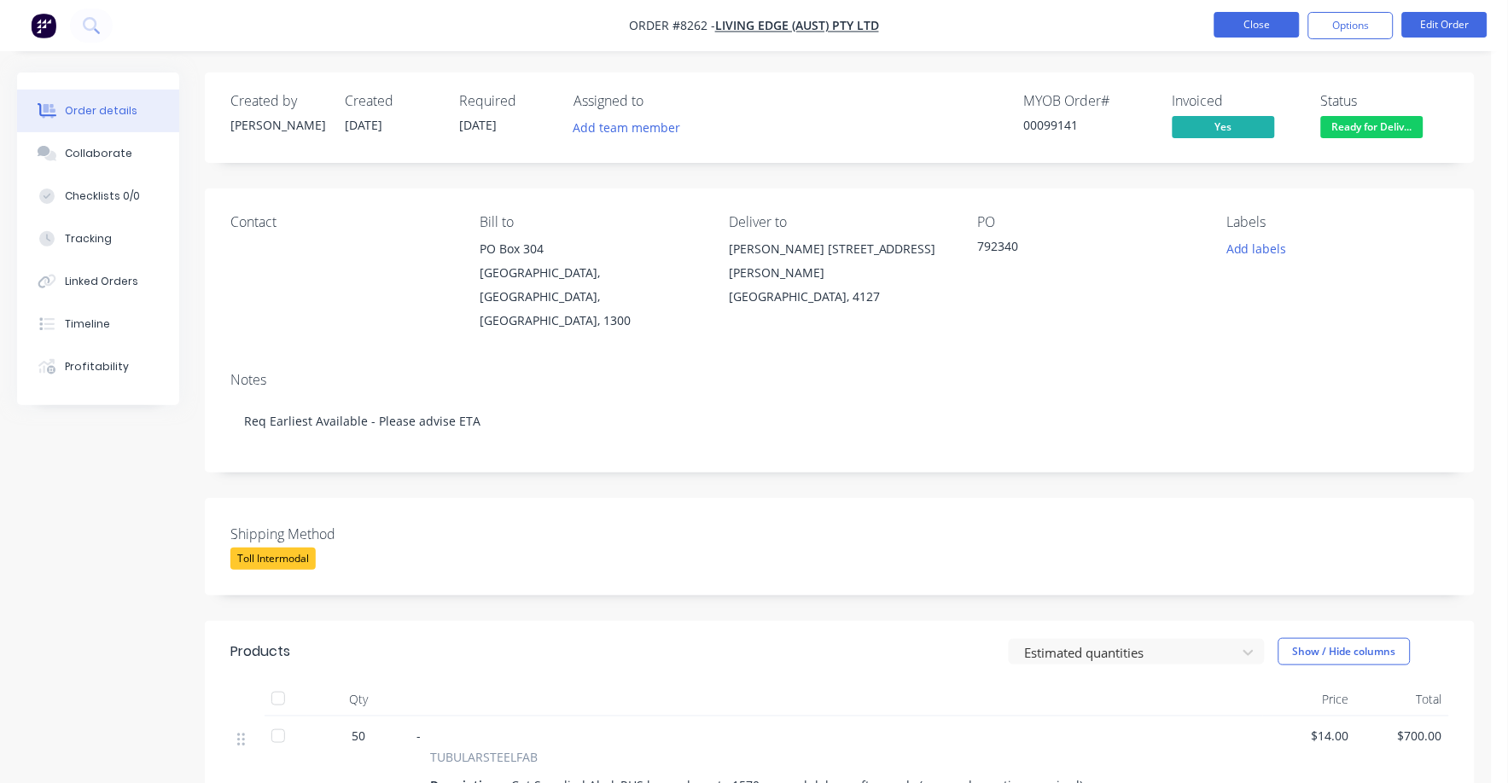
click at [1256, 15] on button "Close" at bounding box center [1256, 25] width 85 height 26
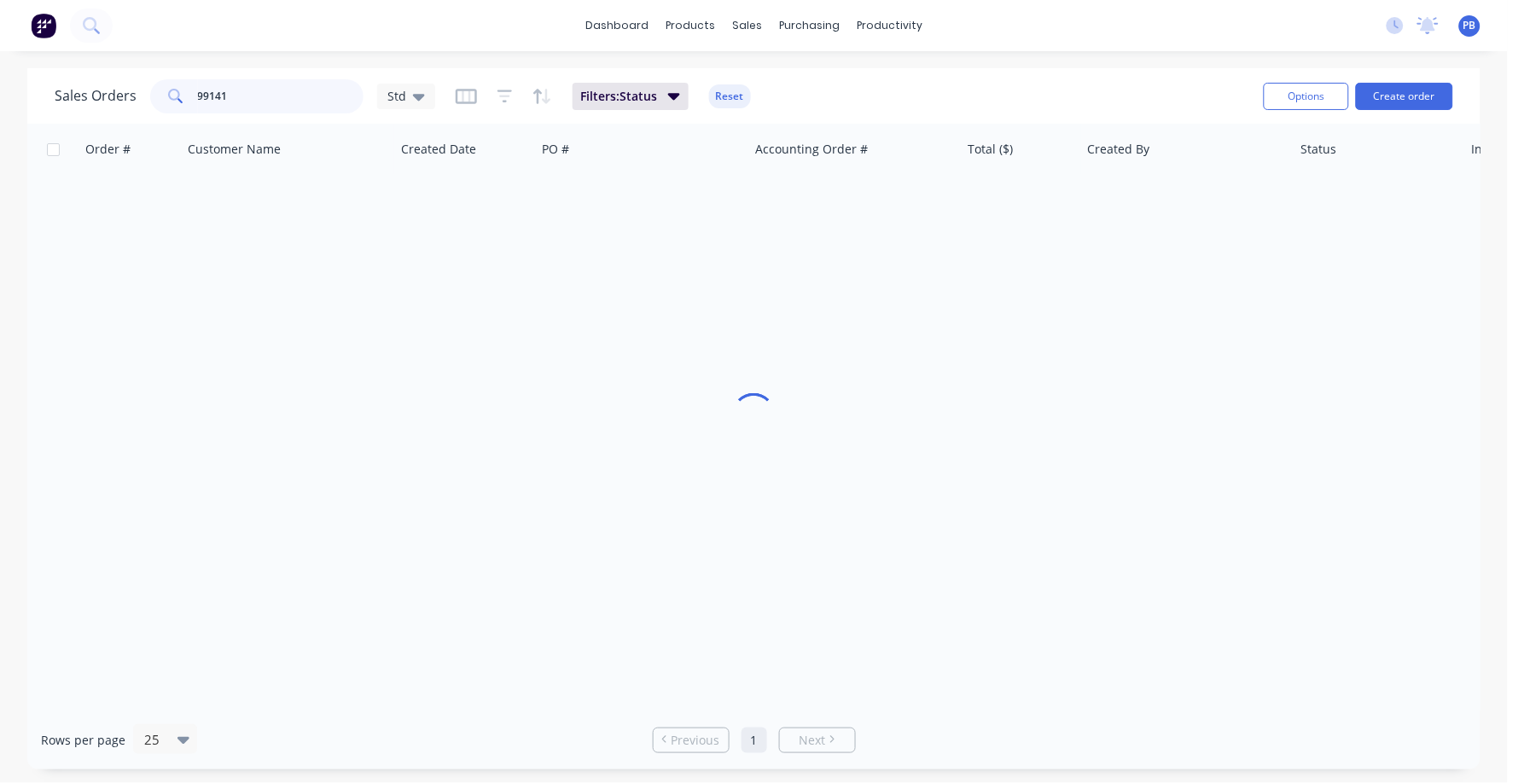
drag, startPoint x: 284, startPoint y: 87, endPoint x: 185, endPoint y: 89, distance: 99.0
click at [185, 89] on div "99141" at bounding box center [256, 96] width 213 height 34
type input "99082"
click at [742, 101] on button "Reset" at bounding box center [730, 96] width 42 height 24
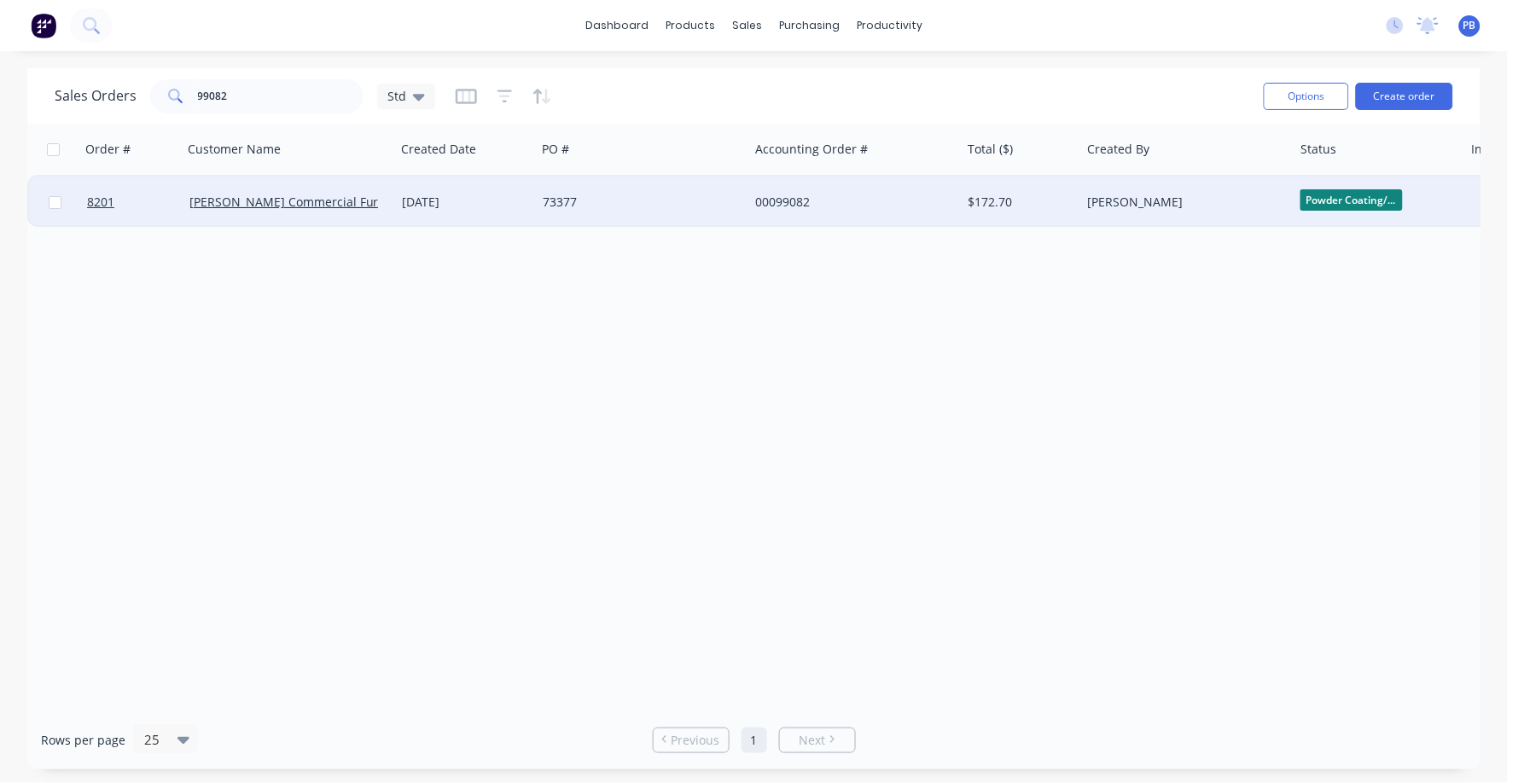
click at [776, 200] on div "00099082" at bounding box center [849, 202] width 189 height 17
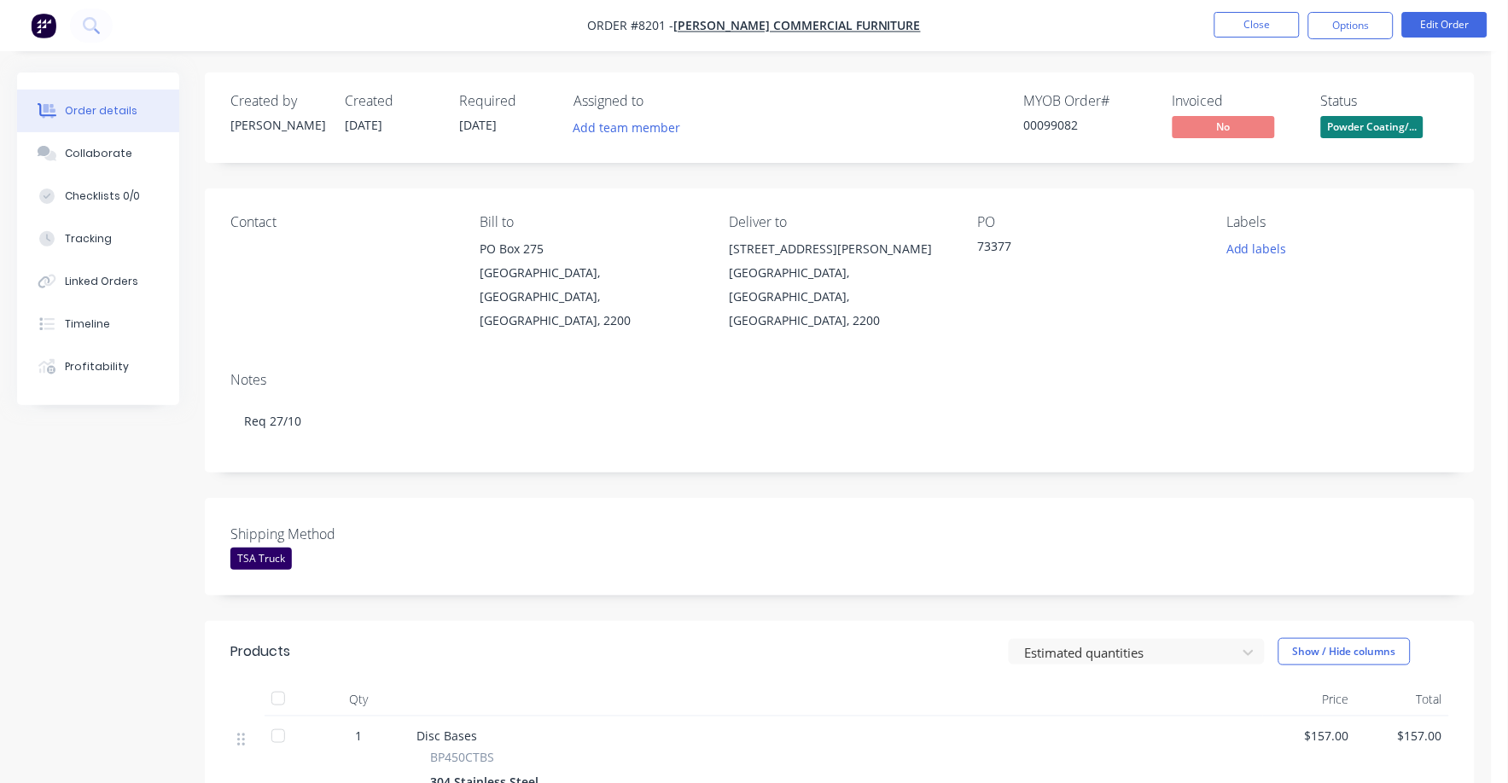
click at [1380, 133] on span "Powder Coating/..." at bounding box center [1372, 126] width 102 height 21
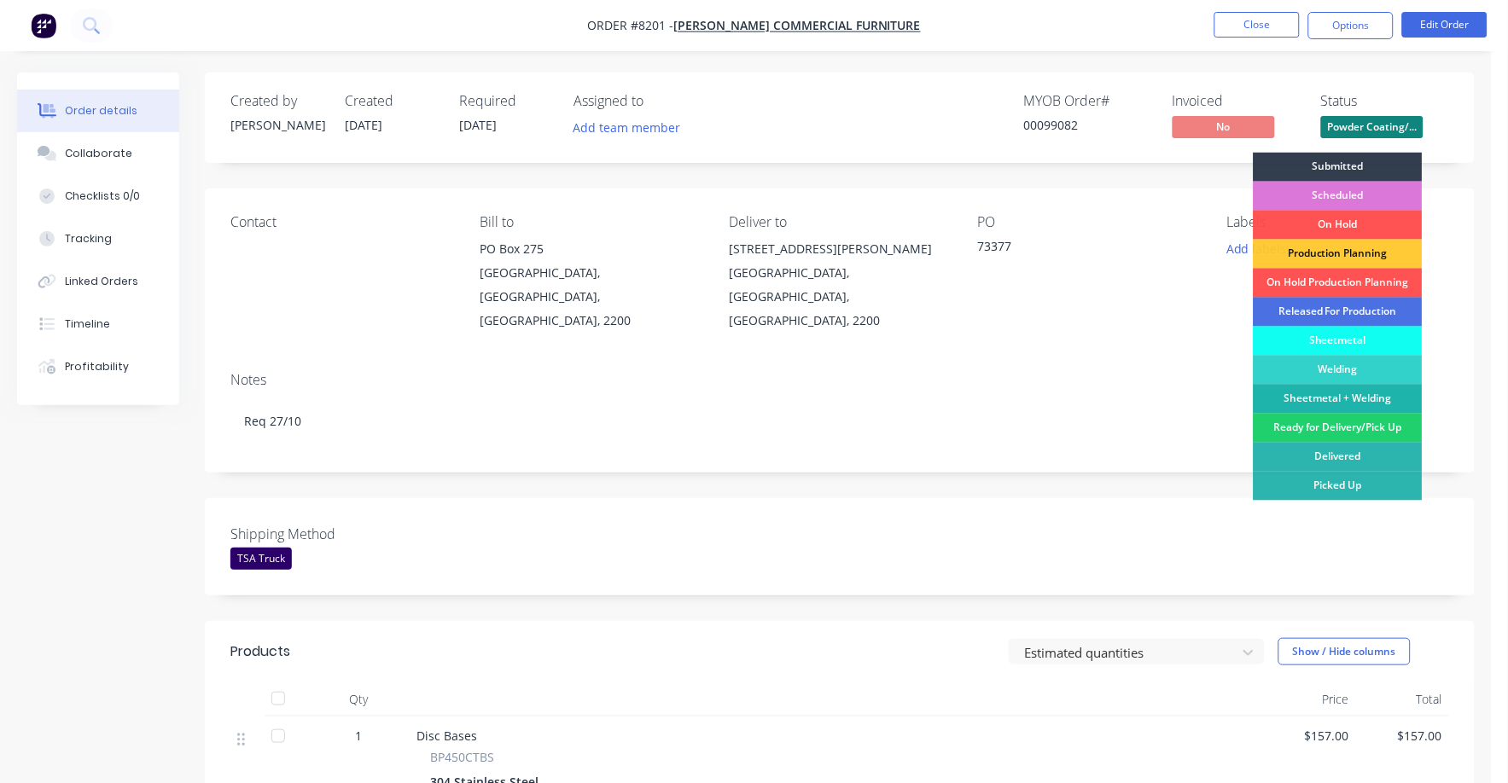
click at [1356, 431] on div "Ready for Delivery/Pick Up" at bounding box center [1337, 428] width 169 height 29
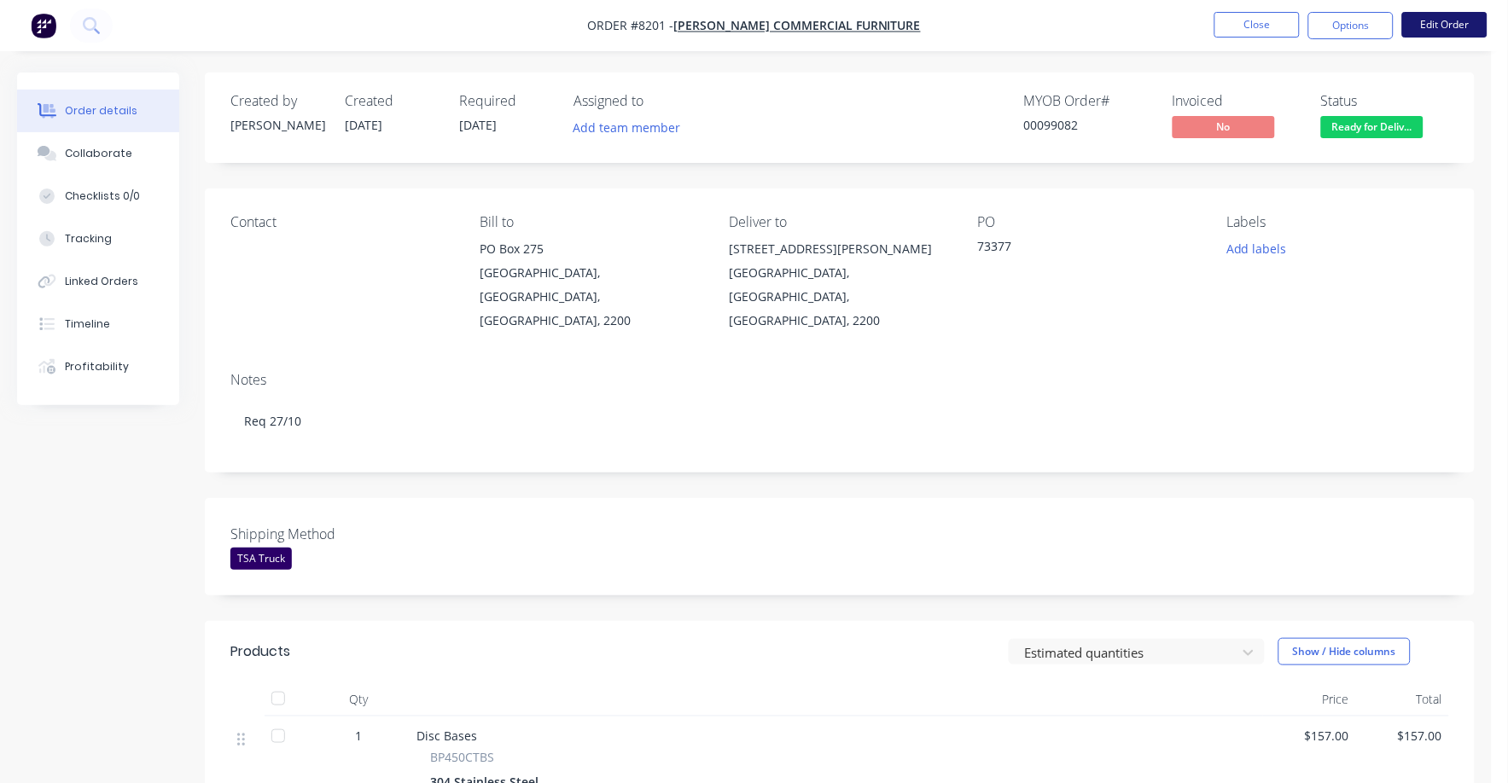
click at [1444, 22] on button "Edit Order" at bounding box center [1444, 25] width 85 height 26
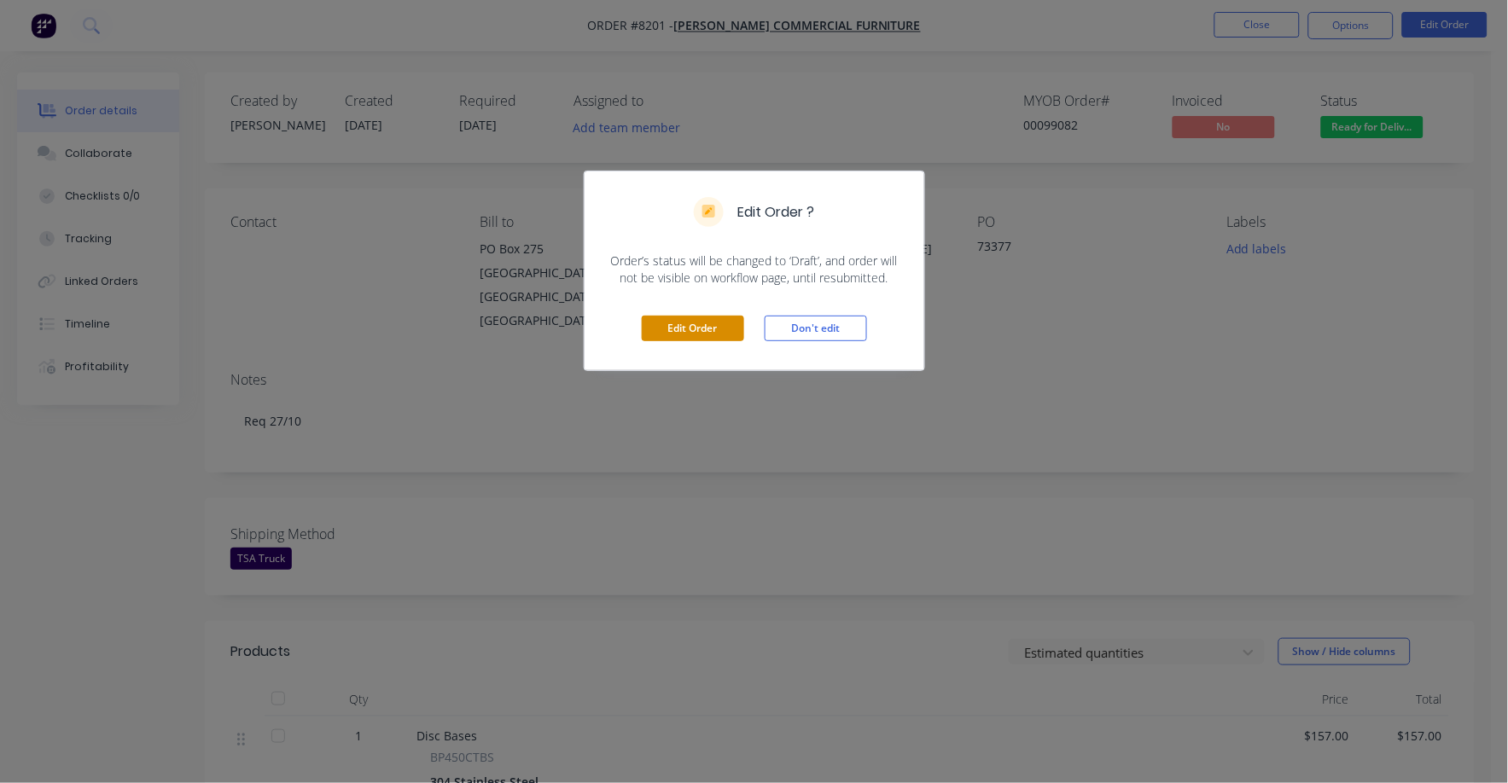
click at [670, 317] on button "Edit Order" at bounding box center [693, 329] width 102 height 26
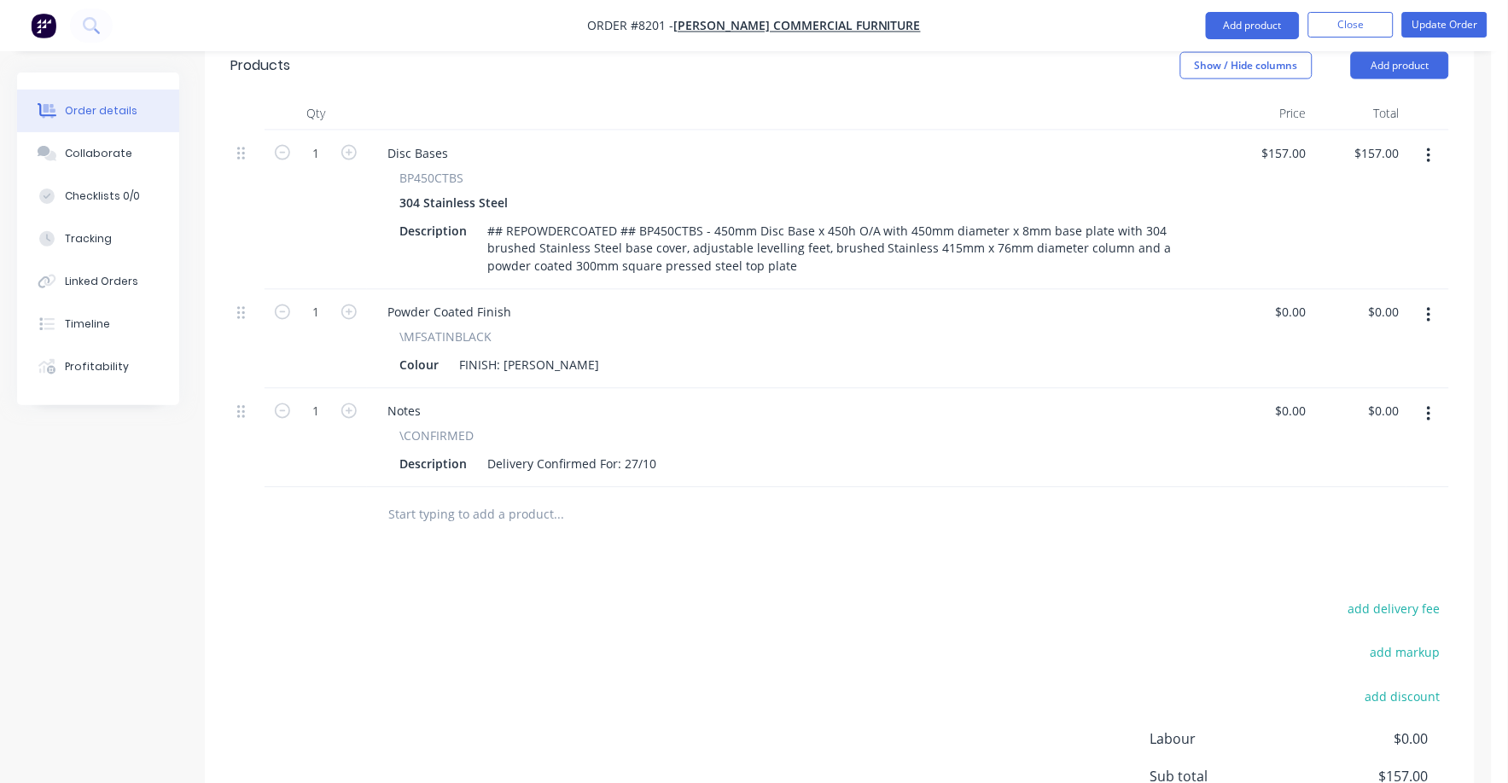
scroll to position [640, 0]
click at [1400, 596] on button "add delivery fee" at bounding box center [1394, 607] width 110 height 23
type input "75"
click input "submit" at bounding box center [0, 0] width 0 height 0
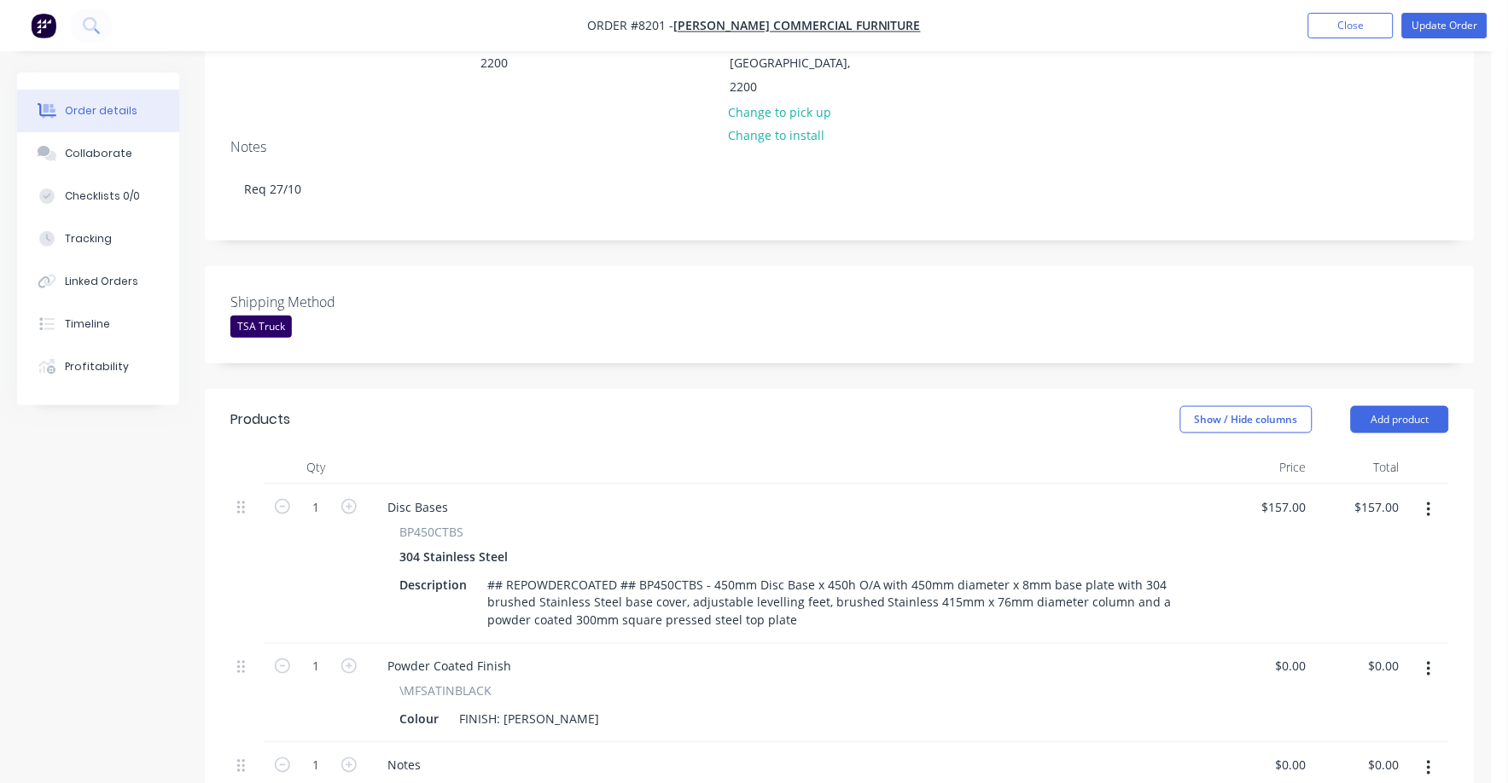
scroll to position [212, 0]
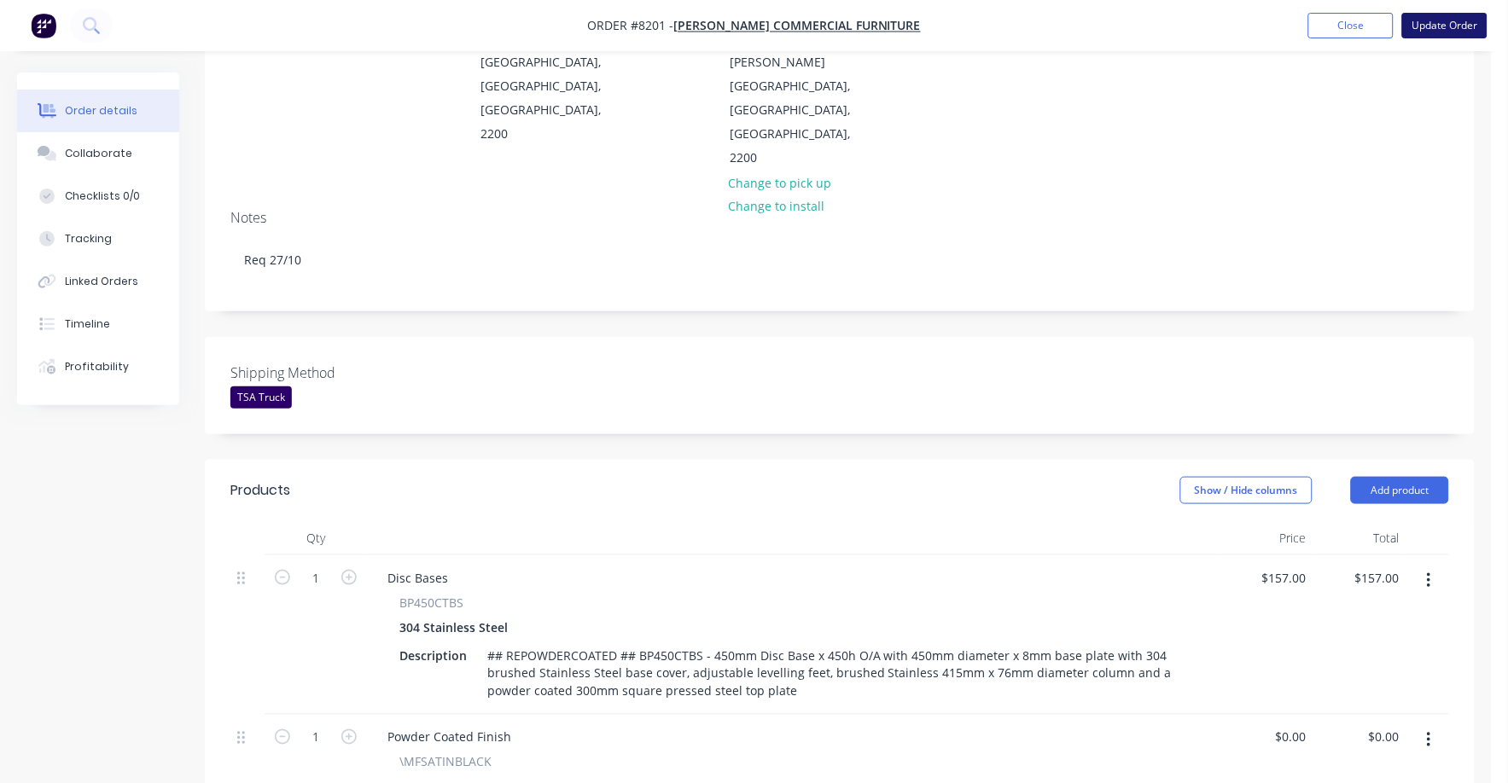
click at [1445, 29] on button "Update Order" at bounding box center [1444, 26] width 85 height 26
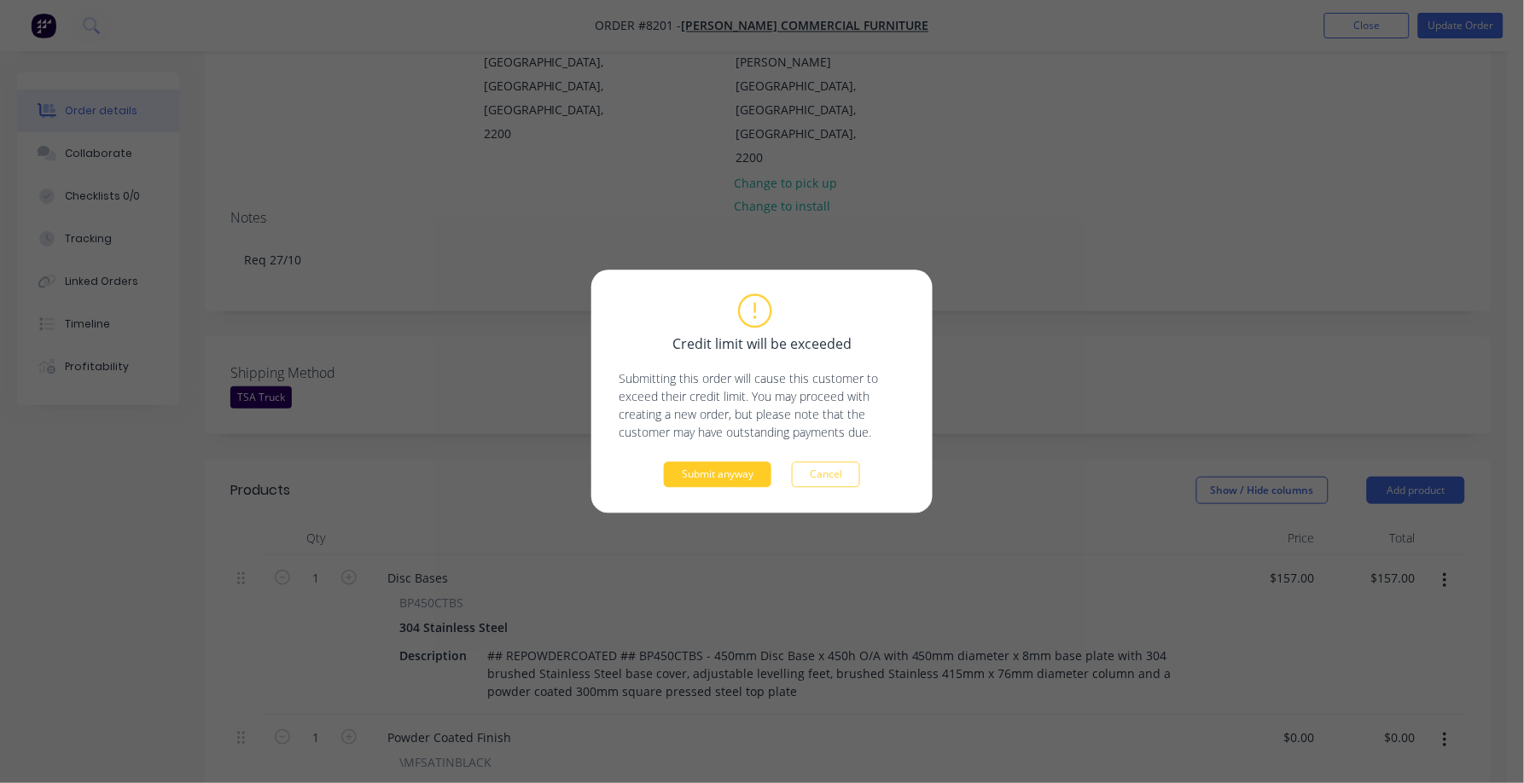
click at [701, 479] on button "Submit anyway" at bounding box center [718, 475] width 108 height 26
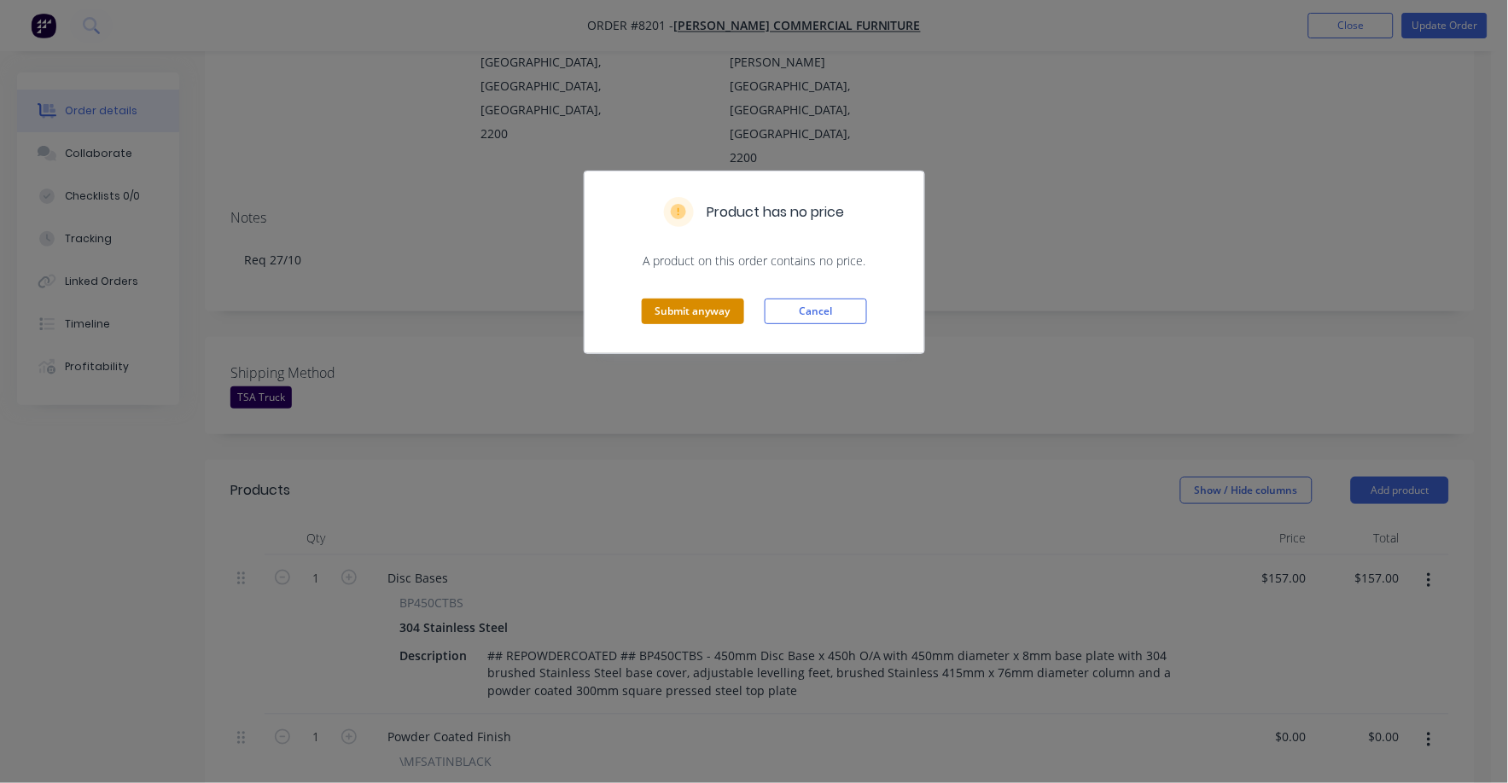
click at [685, 321] on button "Submit anyway" at bounding box center [693, 312] width 102 height 26
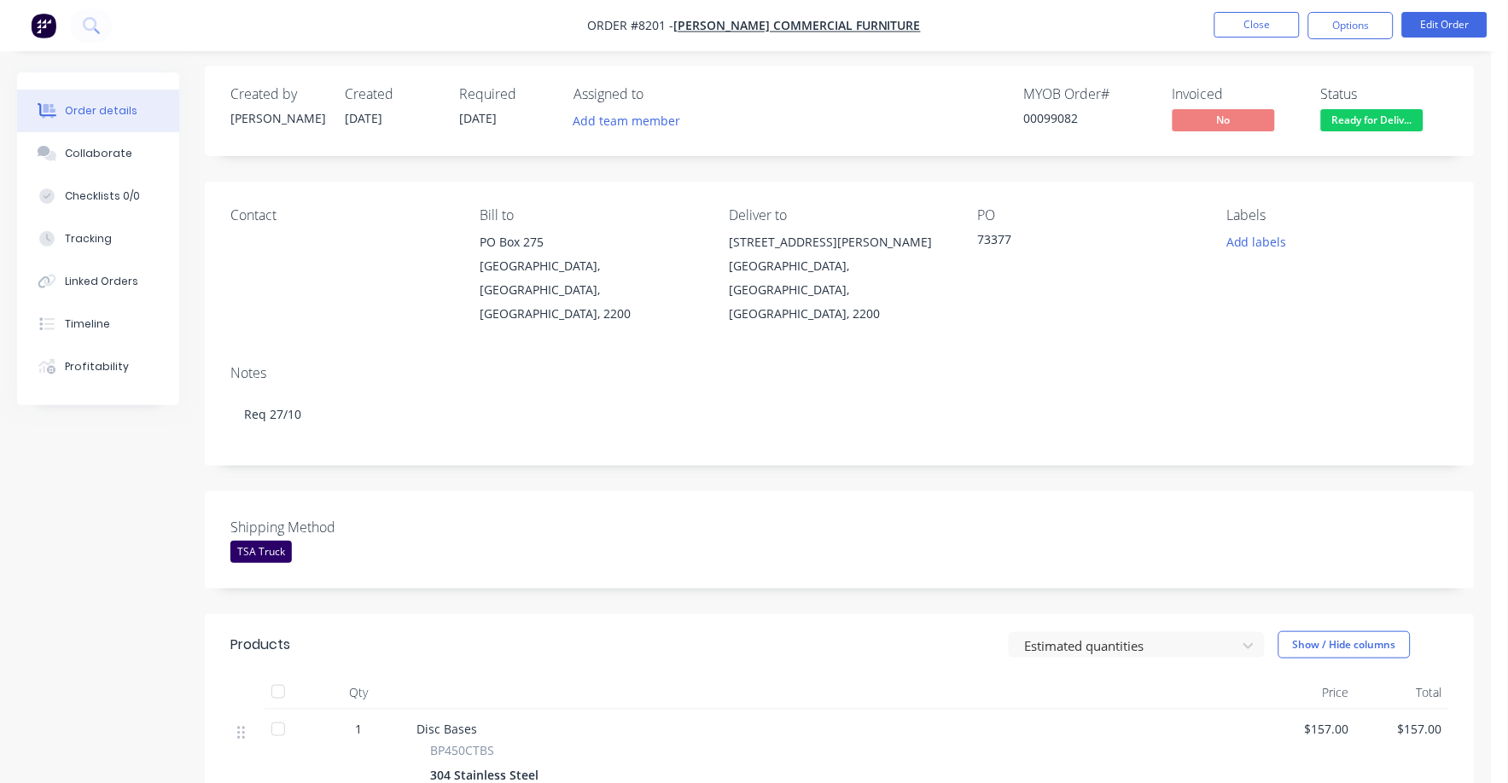
scroll to position [0, 0]
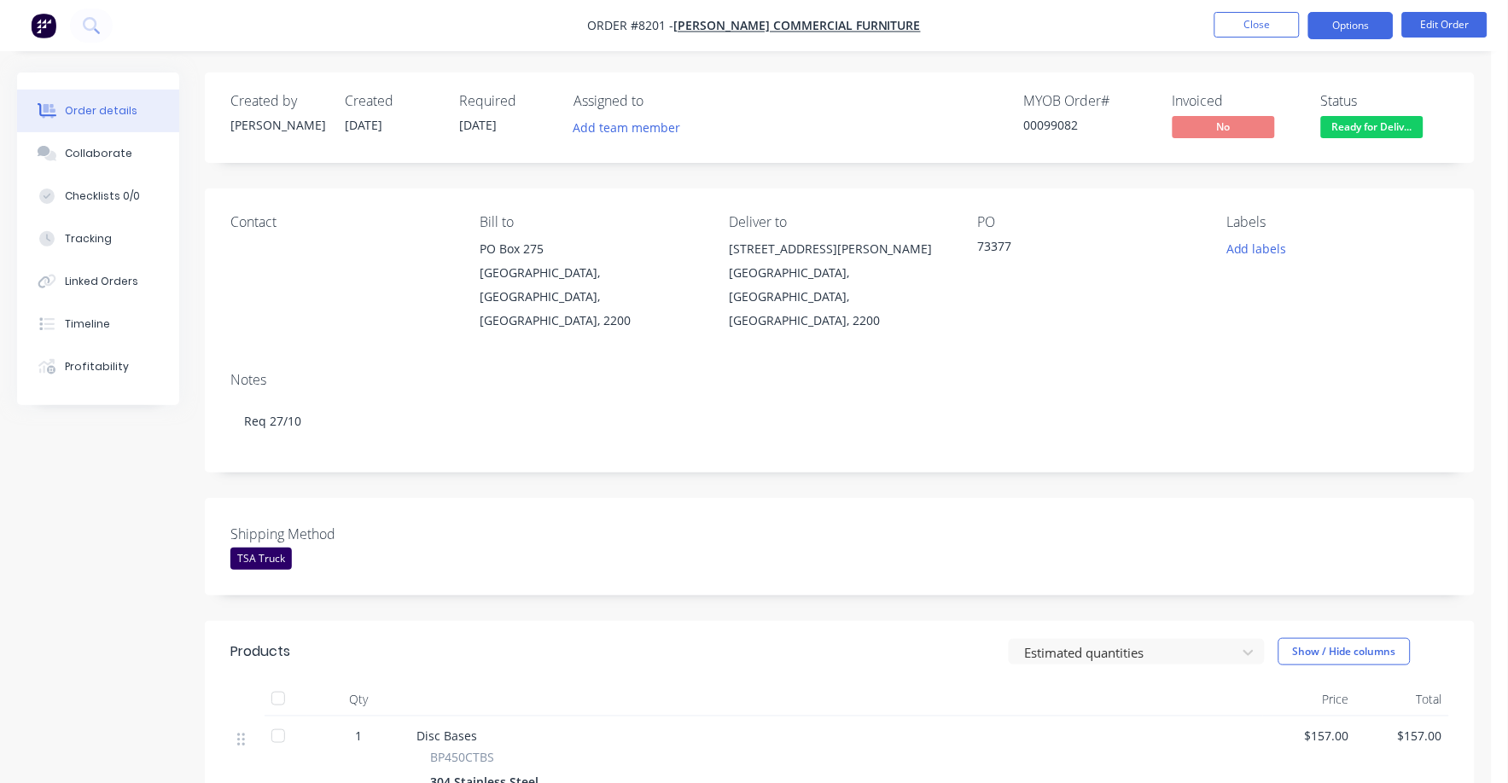
click at [1356, 26] on button "Options" at bounding box center [1350, 25] width 85 height 27
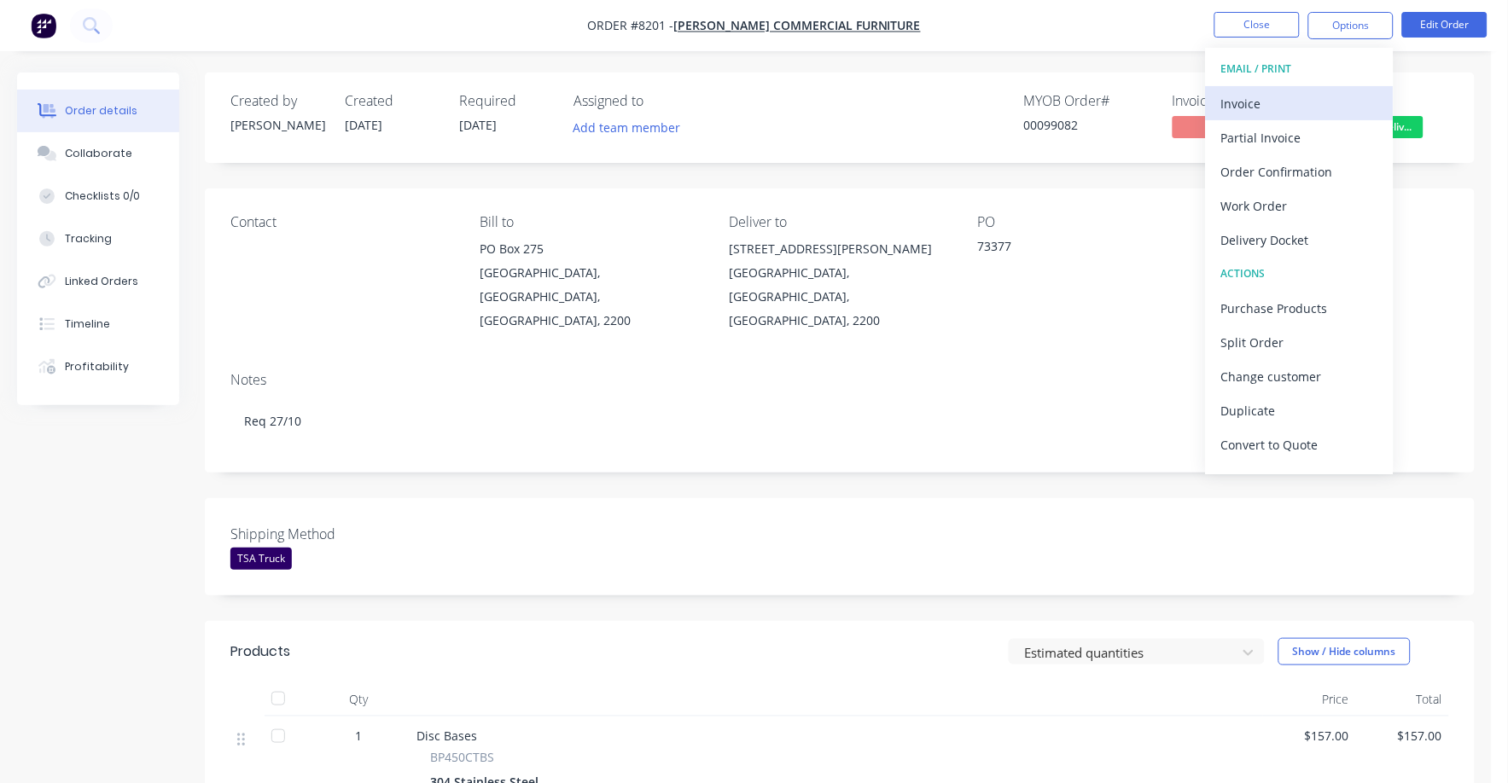
click at [1251, 102] on div "Invoice" at bounding box center [1299, 103] width 157 height 25
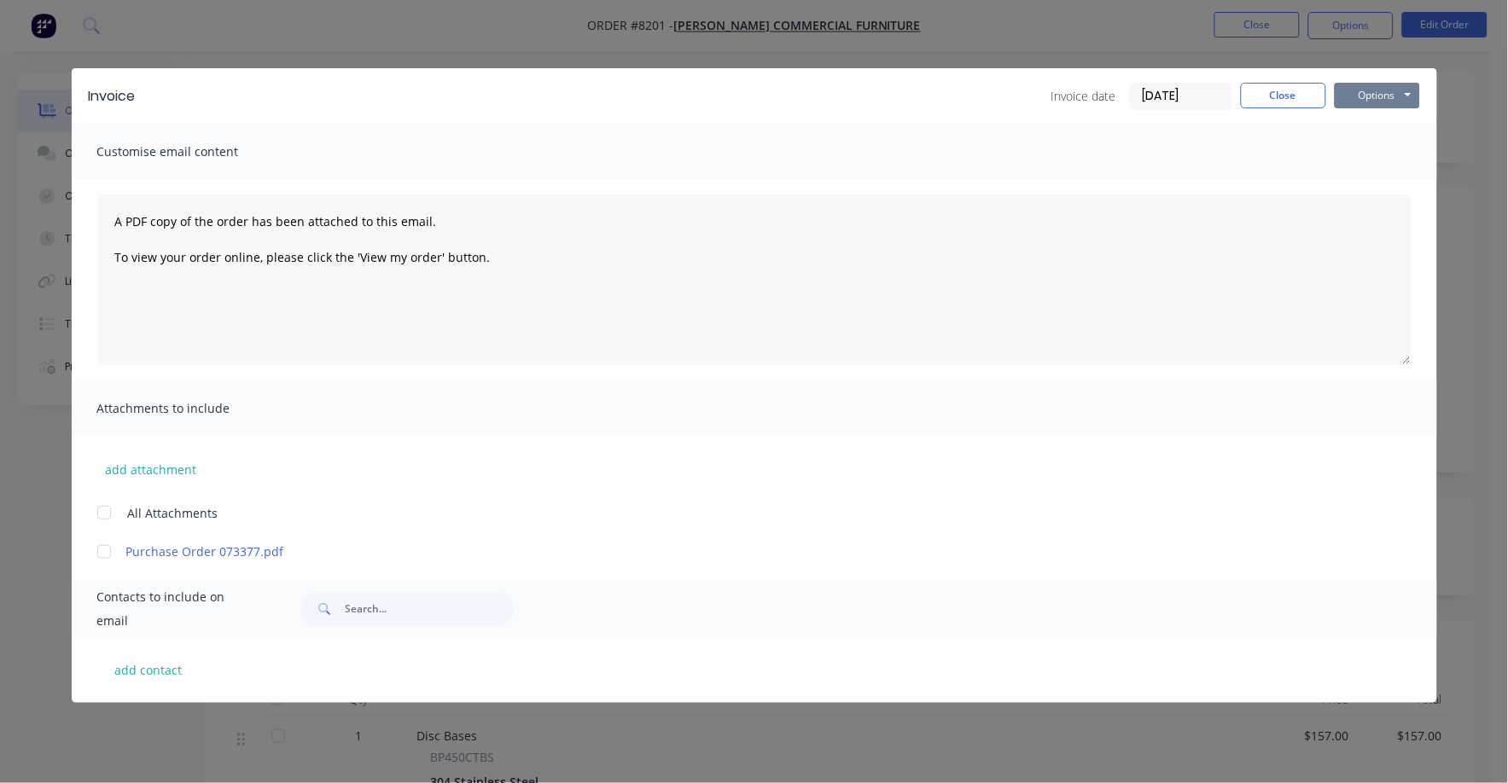
drag, startPoint x: 1355, startPoint y: 92, endPoint x: 1358, endPoint y: 109, distance: 17.4
click at [1356, 96] on button "Options" at bounding box center [1376, 96] width 85 height 26
click at [1348, 150] on button "Print" at bounding box center [1388, 154] width 109 height 28
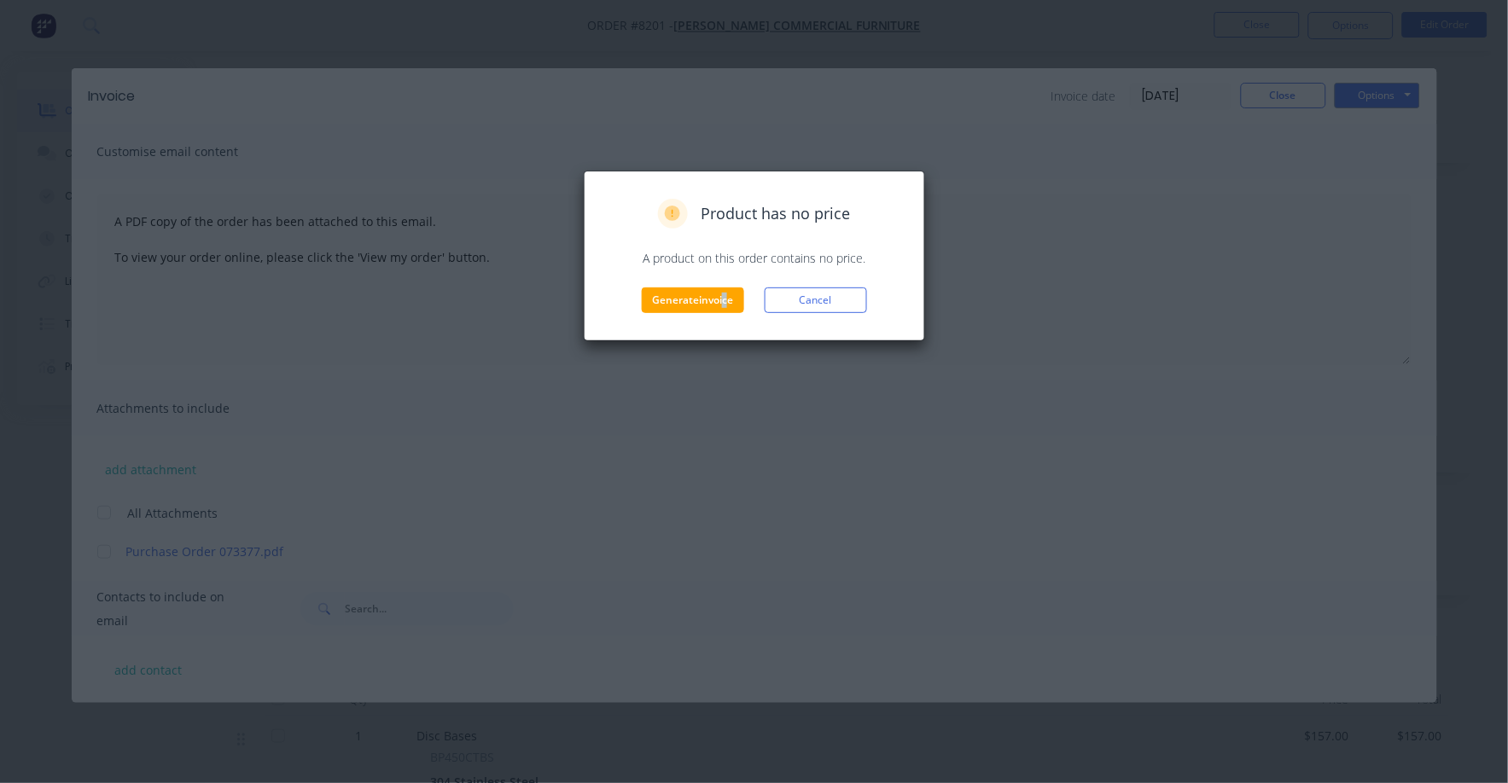
click at [721, 318] on div "Product has no price A product on this order contains no price. Generate invoic…" at bounding box center [754, 256] width 341 height 171
drag, startPoint x: 721, startPoint y: 318, endPoint x: 700, endPoint y: 293, distance: 32.8
click at [700, 293] on button "Generate invoice" at bounding box center [693, 301] width 102 height 26
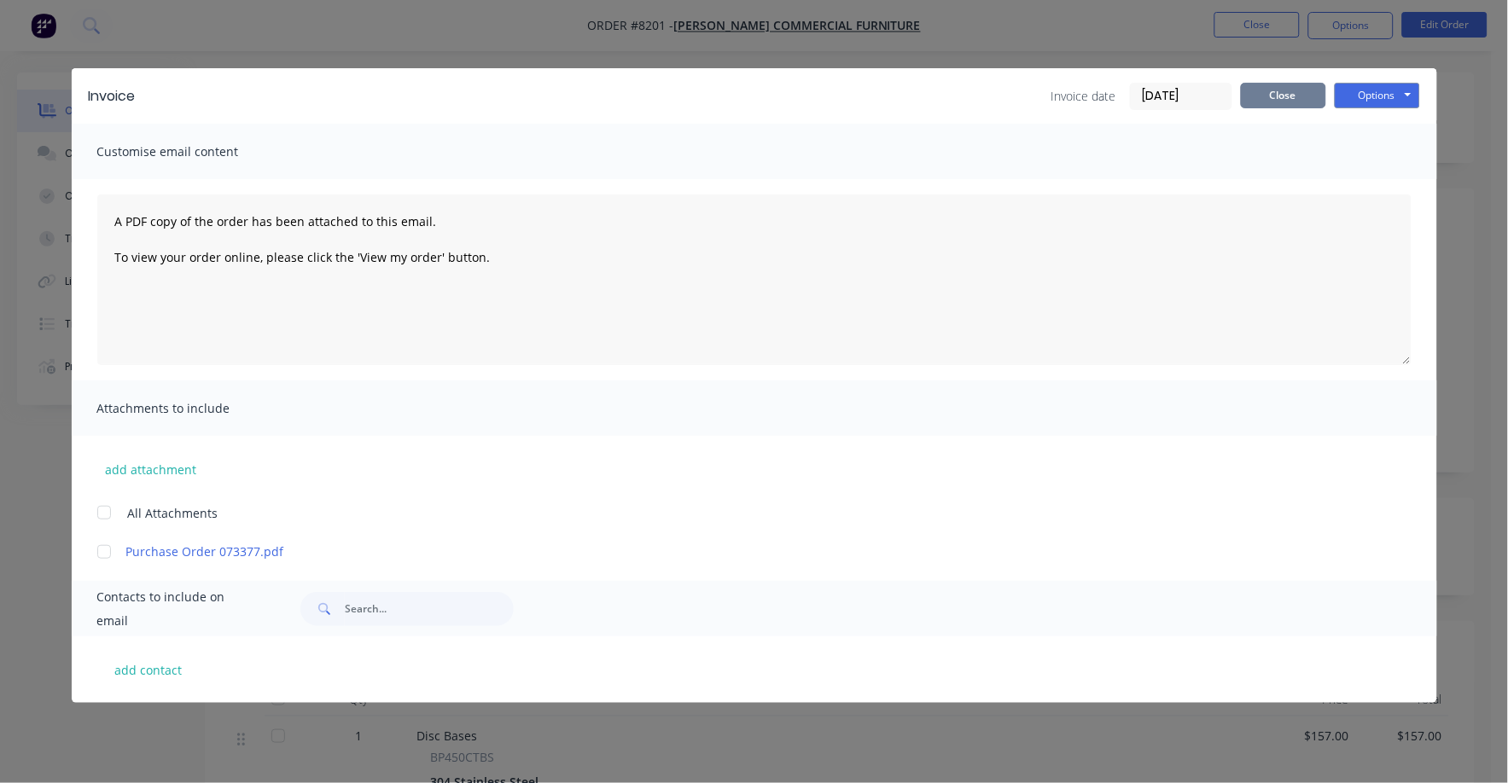
click at [1281, 87] on button "Close" at bounding box center [1283, 96] width 85 height 26
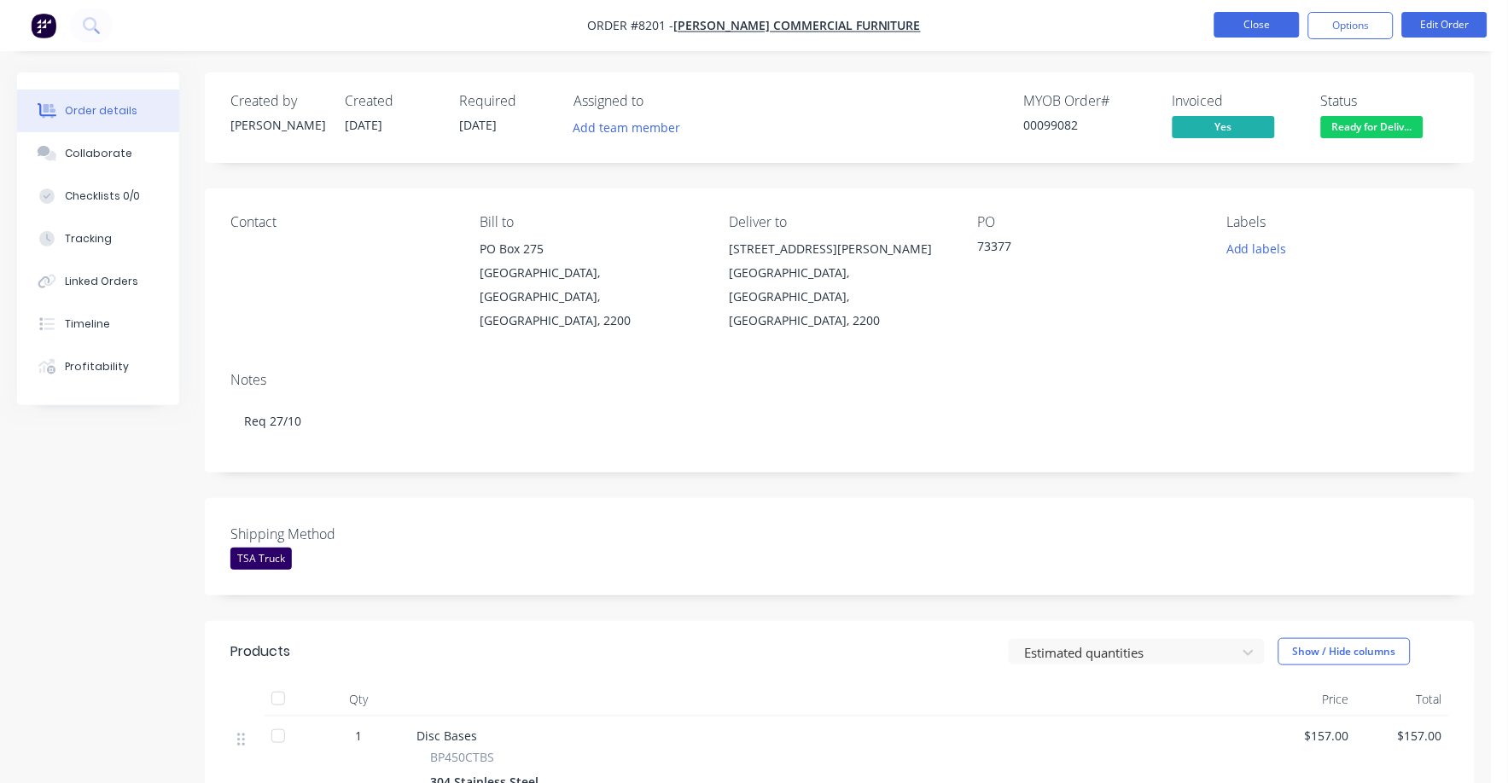
click at [1264, 23] on button "Close" at bounding box center [1256, 25] width 85 height 26
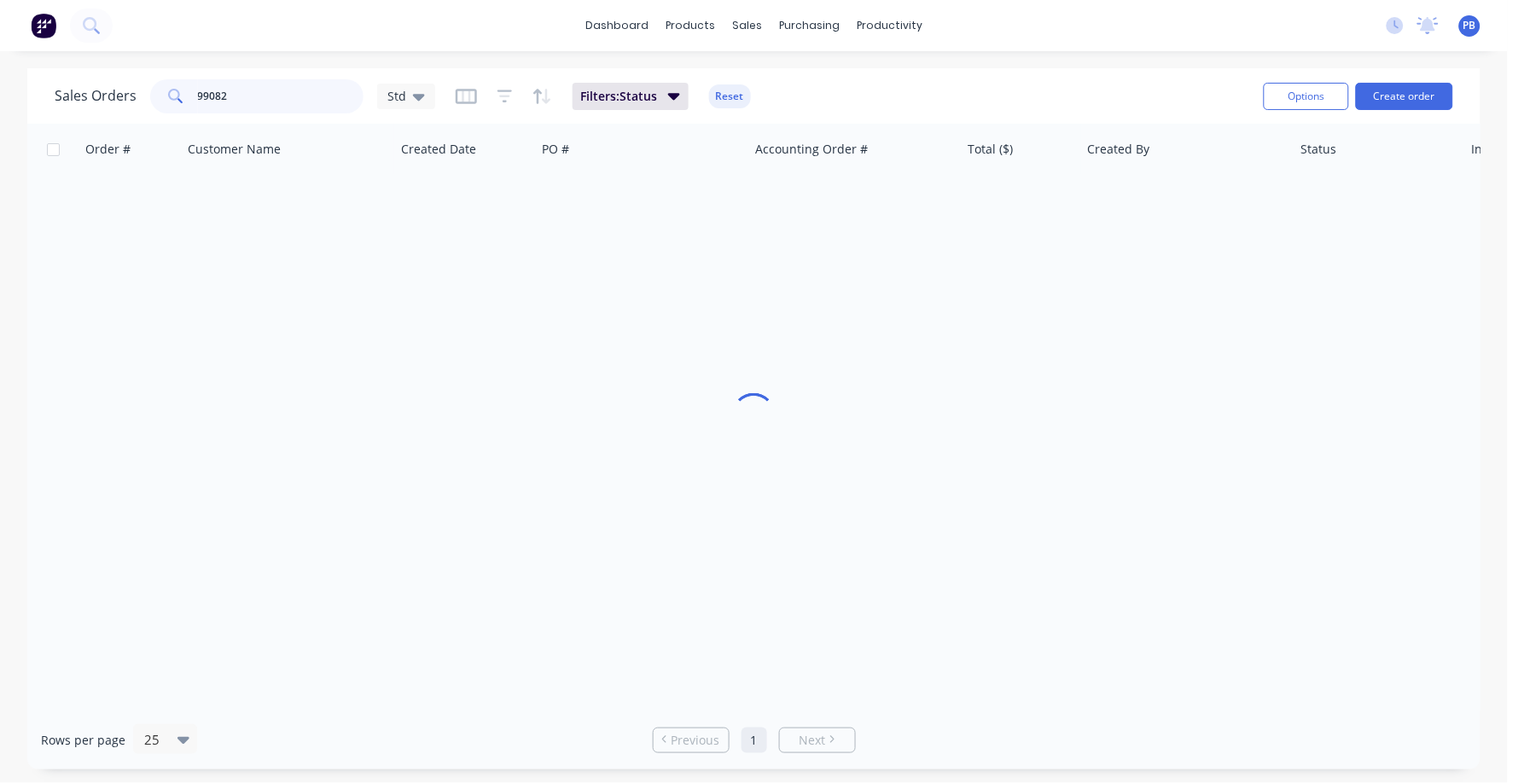
drag, startPoint x: 229, startPoint y: 93, endPoint x: 168, endPoint y: 91, distance: 60.6
click at [168, 92] on div "99082" at bounding box center [256, 96] width 213 height 34
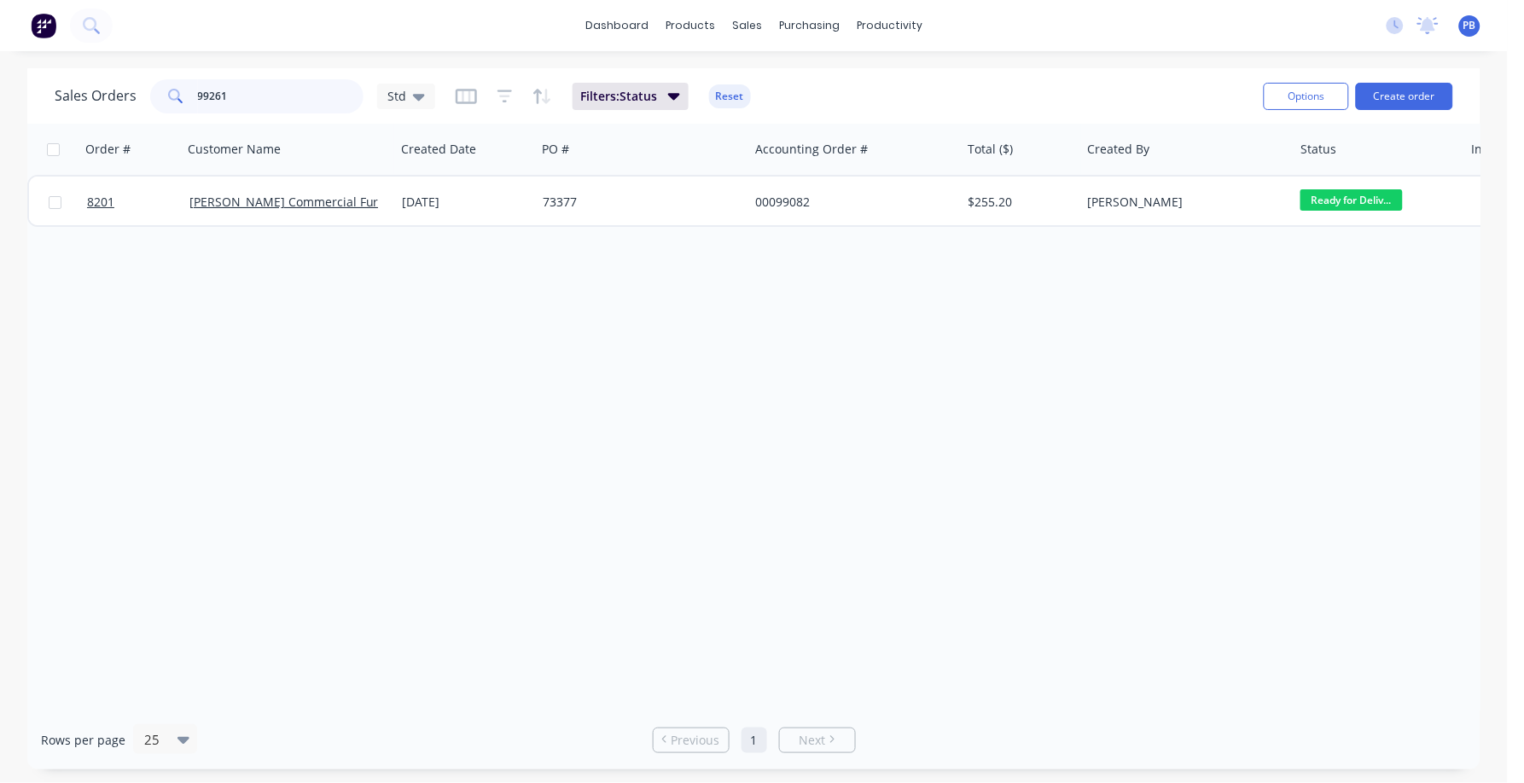
type input "99261"
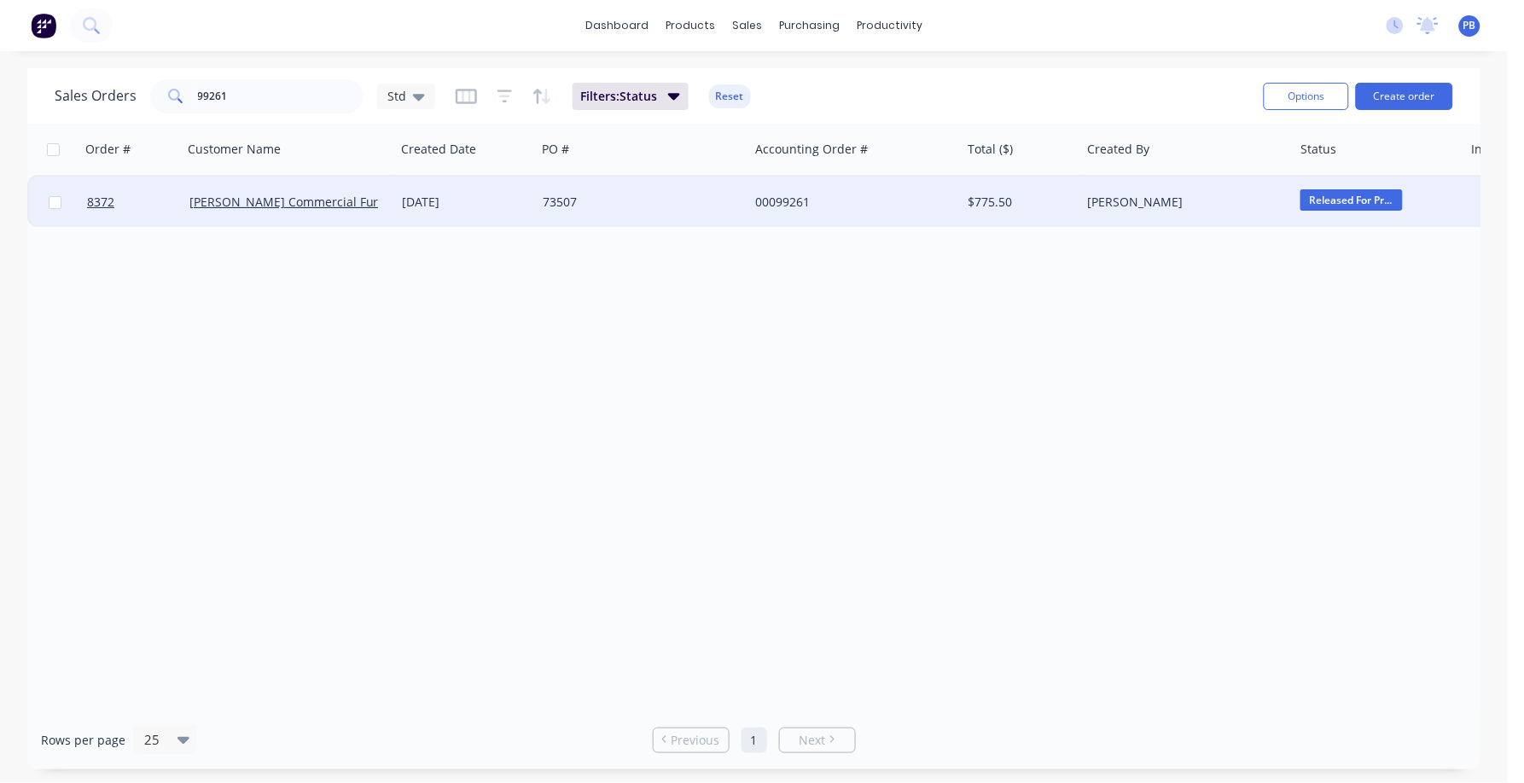
click at [787, 200] on div "00099261" at bounding box center [849, 202] width 189 height 17
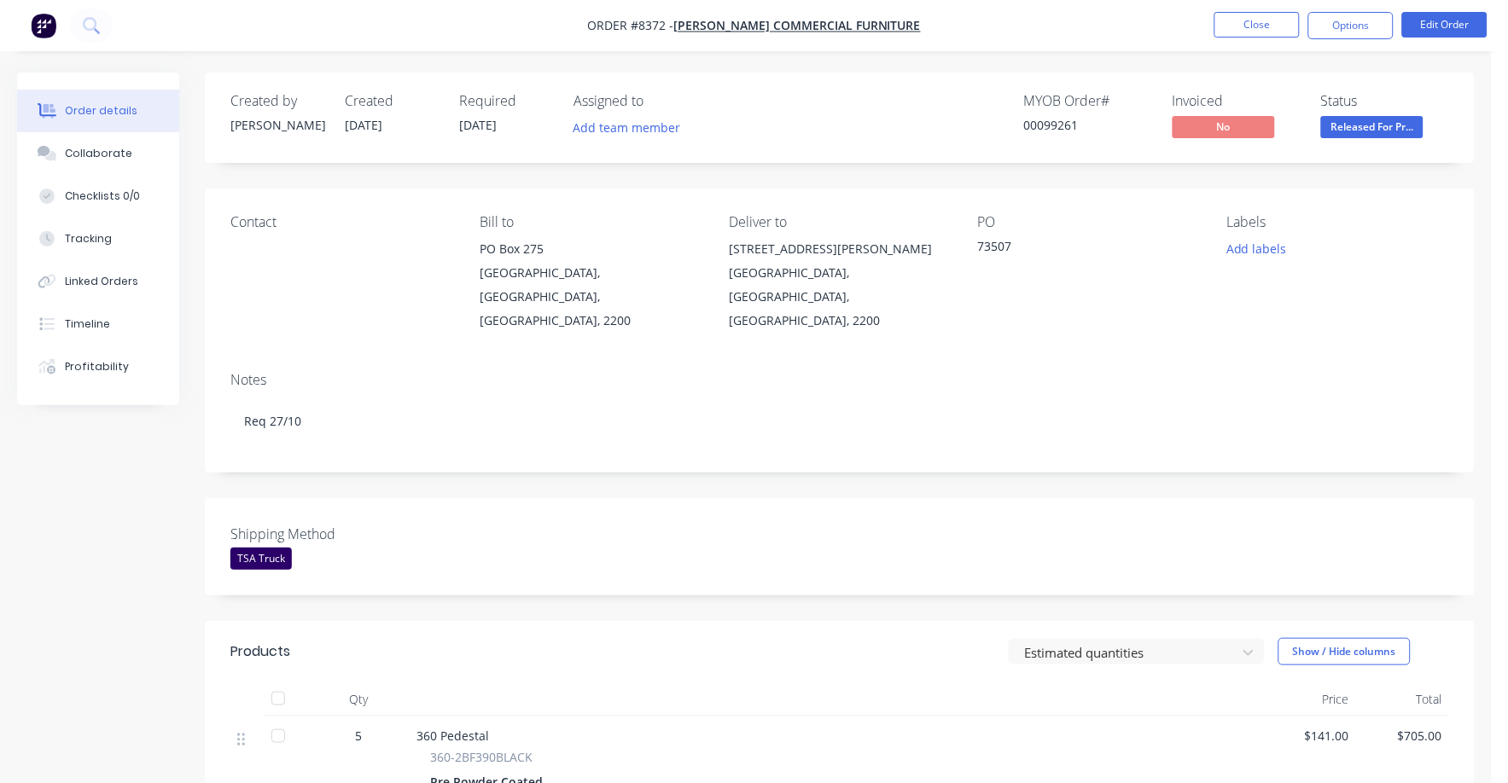
click at [1377, 114] on span at bounding box center [1373, 112] width 11 height 5
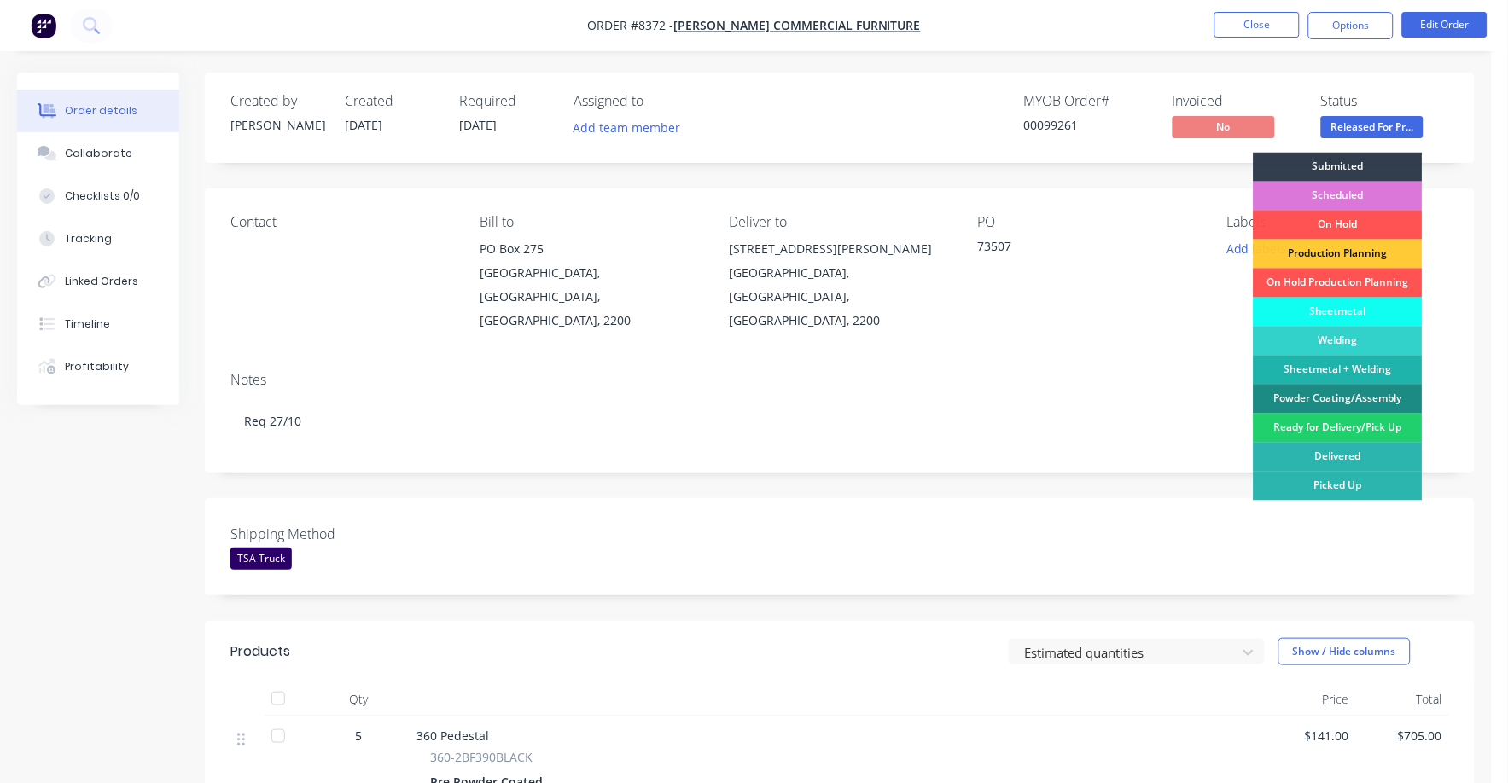
click at [1377, 135] on span "Released For Pr..." at bounding box center [1372, 126] width 102 height 21
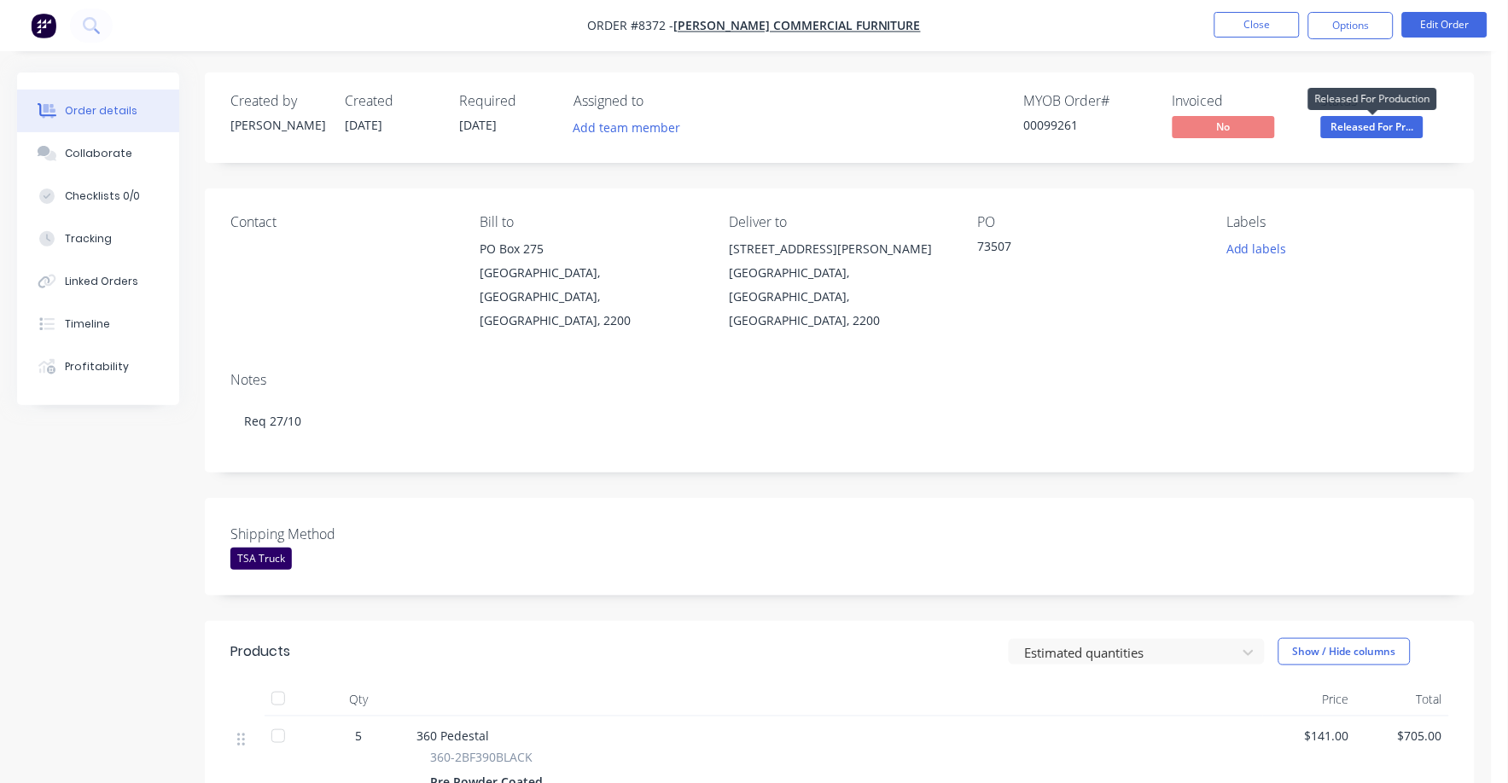
click at [1377, 128] on span "Released For Pr..." at bounding box center [1372, 126] width 102 height 21
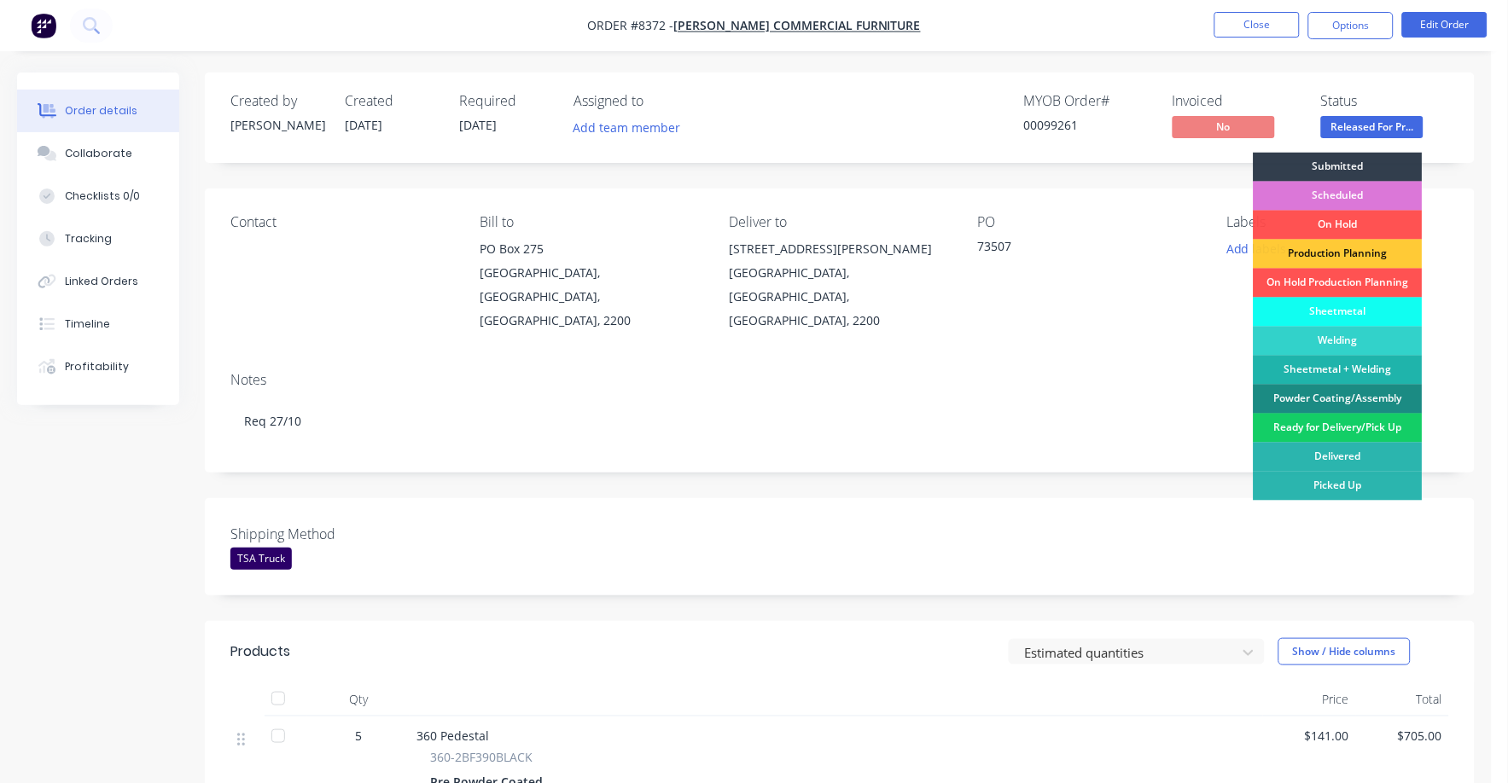
click at [1367, 422] on div "Ready for Delivery/Pick Up" at bounding box center [1337, 428] width 169 height 29
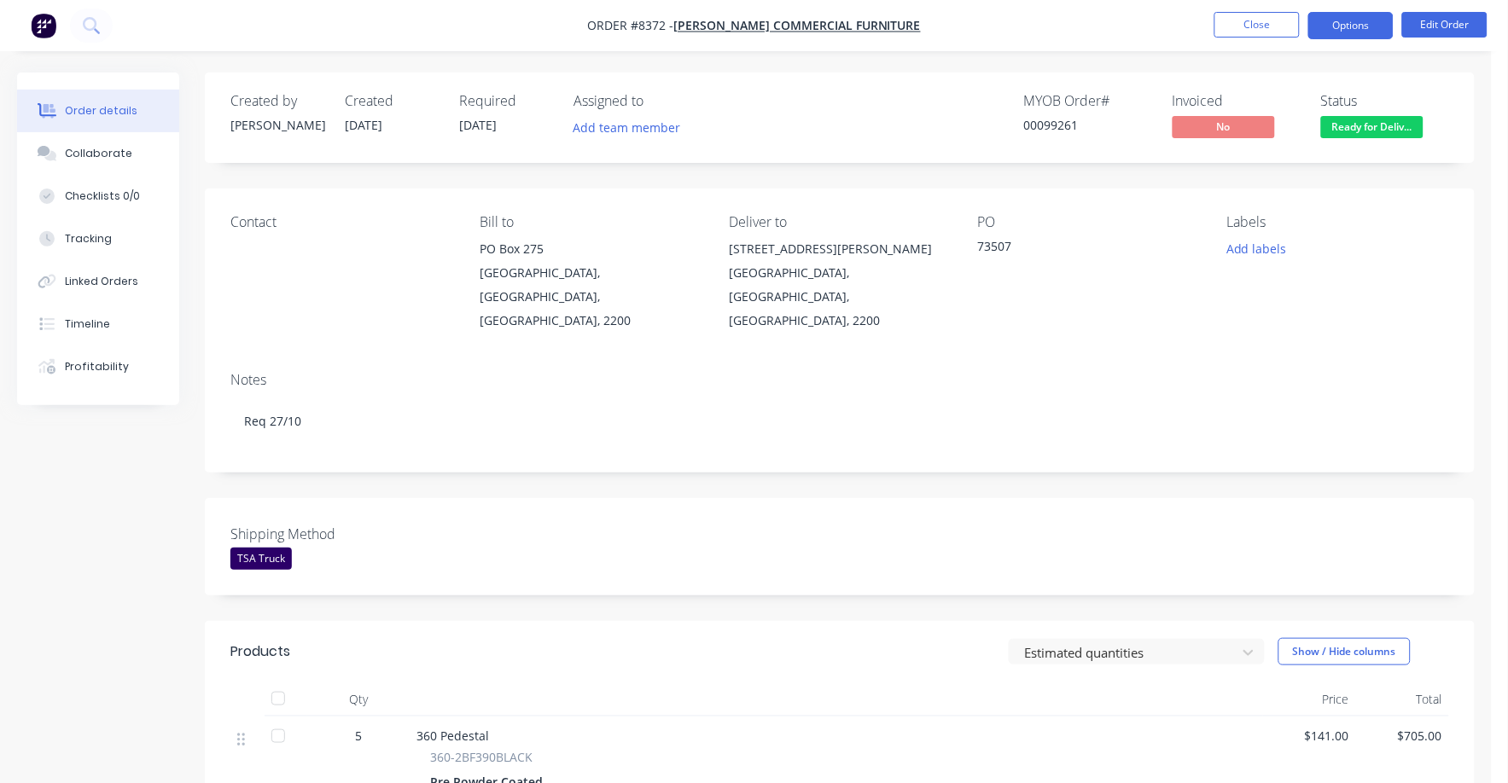
click at [1339, 15] on button "Options" at bounding box center [1350, 25] width 85 height 27
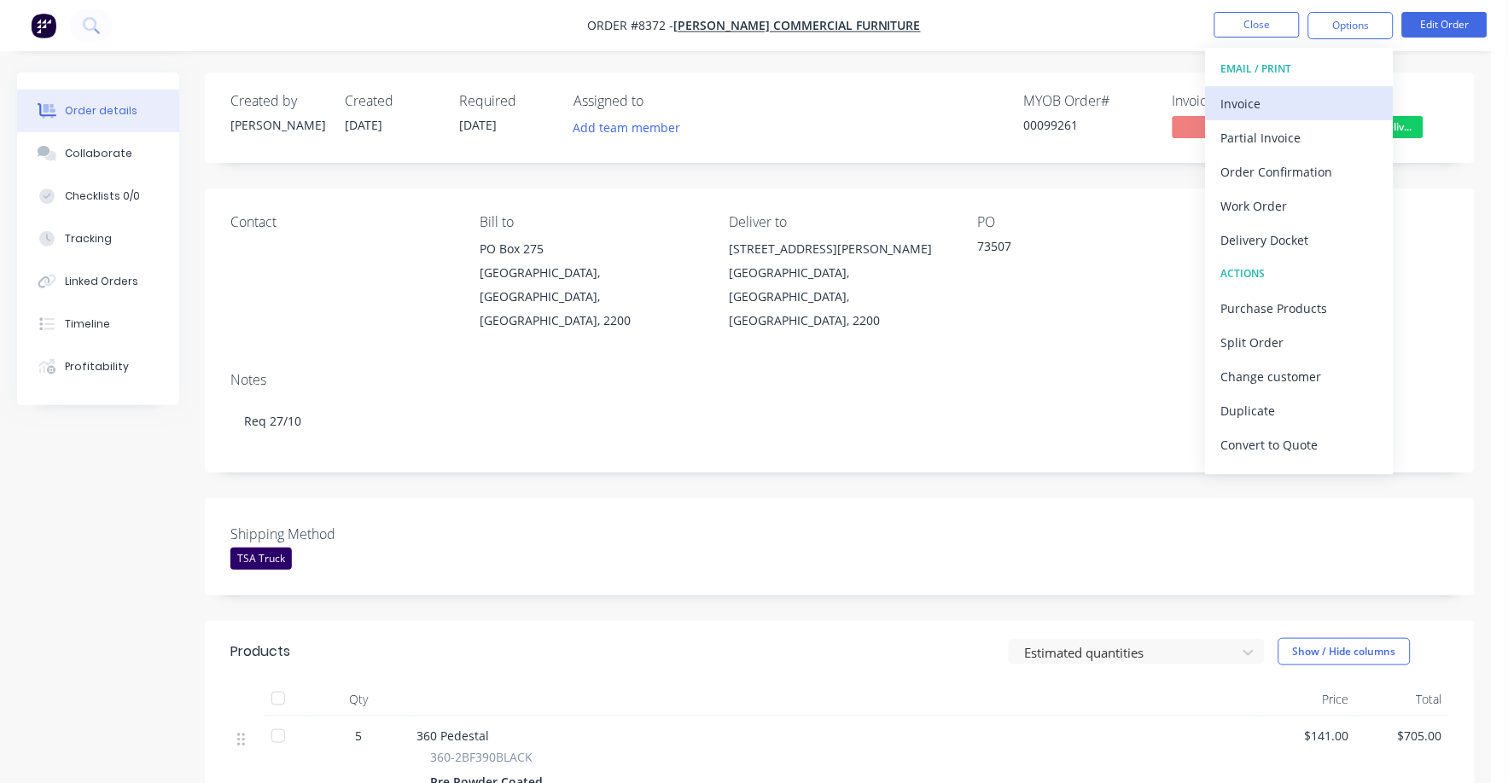
click at [1253, 96] on div "Invoice" at bounding box center [1299, 103] width 157 height 25
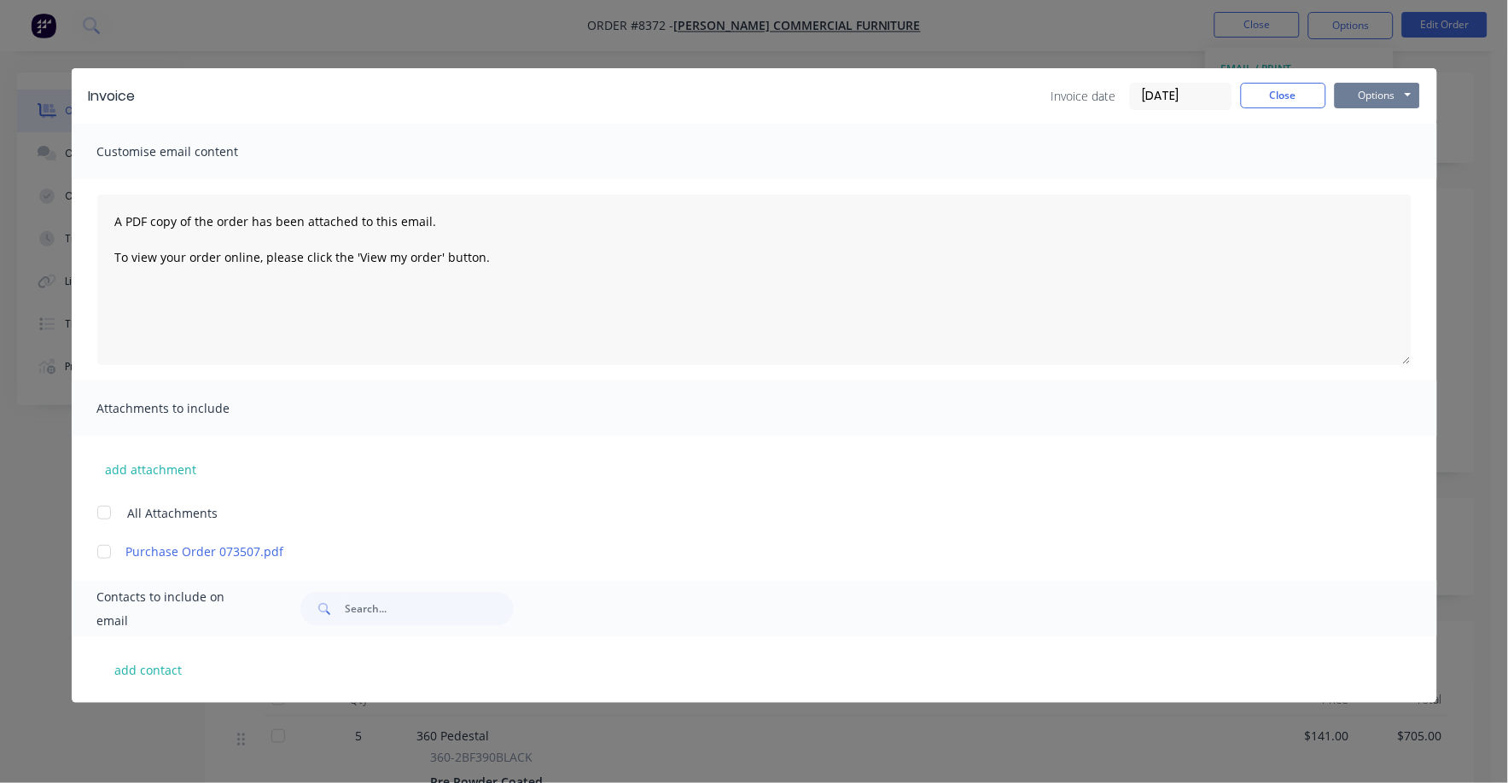
drag, startPoint x: 1361, startPoint y: 86, endPoint x: 1359, endPoint y: 108, distance: 21.4
click at [1363, 90] on button "Options" at bounding box center [1376, 96] width 85 height 26
click at [1355, 154] on button "Print" at bounding box center [1388, 154] width 109 height 28
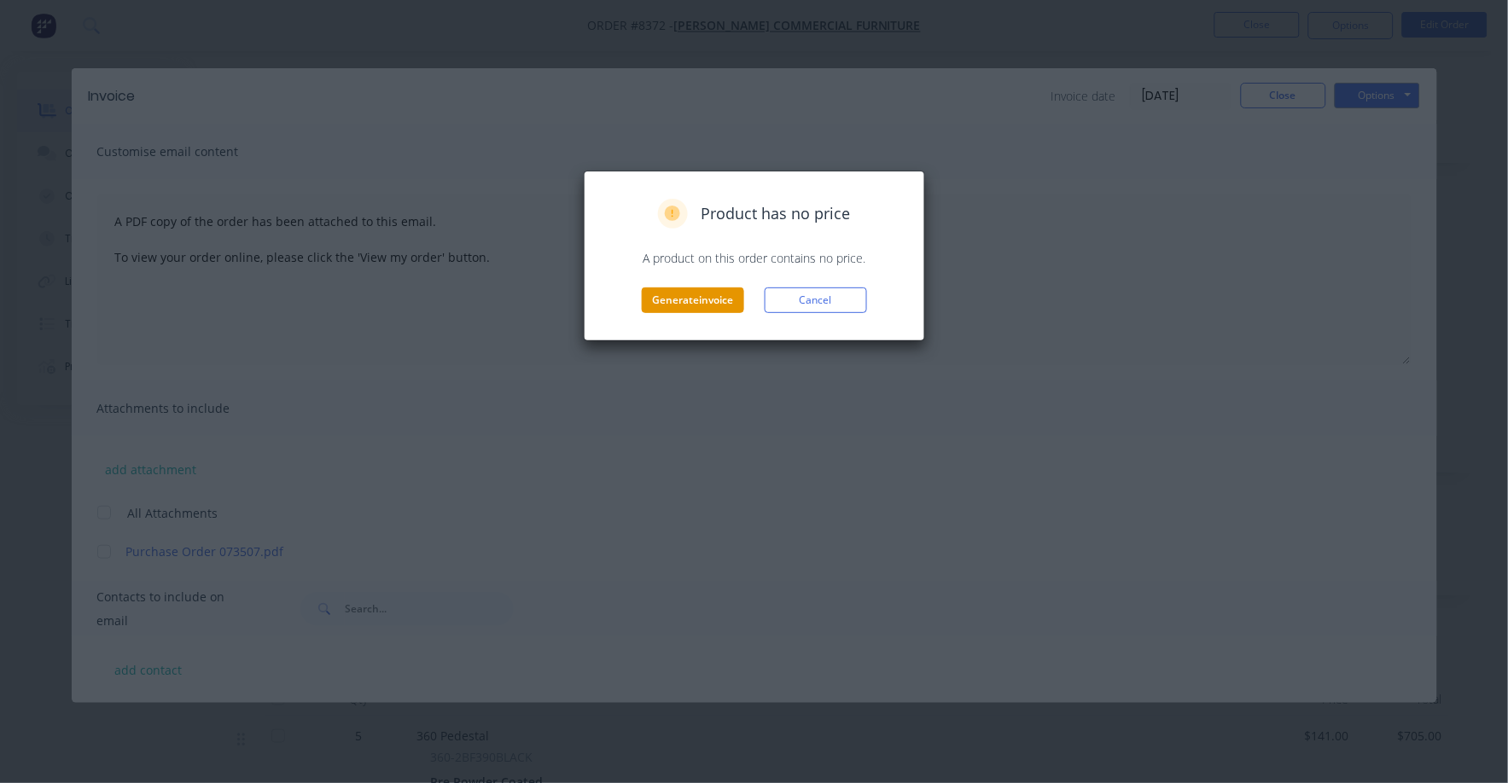
click at [684, 311] on button "Generate invoice" at bounding box center [693, 301] width 102 height 26
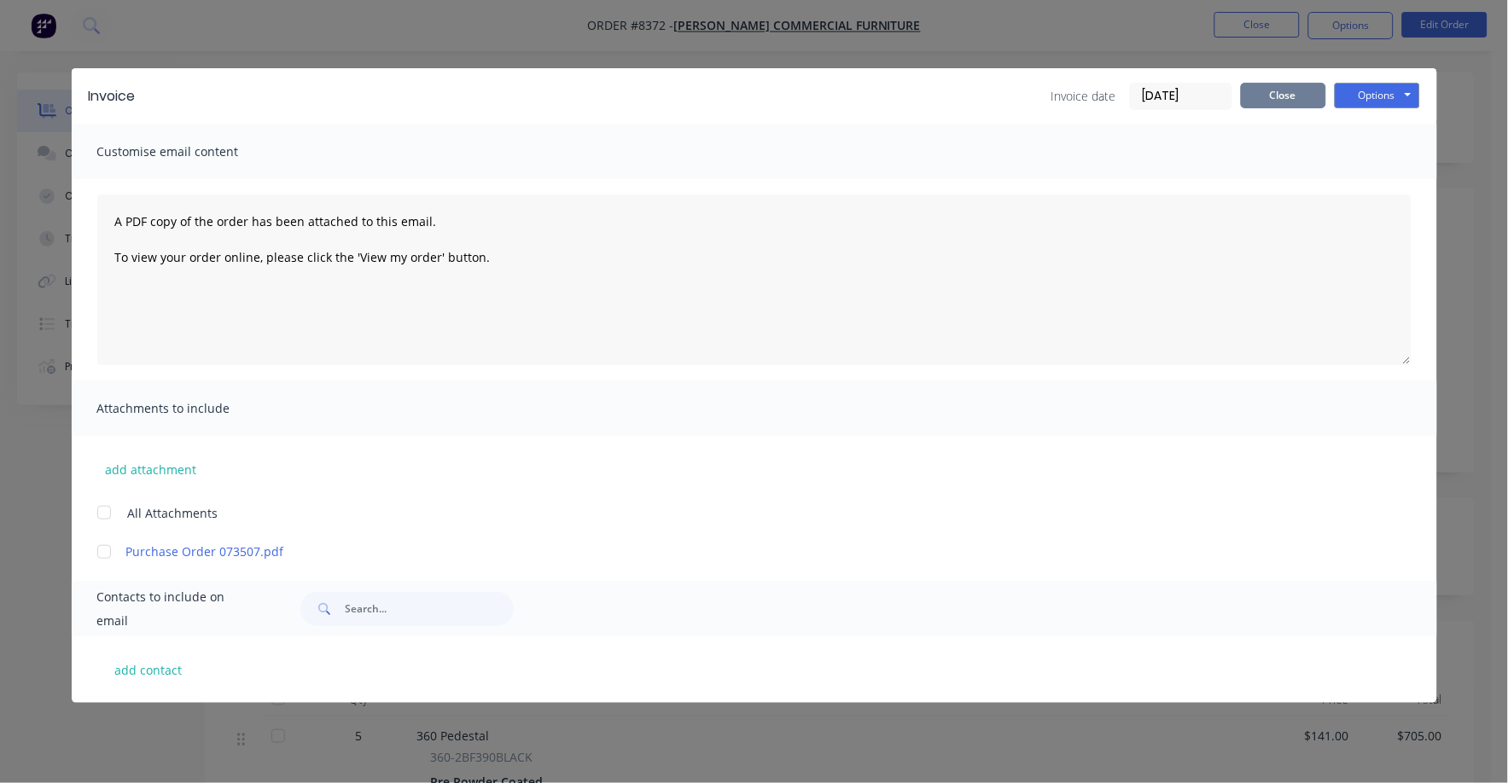
click at [1316, 103] on button "Close" at bounding box center [1283, 96] width 85 height 26
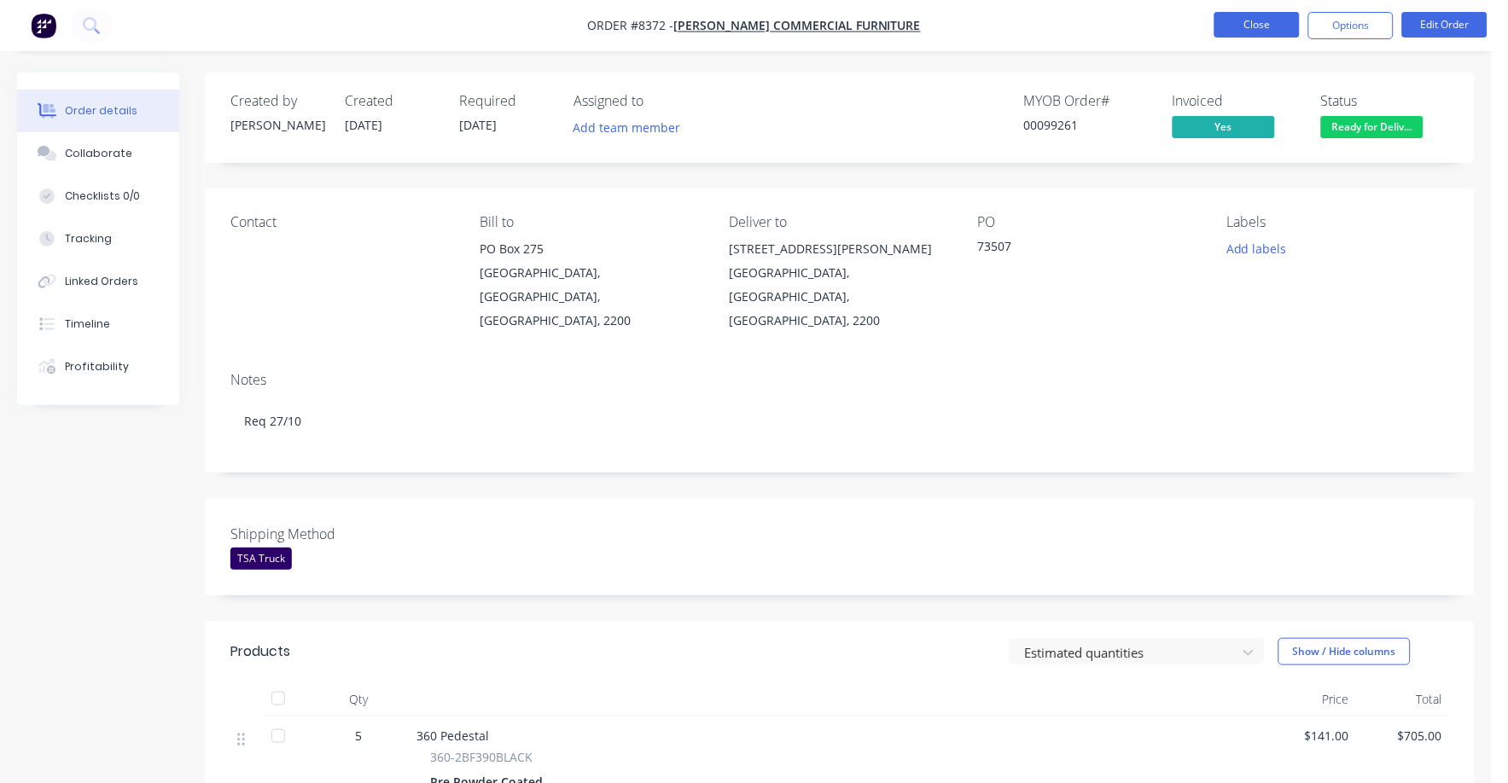
click at [1258, 29] on button "Close" at bounding box center [1256, 25] width 85 height 26
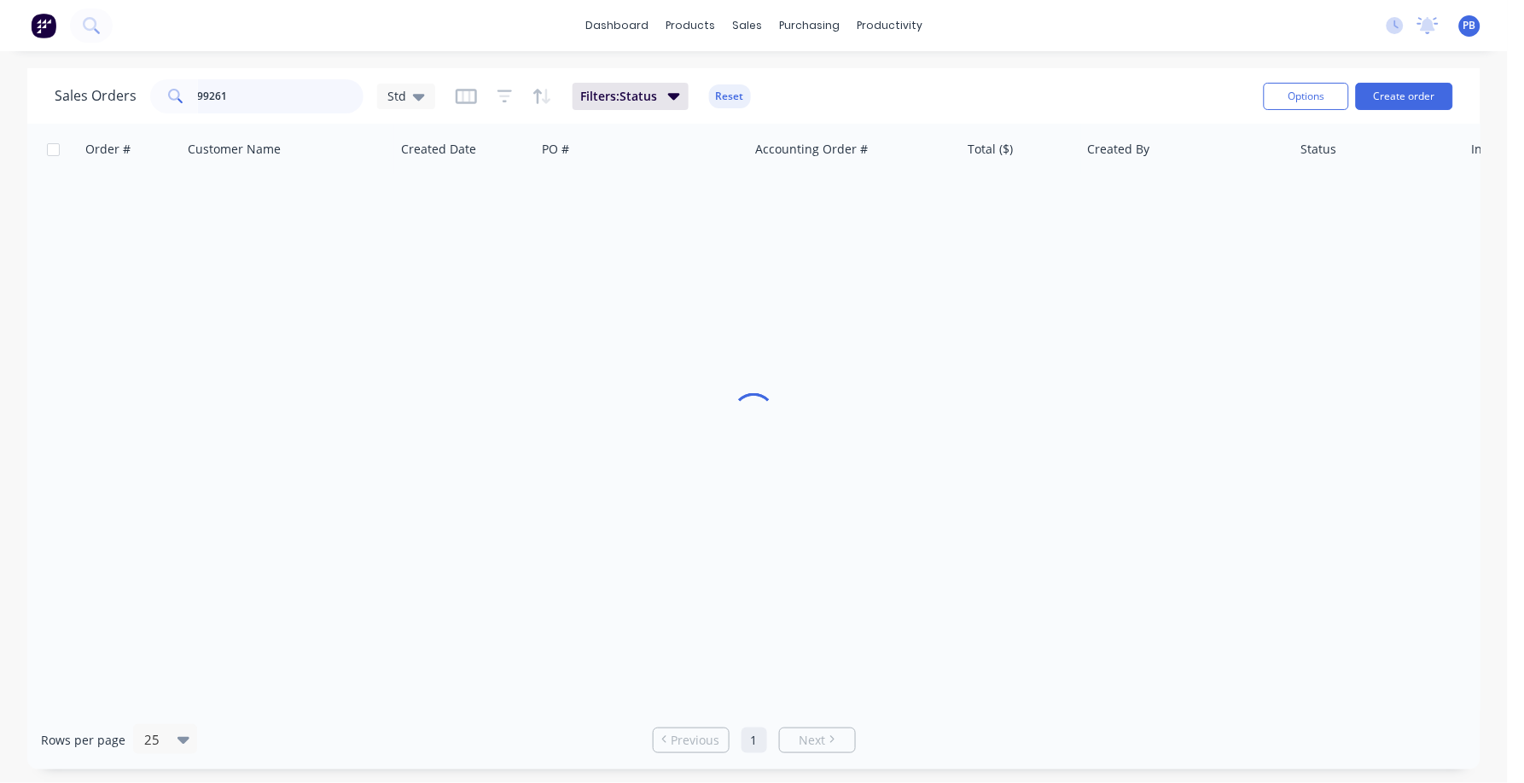
click at [250, 98] on input "99261" at bounding box center [281, 96] width 166 height 34
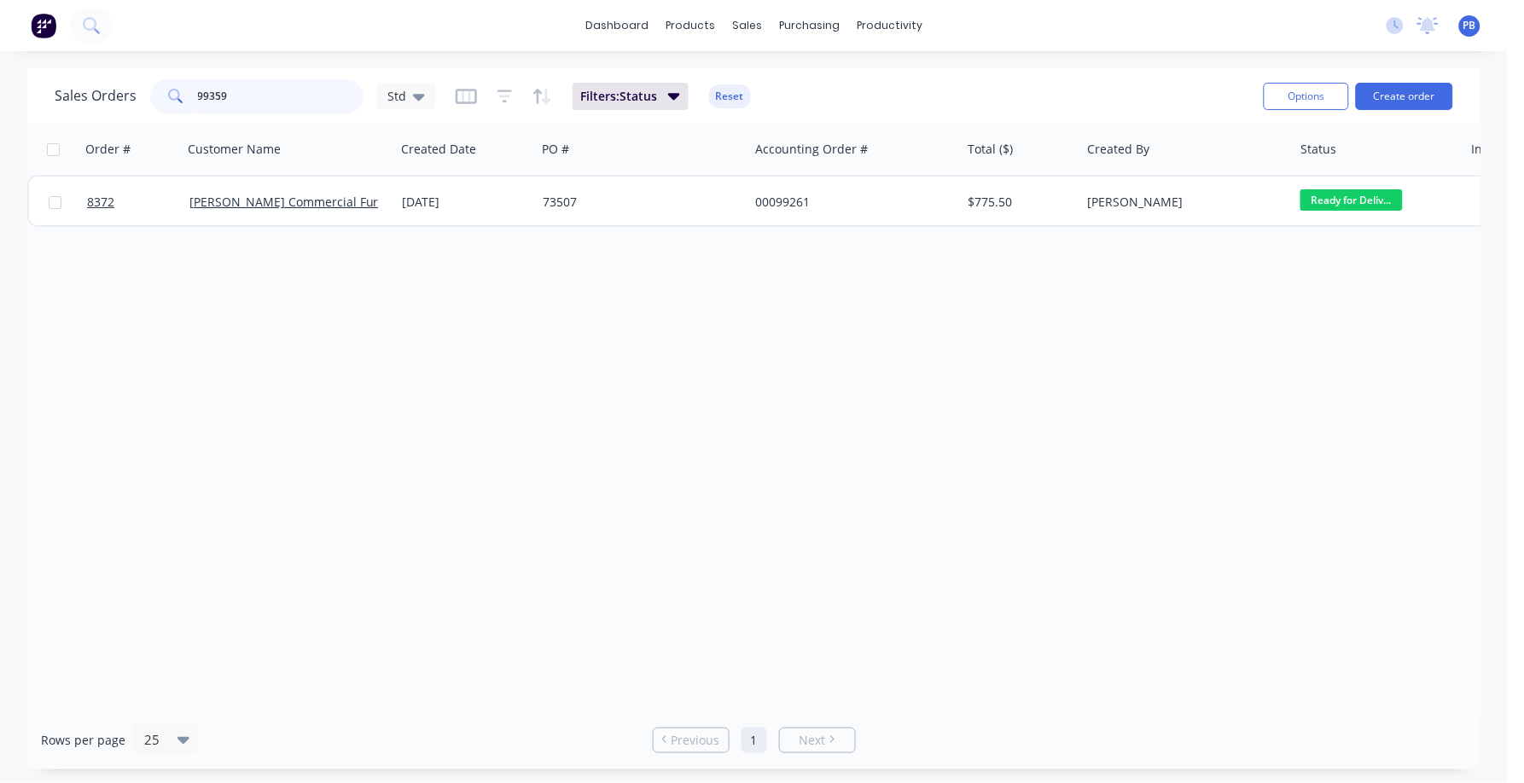
type input "99359"
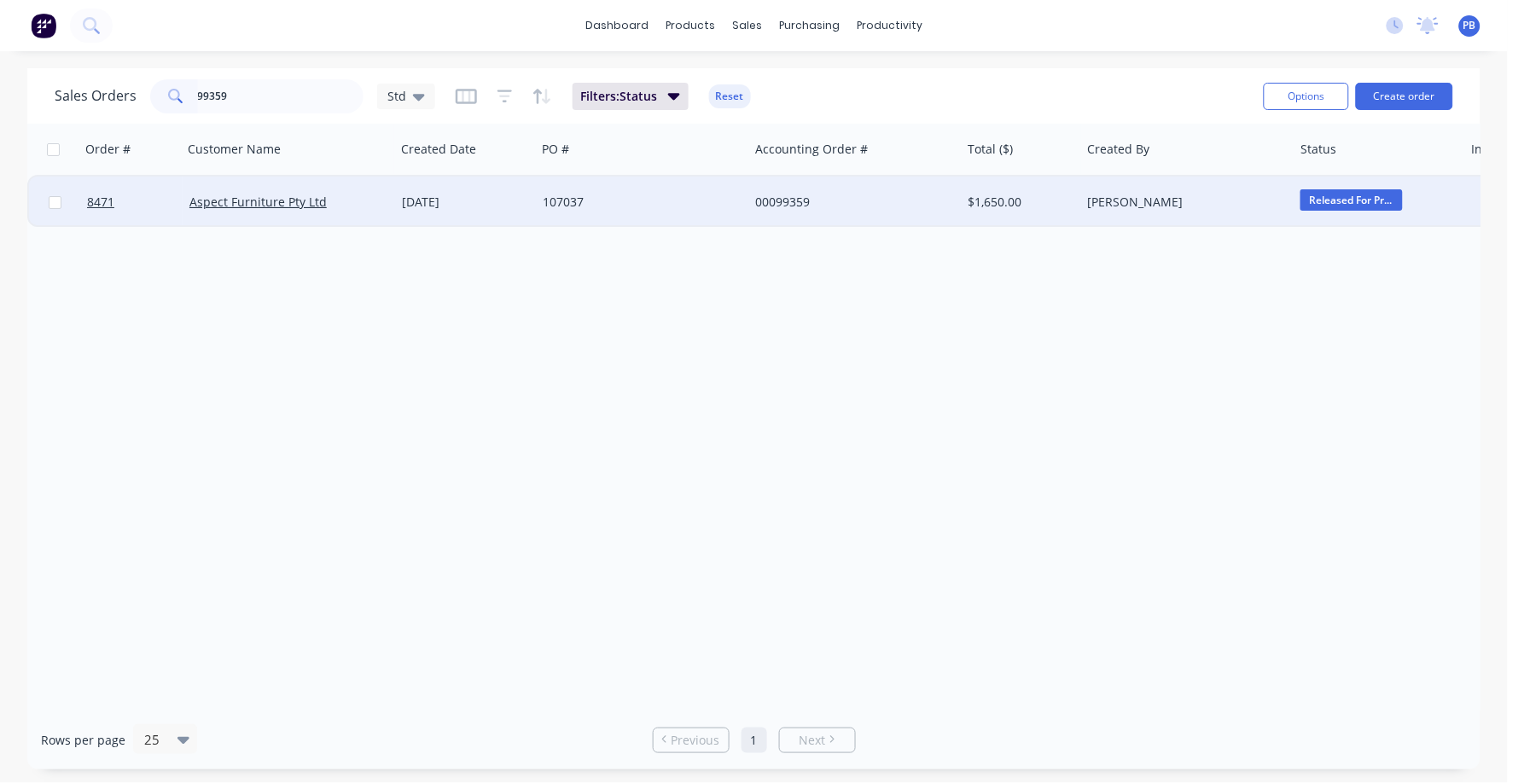
click at [788, 200] on div "00099359" at bounding box center [849, 202] width 189 height 17
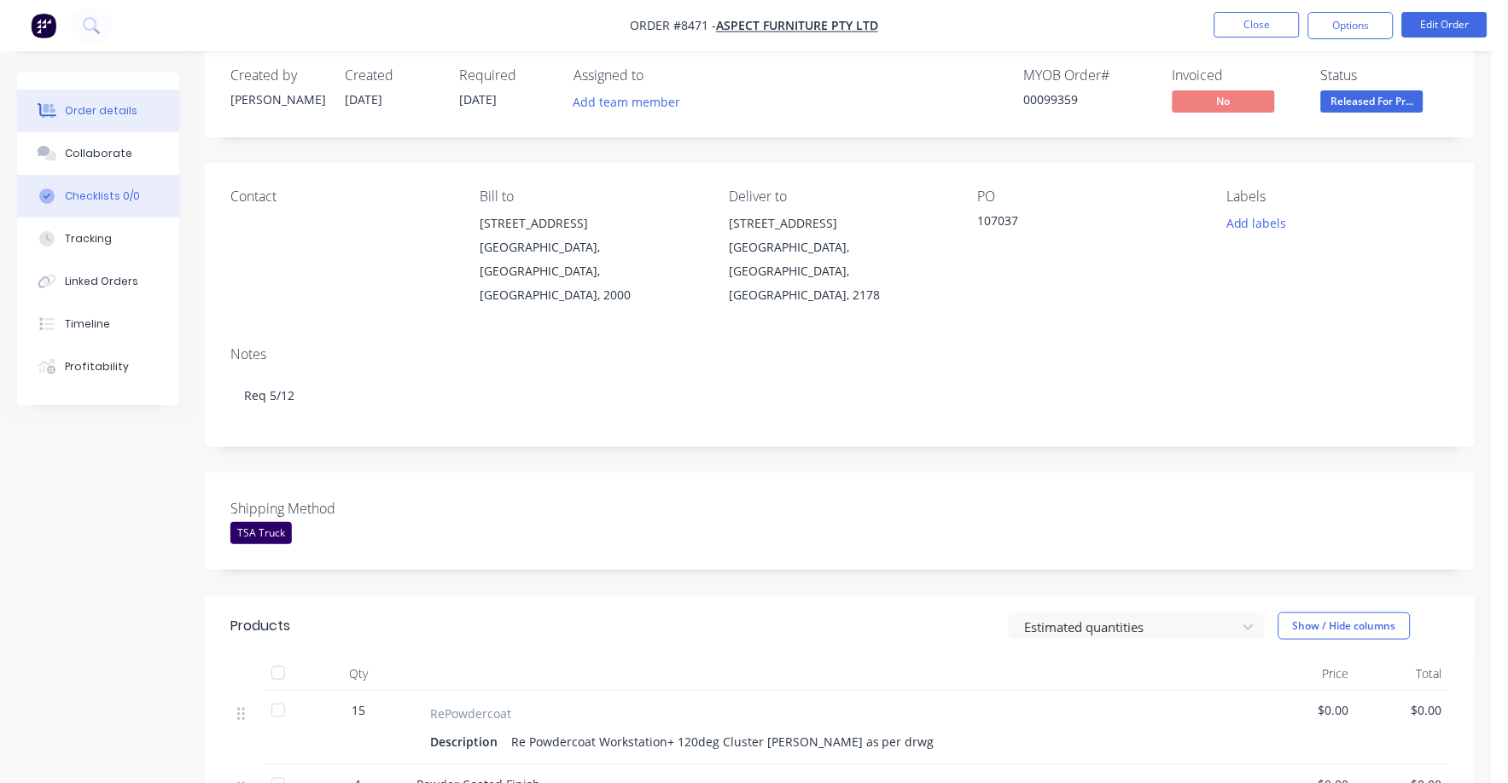
scroll to position [9, 0]
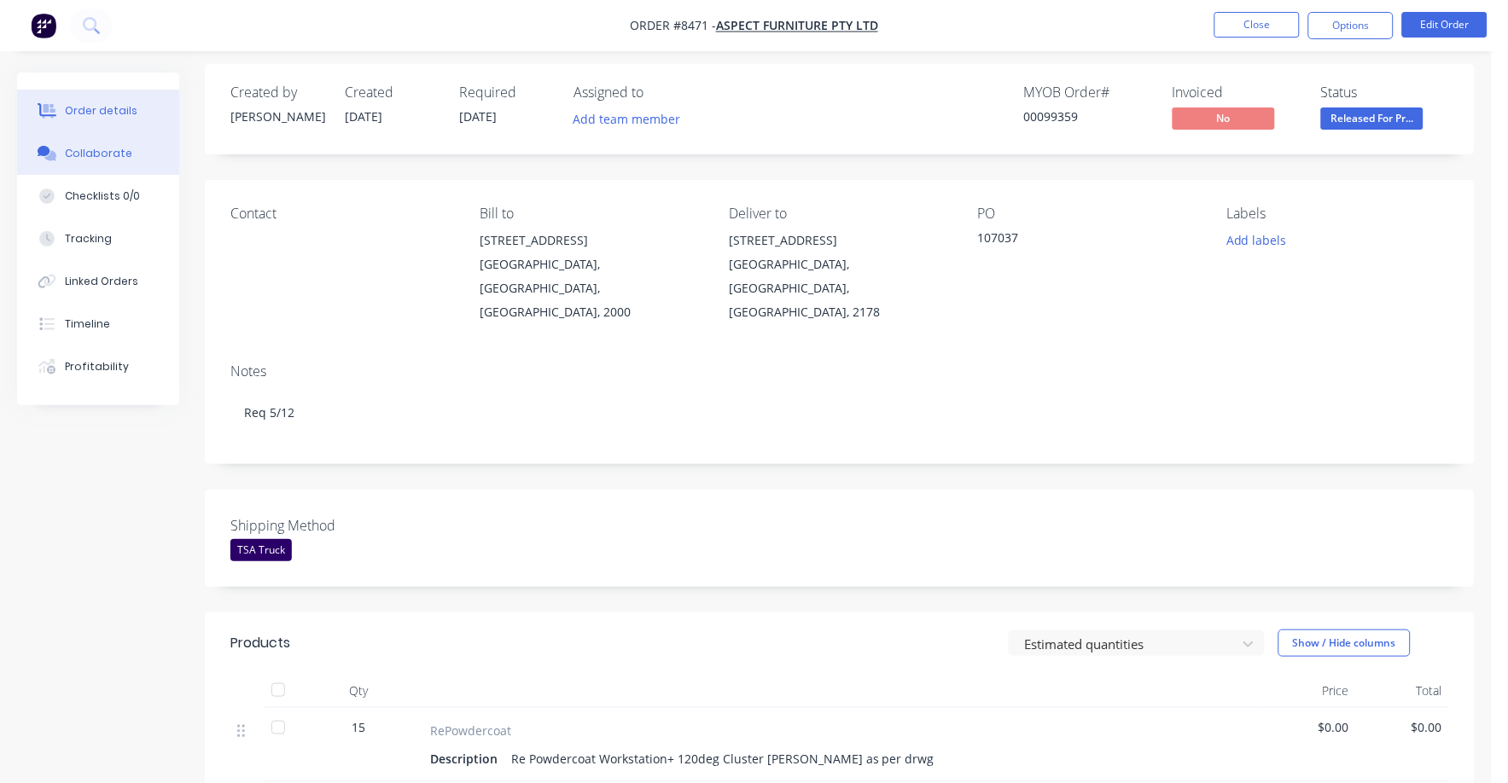
click at [100, 150] on div "Collaborate" at bounding box center [98, 153] width 67 height 15
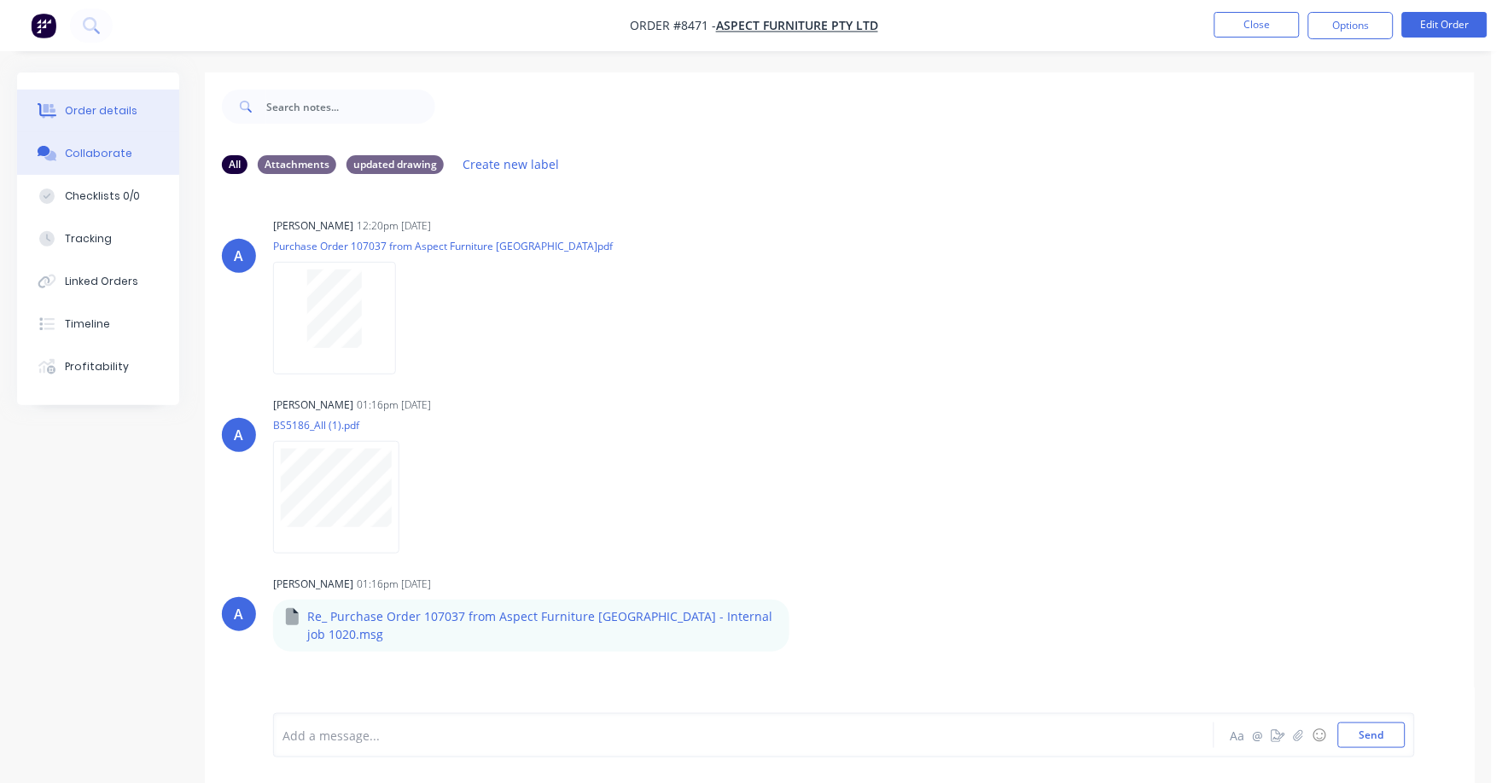
click at [105, 109] on div "Order details" at bounding box center [101, 110] width 73 height 15
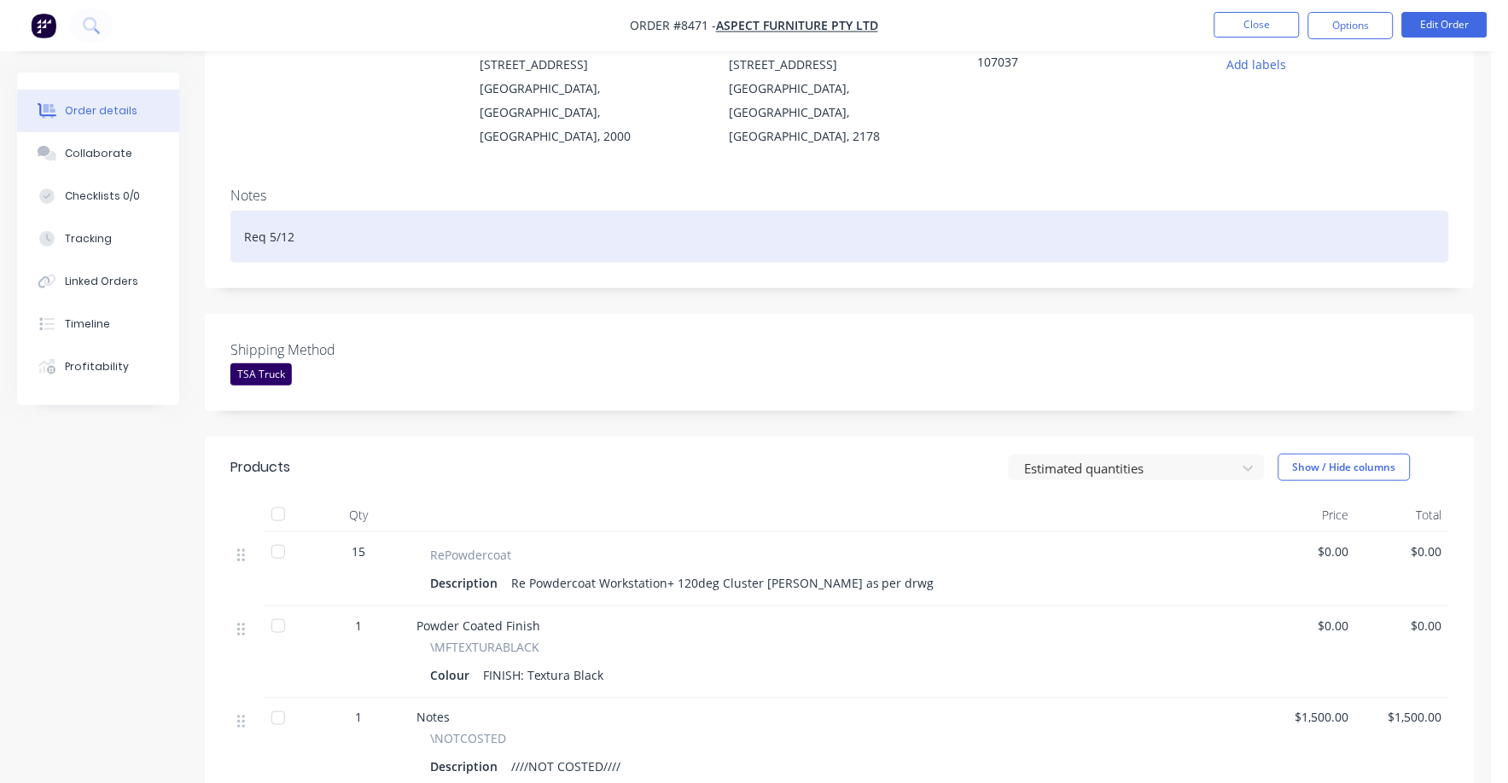
scroll to position [320, 0]
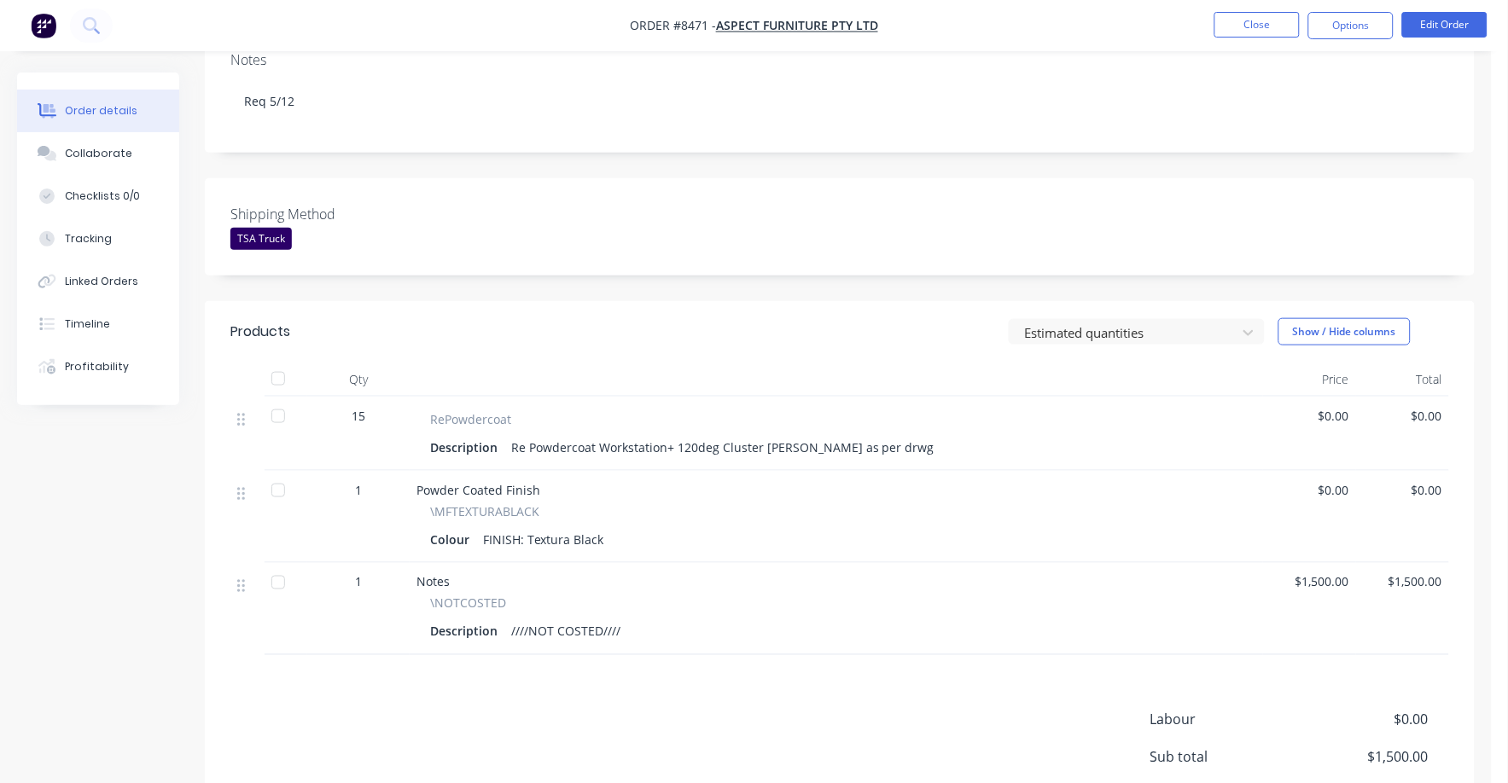
click at [1343, 407] on span "$0.00" at bounding box center [1309, 416] width 79 height 18
click at [1438, 31] on button "Edit Order" at bounding box center [1444, 25] width 85 height 26
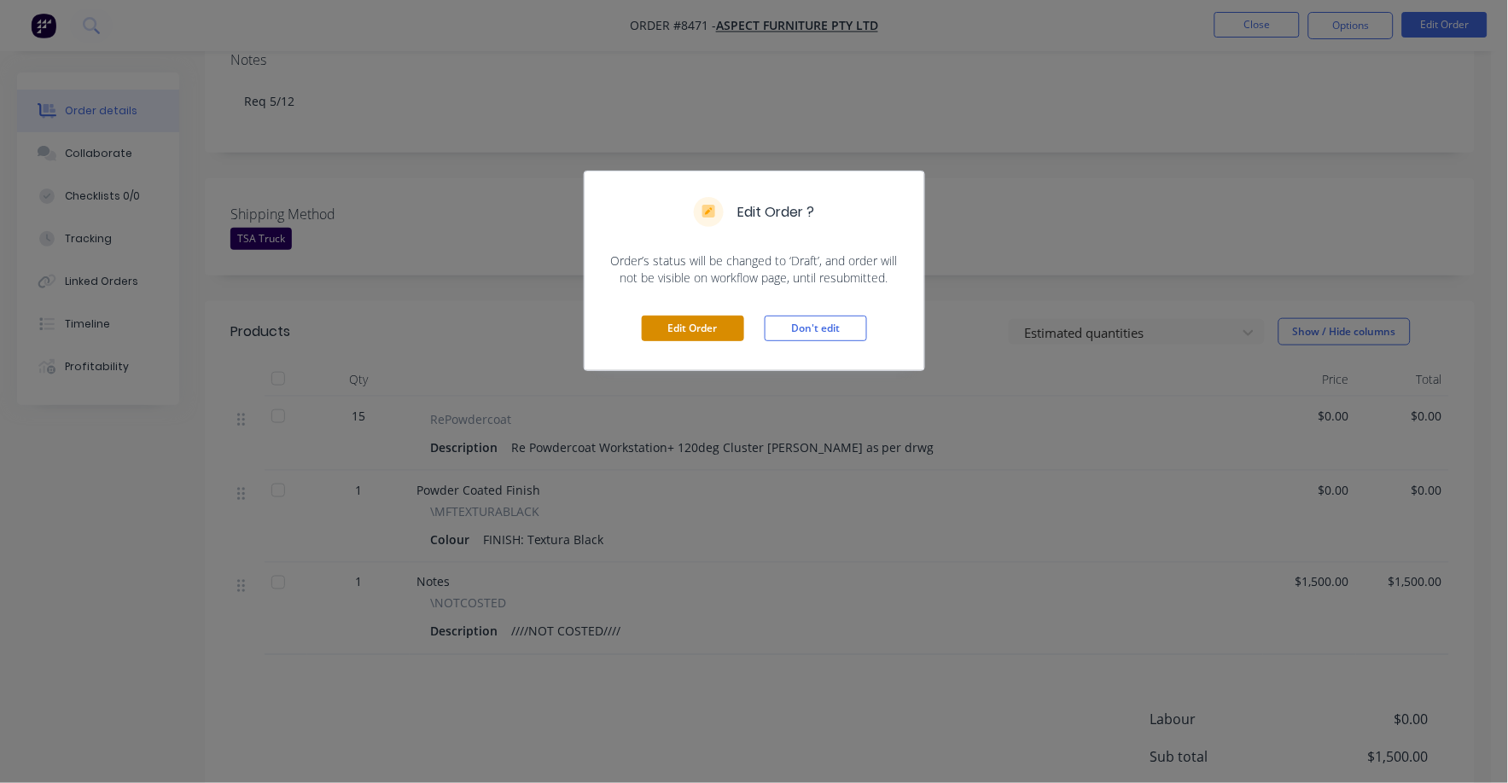
click at [706, 329] on button "Edit Order" at bounding box center [693, 329] width 102 height 26
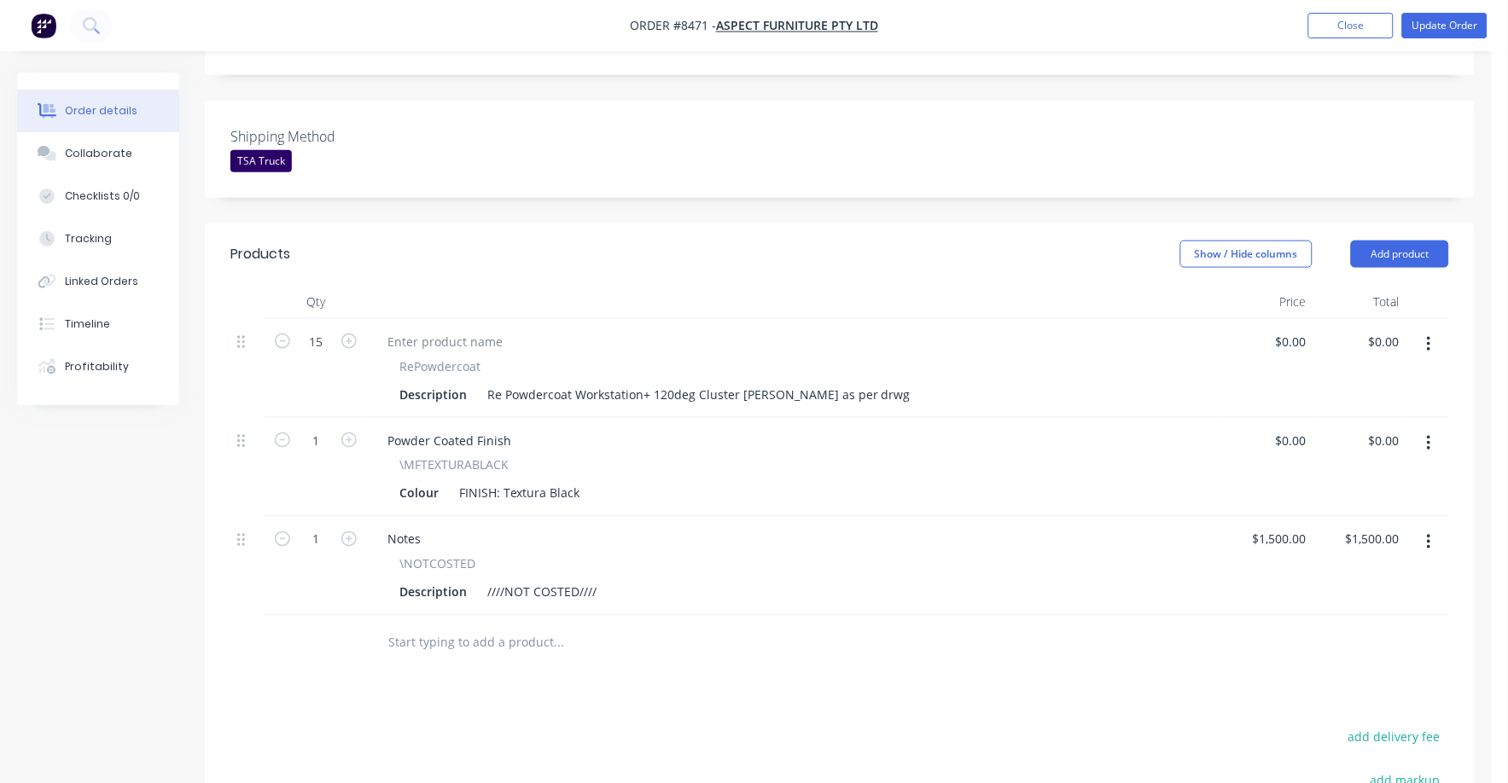
scroll to position [426, 0]
click at [1290, 318] on div "0 $0.00" at bounding box center [1266, 367] width 93 height 99
type input "$10.00"
type input "$150.00"
click at [1188, 417] on div "Powder Coated Finish \MFTEXTURABLACK Colour FINISH: Textura Black" at bounding box center [793, 466] width 853 height 99
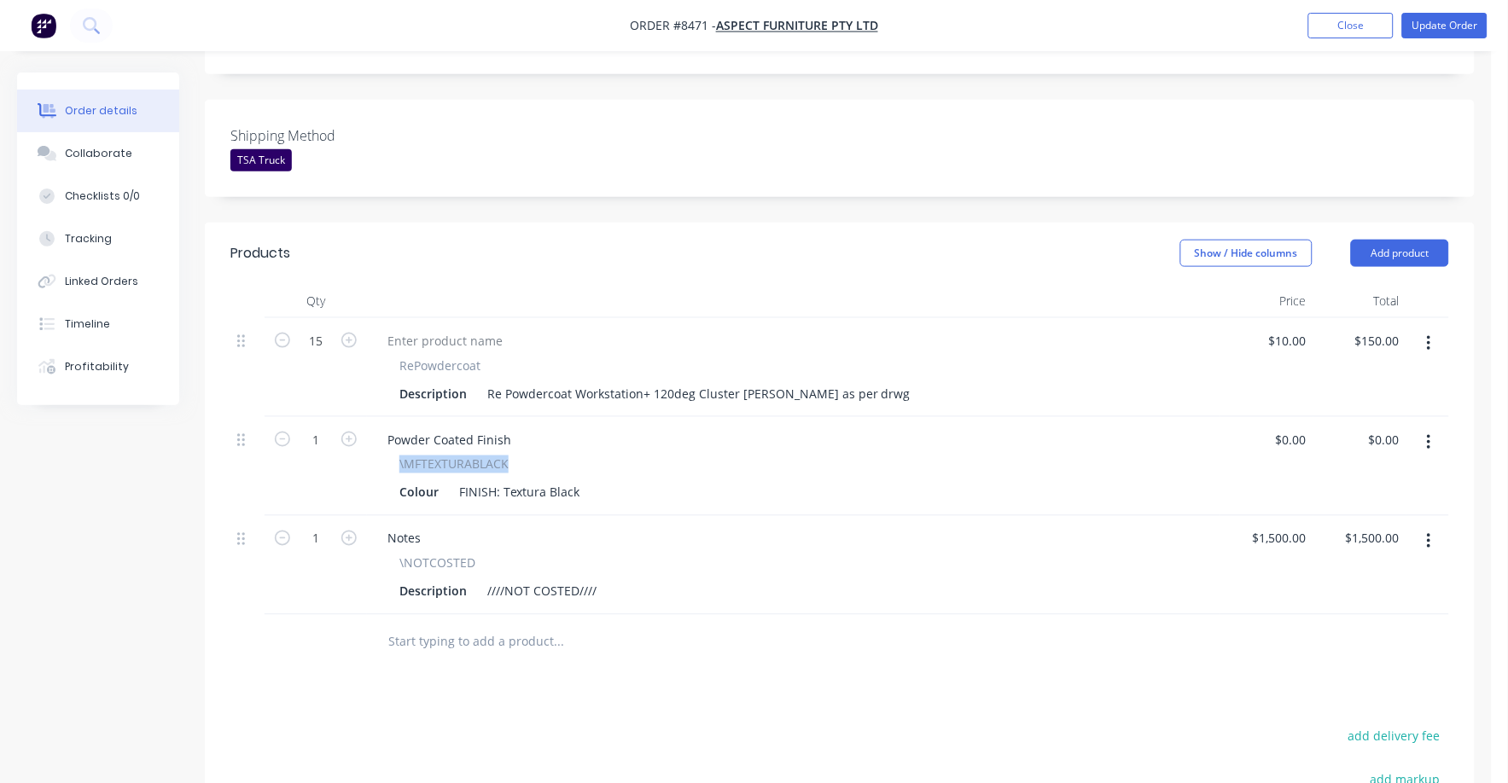
click at [1433, 526] on button "button" at bounding box center [1429, 541] width 40 height 31
click at [1333, 677] on div "Delete" at bounding box center [1367, 689] width 131 height 25
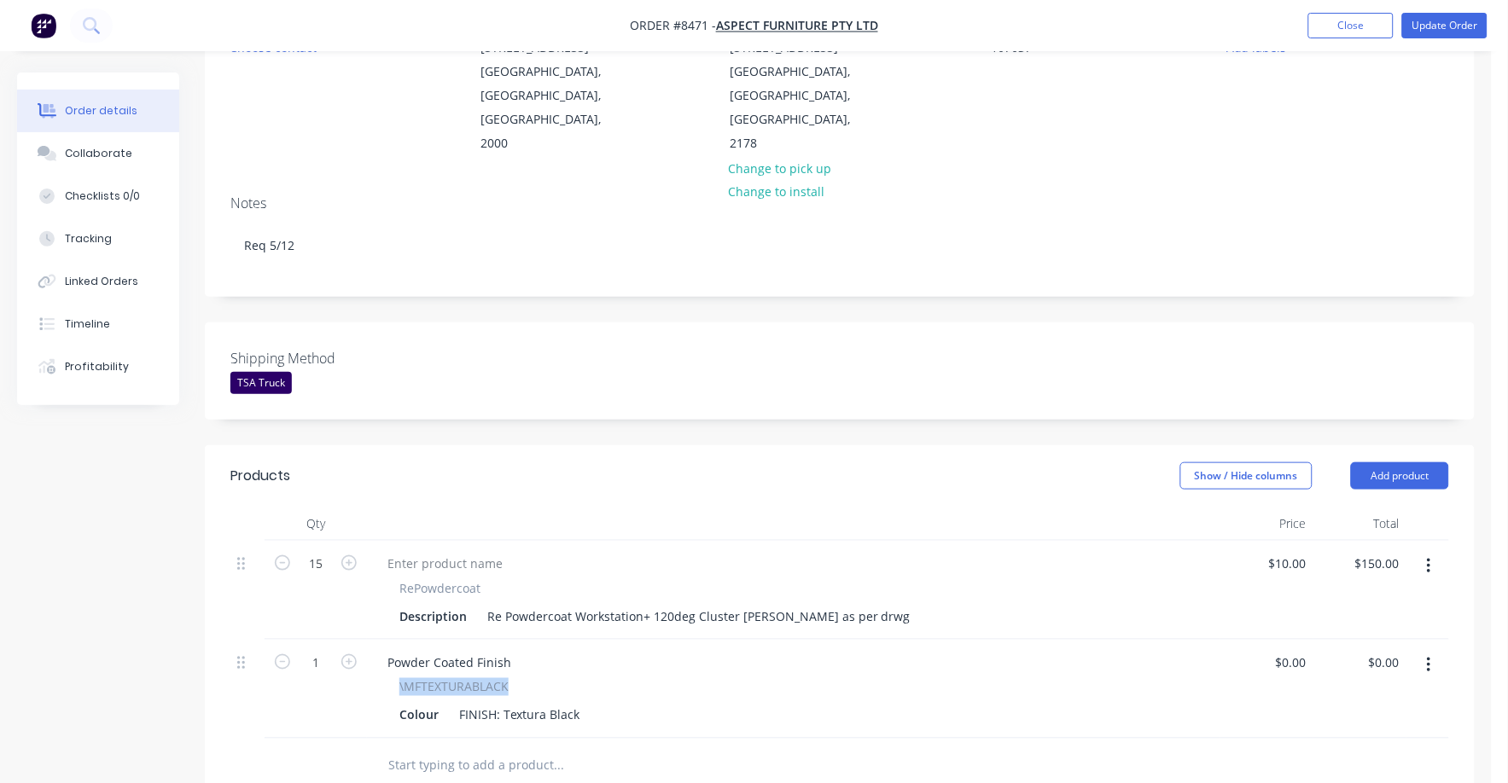
scroll to position [0, 0]
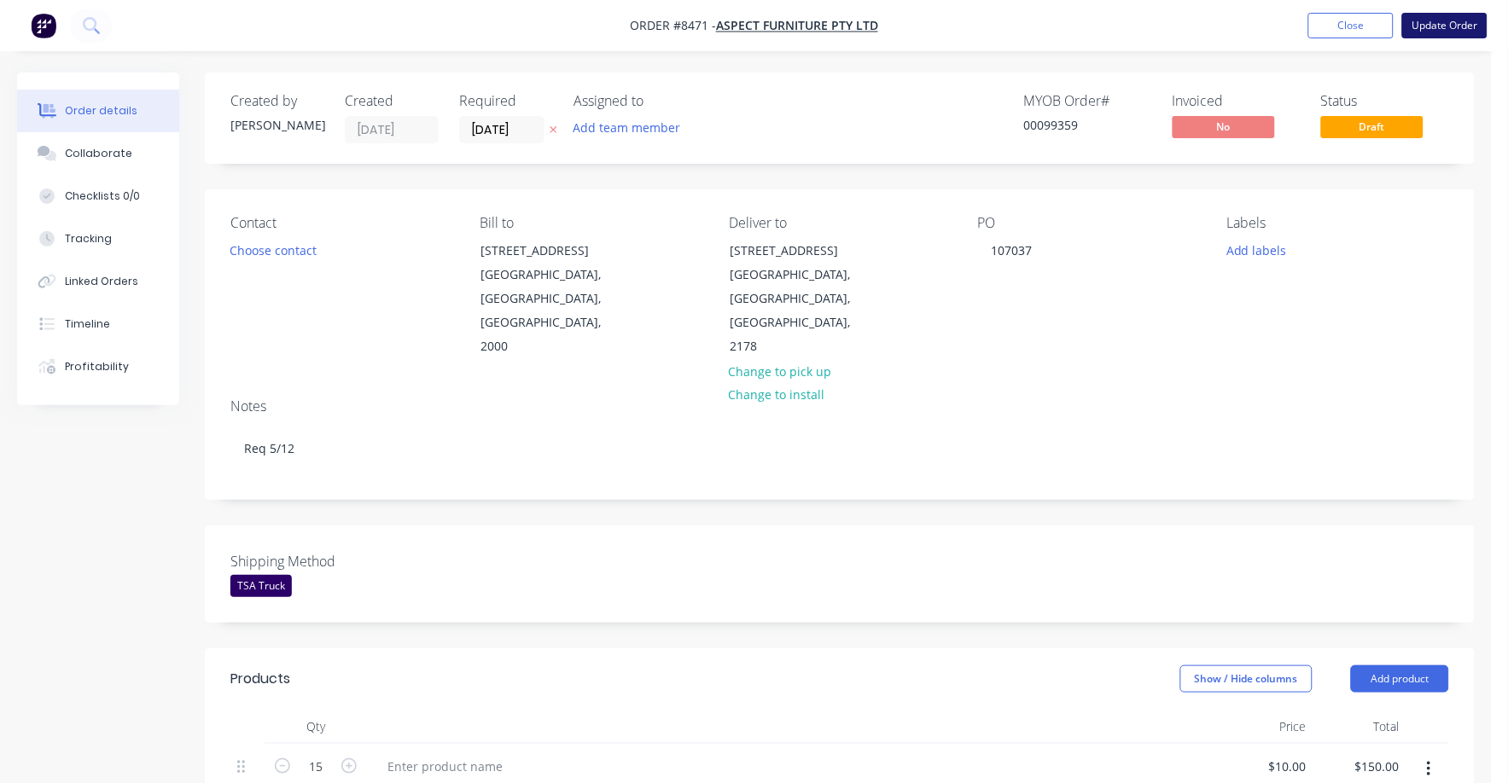
click at [1461, 23] on button "Update Order" at bounding box center [1444, 26] width 85 height 26
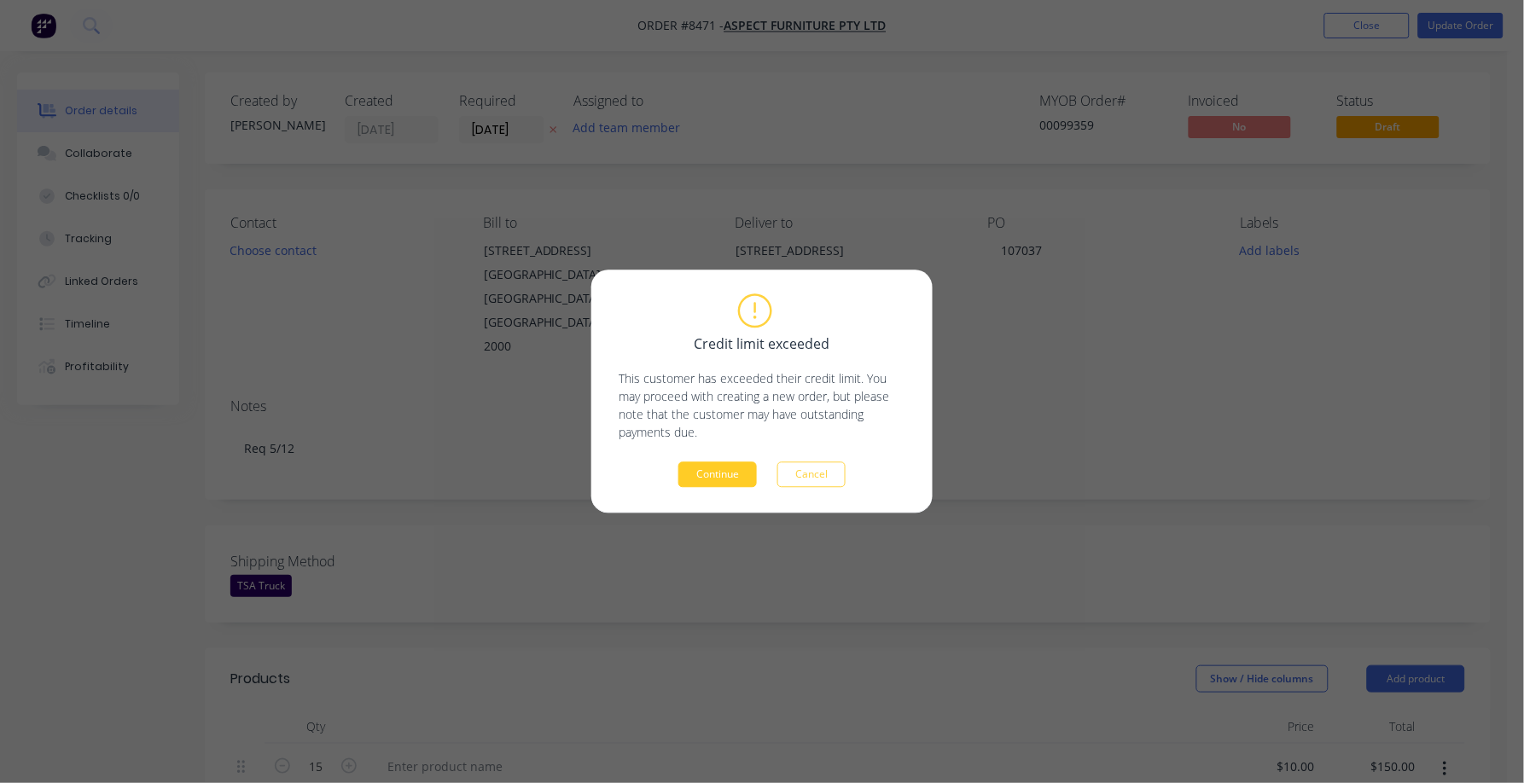
click at [733, 475] on button "Continue" at bounding box center [717, 475] width 78 height 26
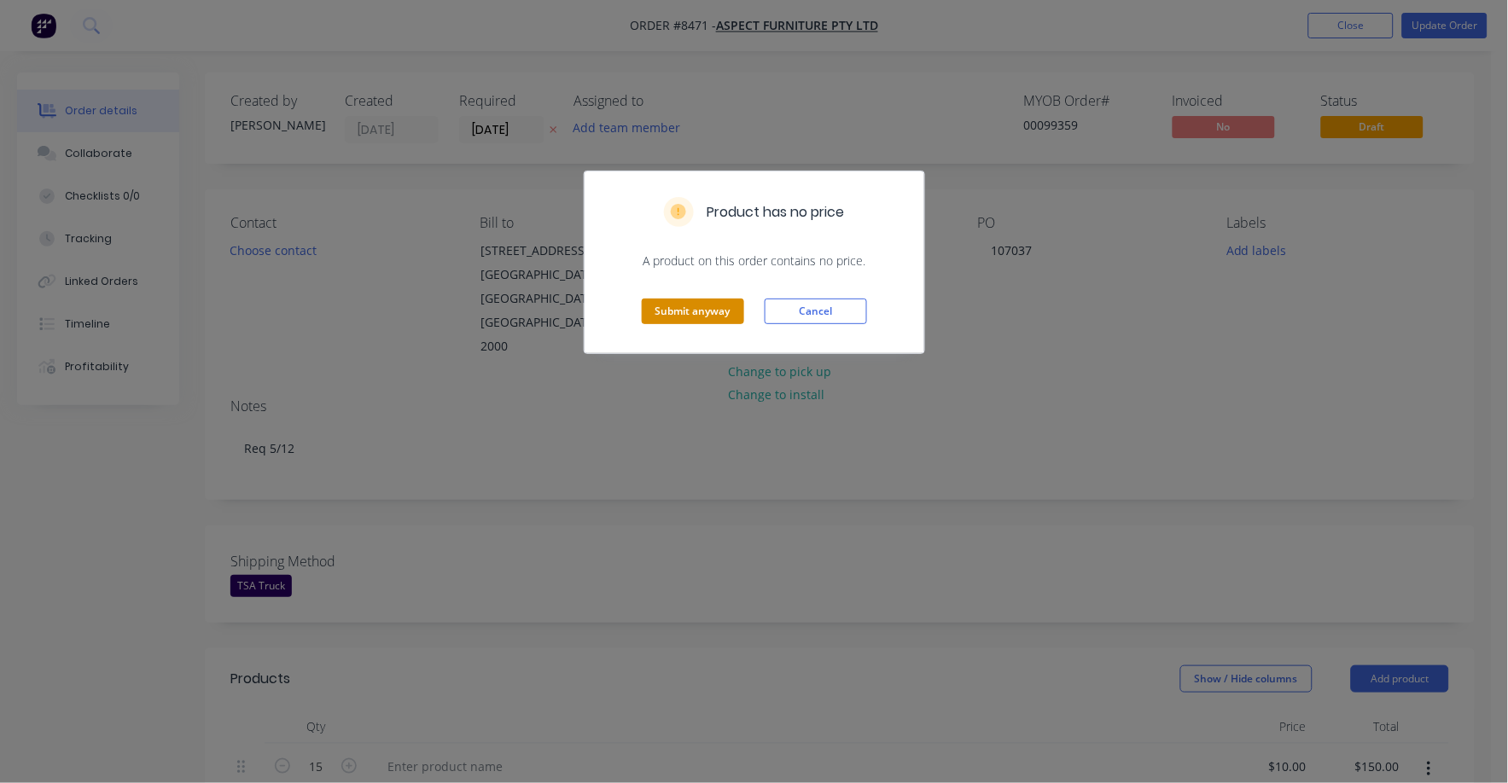
click at [693, 302] on button "Submit anyway" at bounding box center [693, 312] width 102 height 26
